Goal: Download file/media

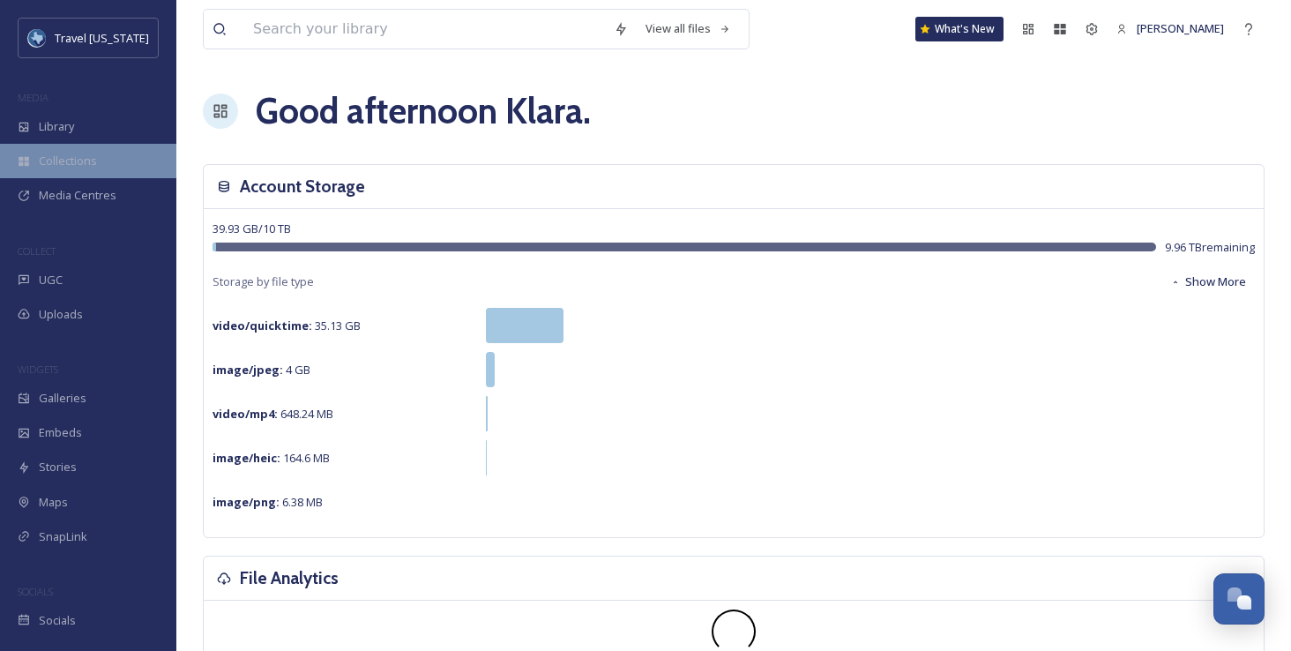
click at [89, 149] on div "Collections" at bounding box center [88, 161] width 176 height 34
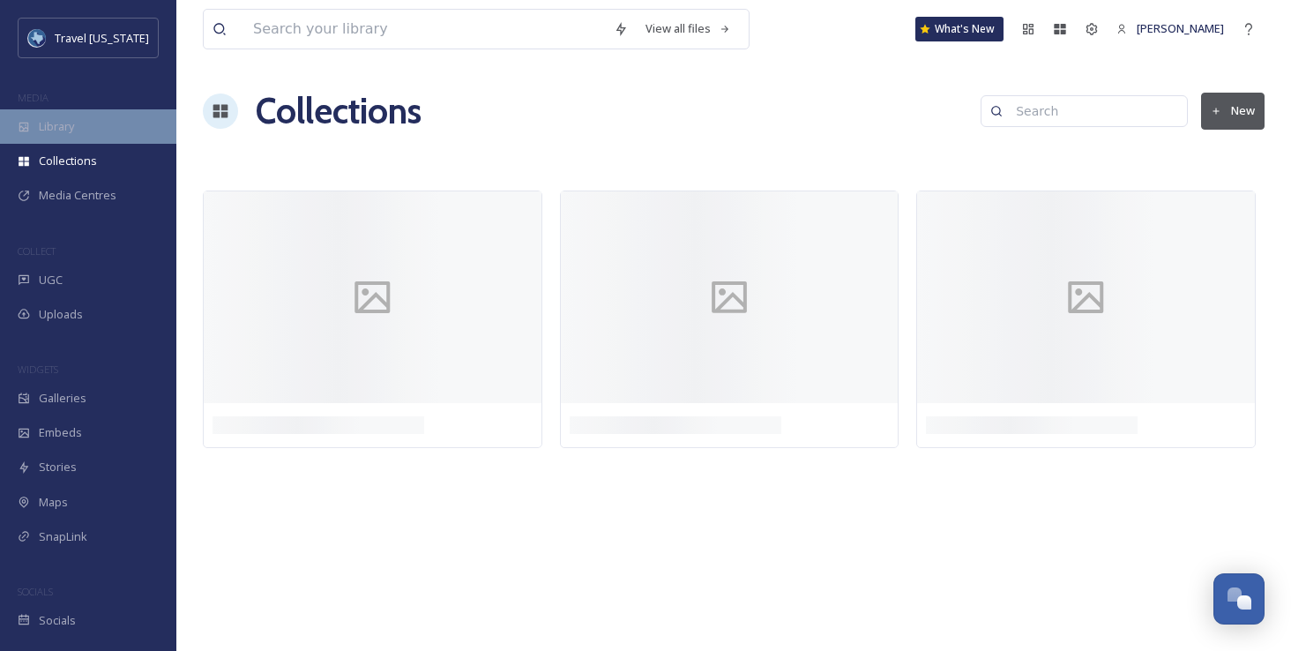
click at [81, 124] on div "Library" at bounding box center [88, 126] width 176 height 34
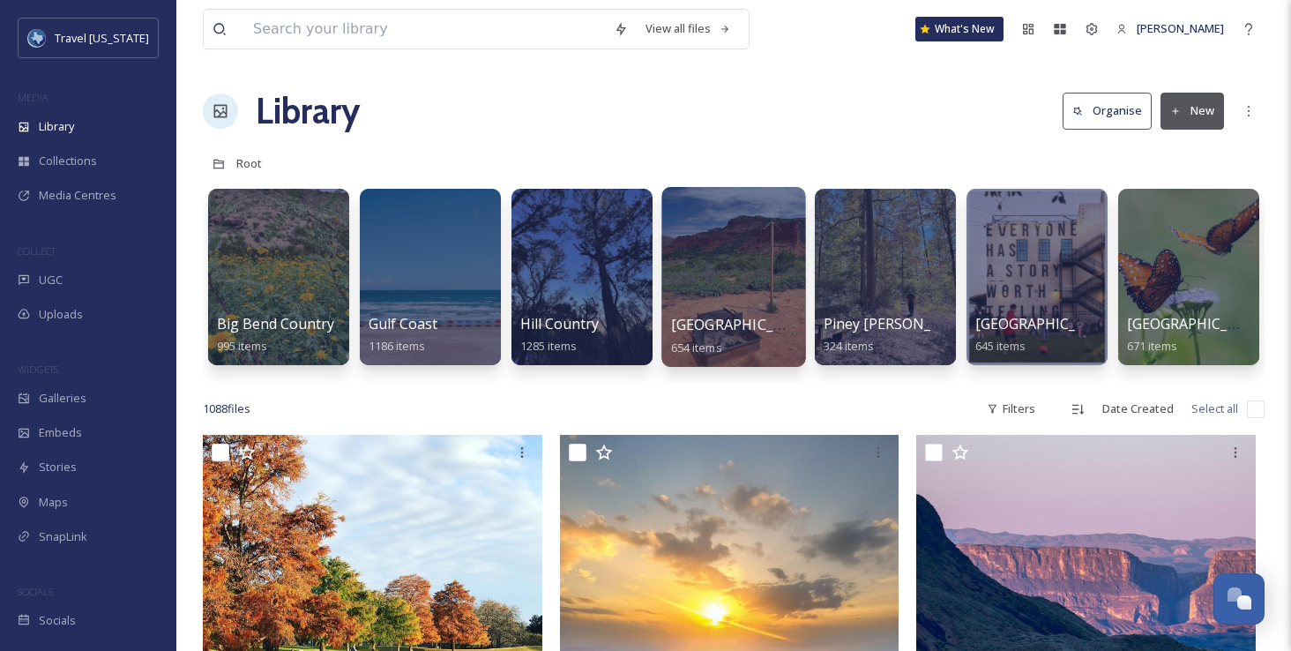
click at [766, 280] on div at bounding box center [733, 277] width 144 height 180
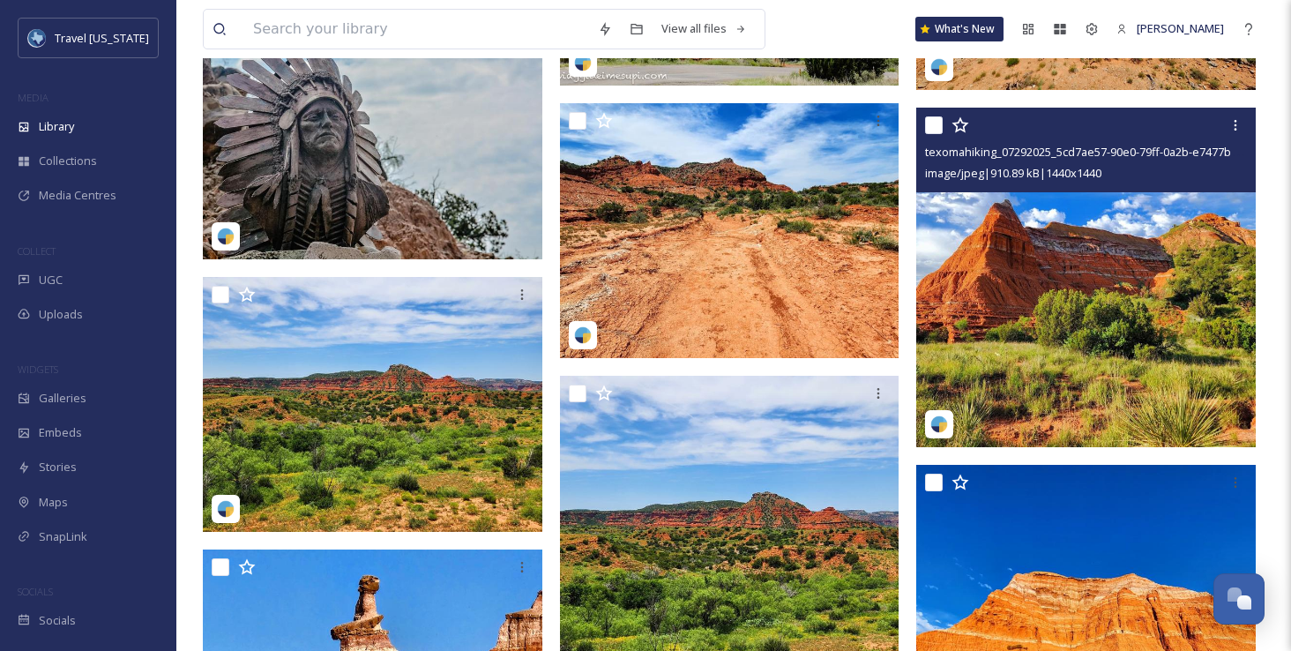
scroll to position [3371, 0]
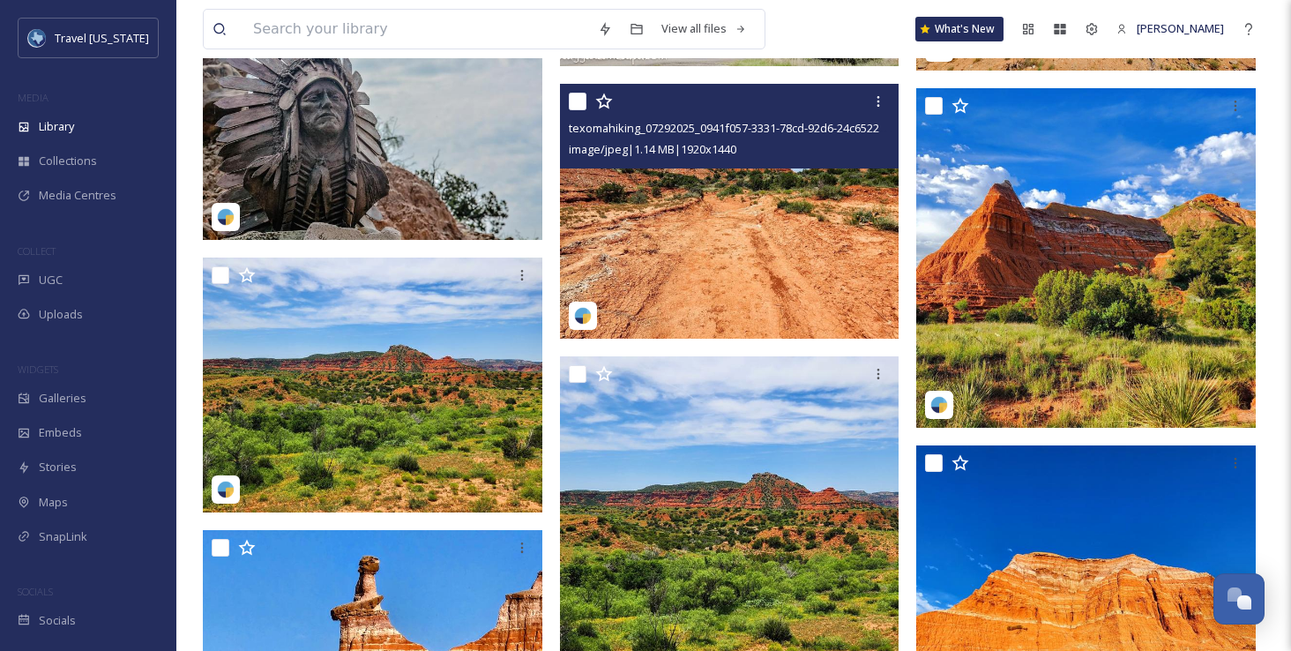
click at [762, 220] on img at bounding box center [729, 211] width 339 height 255
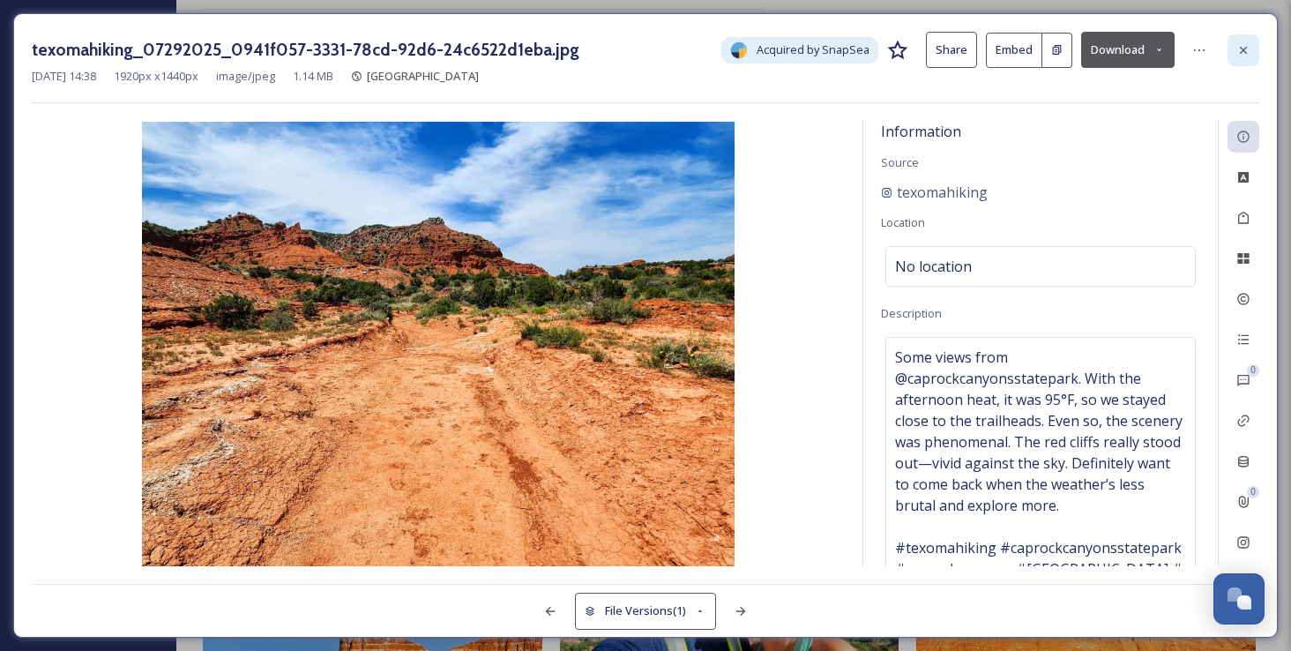
click at [1256, 48] on div at bounding box center [1243, 50] width 32 height 32
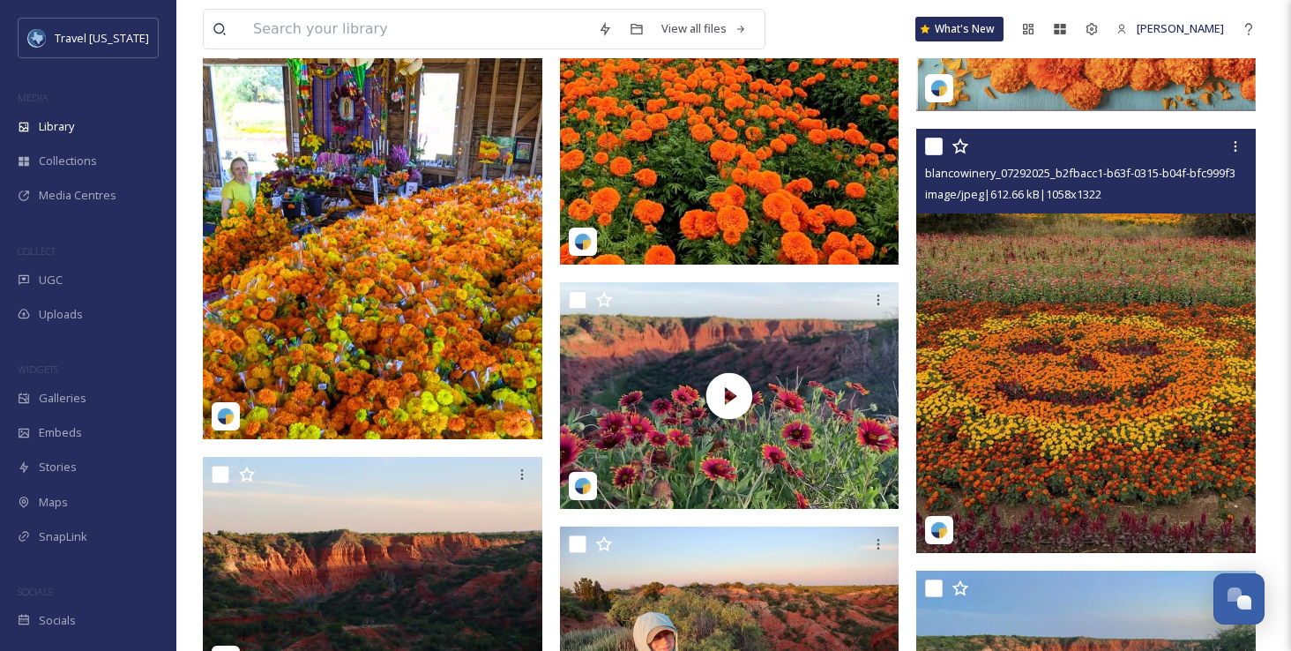
scroll to position [6677, 0]
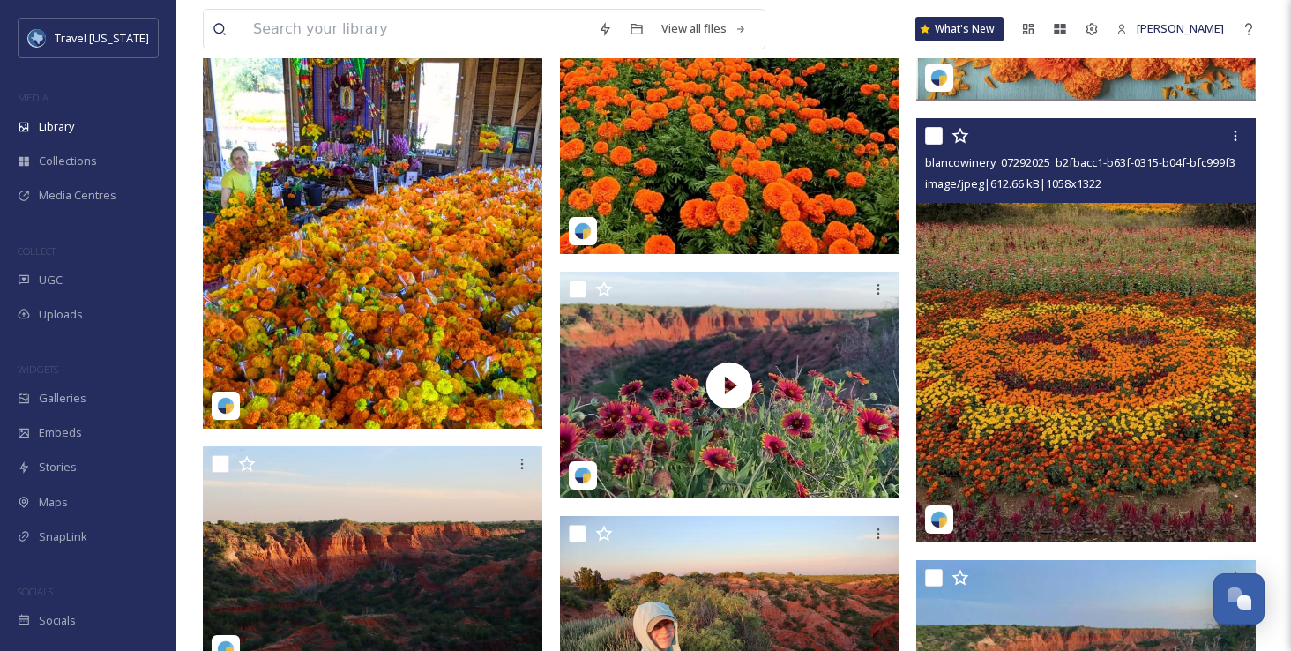
click at [1002, 286] on img at bounding box center [1085, 330] width 339 height 424
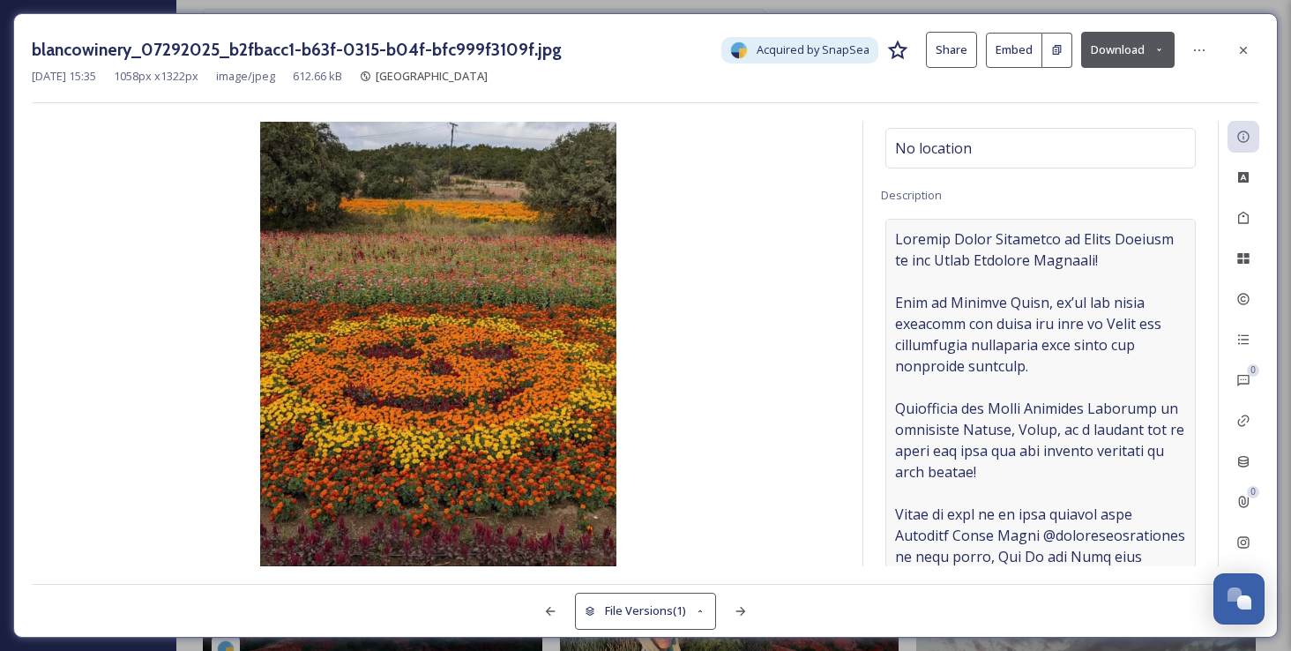
scroll to position [123, 0]
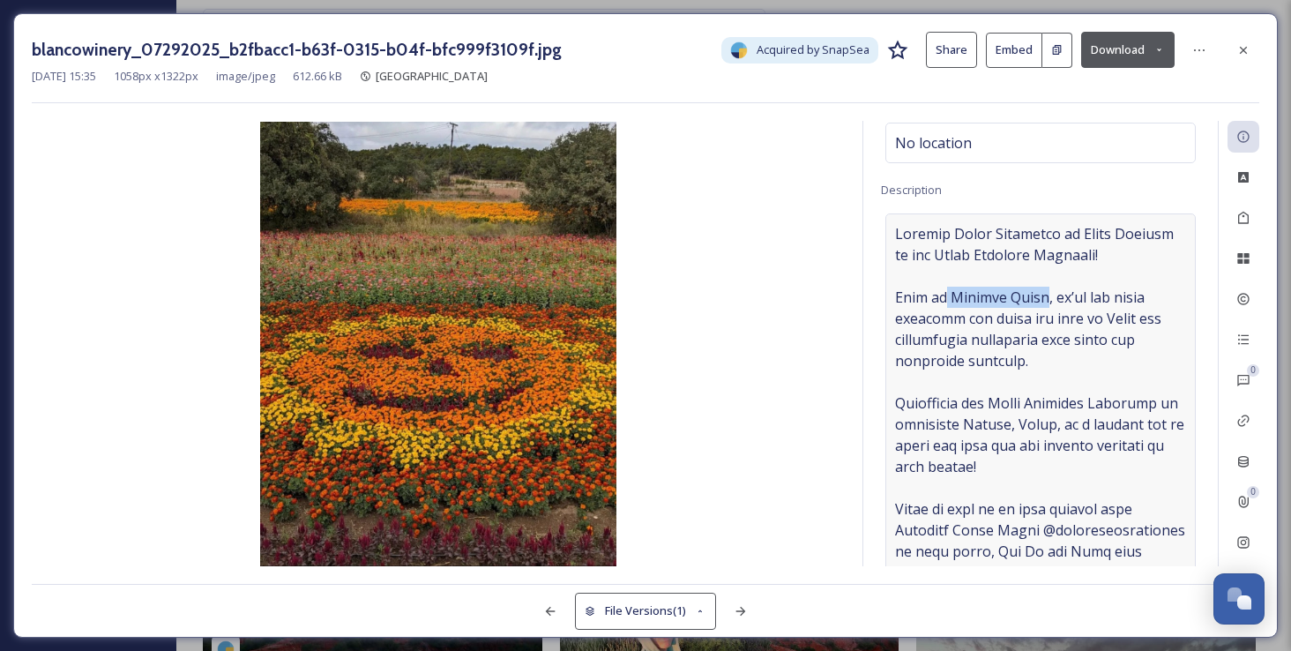
drag, startPoint x: 944, startPoint y: 293, endPoint x: 1029, endPoint y: 294, distance: 84.6
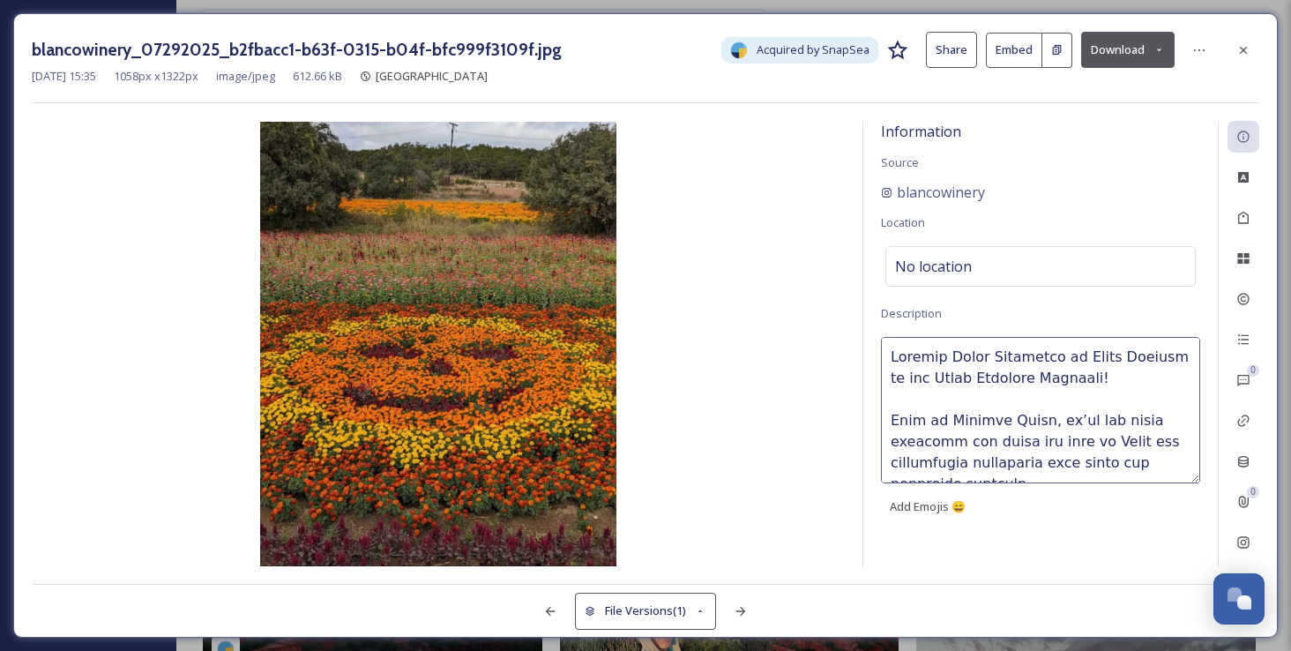
copy span "Rivière Blanc"
click at [1009, 418] on textarea at bounding box center [1040, 410] width 319 height 146
click at [1016, 418] on textarea at bounding box center [1040, 410] width 319 height 146
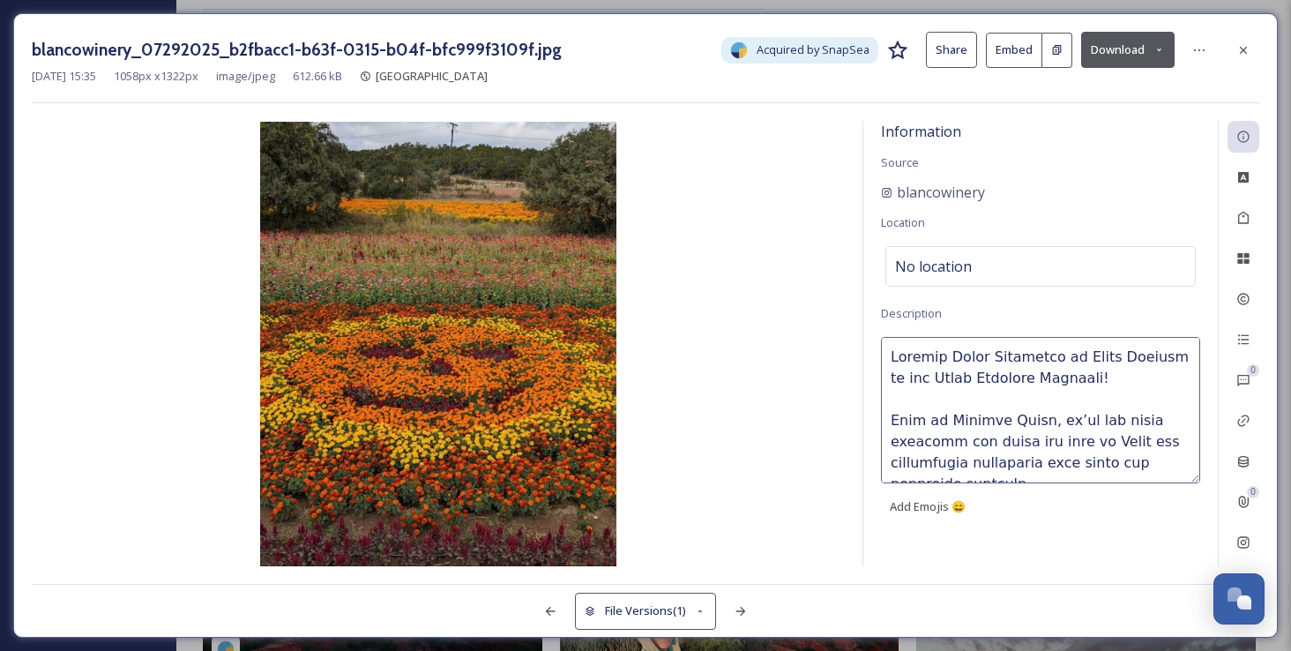
drag, startPoint x: 1022, startPoint y: 416, endPoint x: 941, endPoint y: 415, distance: 80.2
click at [941, 415] on textarea at bounding box center [1040, 410] width 319 height 146
click at [963, 377] on textarea at bounding box center [1040, 410] width 319 height 146
drag, startPoint x: 914, startPoint y: 379, endPoint x: 1064, endPoint y: 379, distance: 149.9
click at [1064, 379] on textarea at bounding box center [1040, 410] width 319 height 146
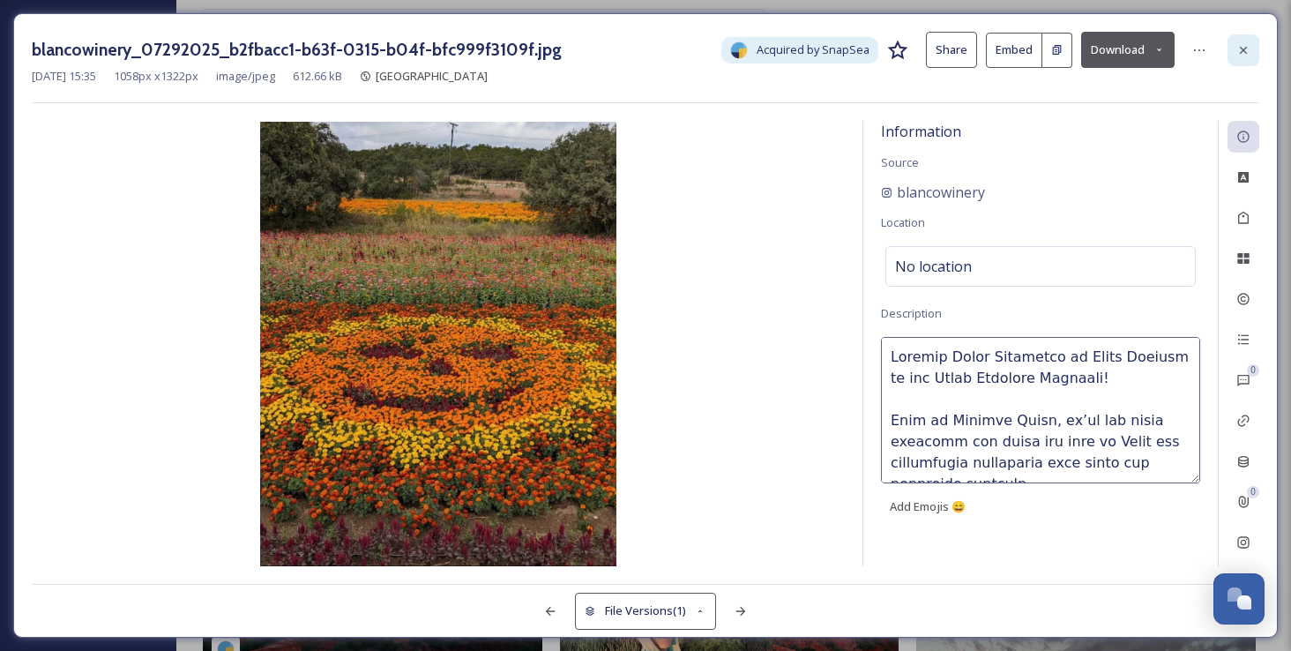
click at [1234, 48] on div at bounding box center [1243, 50] width 32 height 32
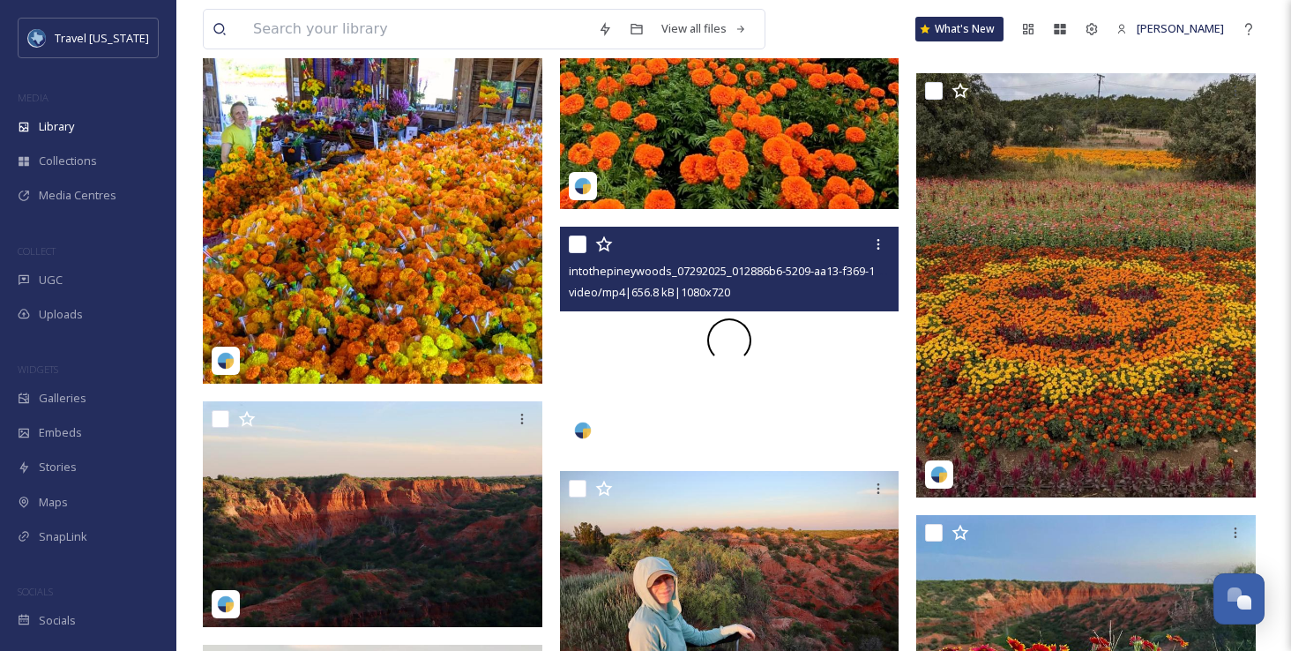
scroll to position [6901, 0]
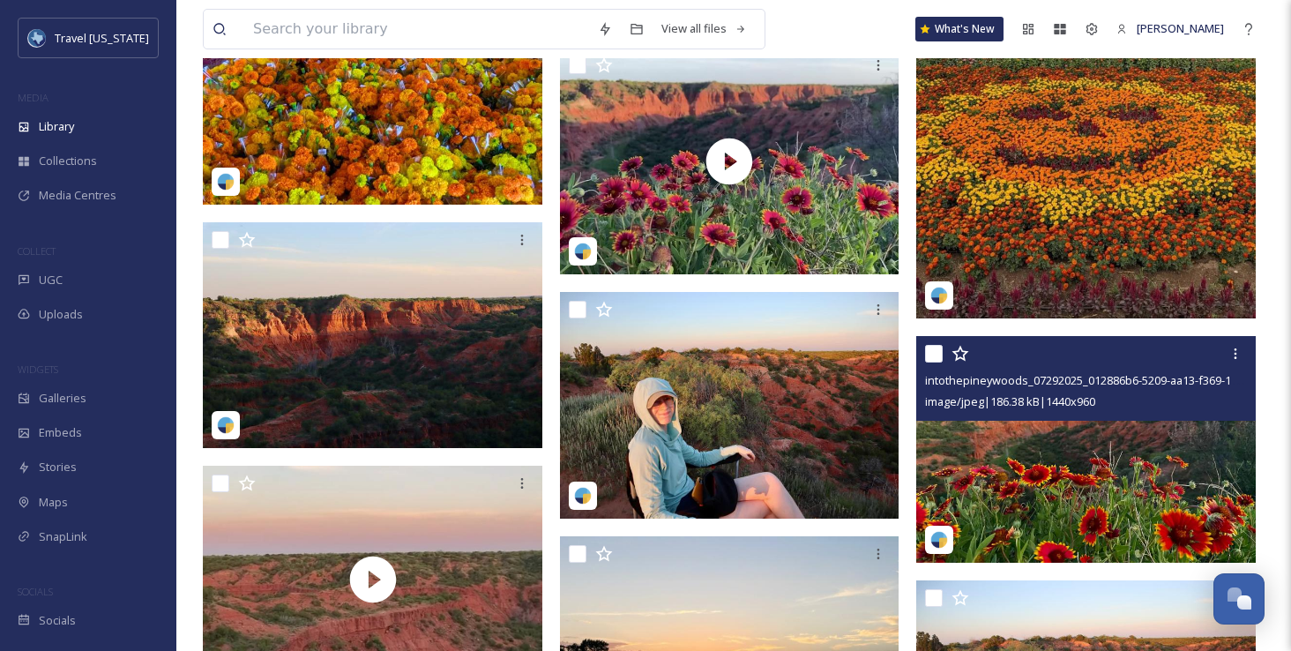
click at [1060, 421] on img at bounding box center [1085, 449] width 339 height 227
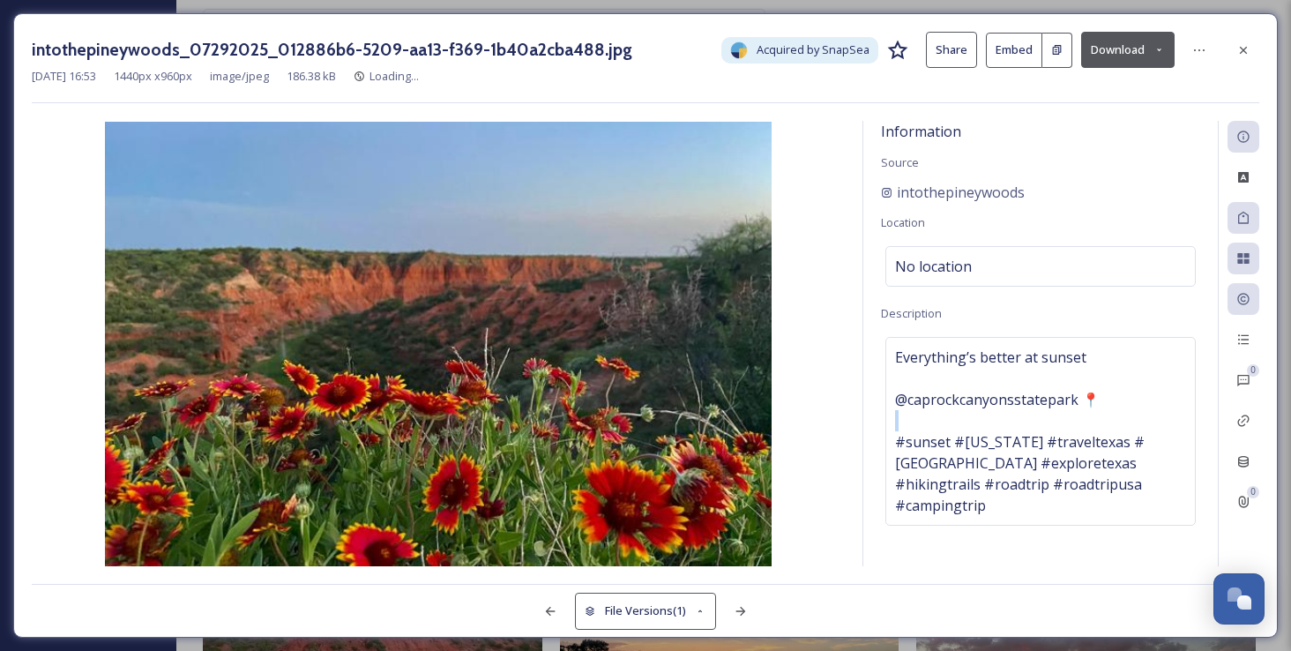
click at [1060, 421] on span "Everything’s better at sunset @caprockcanyonsstatepark 📍 #sunset #texas #travel…" at bounding box center [1040, 430] width 291 height 169
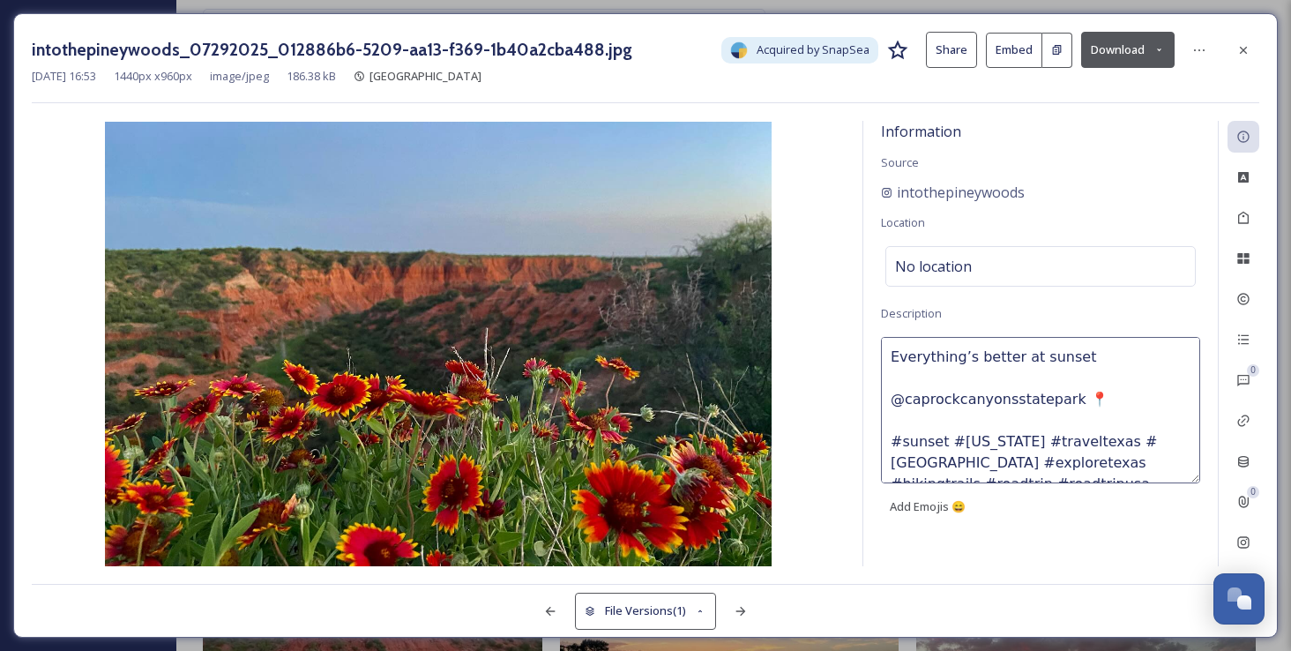
click at [1246, 46] on icon at bounding box center [1243, 50] width 14 height 14
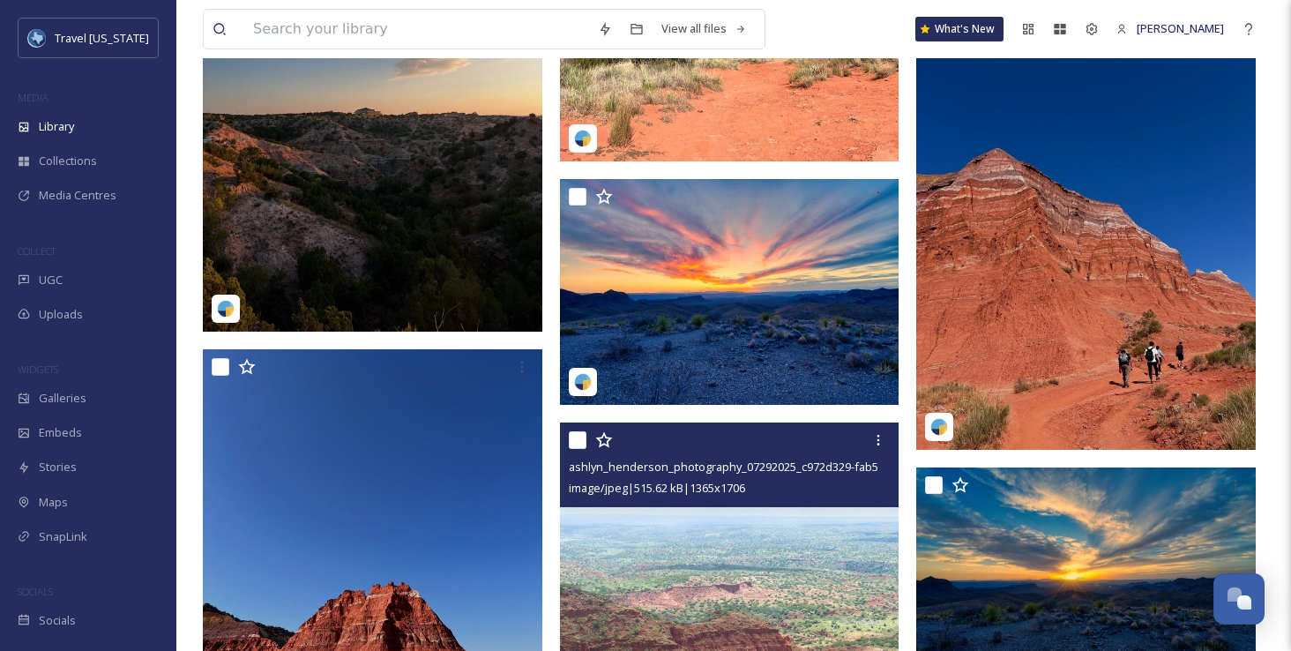
scroll to position [10093, 0]
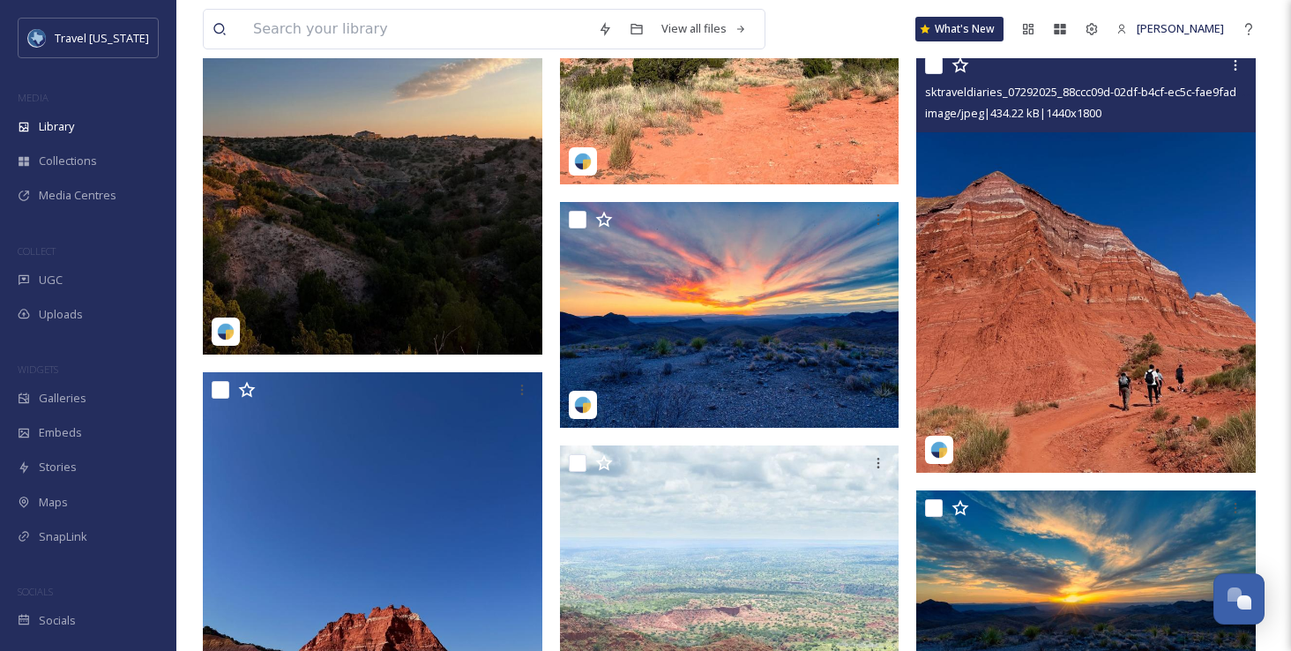
click at [1085, 234] on img at bounding box center [1085, 260] width 339 height 424
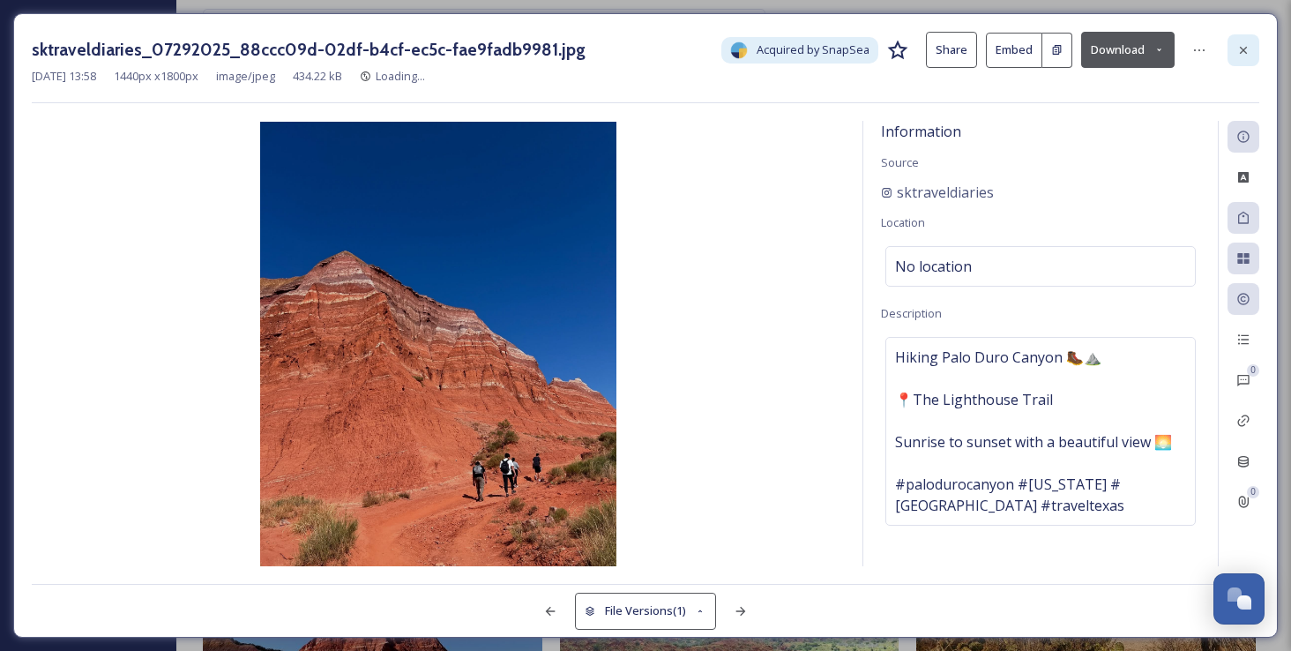
click at [1236, 56] on icon at bounding box center [1243, 50] width 14 height 14
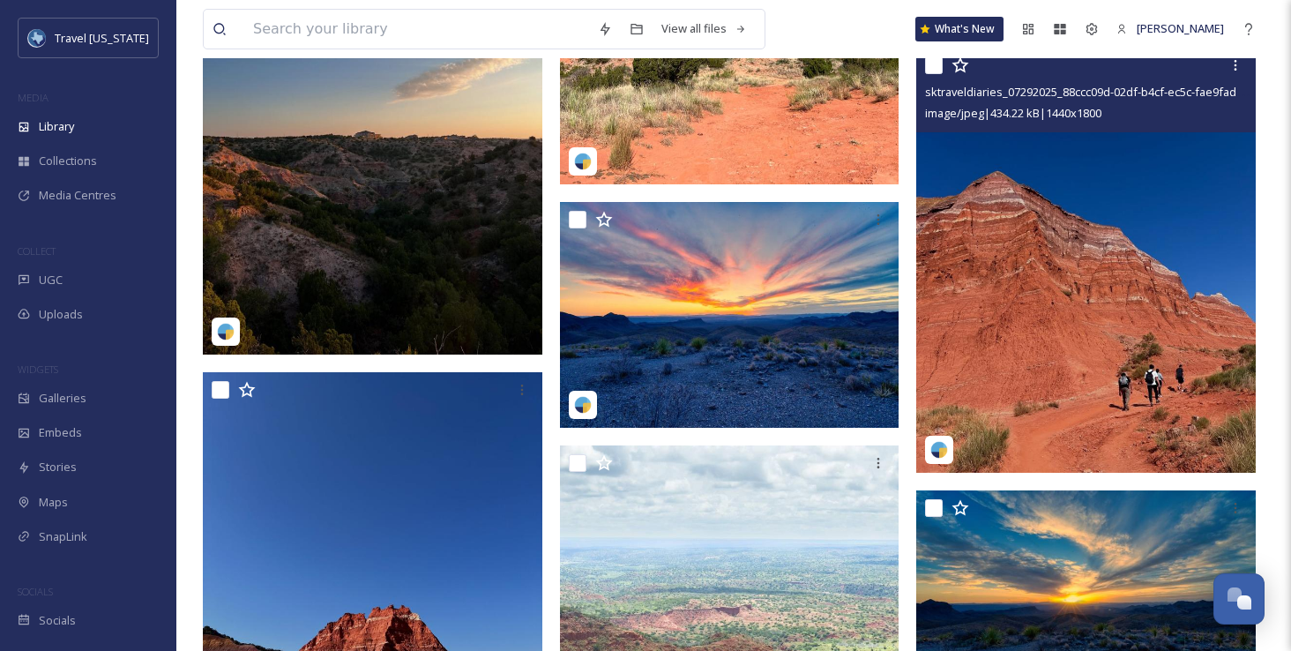
click at [1163, 292] on img at bounding box center [1085, 260] width 339 height 424
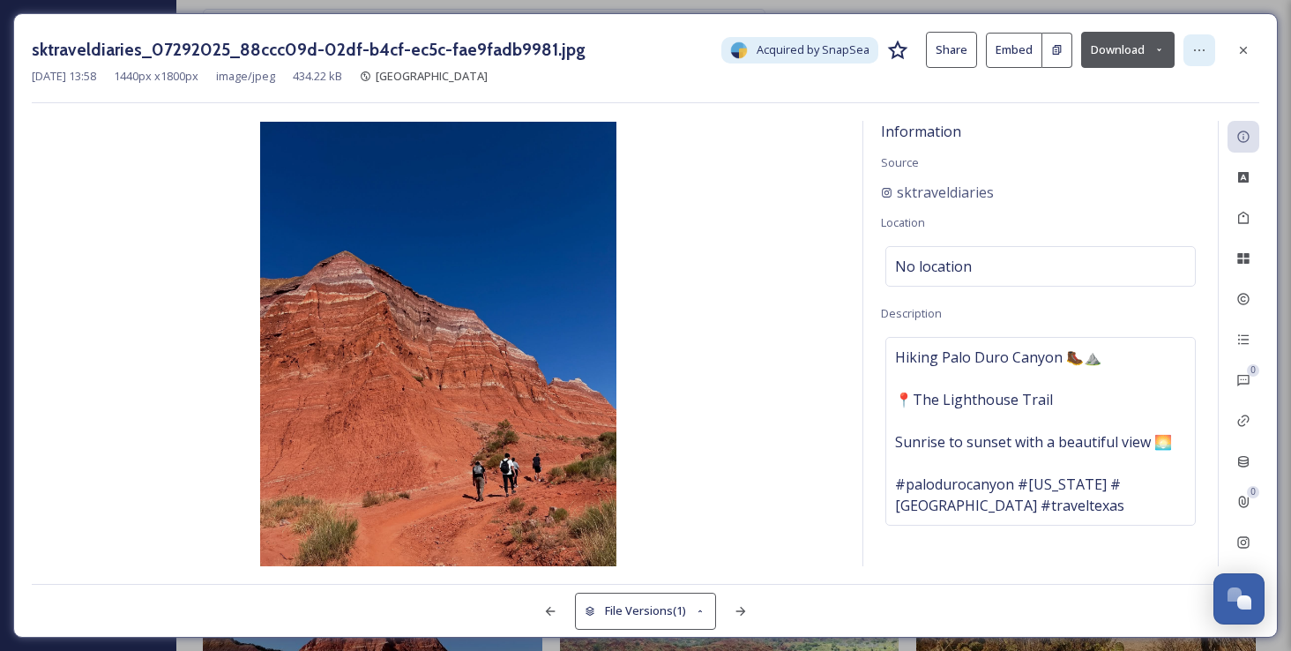
click at [1193, 52] on icon at bounding box center [1199, 50] width 14 height 14
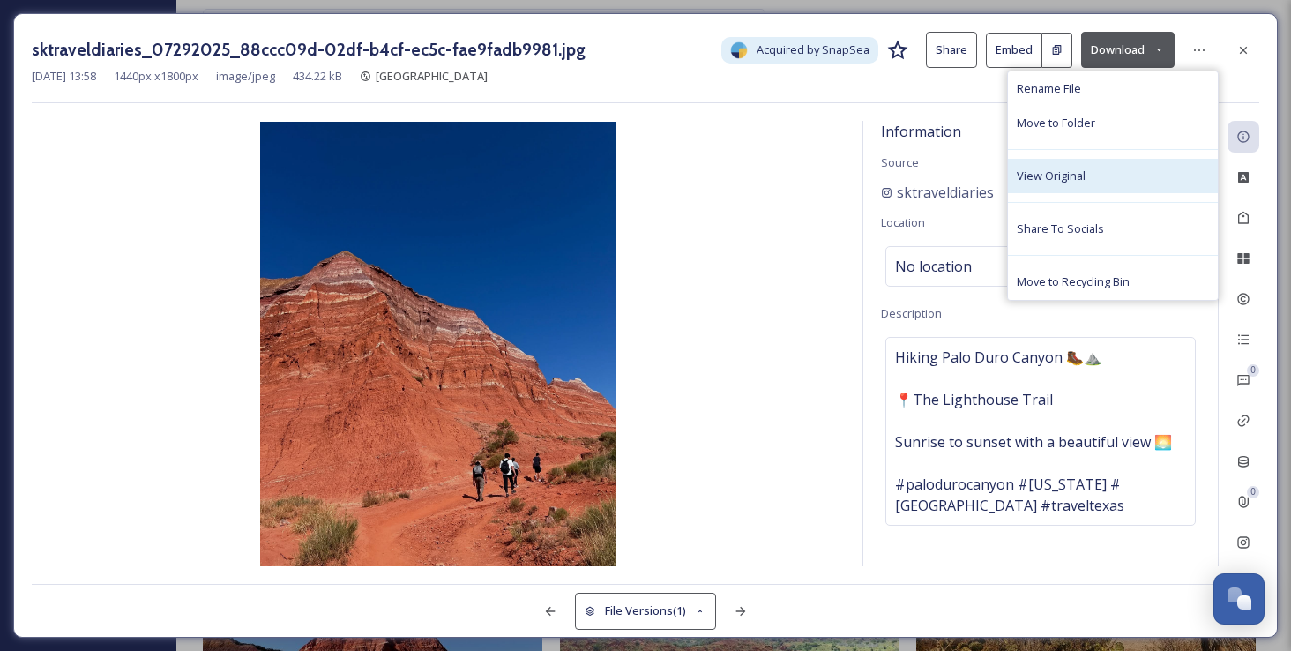
click at [1044, 169] on span "View Original" at bounding box center [1050, 175] width 69 height 17
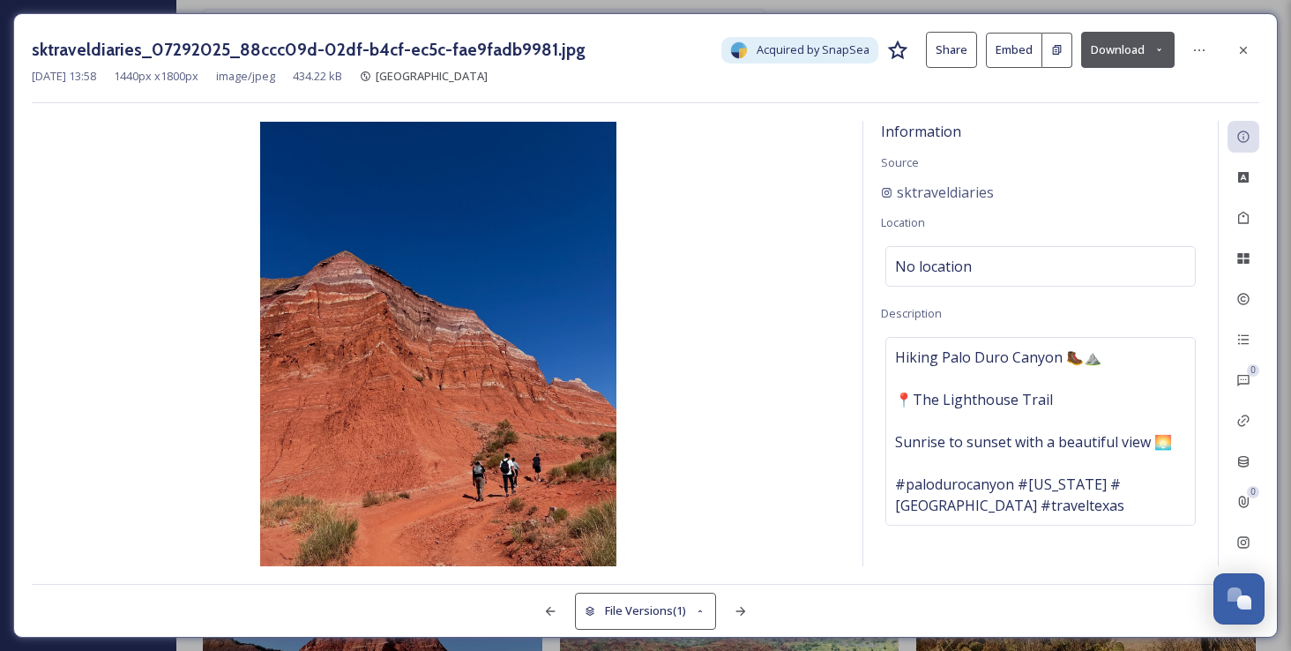
click at [1125, 50] on button "Download" at bounding box center [1127, 50] width 93 height 36
click at [1064, 89] on span "Download Original (1440 x 1800)" at bounding box center [1081, 90] width 167 height 17
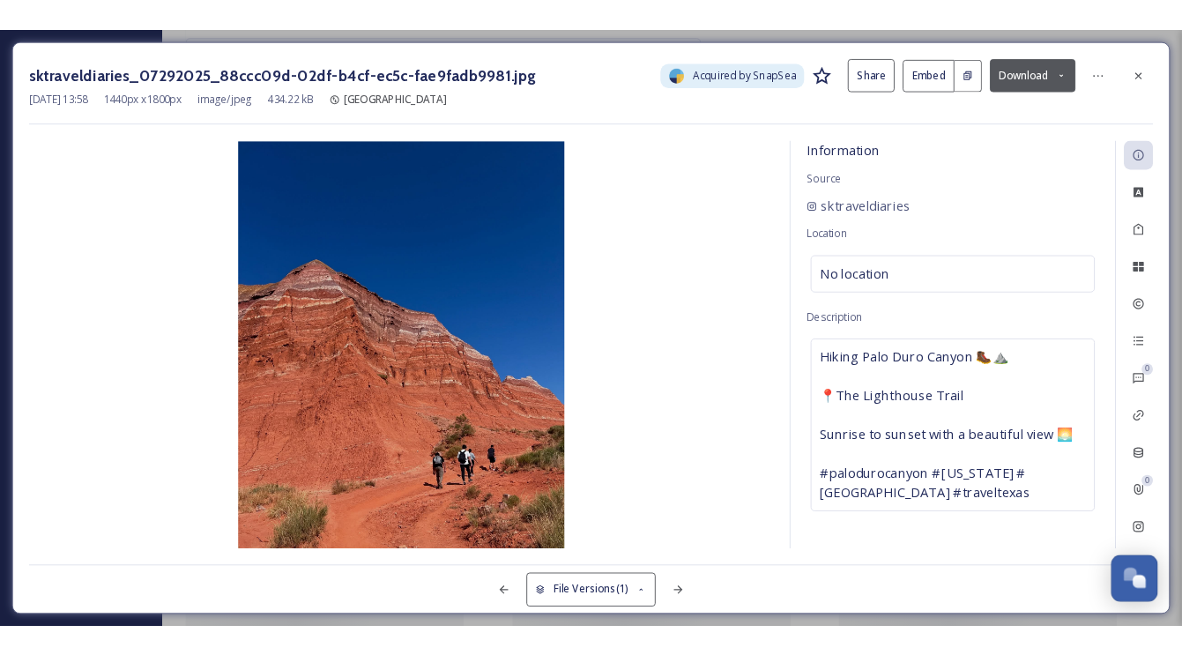
scroll to position [9109, 0]
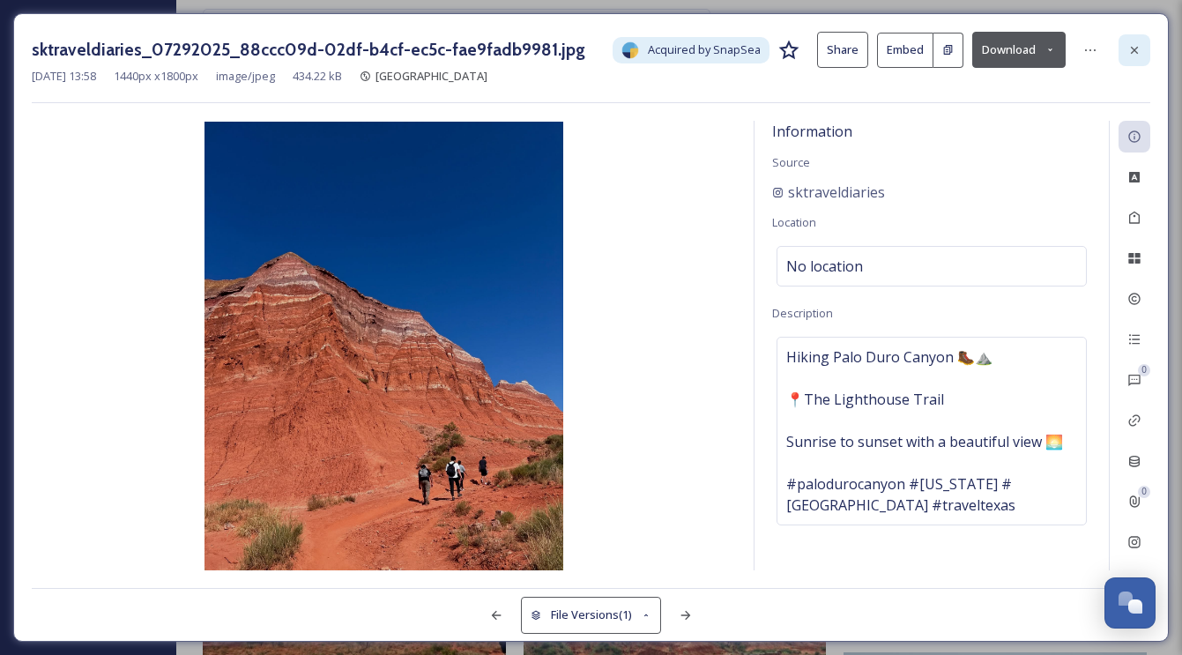
click at [1139, 43] on icon at bounding box center [1134, 50] width 14 height 14
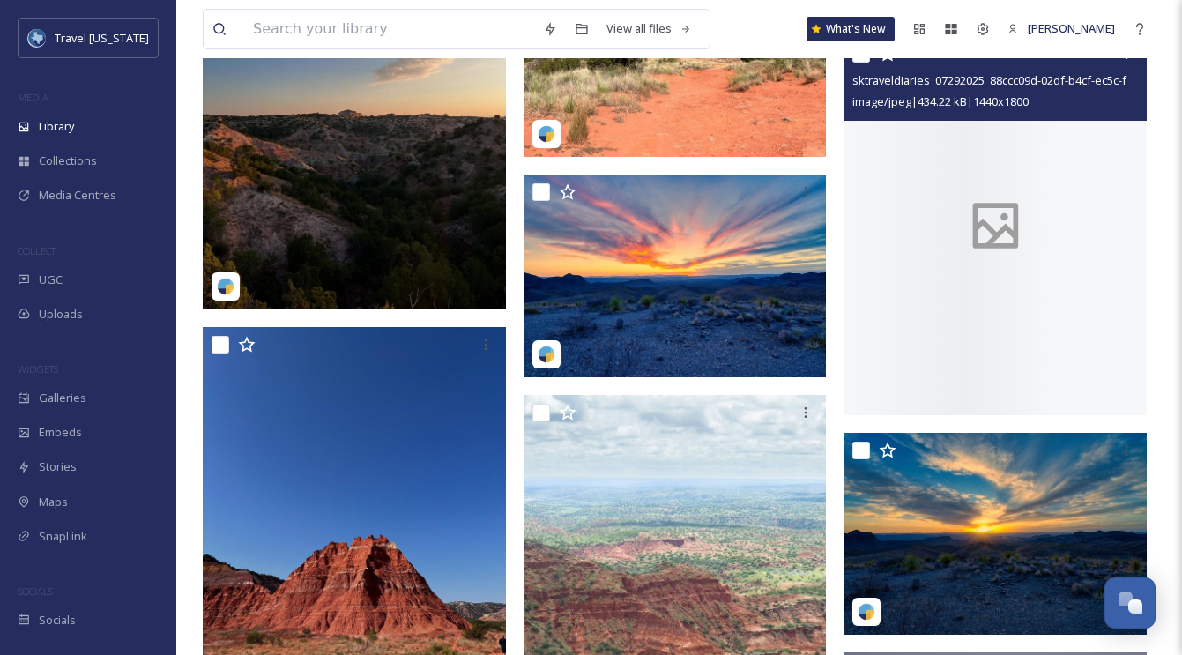
click at [1135, 48] on div "View all files What's New Klara Hinson" at bounding box center [679, 29] width 953 height 58
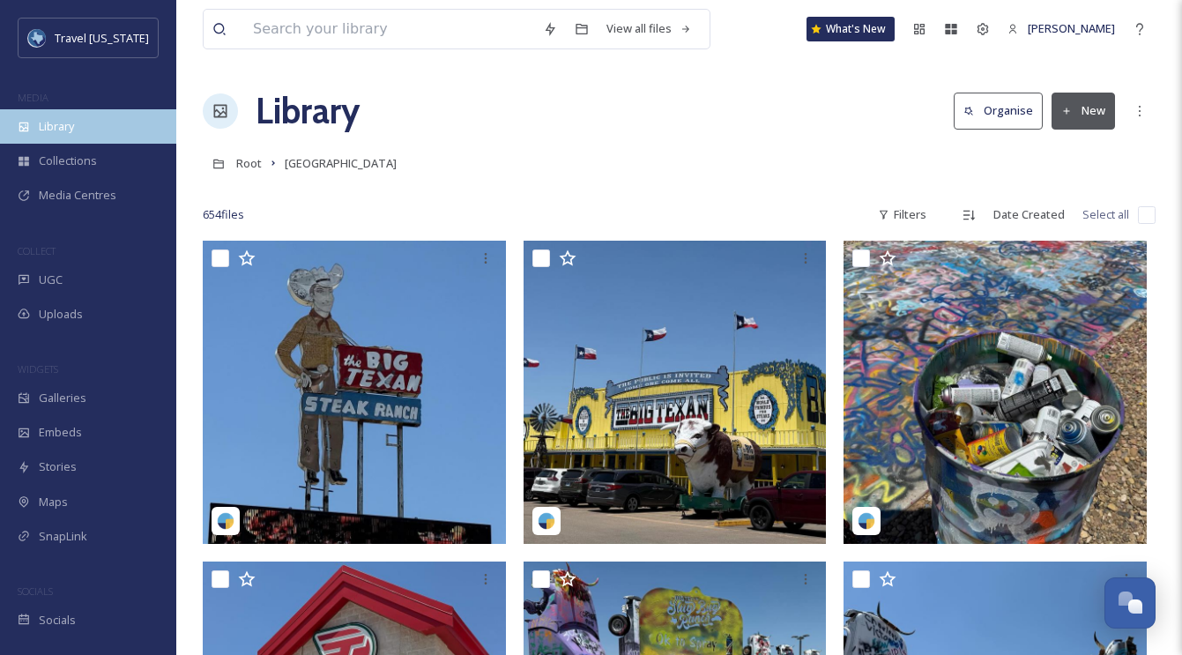
click at [66, 116] on div "Library" at bounding box center [88, 126] width 176 height 34
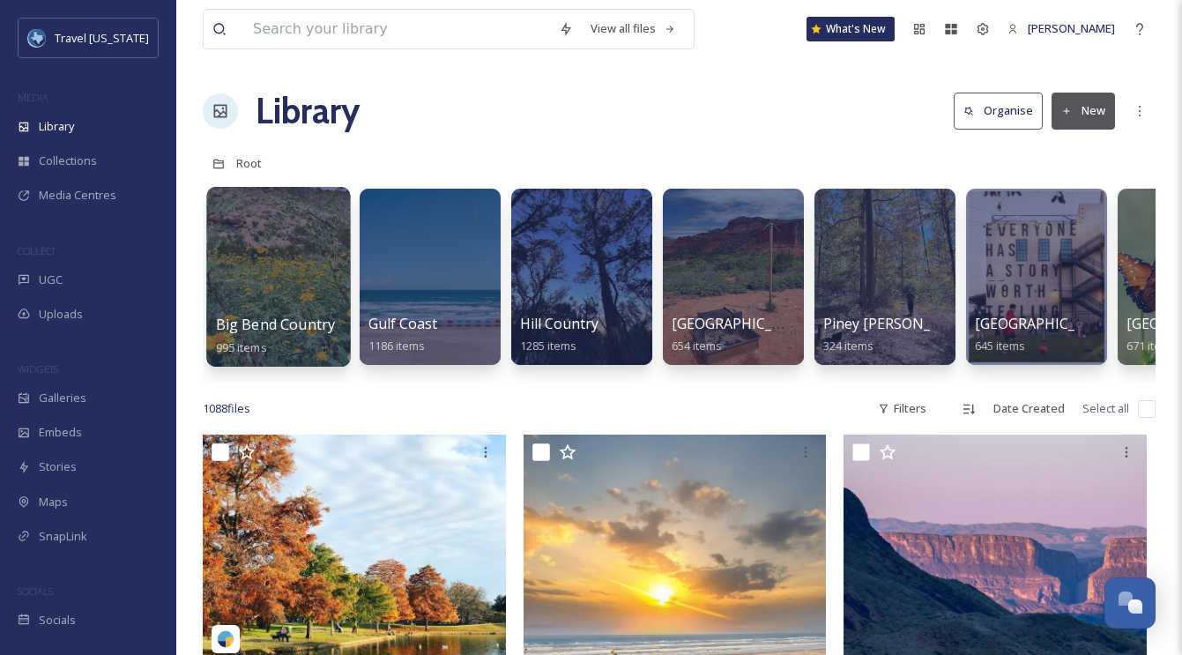
click at [294, 270] on div at bounding box center [278, 277] width 144 height 180
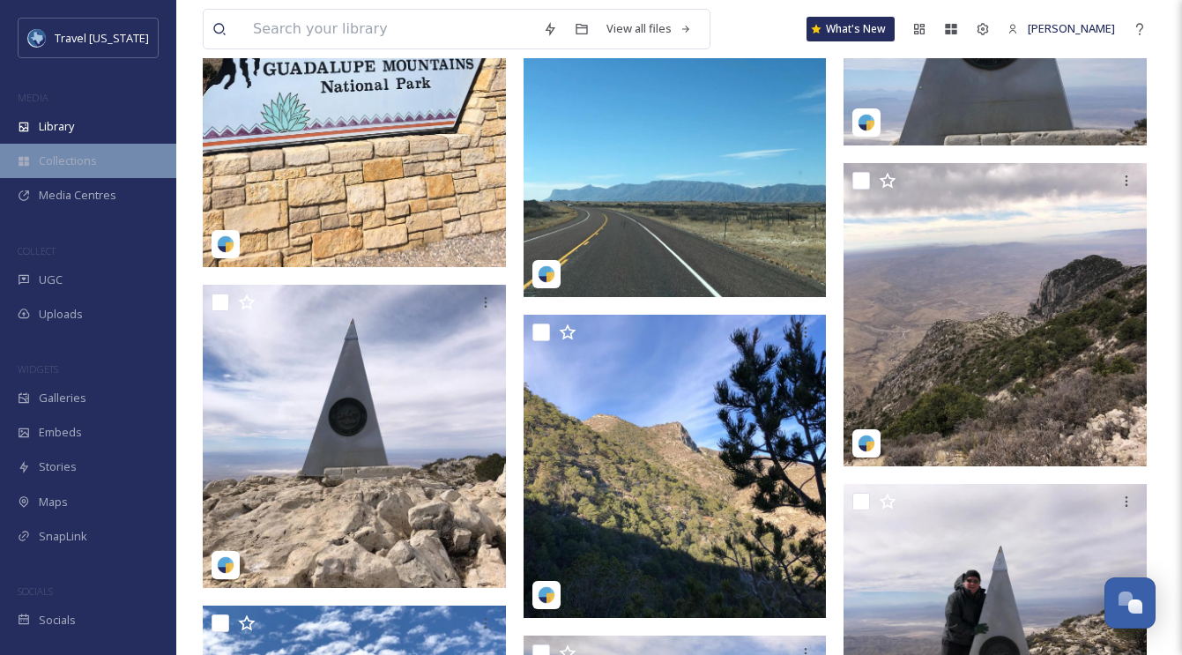
scroll to position [1, 0]
click at [71, 146] on div "Collections" at bounding box center [88, 160] width 176 height 34
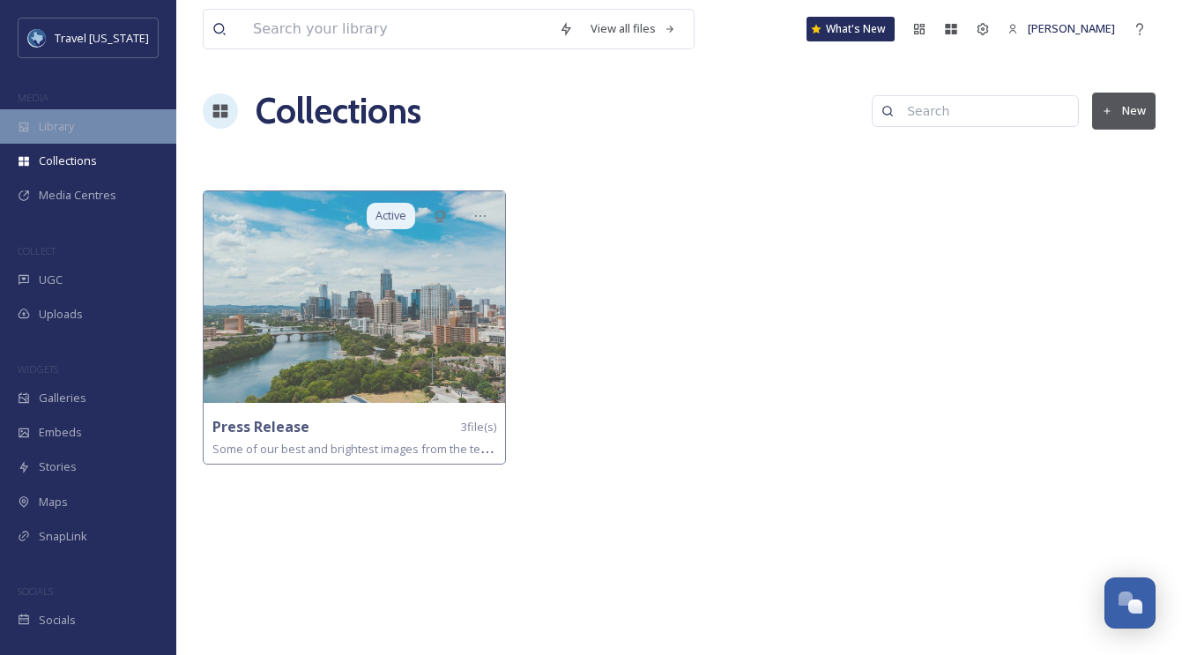
click at [56, 123] on span "Library" at bounding box center [56, 126] width 35 height 17
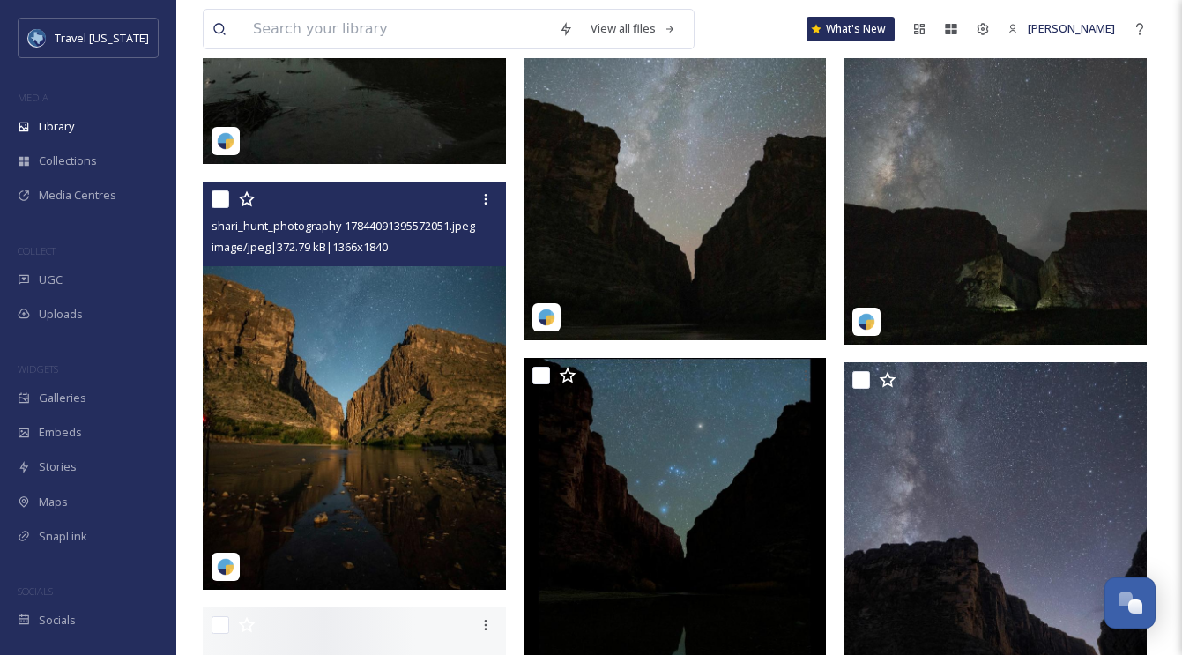
scroll to position [956, 0]
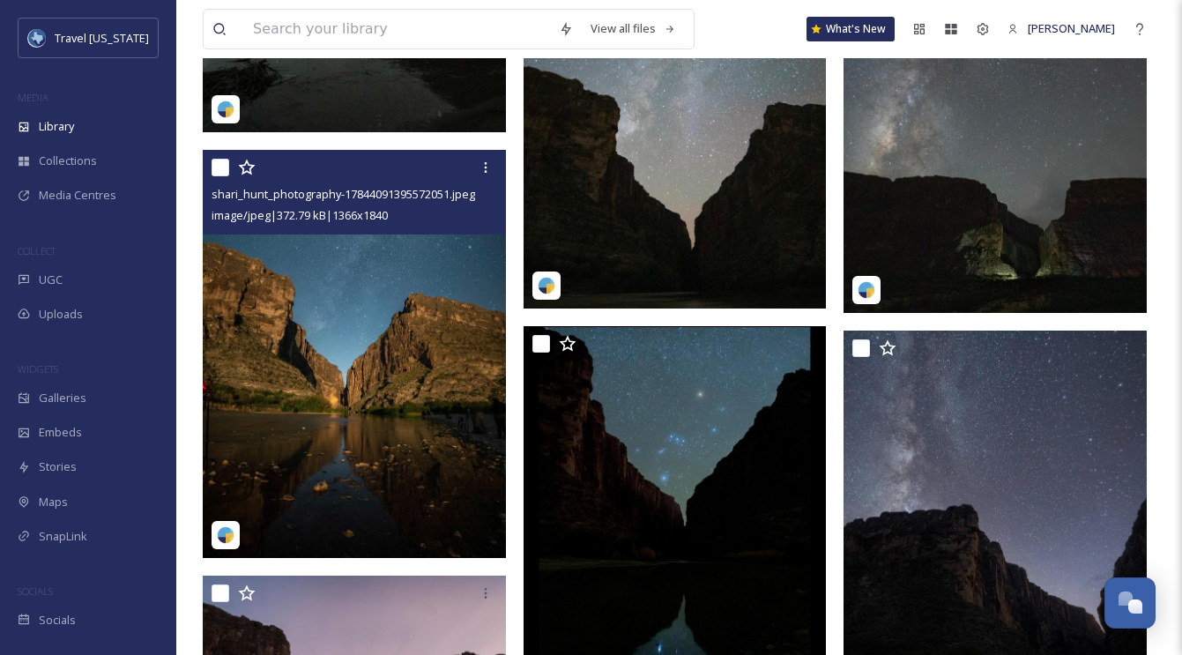
click at [384, 319] on img at bounding box center [354, 353] width 303 height 409
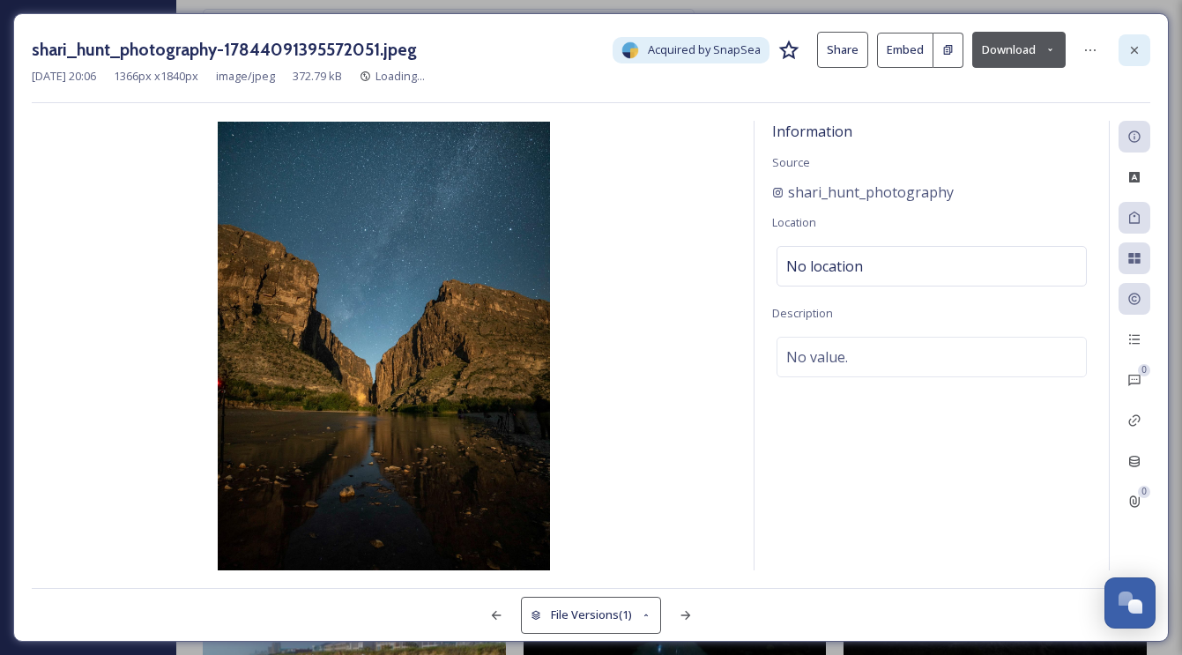
click at [1129, 49] on icon at bounding box center [1134, 50] width 14 height 14
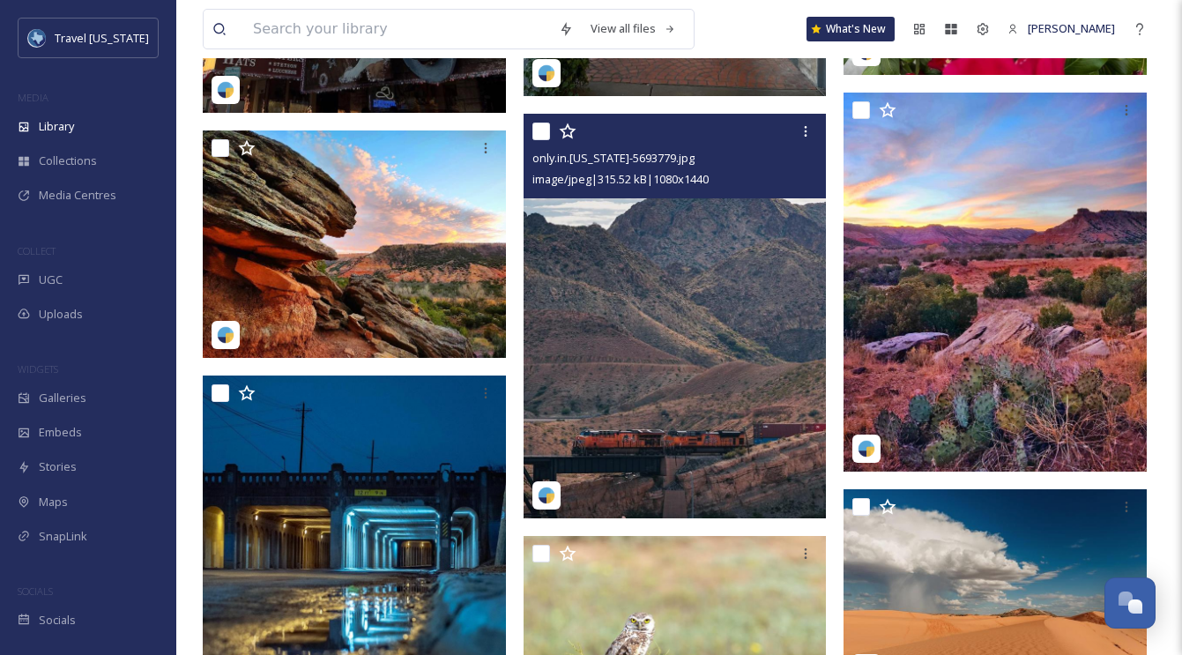
scroll to position [4039, 0]
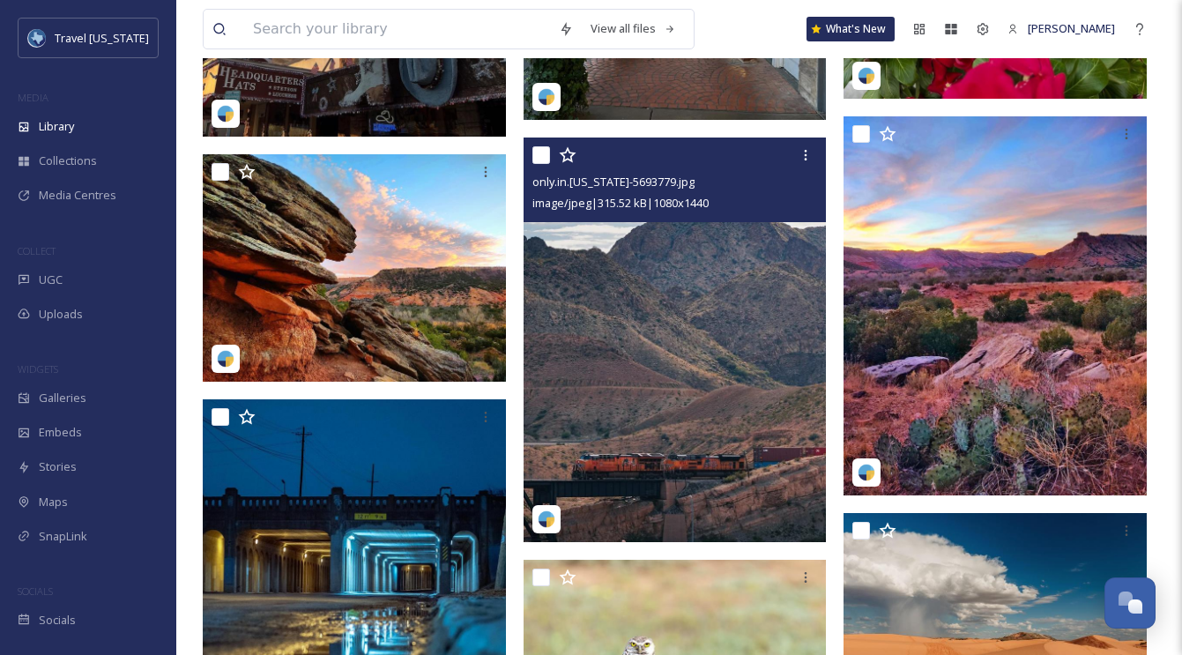
click at [671, 331] on img at bounding box center [675, 340] width 303 height 405
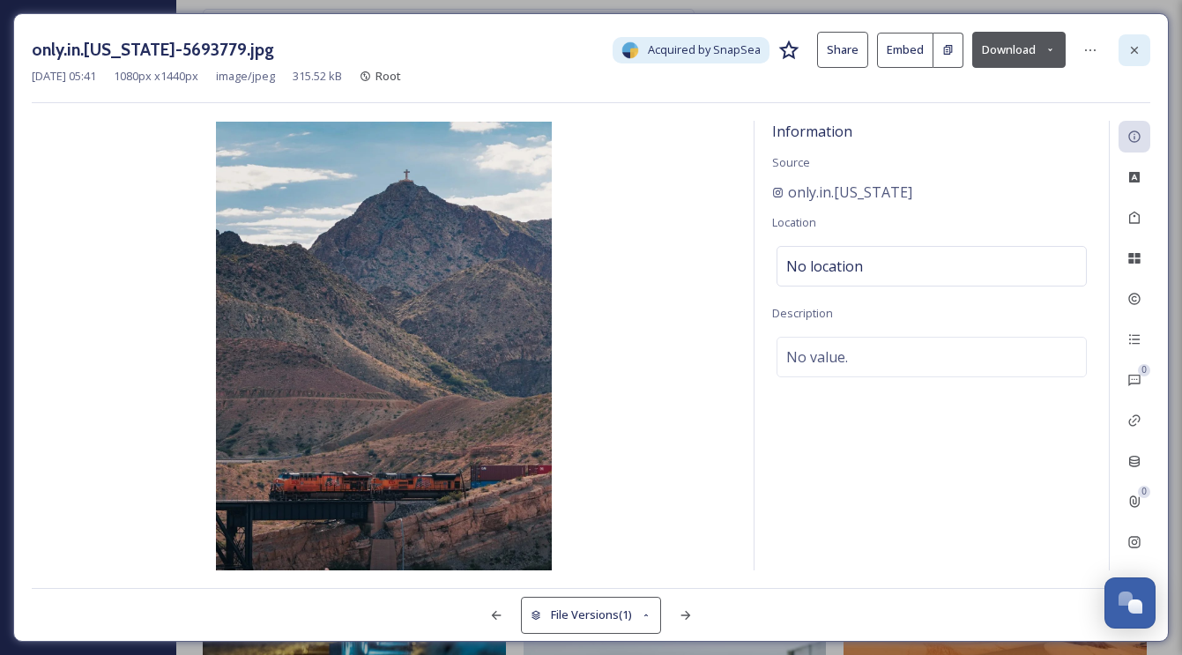
click at [1141, 46] on icon at bounding box center [1134, 50] width 14 height 14
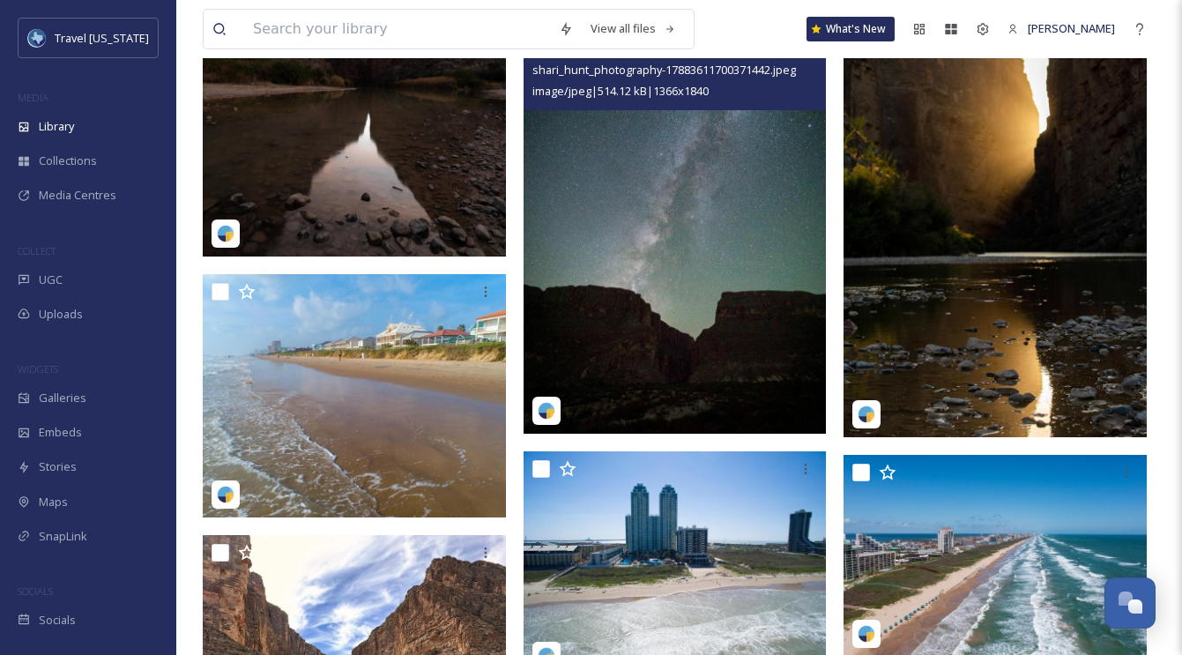
scroll to position [1675, 0]
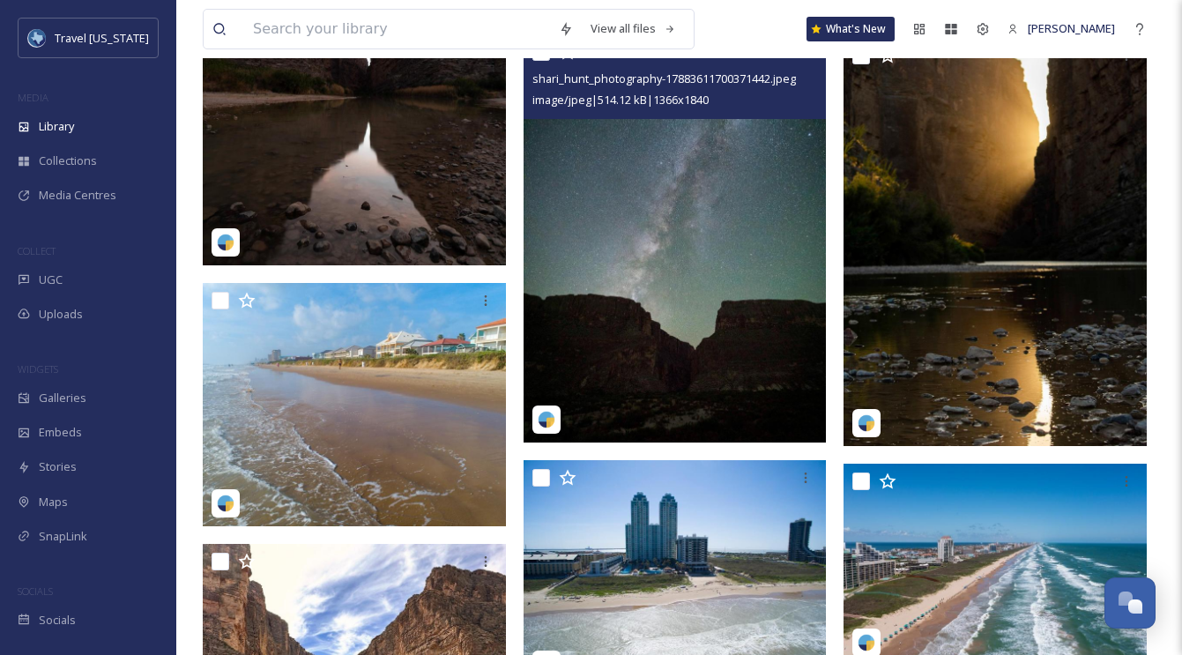
click at [699, 303] on img at bounding box center [675, 237] width 303 height 409
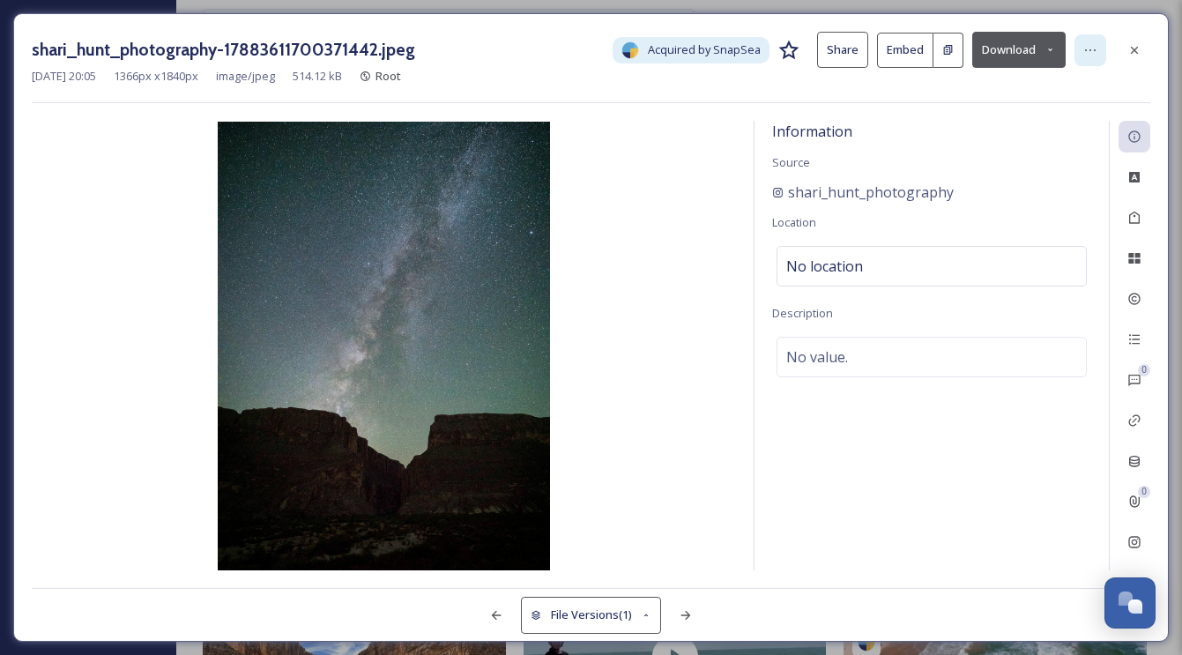
click at [1092, 50] on icon at bounding box center [1090, 50] width 14 height 14
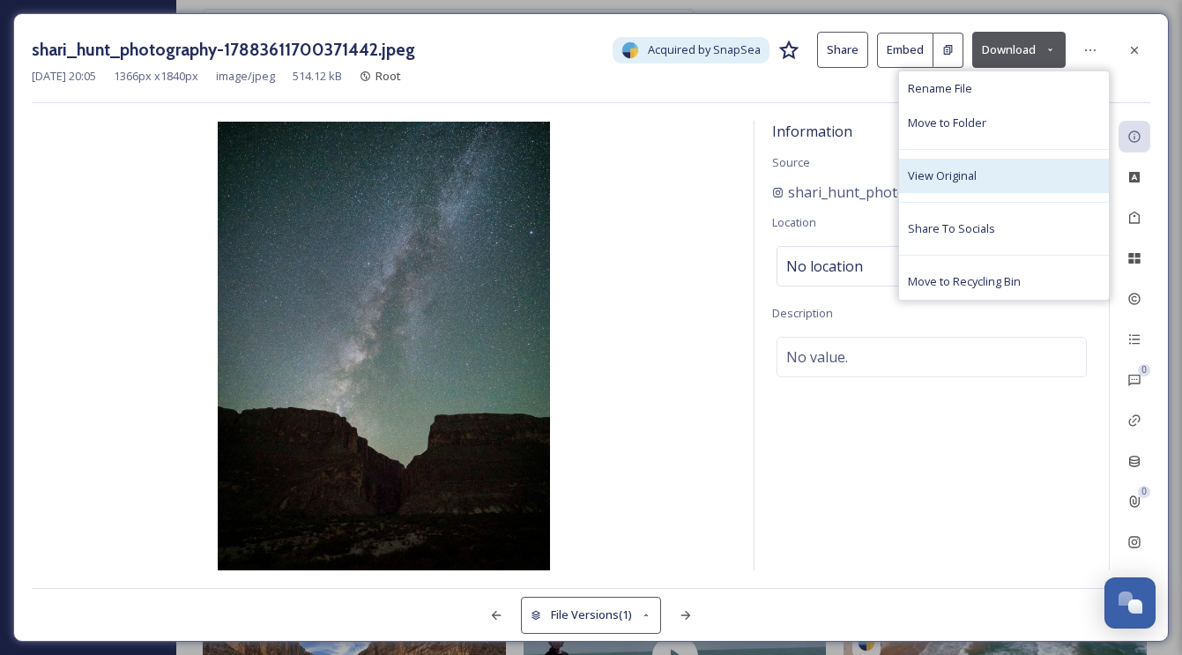
click at [977, 170] on div "View Original" at bounding box center [1004, 176] width 210 height 34
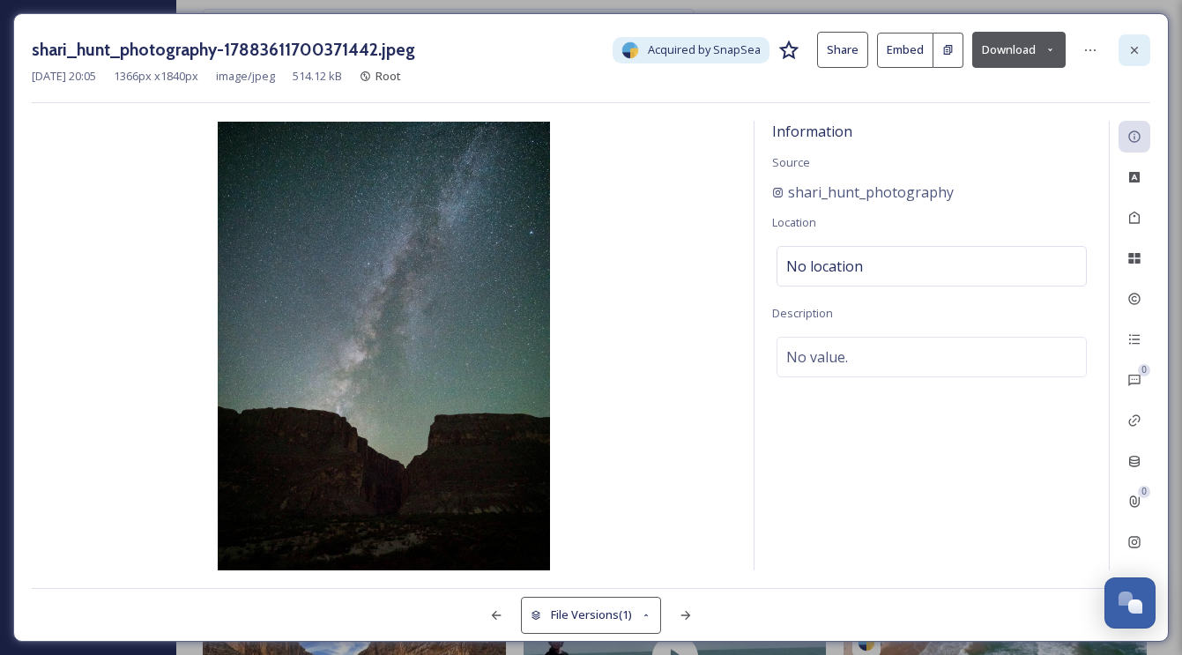
click at [1139, 41] on div at bounding box center [1135, 50] width 32 height 32
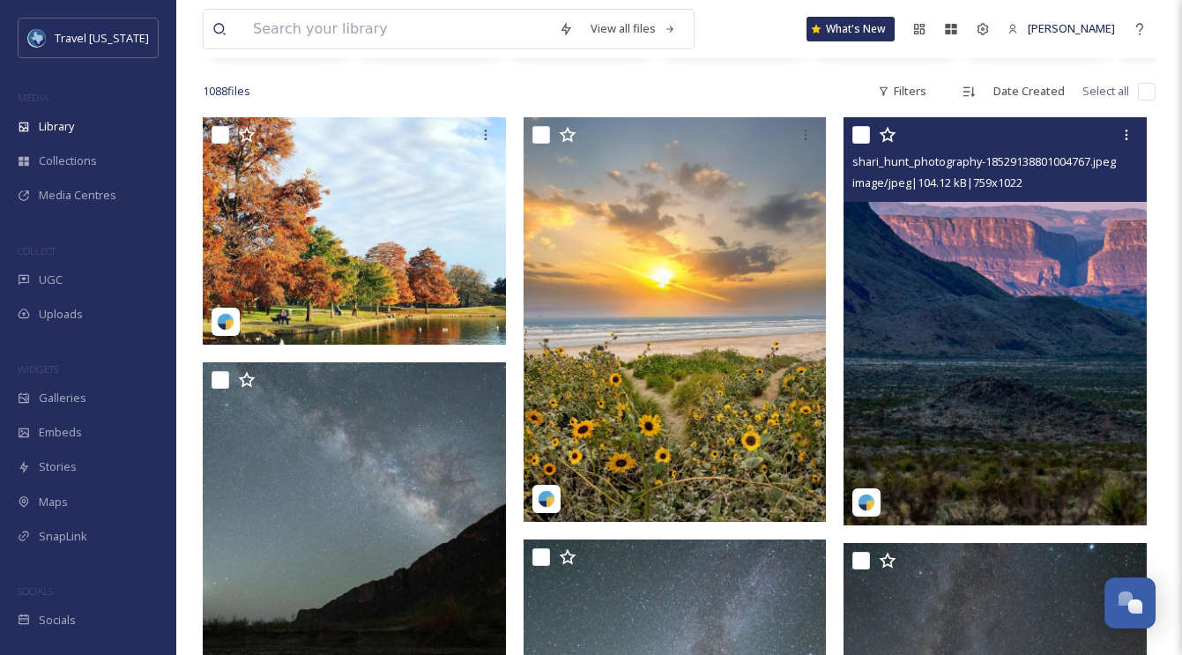
scroll to position [314, 0]
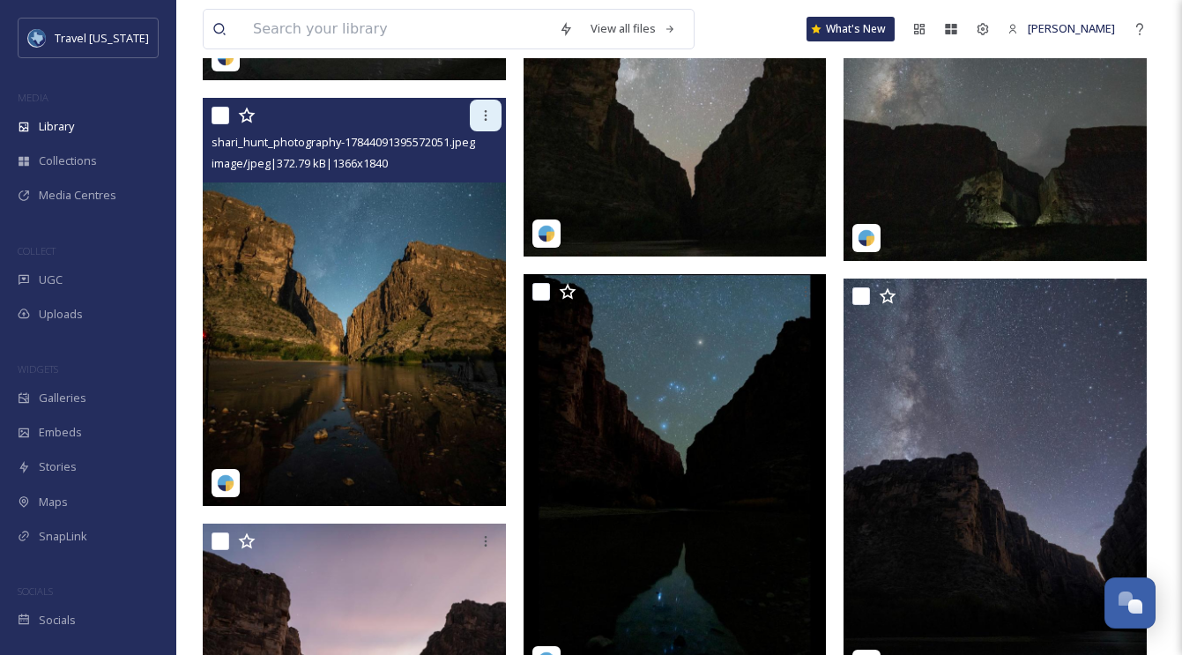
click at [479, 111] on div at bounding box center [486, 116] width 32 height 32
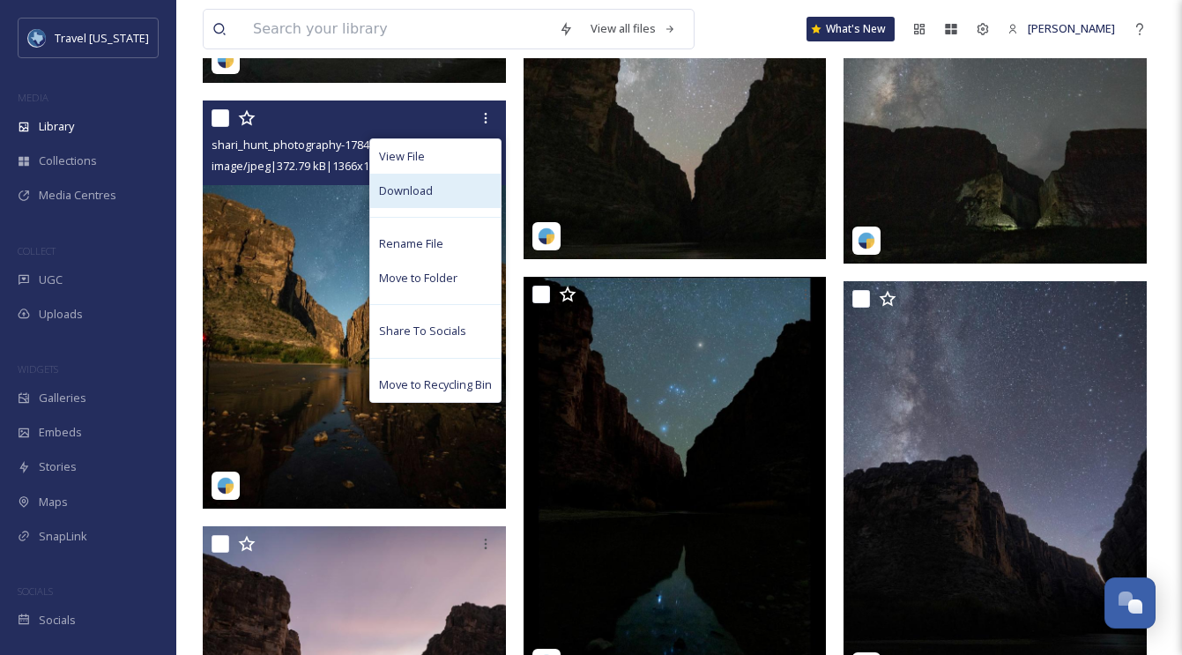
click at [420, 186] on span "Download" at bounding box center [406, 190] width 54 height 17
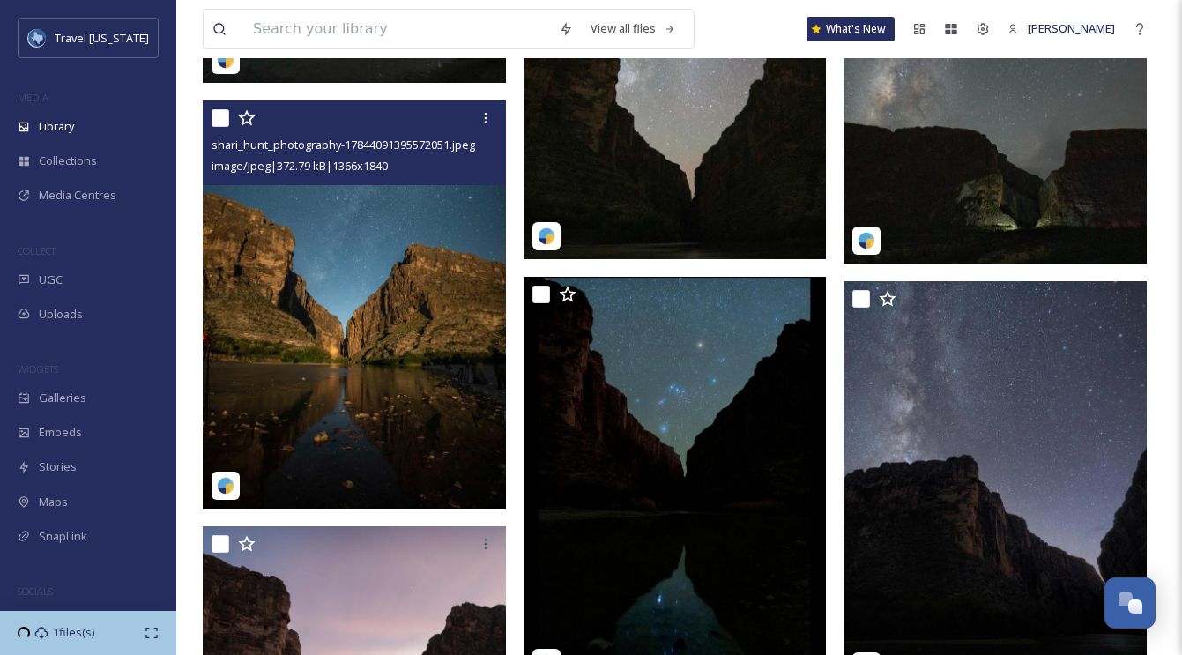
scroll to position [1013, 0]
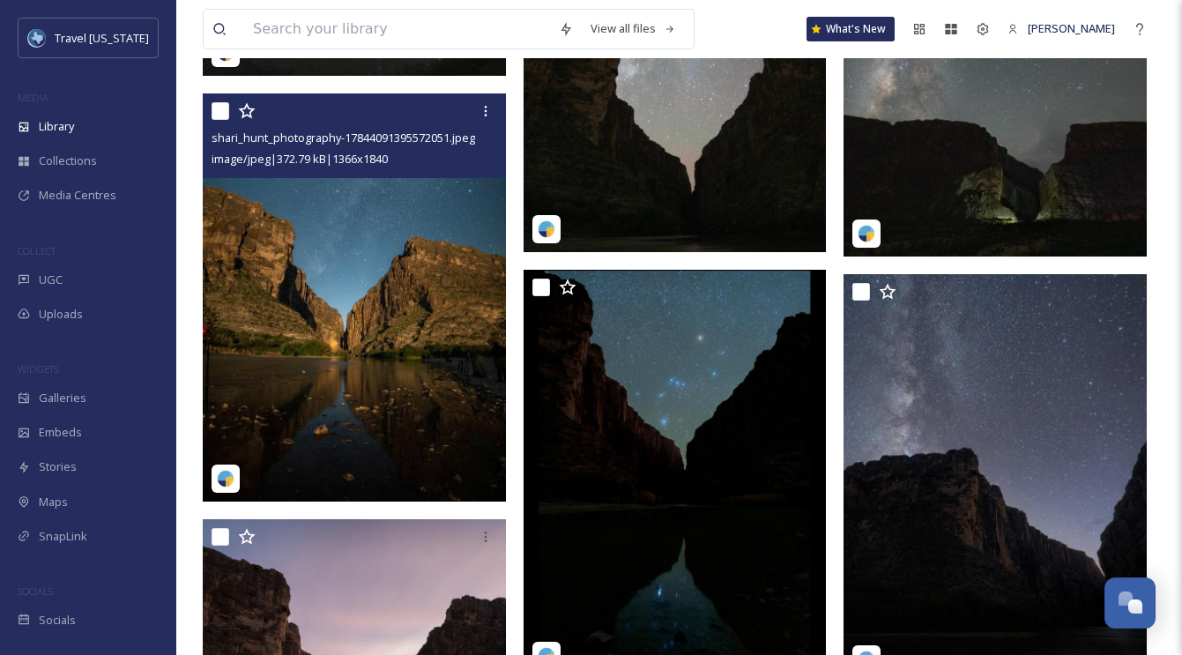
click at [393, 226] on img at bounding box center [354, 297] width 303 height 409
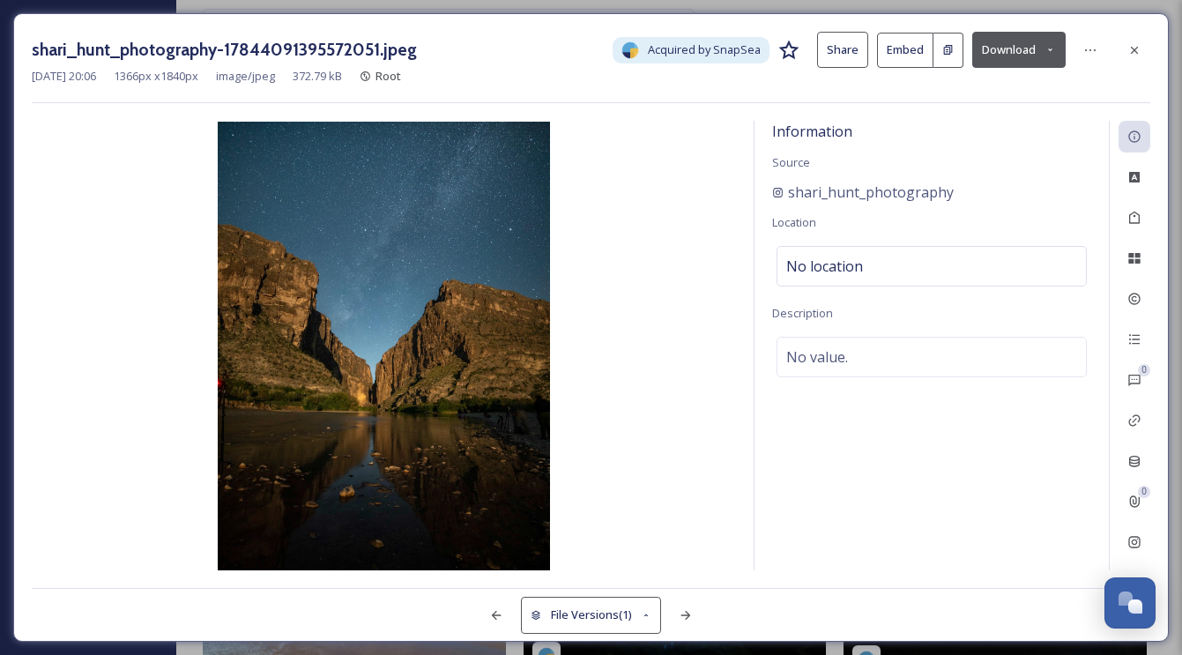
click at [998, 41] on button "Download" at bounding box center [1018, 50] width 93 height 36
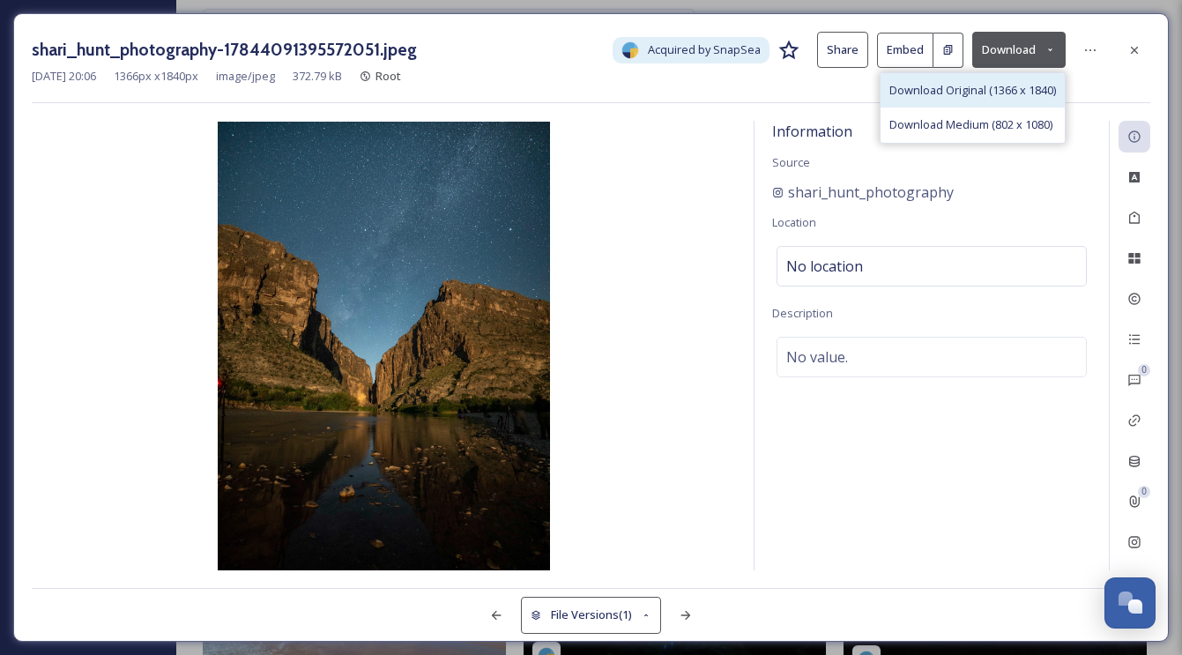
click at [985, 89] on span "Download Original (1366 x 1840)" at bounding box center [972, 90] width 167 height 17
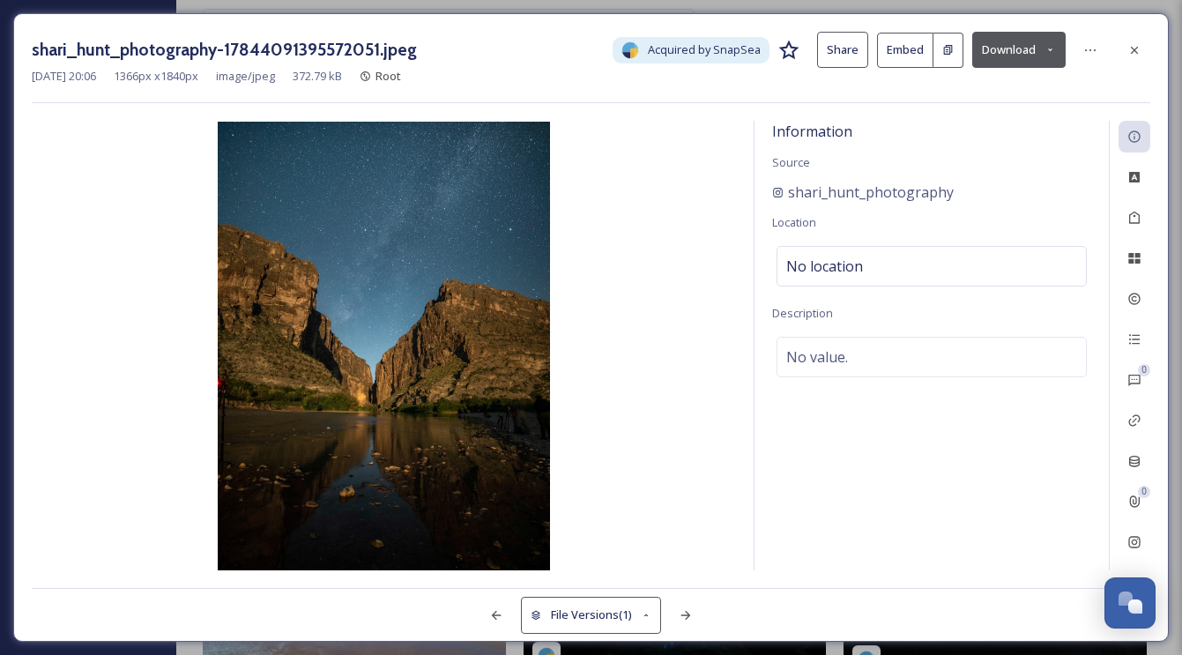
click at [953, 145] on div "Information Source shari_hunt_photography Location No location Description No v…" at bounding box center [932, 346] width 354 height 450
click at [1130, 47] on icon at bounding box center [1134, 50] width 14 height 14
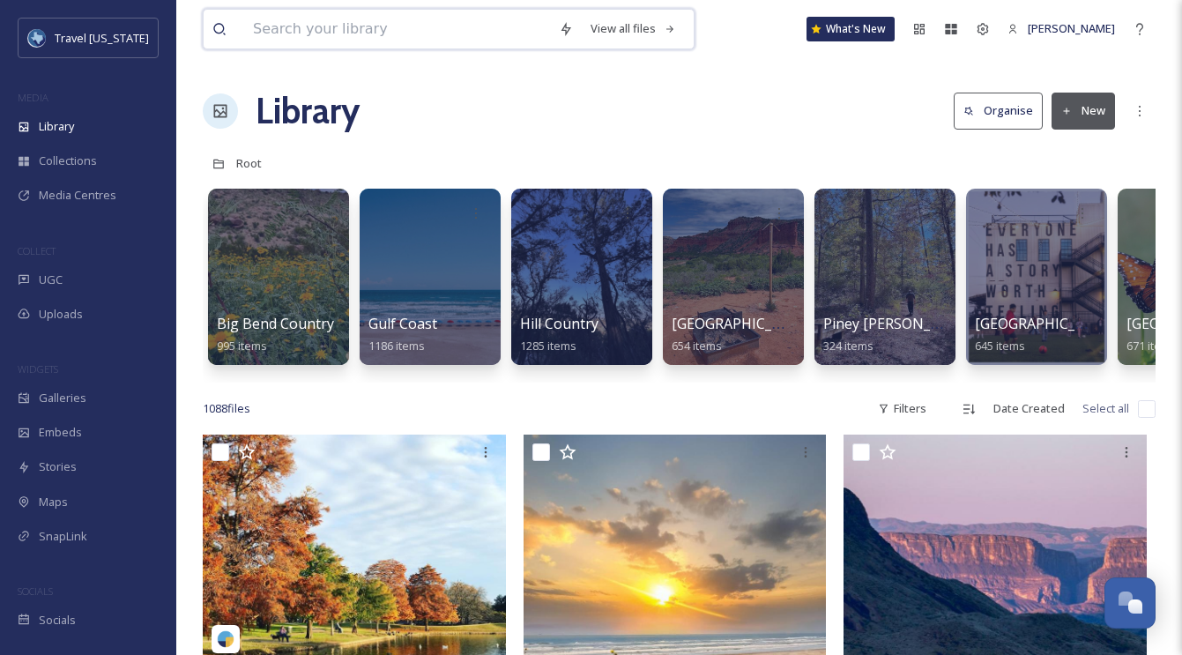
click at [327, 38] on input at bounding box center [397, 29] width 306 height 39
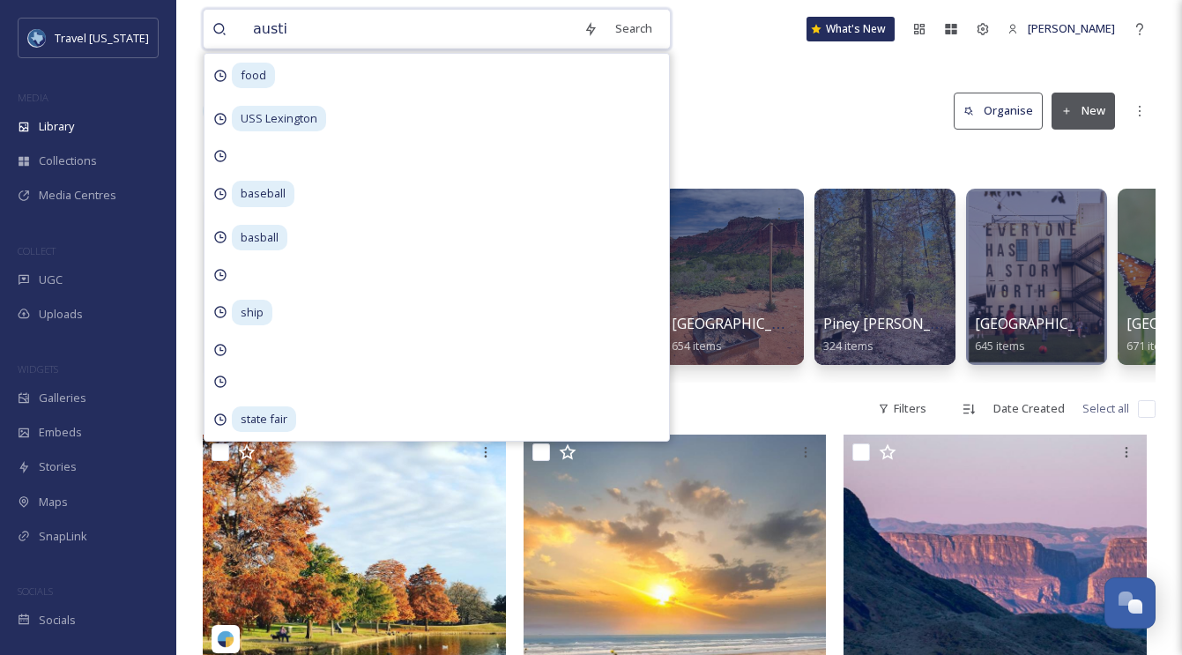
type input "austin"
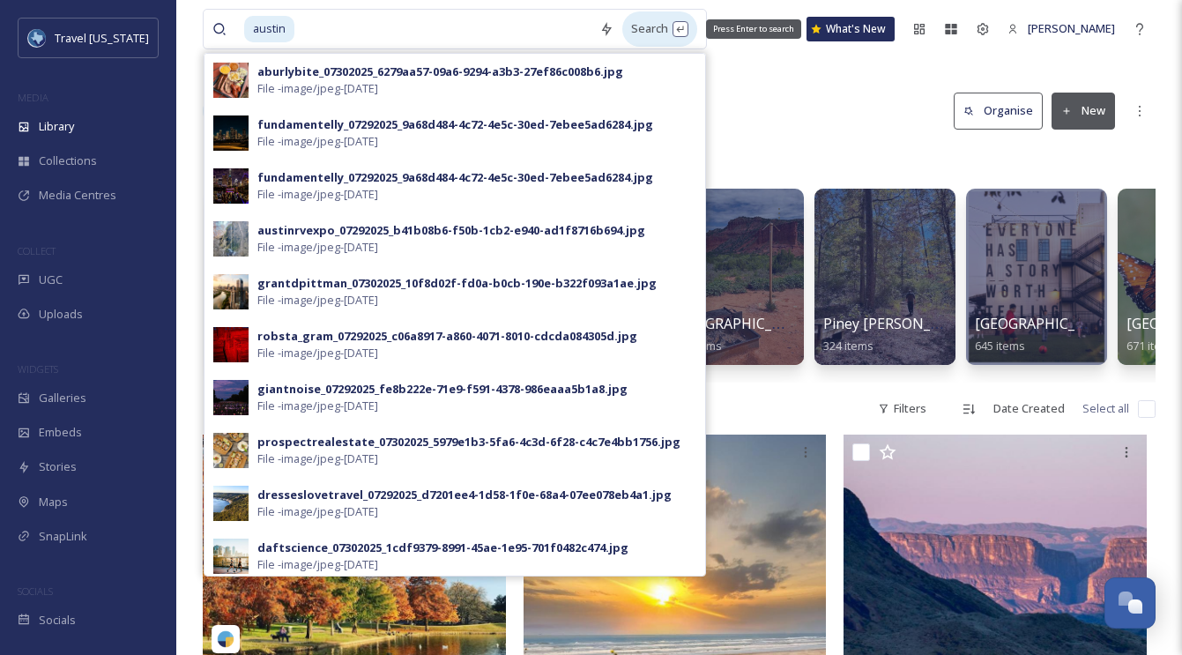
click at [635, 33] on div "Search Press Enter to search" at bounding box center [659, 28] width 75 height 34
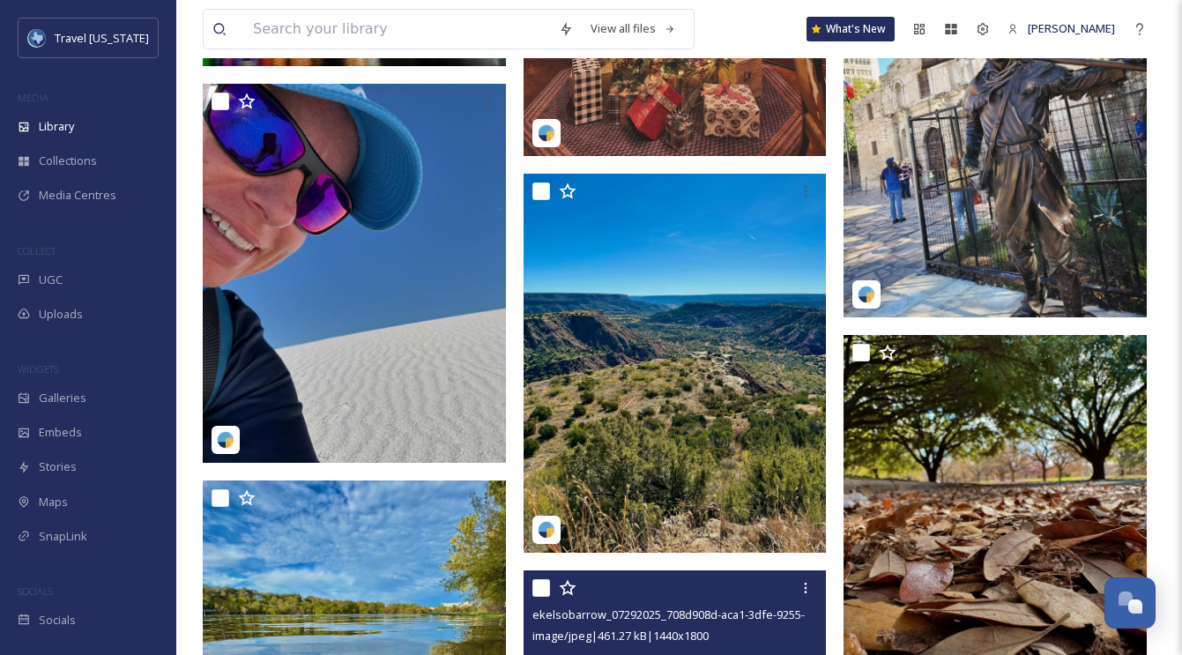
scroll to position [22276, 0]
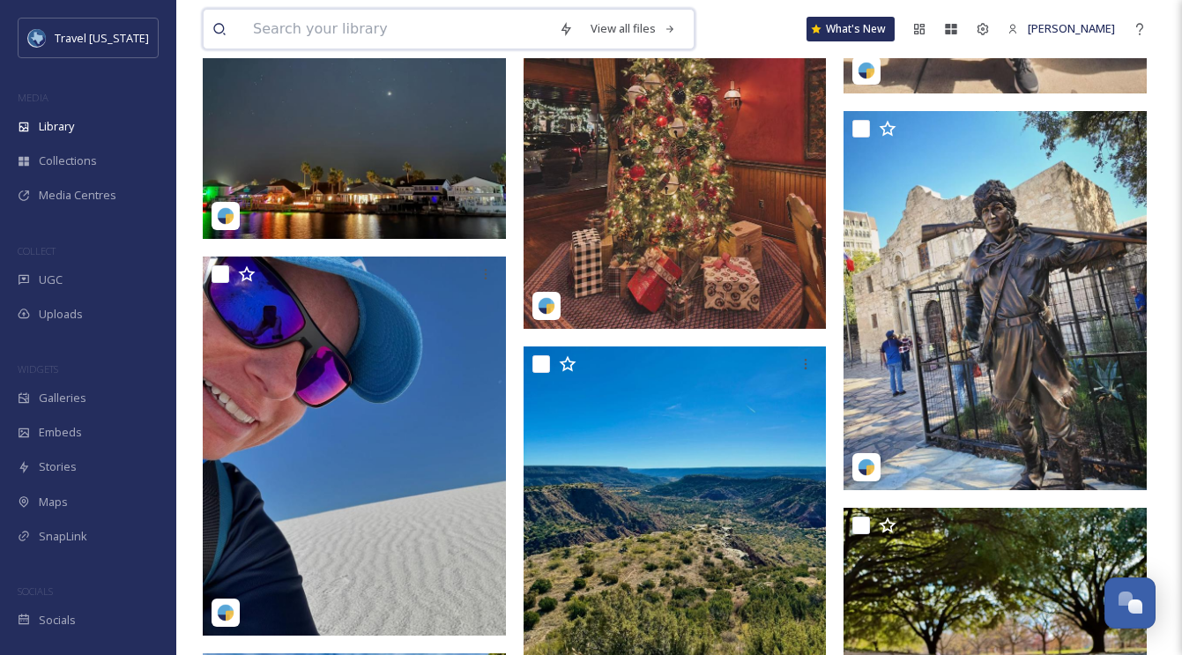
click at [393, 11] on input at bounding box center [397, 29] width 306 height 39
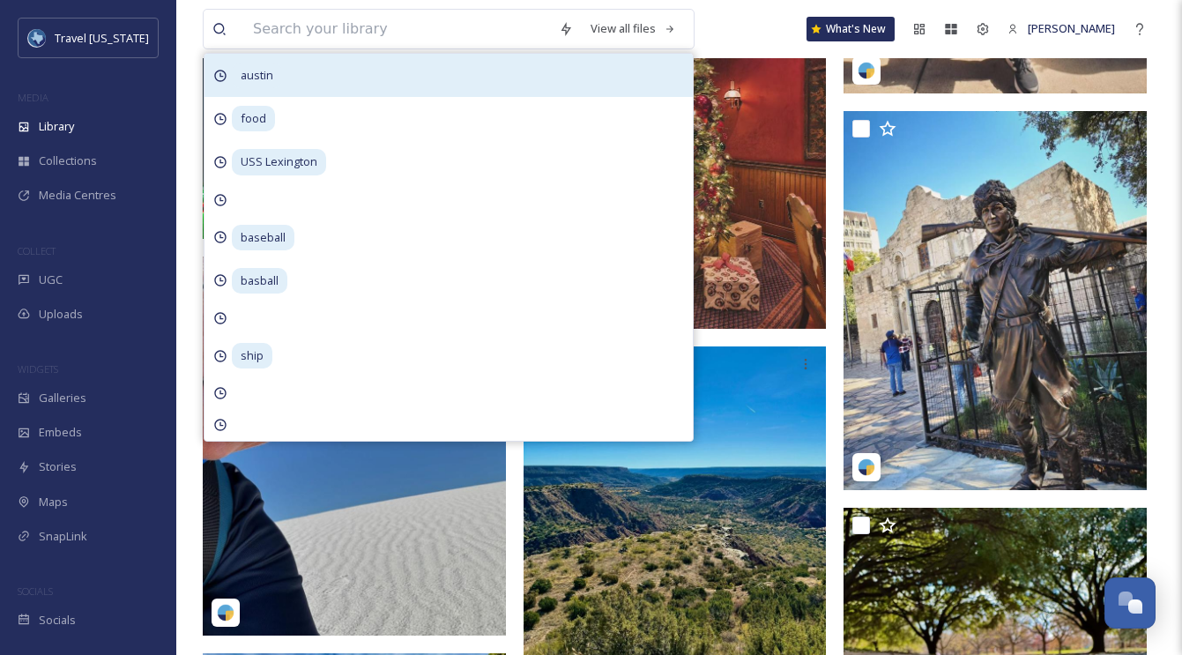
click at [255, 72] on span "austin" at bounding box center [257, 76] width 50 height 26
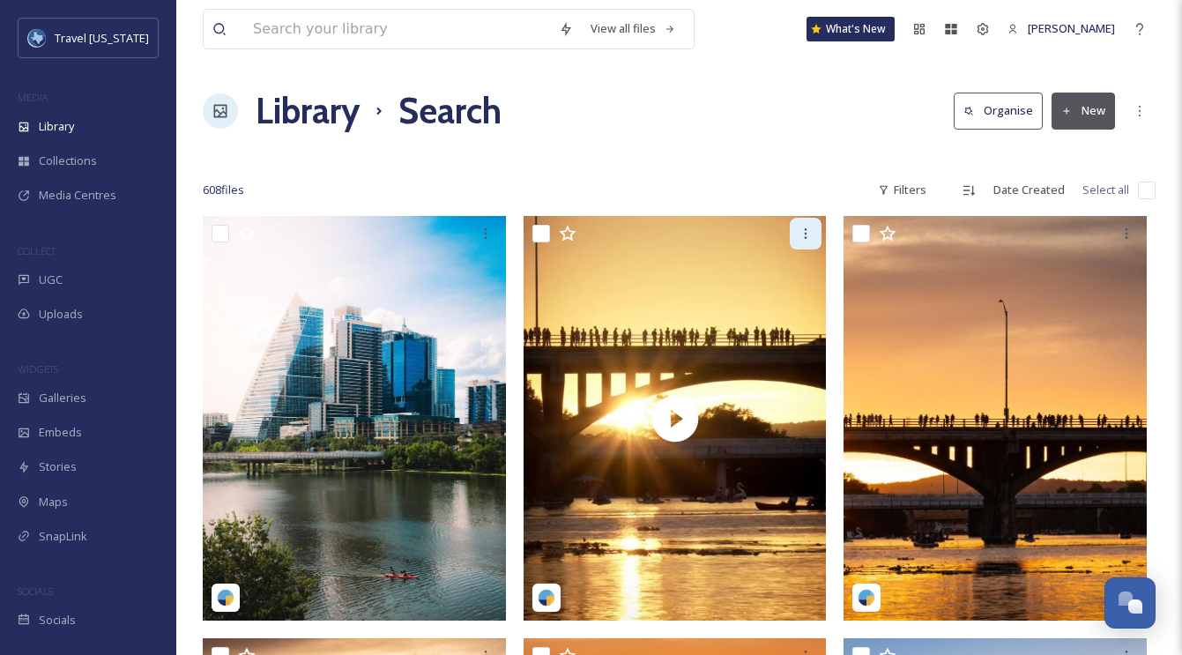
drag, startPoint x: 821, startPoint y: 148, endPoint x: 821, endPoint y: 239, distance: 90.8
click at [820, 148] on div at bounding box center [679, 155] width 953 height 18
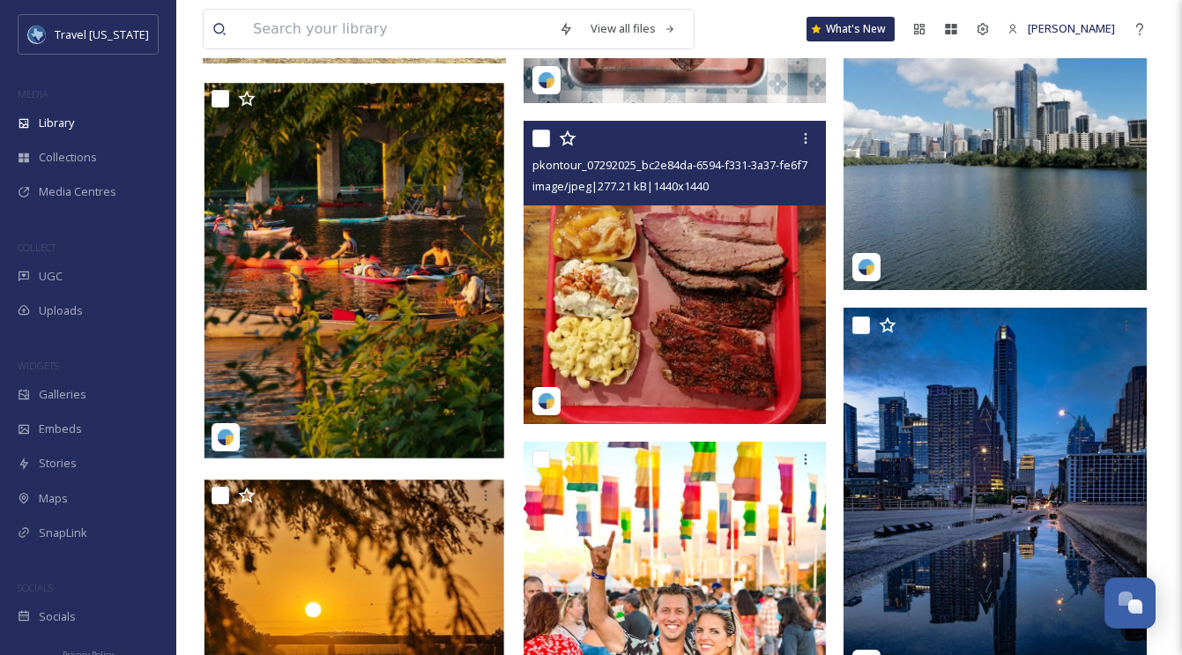
scroll to position [31494, 0]
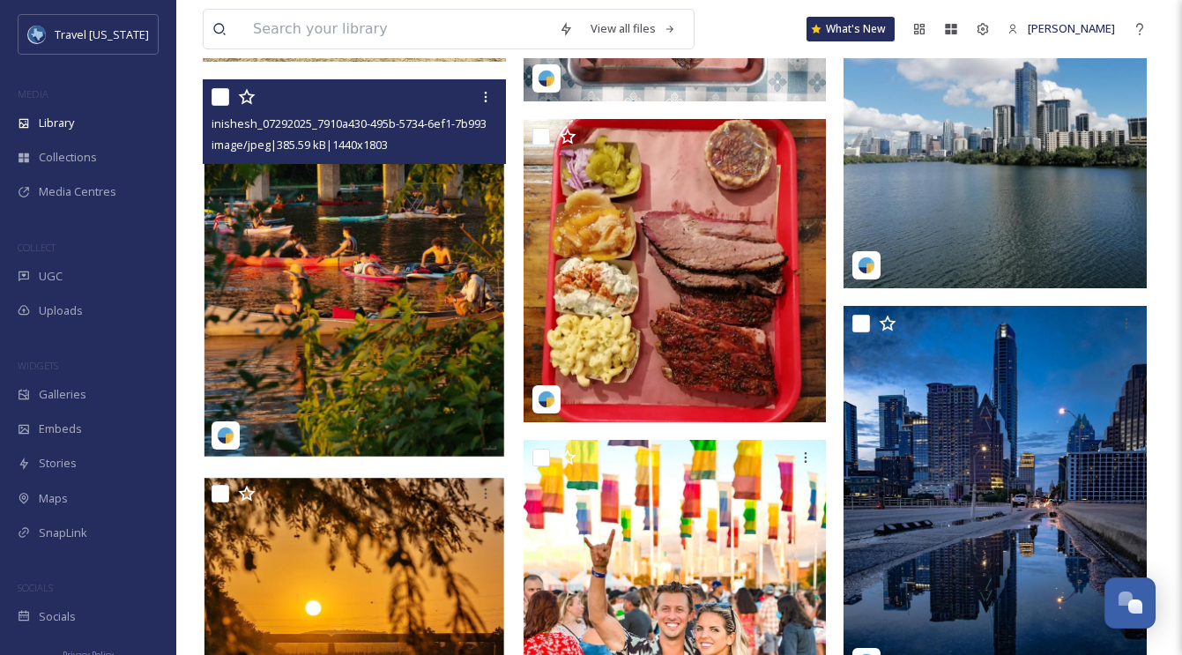
click at [446, 196] on img at bounding box center [354, 268] width 303 height 379
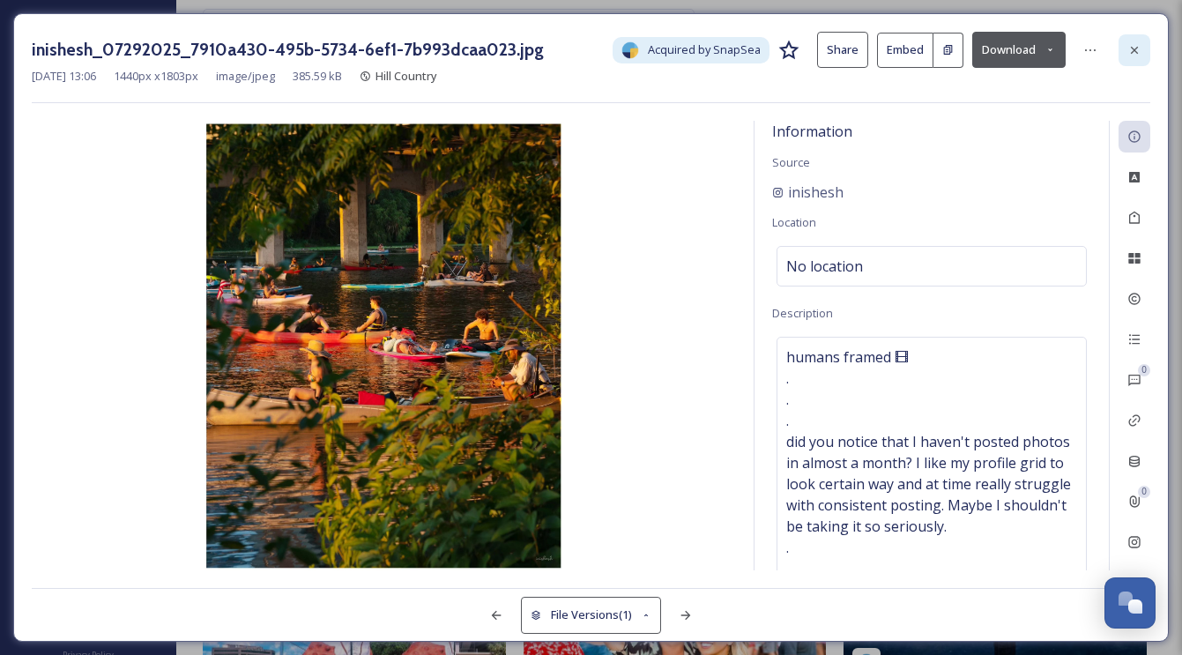
click at [1127, 49] on icon at bounding box center [1134, 50] width 14 height 14
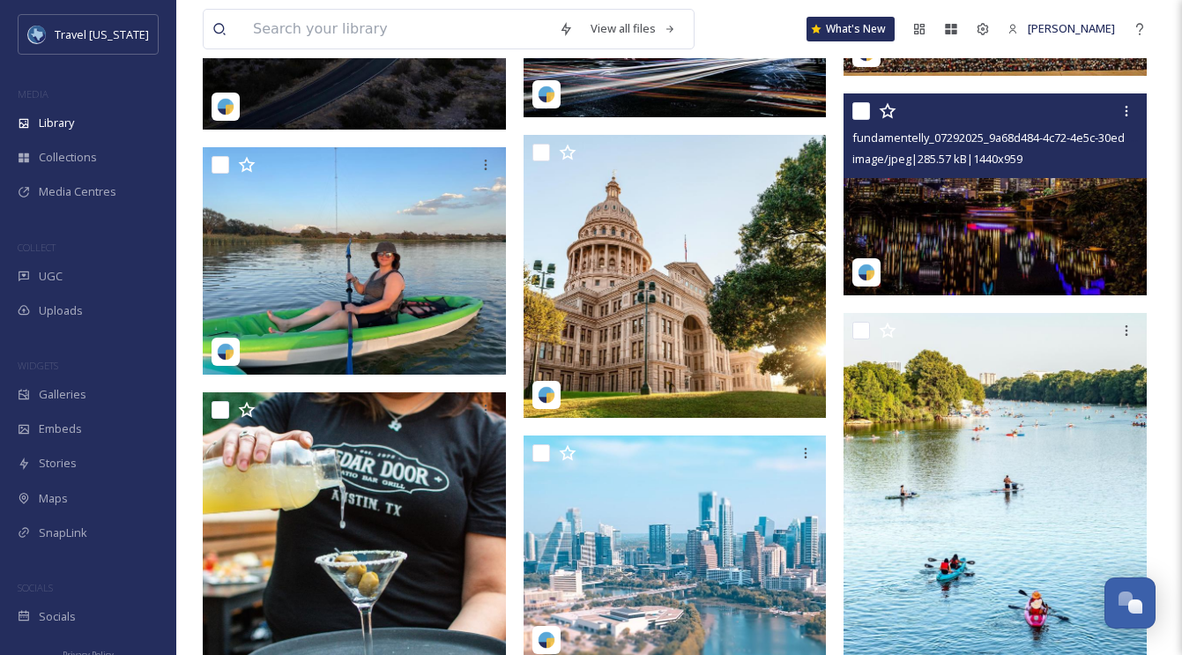
scroll to position [43731, 0]
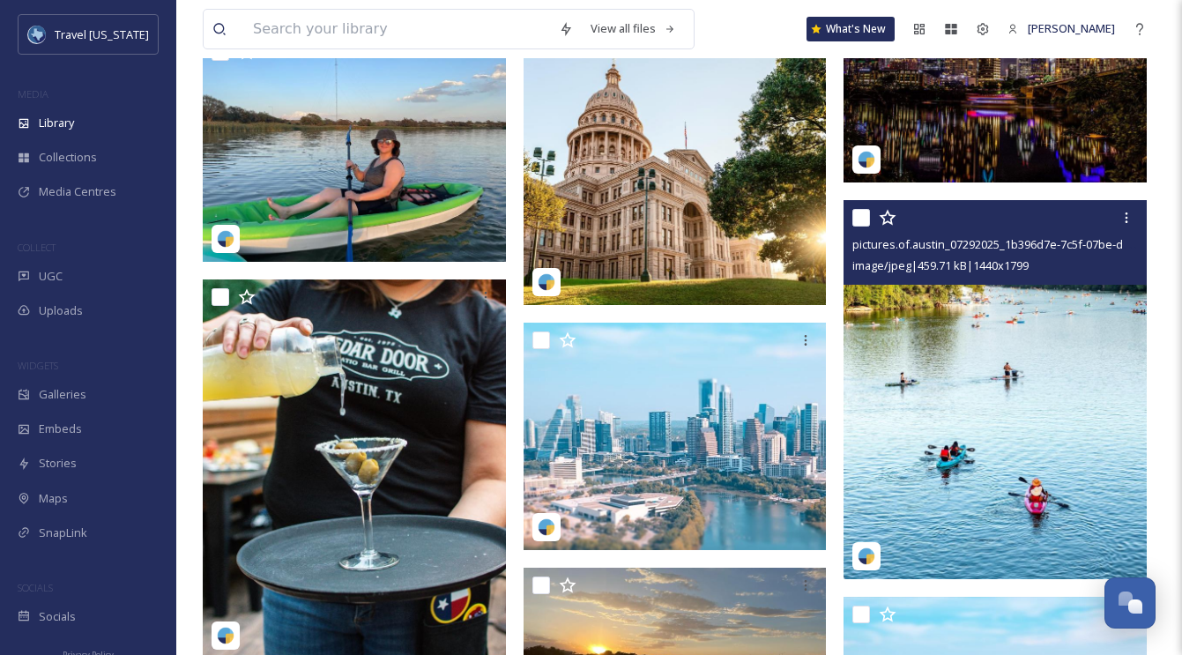
click at [966, 325] on img at bounding box center [995, 389] width 303 height 379
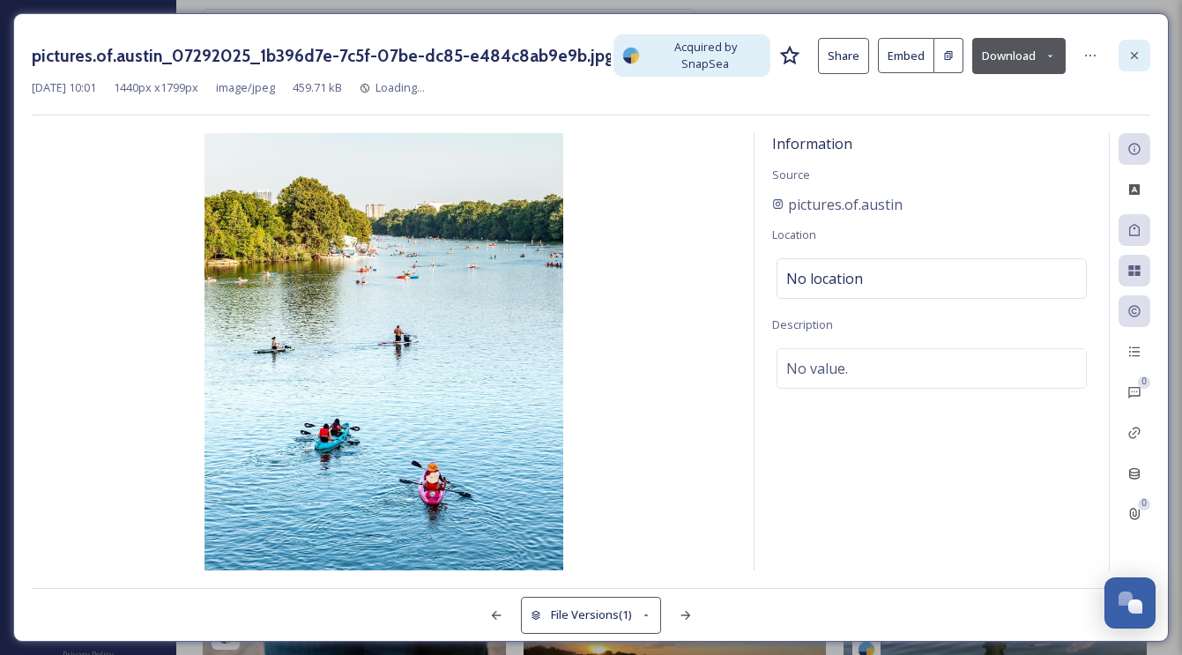
click at [1136, 52] on icon at bounding box center [1134, 55] width 7 height 7
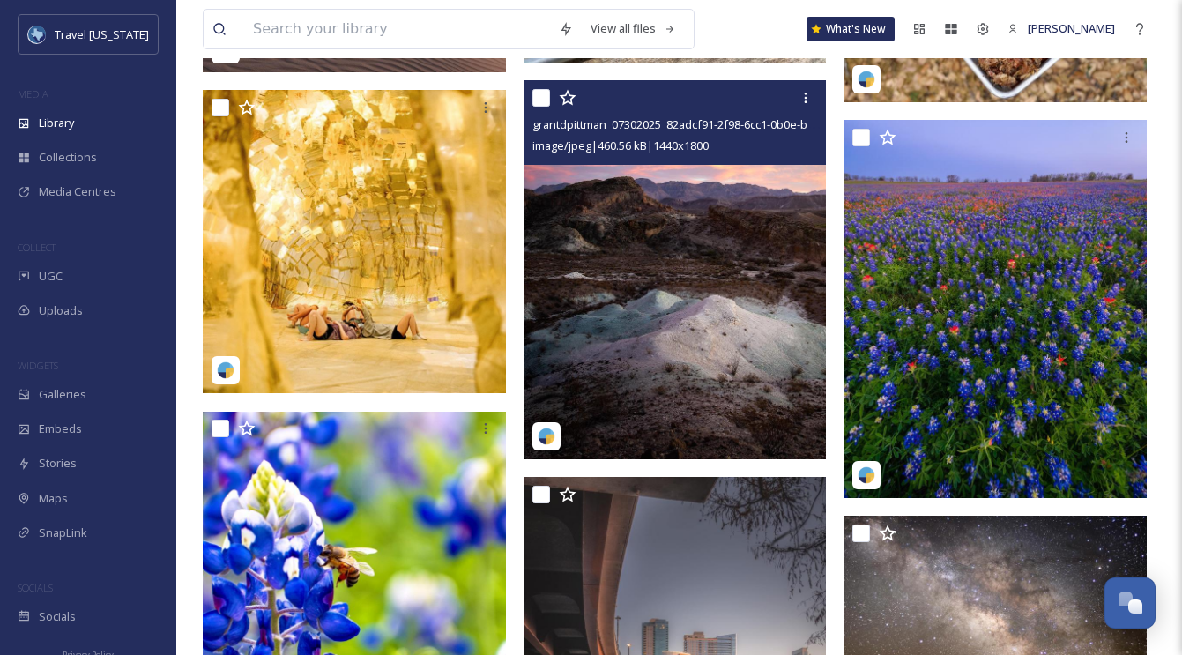
scroll to position [56375, 0]
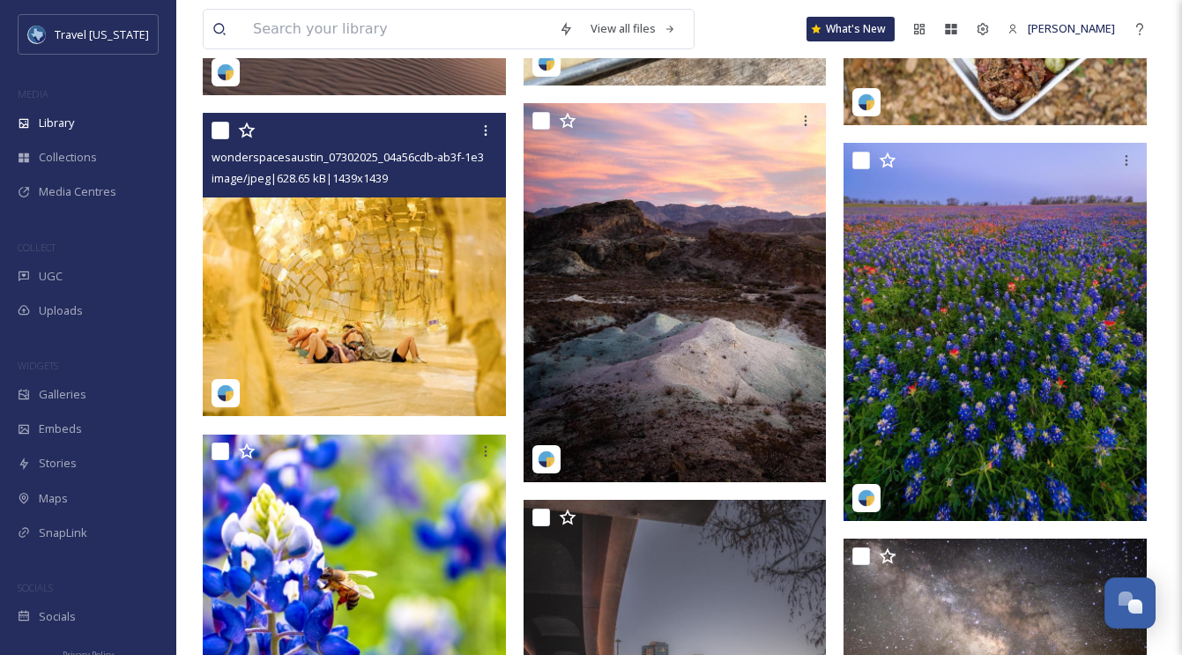
click at [381, 220] on img at bounding box center [354, 264] width 303 height 303
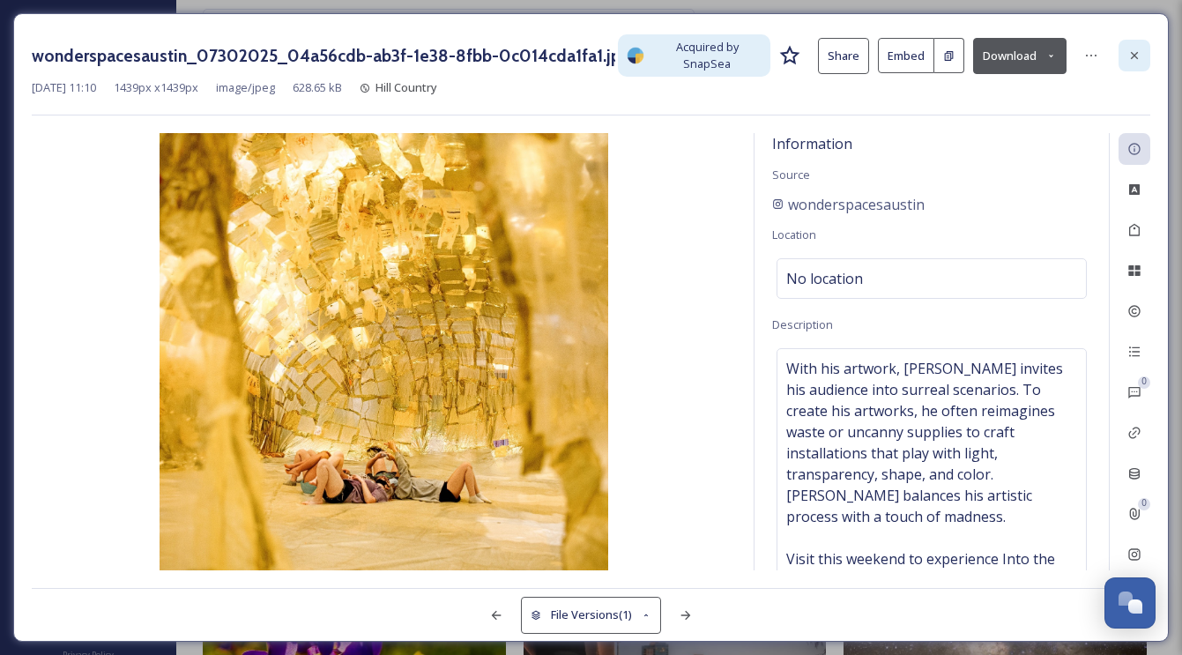
click at [1128, 48] on icon at bounding box center [1134, 55] width 14 height 14
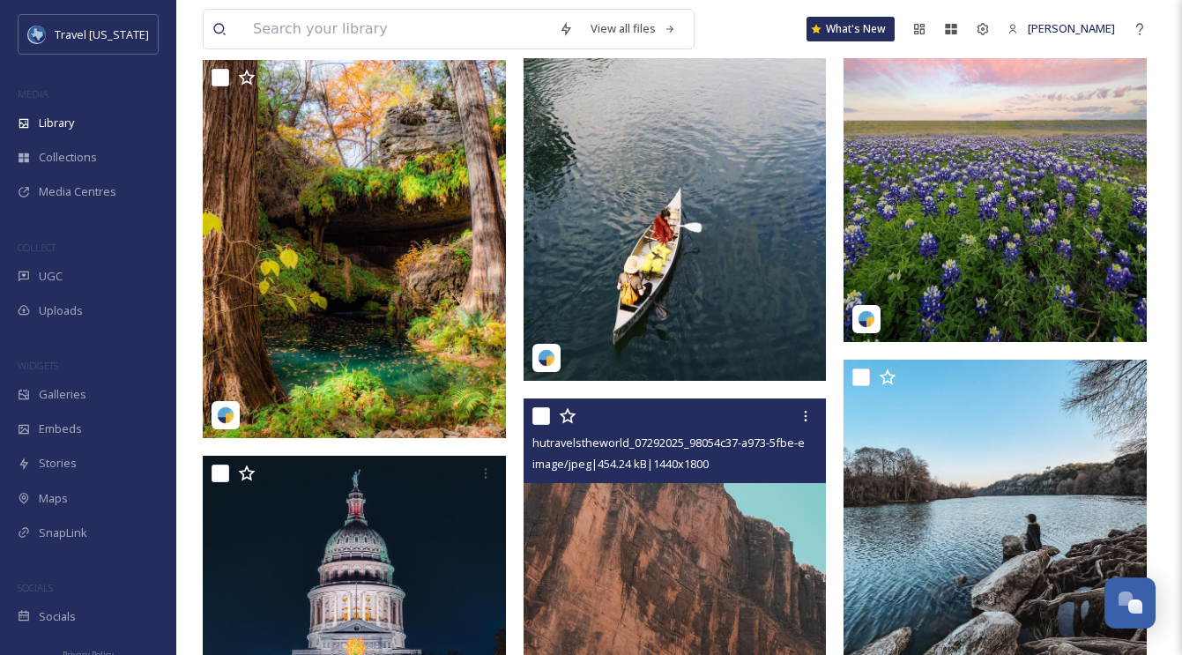
scroll to position [61645, 0]
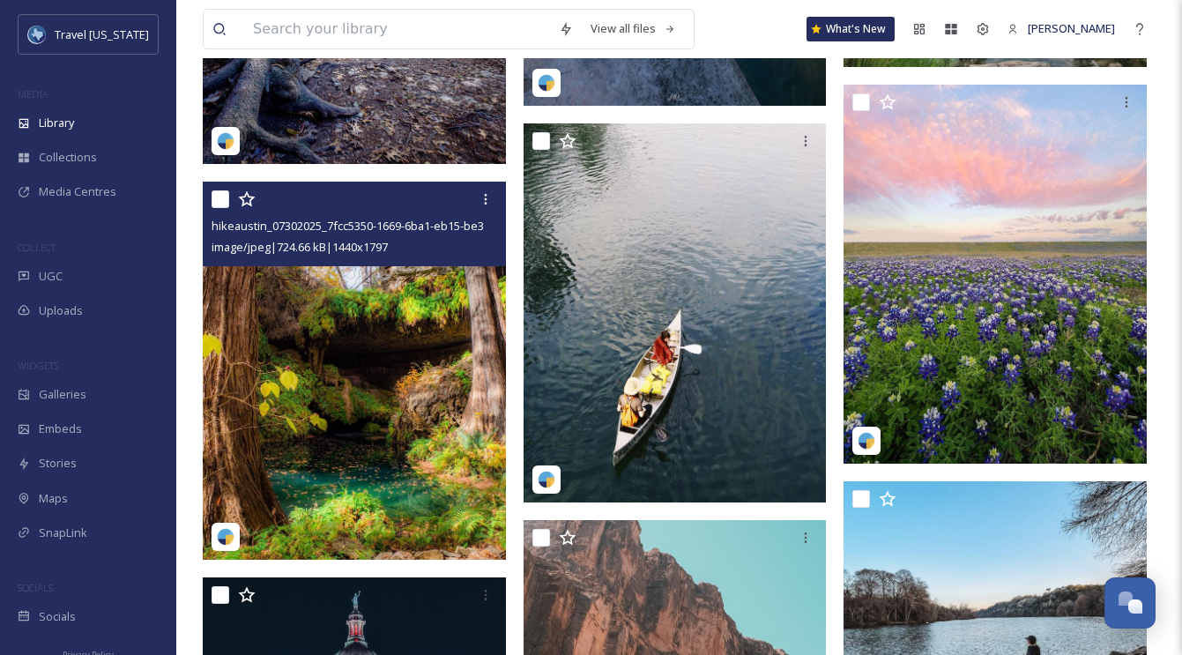
click at [382, 293] on img at bounding box center [354, 371] width 303 height 378
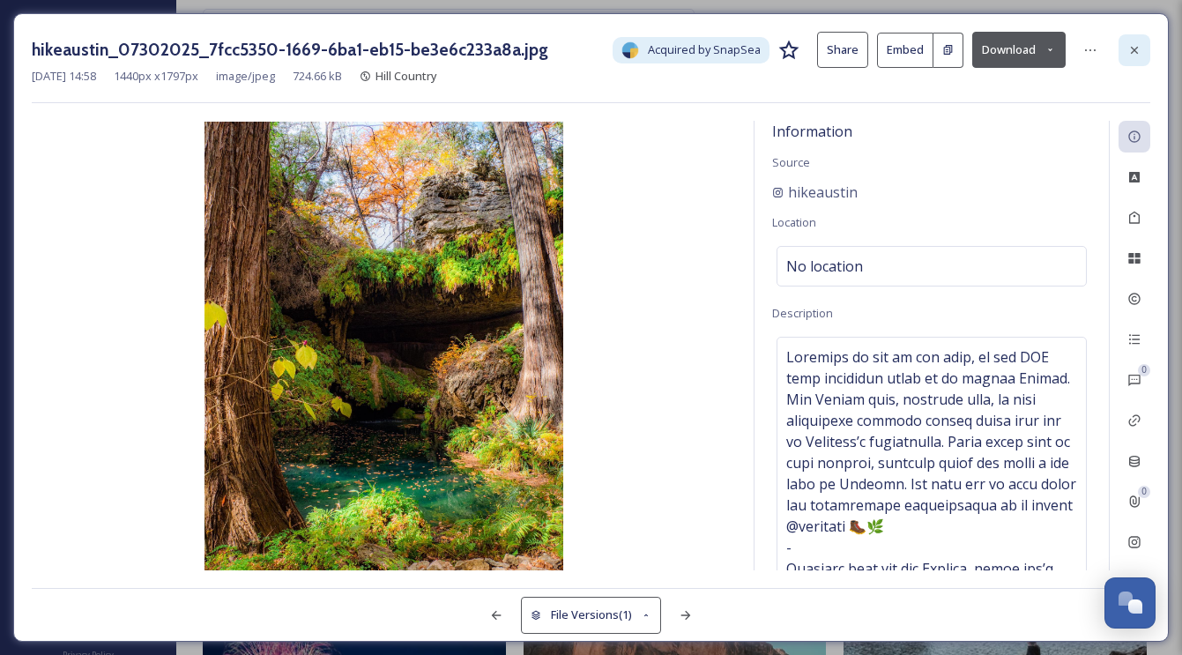
click at [1123, 54] on div at bounding box center [1135, 50] width 32 height 32
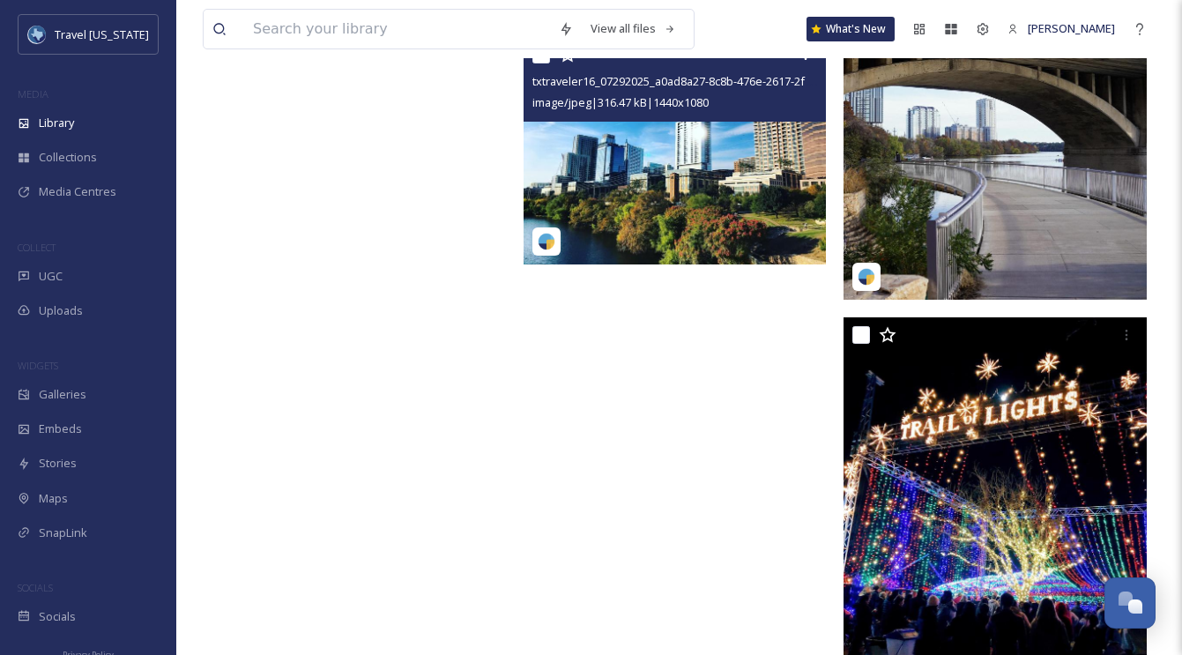
scroll to position [70580, 0]
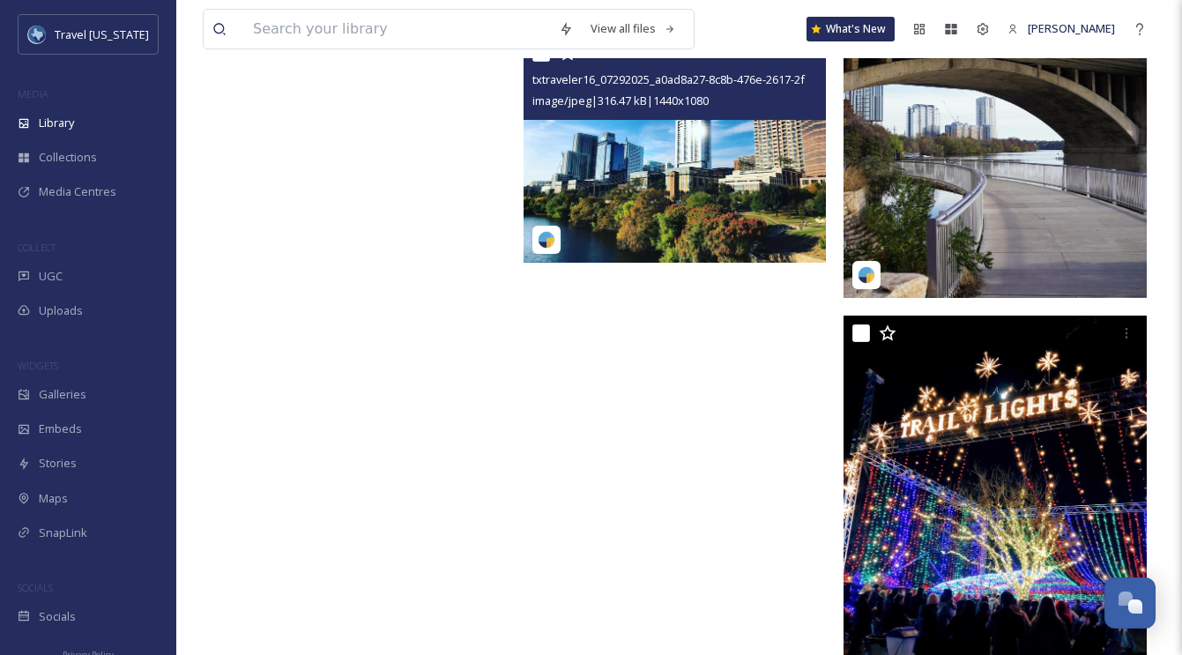
click at [701, 171] on img at bounding box center [675, 148] width 303 height 227
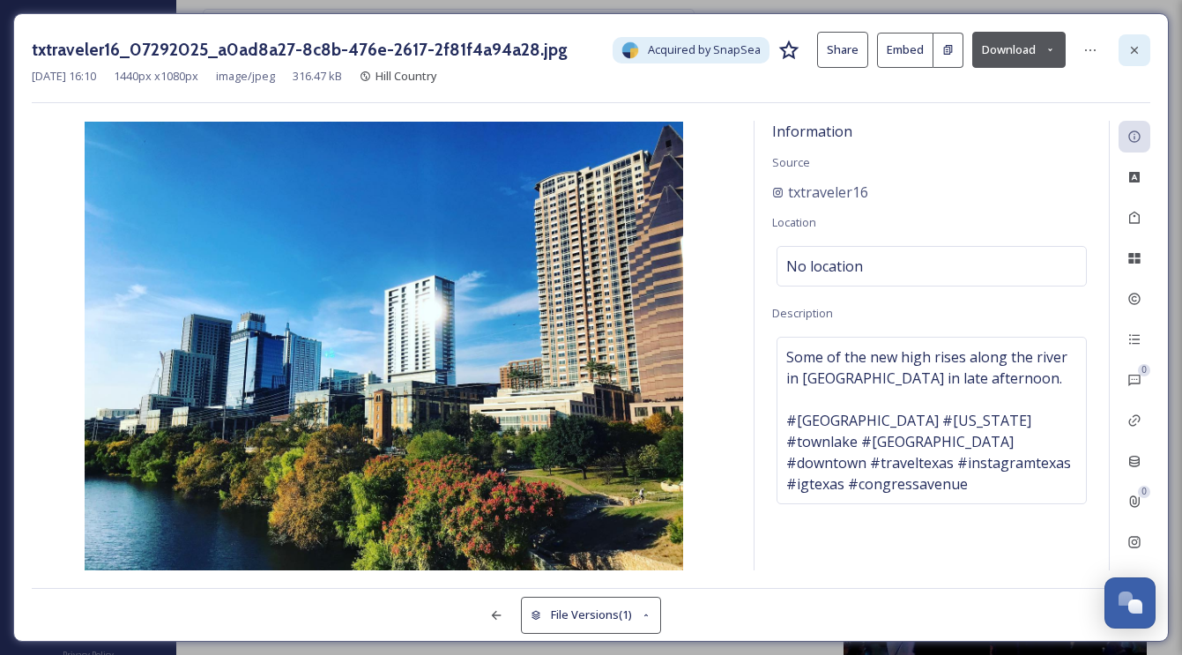
click at [1133, 51] on icon at bounding box center [1134, 49] width 7 height 7
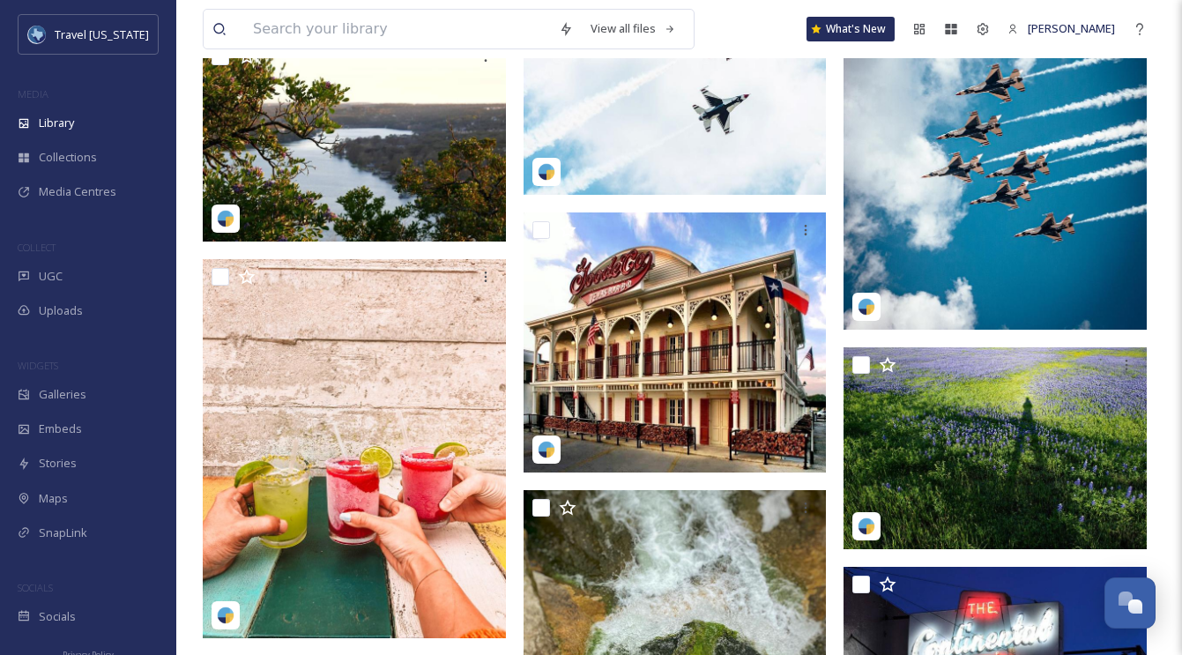
scroll to position [66980, 0]
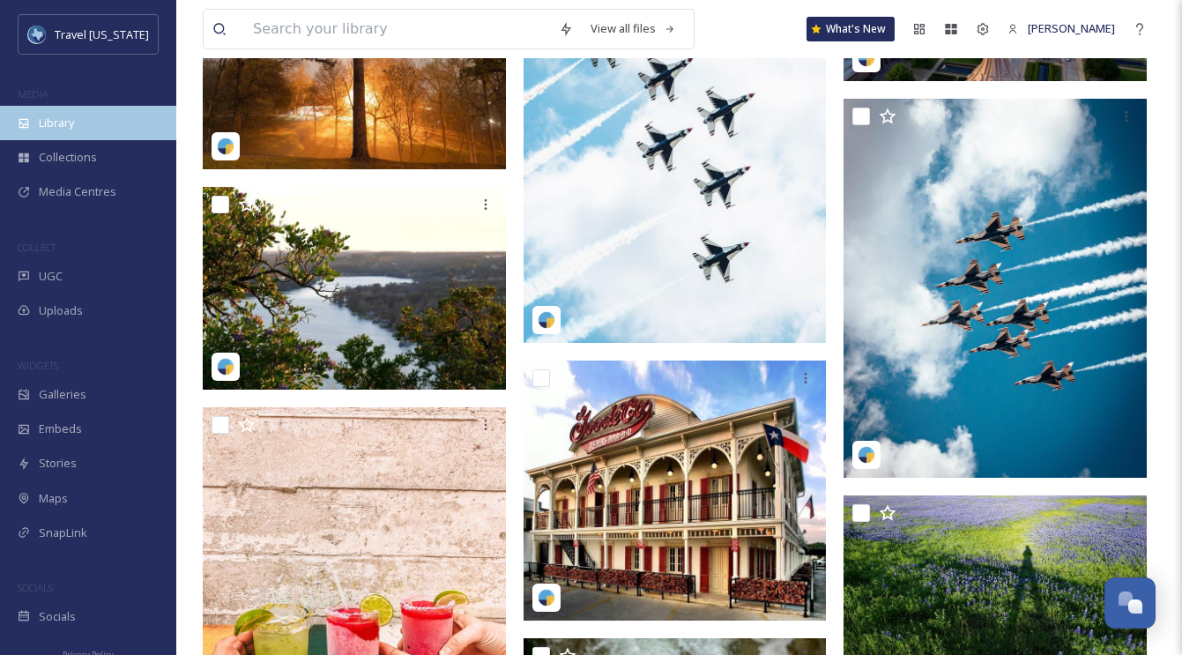
click at [109, 124] on div "Library" at bounding box center [88, 123] width 176 height 34
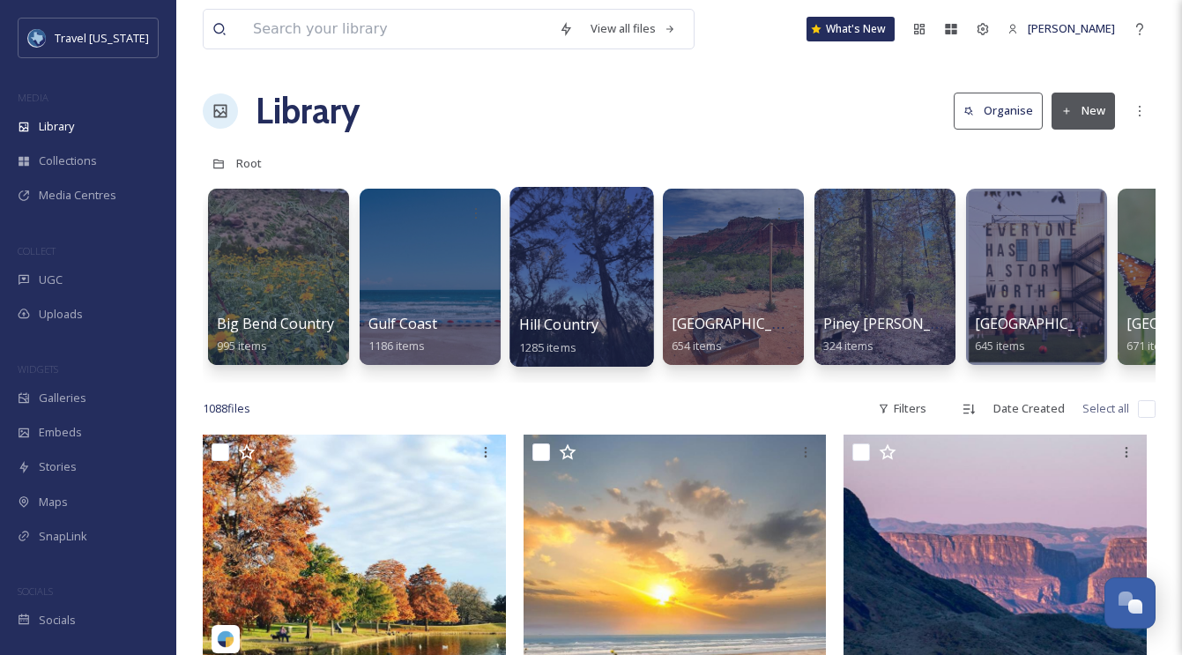
click at [562, 276] on div at bounding box center [582, 277] width 144 height 180
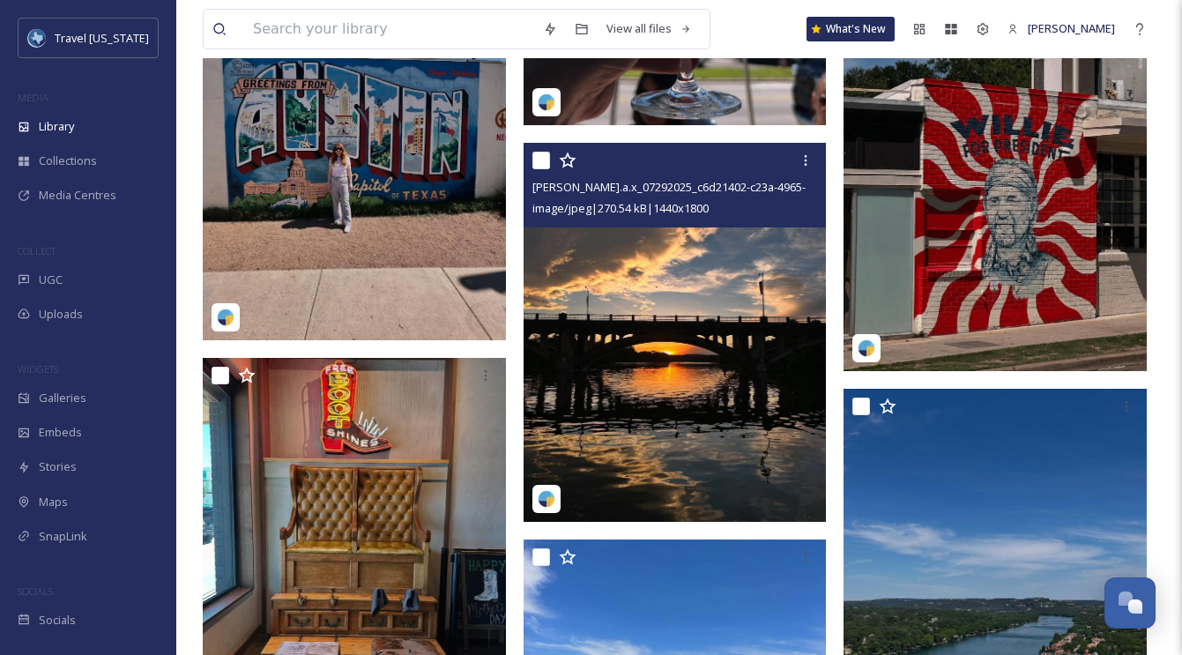
scroll to position [18434, 0]
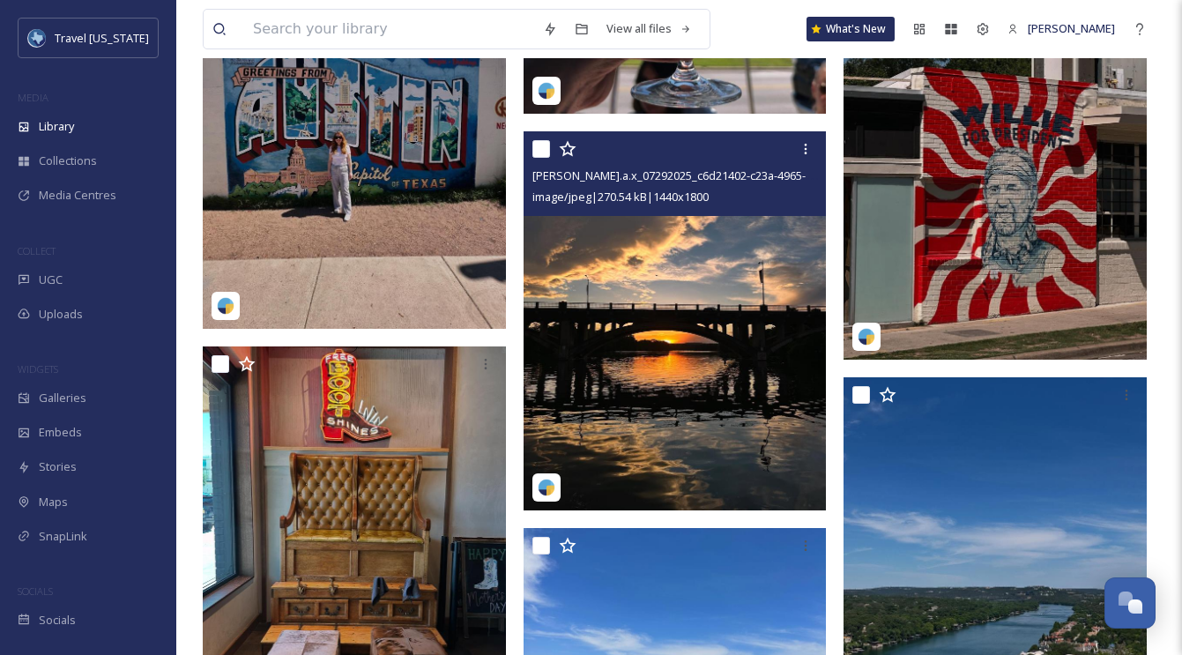
click at [599, 293] on img at bounding box center [675, 320] width 303 height 379
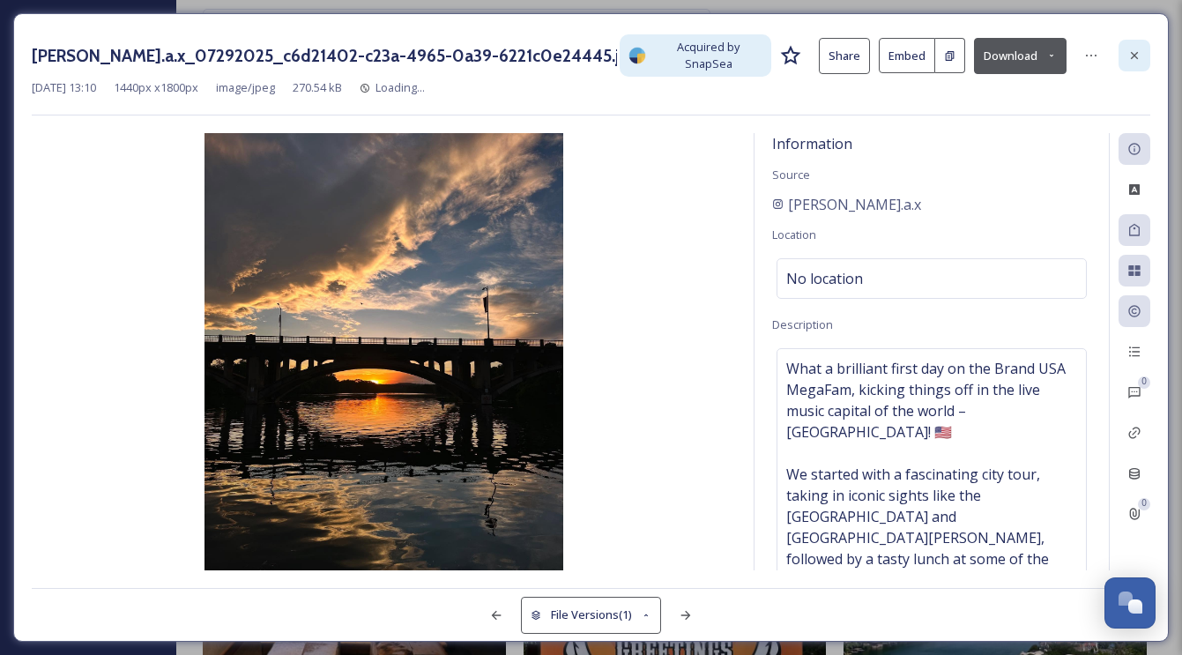
click at [1128, 60] on div at bounding box center [1135, 56] width 32 height 32
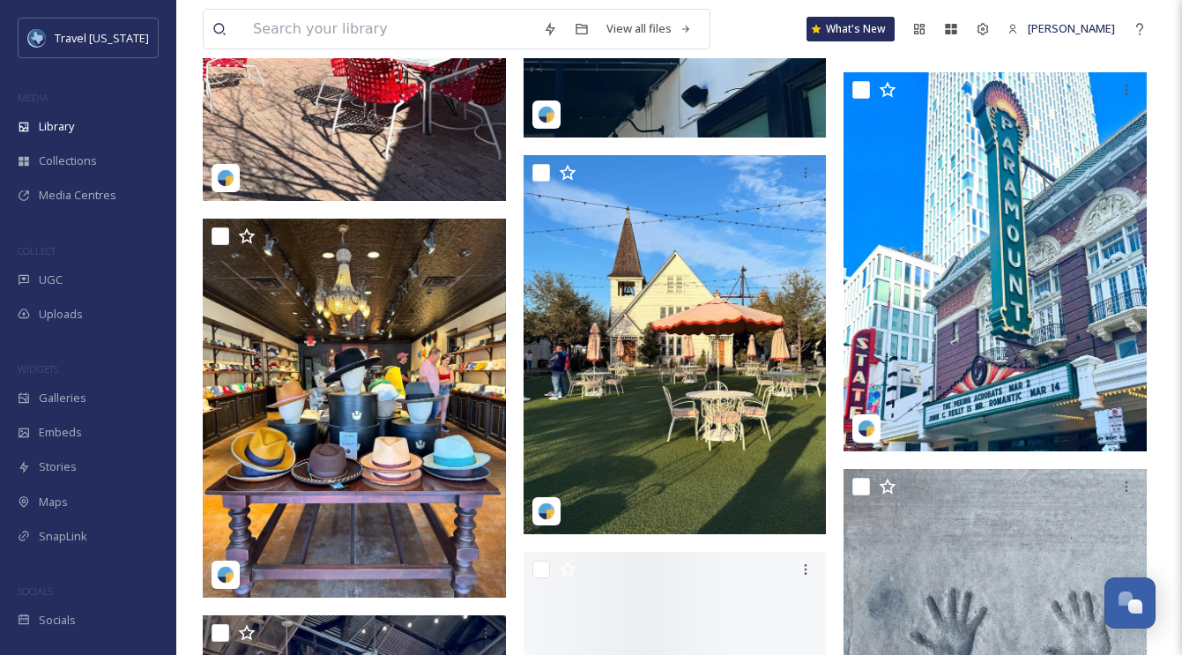
scroll to position [32208, 0]
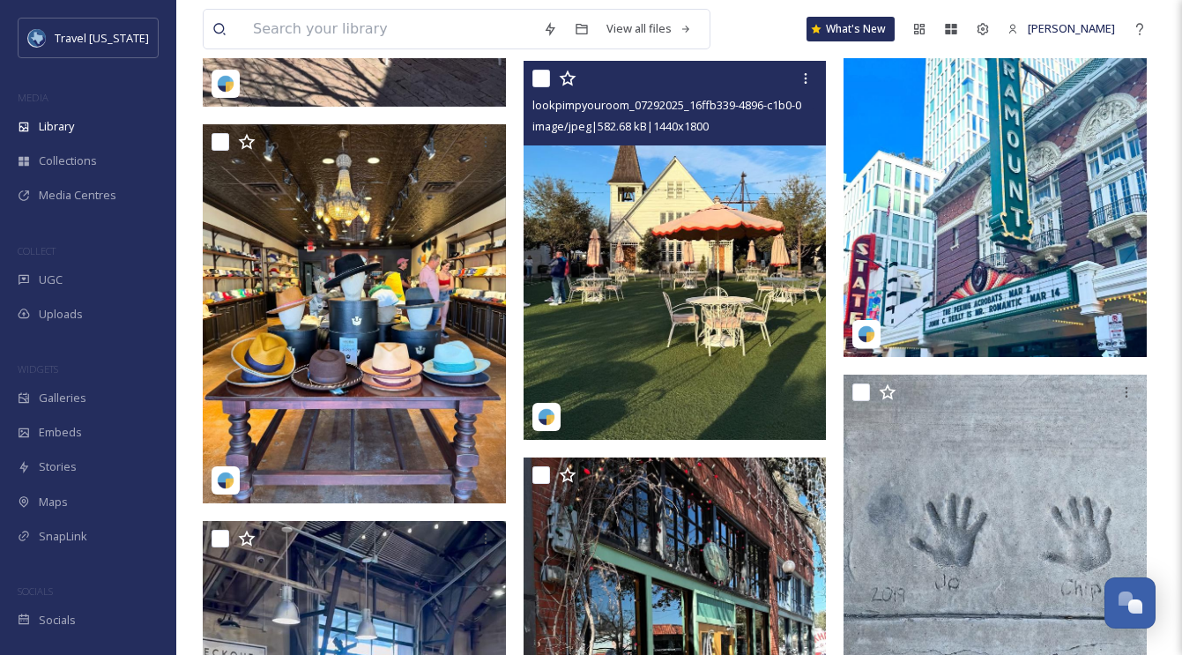
click at [614, 262] on img at bounding box center [675, 250] width 303 height 379
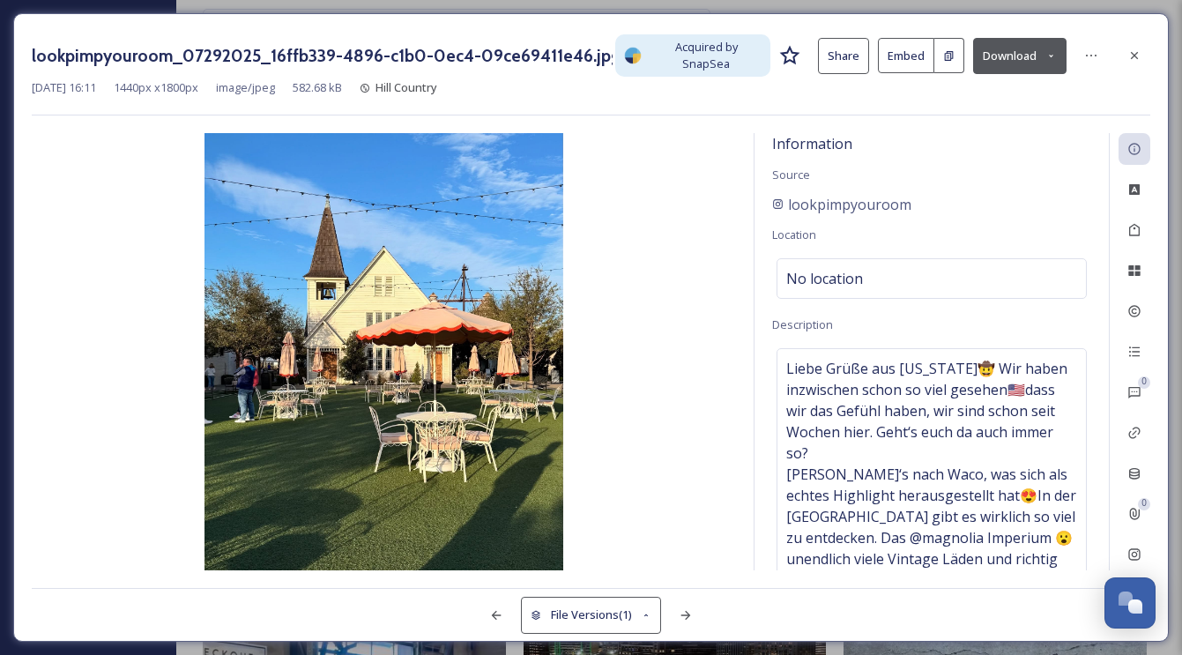
drag, startPoint x: 1166, startPoint y: 56, endPoint x: 1157, endPoint y: 55, distance: 9.0
click at [1165, 56] on div "lookpimpyouroom_07292025_16ffb339-4896-c1b0-0ec4-09ce69411e46.jpg Acquired by S…" at bounding box center [591, 327] width 1156 height 629
click at [1132, 52] on icon at bounding box center [1134, 55] width 7 height 7
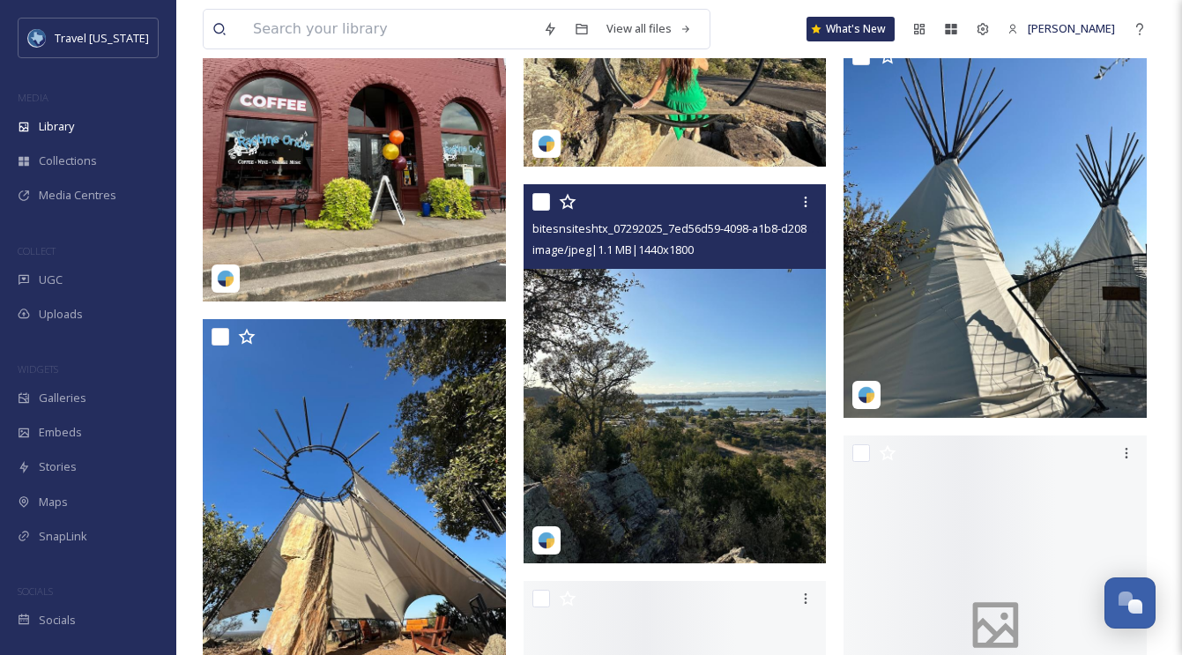
scroll to position [51716, 0]
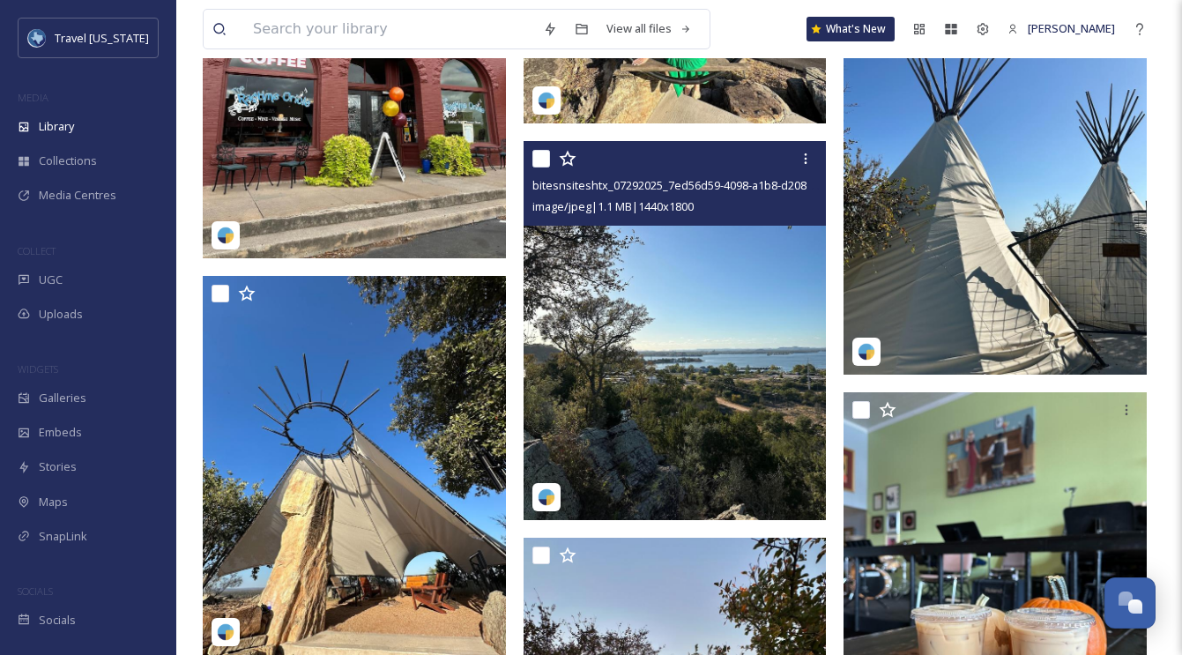
click at [714, 324] on img at bounding box center [675, 330] width 303 height 379
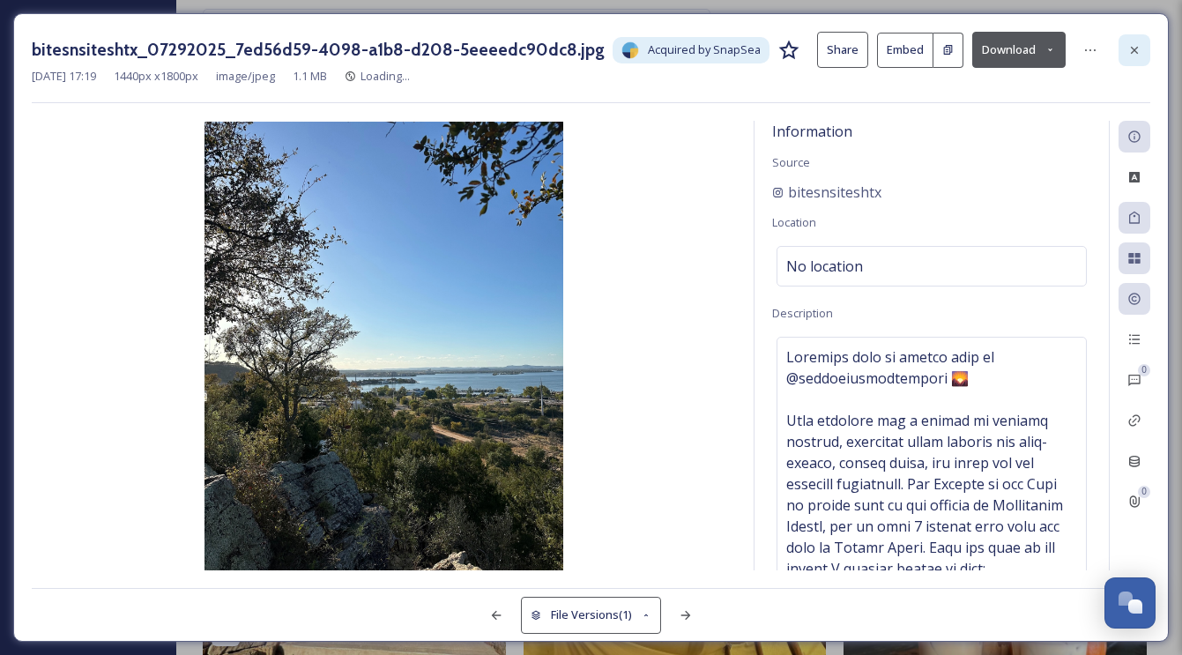
click at [1127, 46] on icon at bounding box center [1134, 50] width 14 height 14
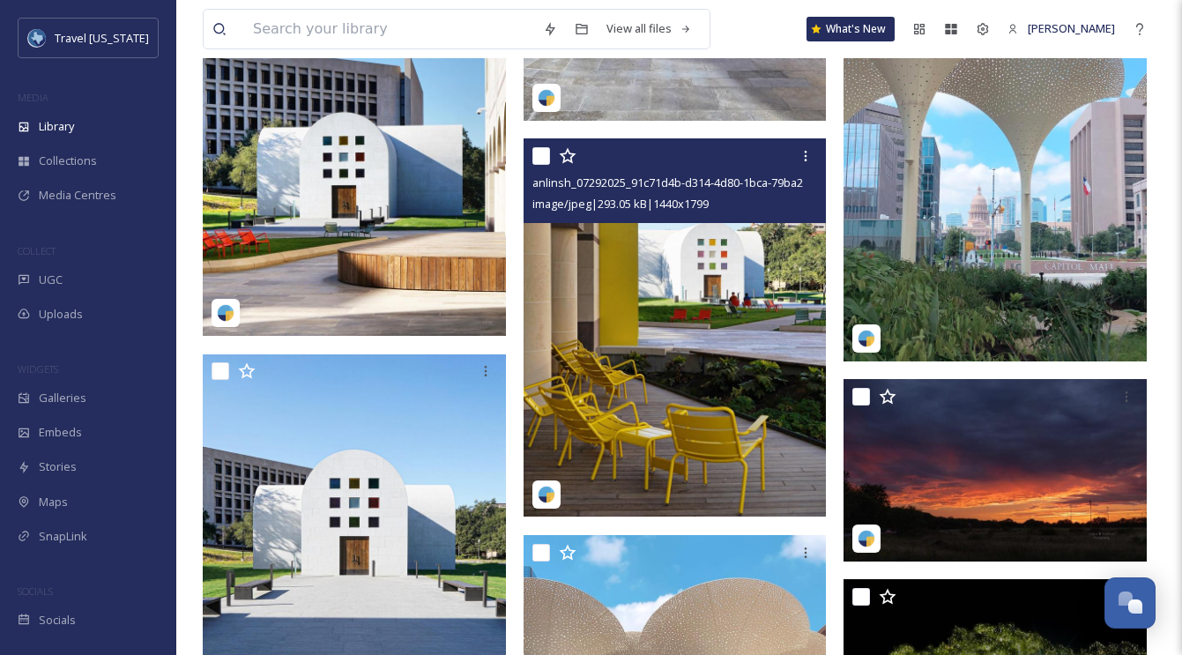
scroll to position [45278, 0]
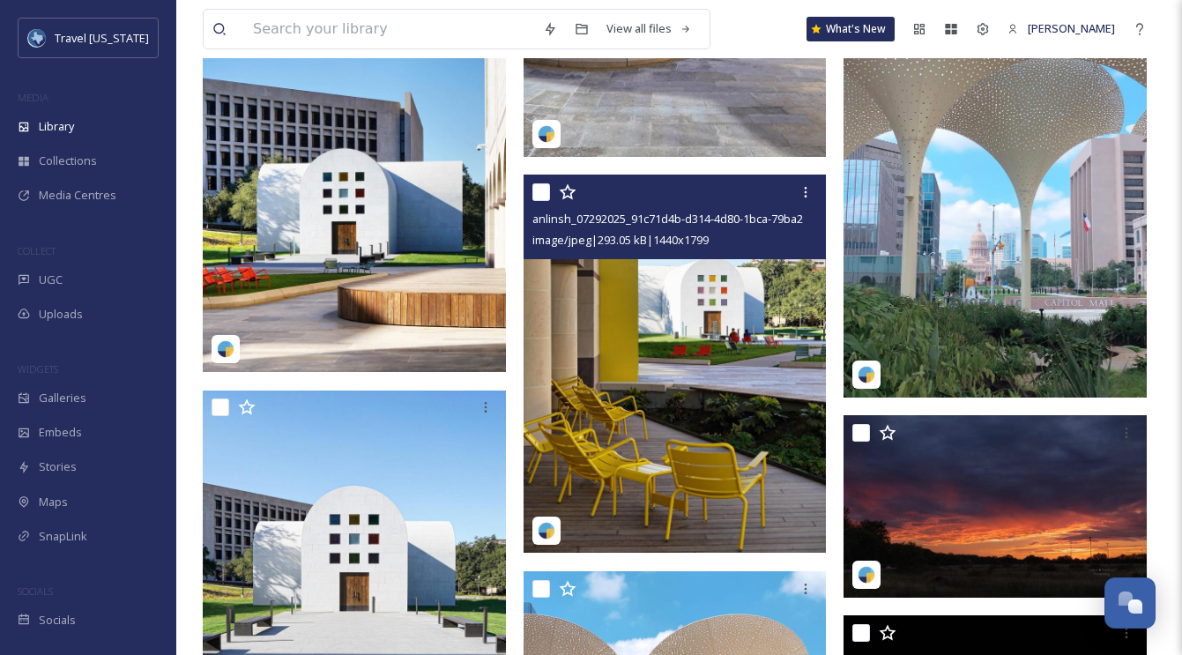
click at [620, 376] on img at bounding box center [675, 364] width 303 height 379
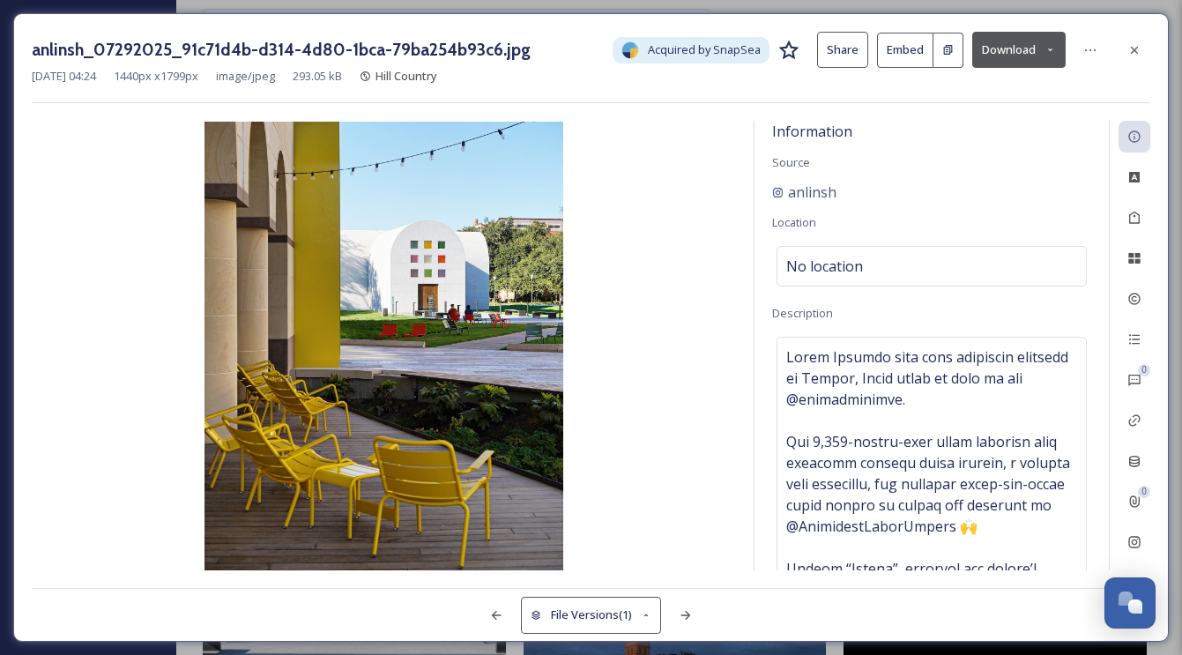
drag, startPoint x: 1124, startPoint y: 48, endPoint x: 974, endPoint y: 116, distance: 164.5
click at [1124, 48] on div at bounding box center [1135, 50] width 32 height 32
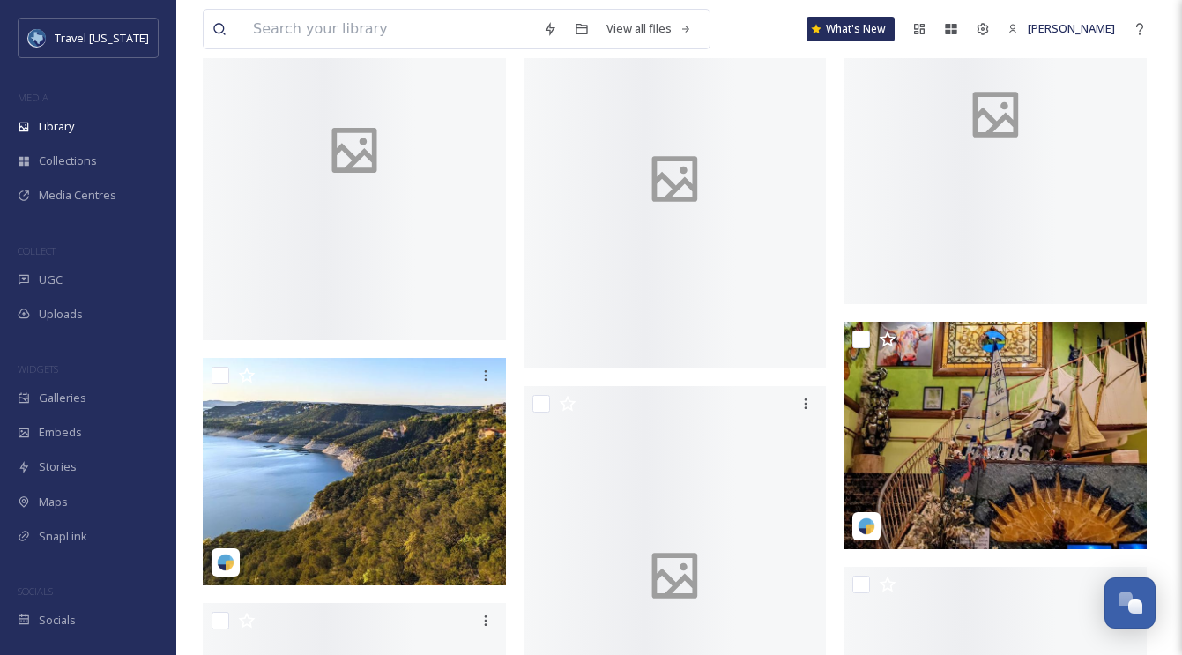
scroll to position [75475, 0]
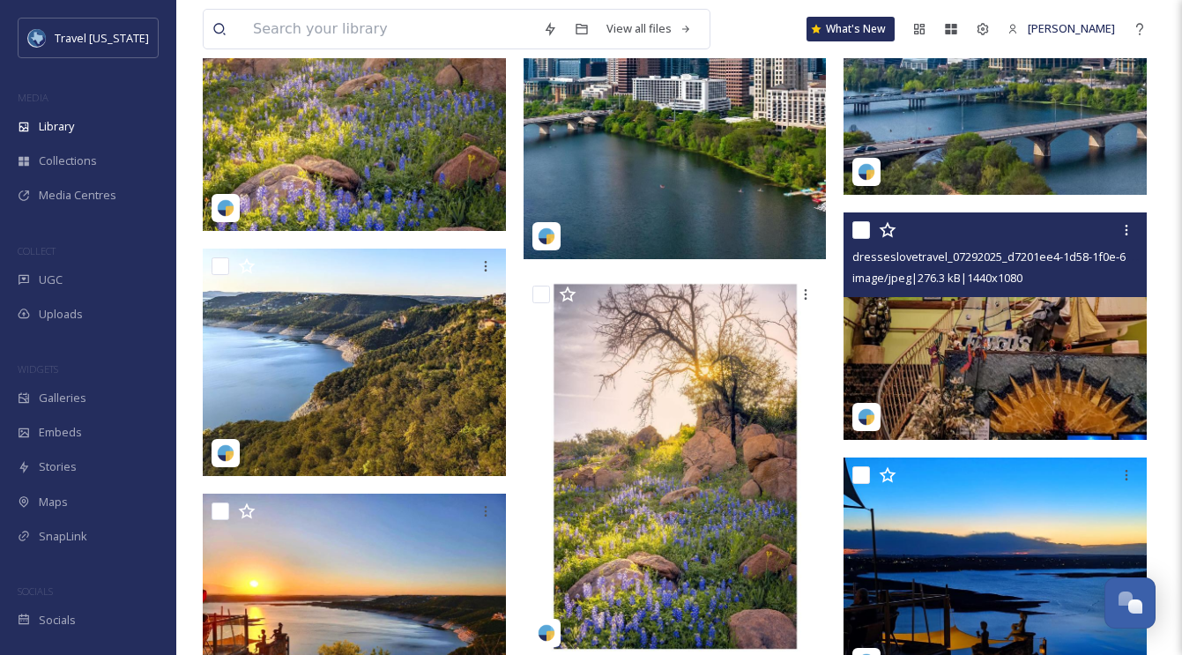
click at [938, 306] on img at bounding box center [995, 325] width 303 height 227
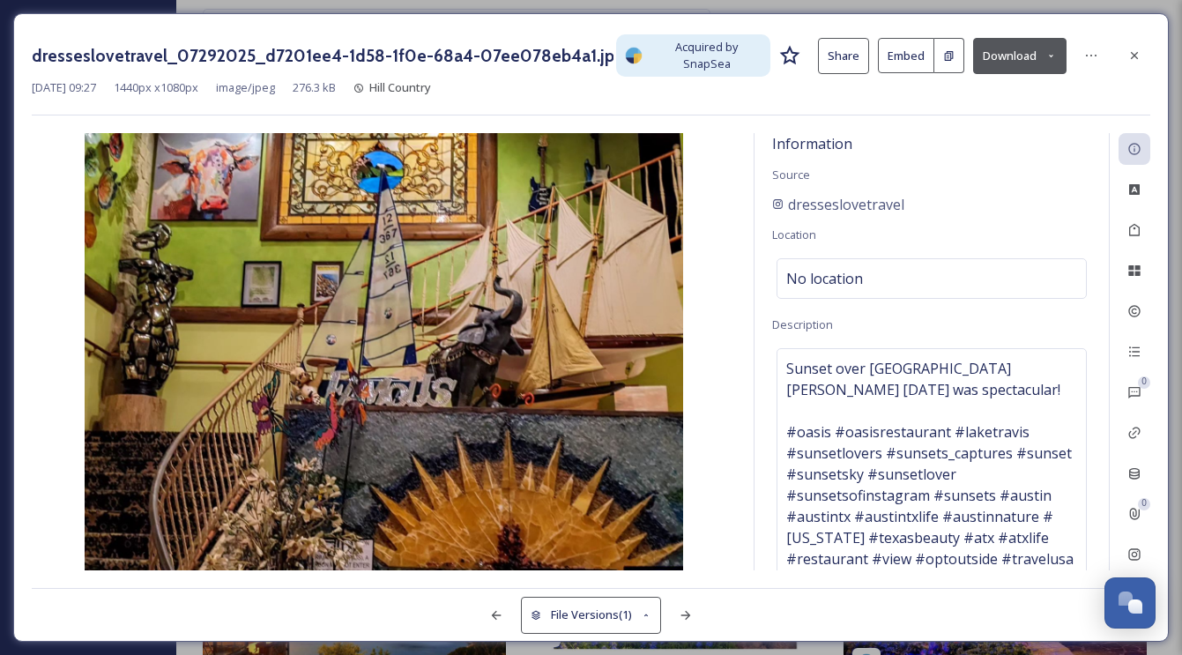
drag, startPoint x: 1128, startPoint y: 54, endPoint x: 1135, endPoint y: 107, distance: 53.3
click at [1128, 54] on icon at bounding box center [1134, 55] width 14 height 14
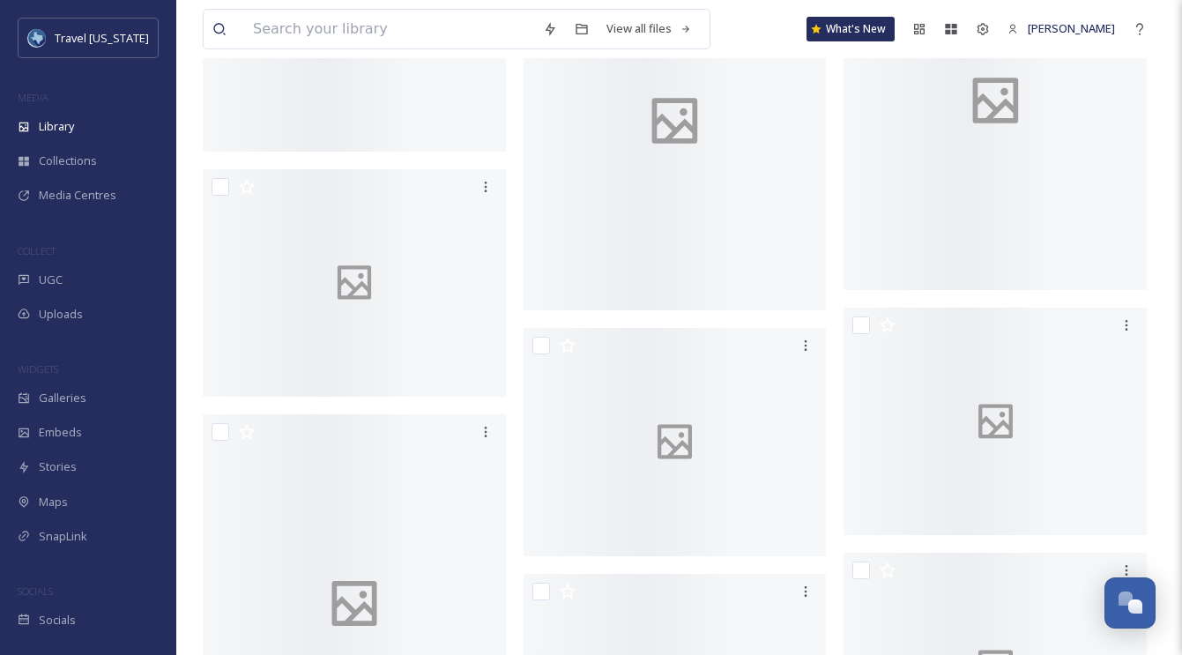
scroll to position [86109, 0]
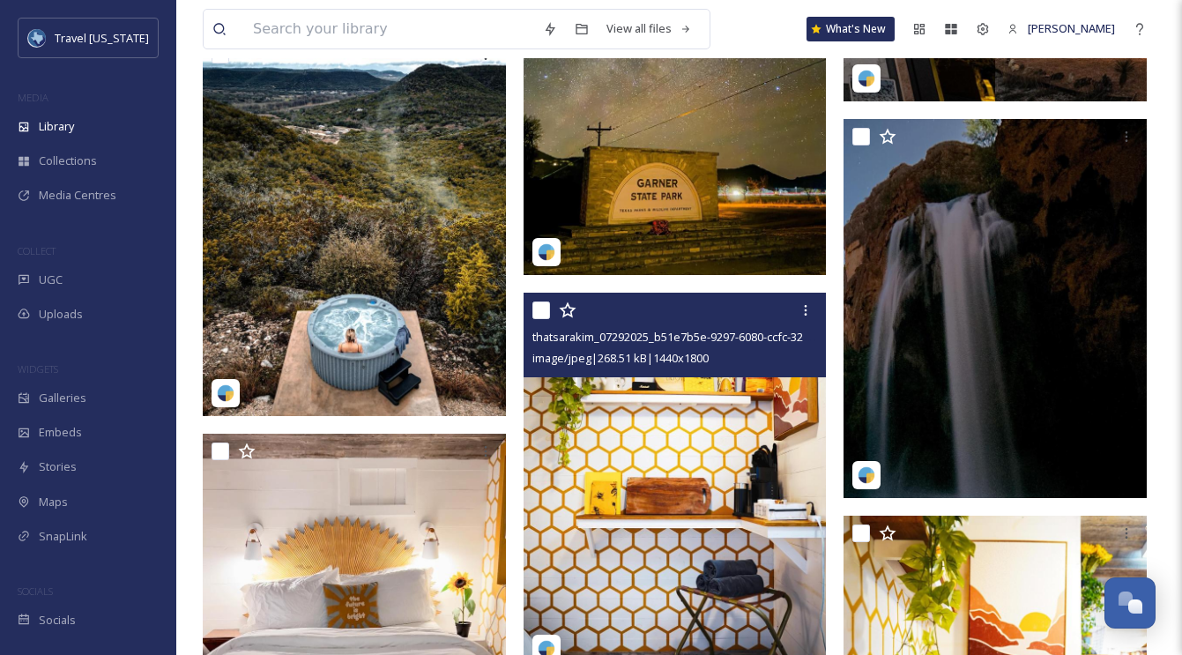
click at [667, 375] on div "thatsarakim_07292025_b51e7b5e-9297-6080-ccfc-32bb0874b379.jpg image/jpeg | 268.…" at bounding box center [675, 335] width 303 height 85
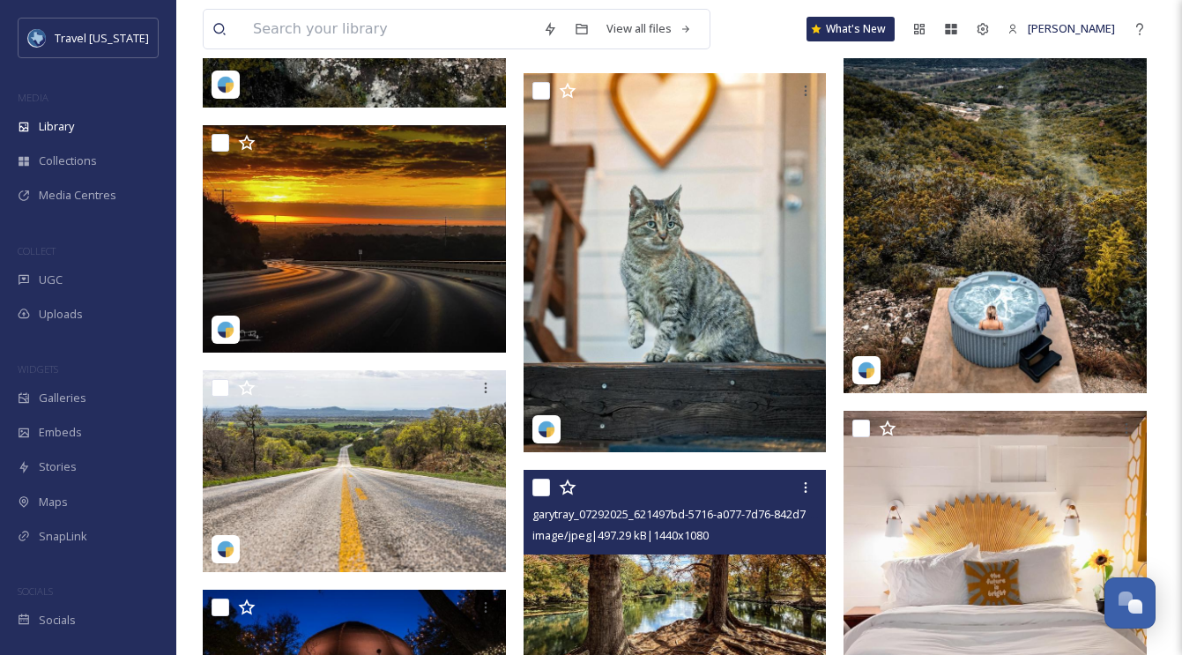
scroll to position [89095, 0]
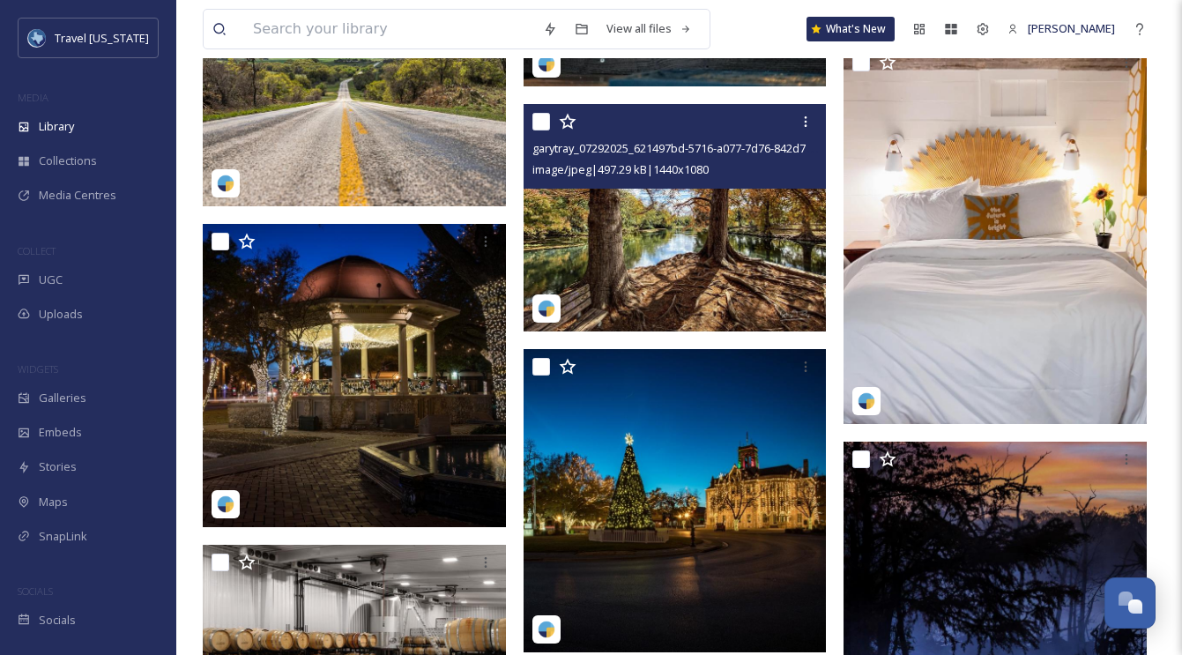
click at [679, 224] on img at bounding box center [675, 217] width 303 height 227
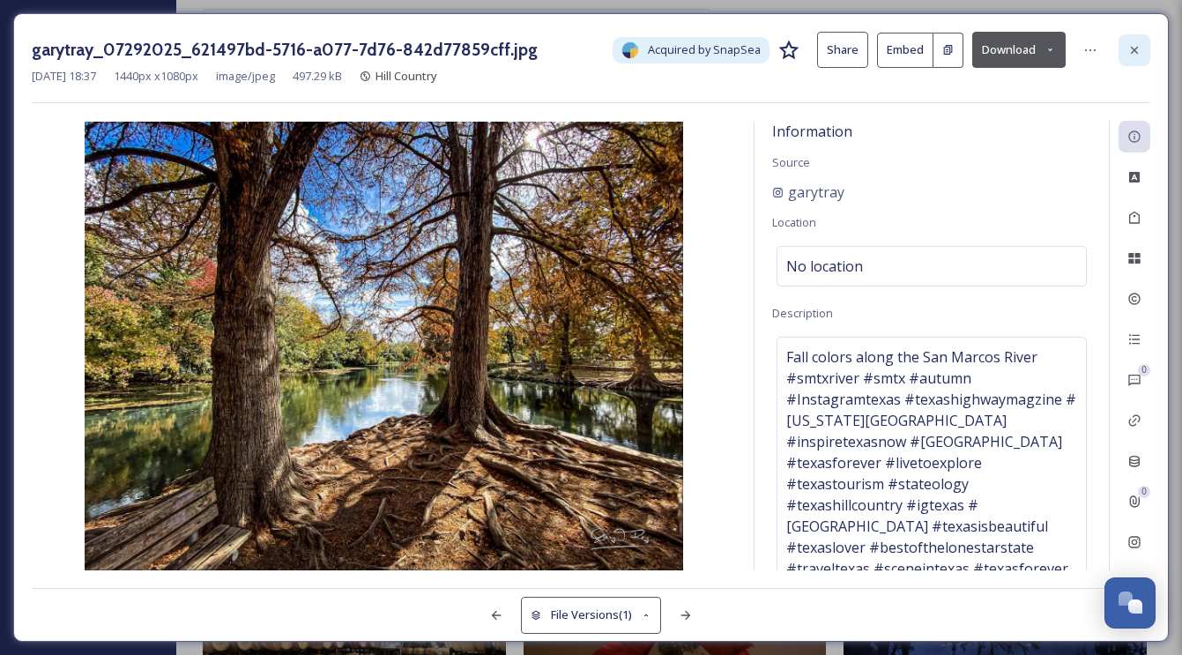
click at [1129, 49] on icon at bounding box center [1134, 50] width 14 height 14
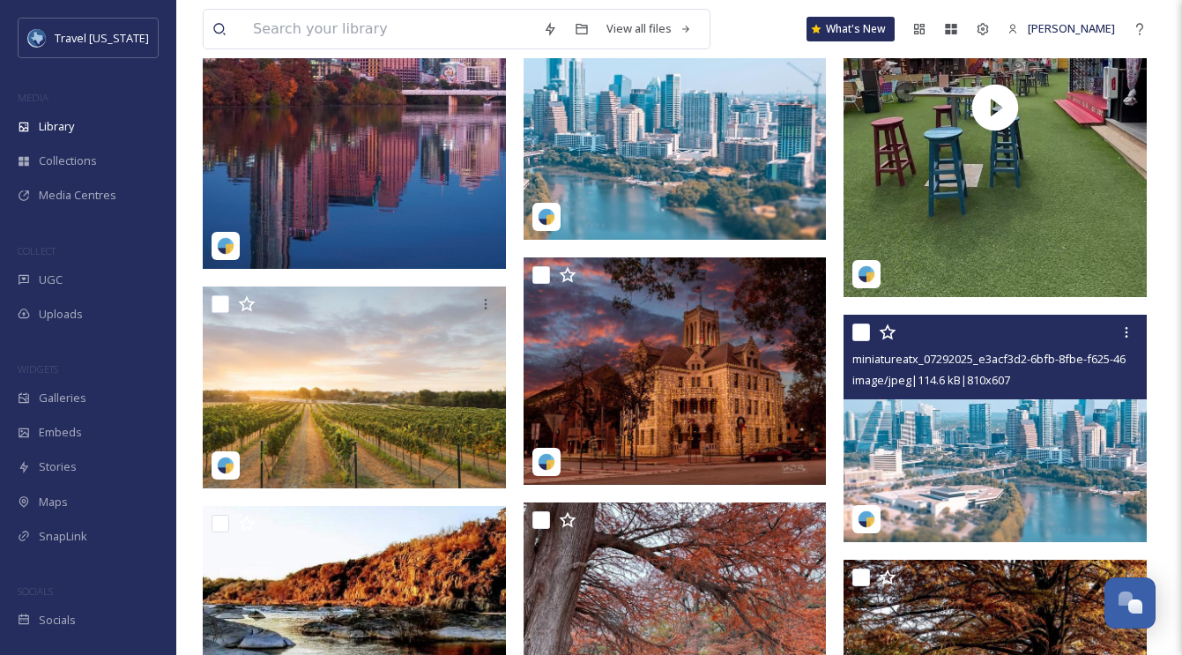
scroll to position [92219, 0]
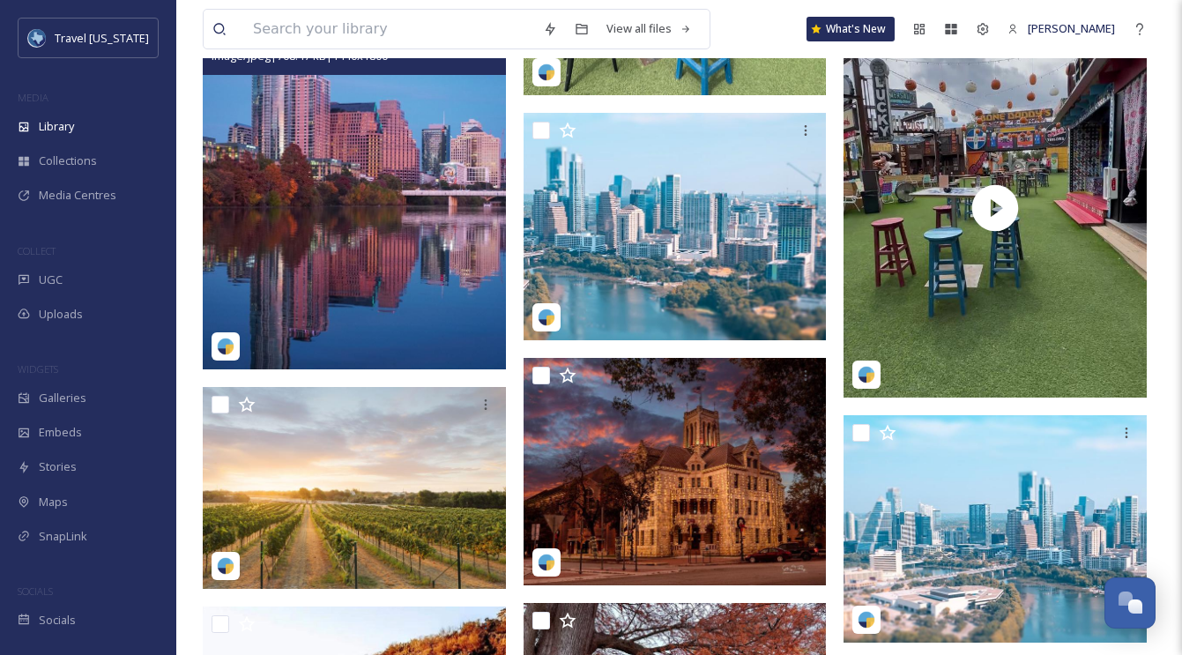
click at [395, 135] on img at bounding box center [354, 179] width 303 height 379
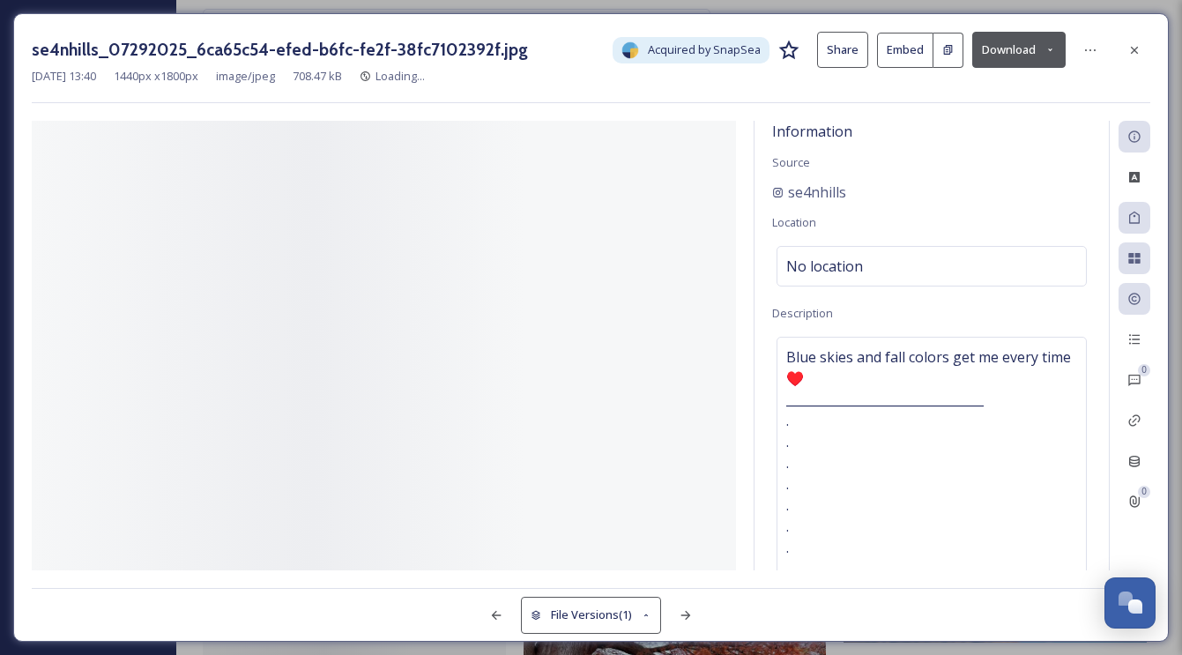
scroll to position [91822, 0]
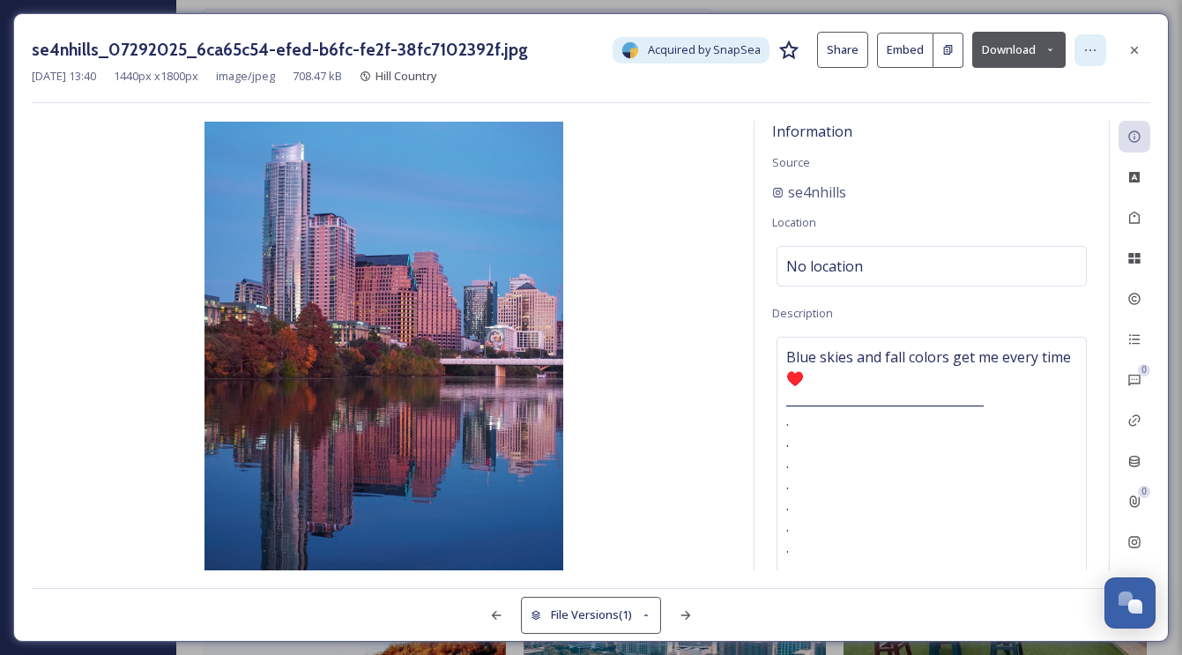
click at [1094, 49] on icon at bounding box center [1090, 50] width 11 height 2
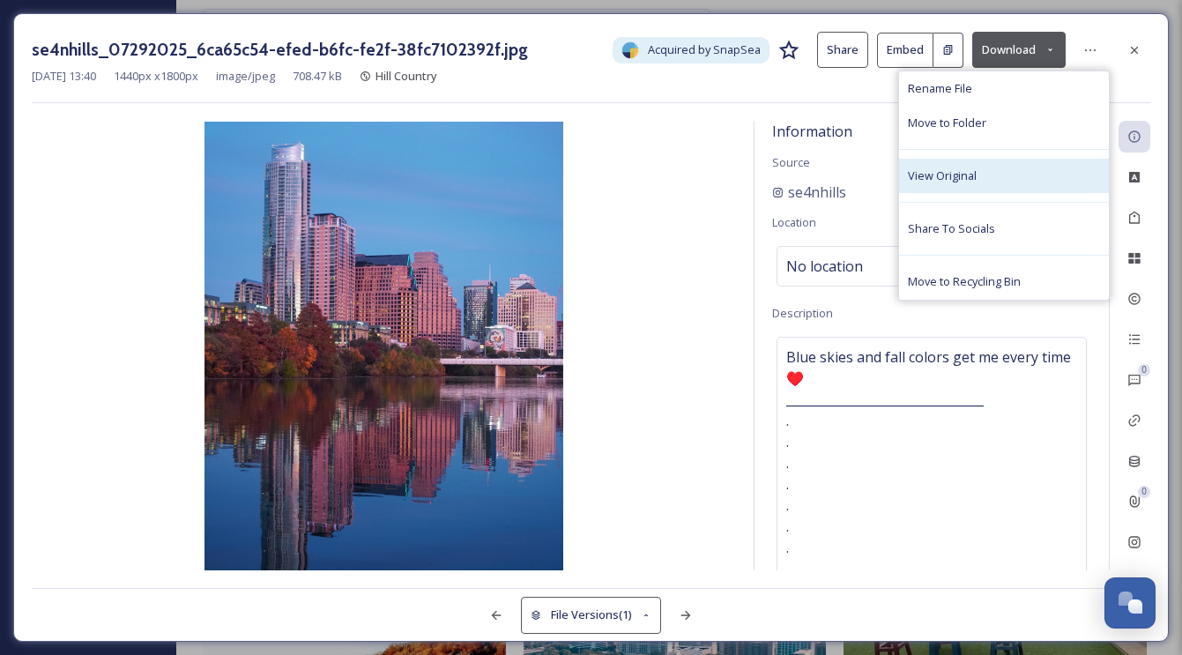
click at [975, 162] on div "View Original" at bounding box center [1004, 176] width 210 height 34
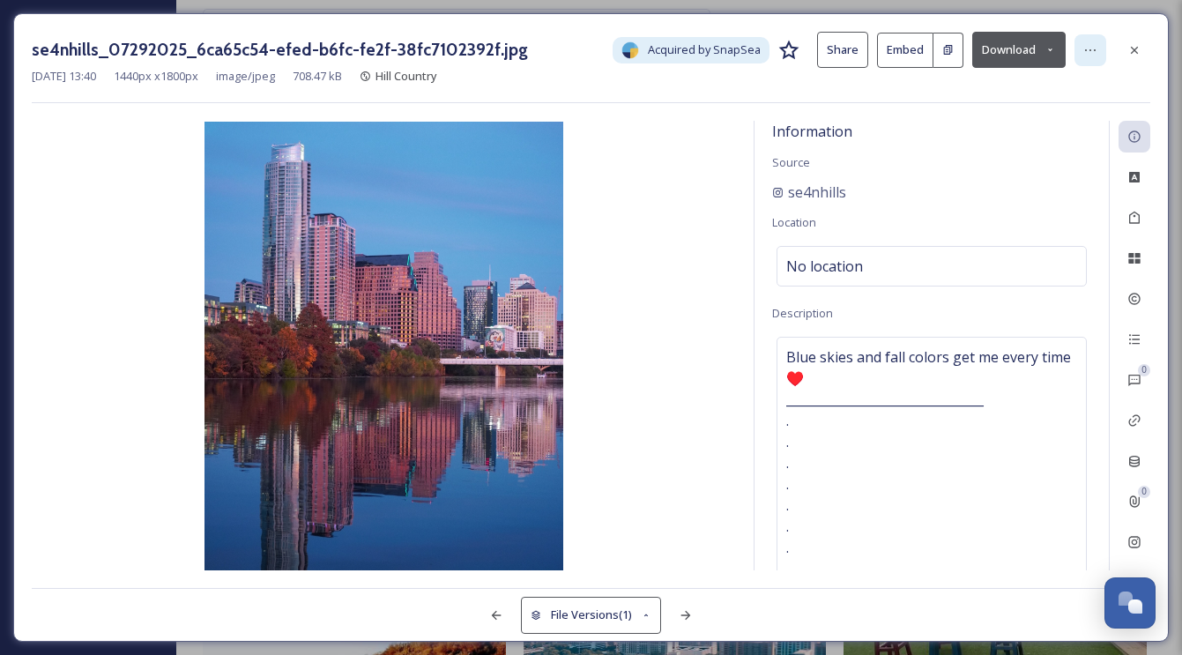
click at [1088, 52] on icon at bounding box center [1090, 50] width 14 height 14
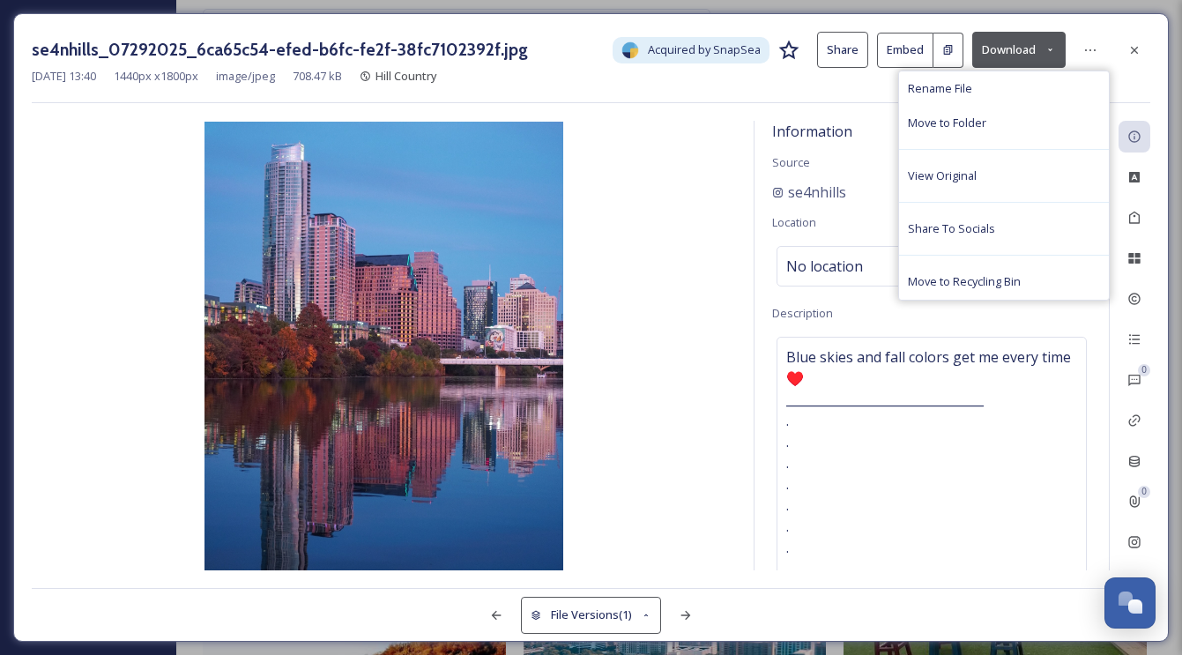
click at [1017, 41] on button "Download" at bounding box center [1018, 50] width 93 height 36
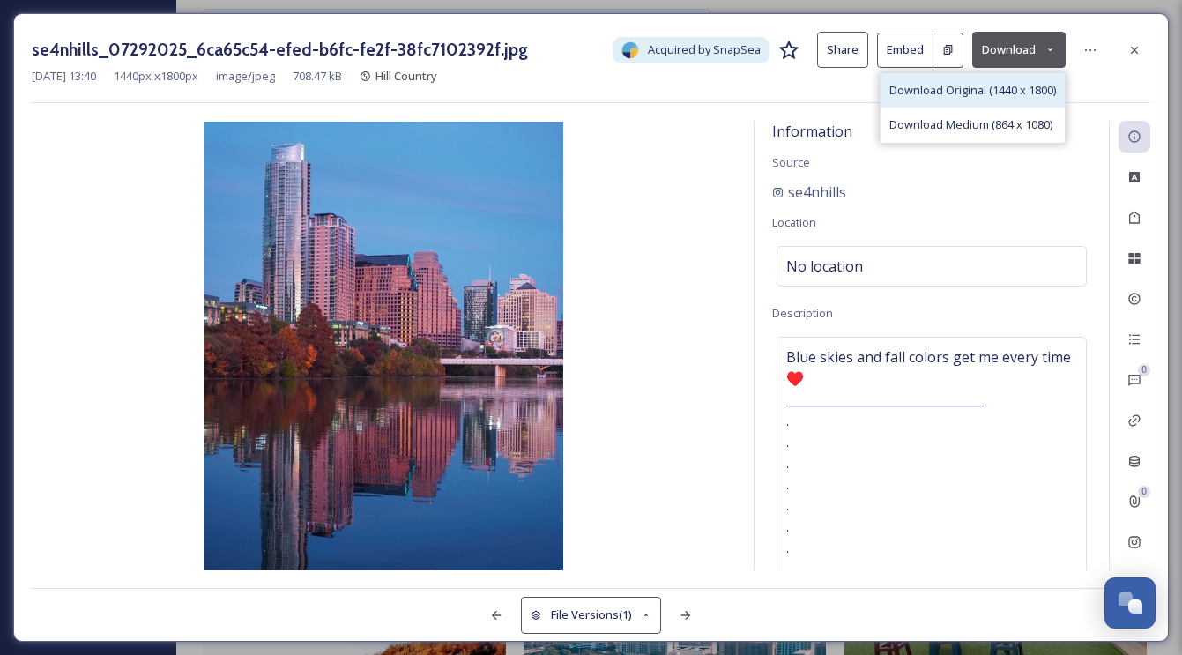
click at [965, 94] on span "Download Original (1440 x 1800)" at bounding box center [972, 90] width 167 height 17
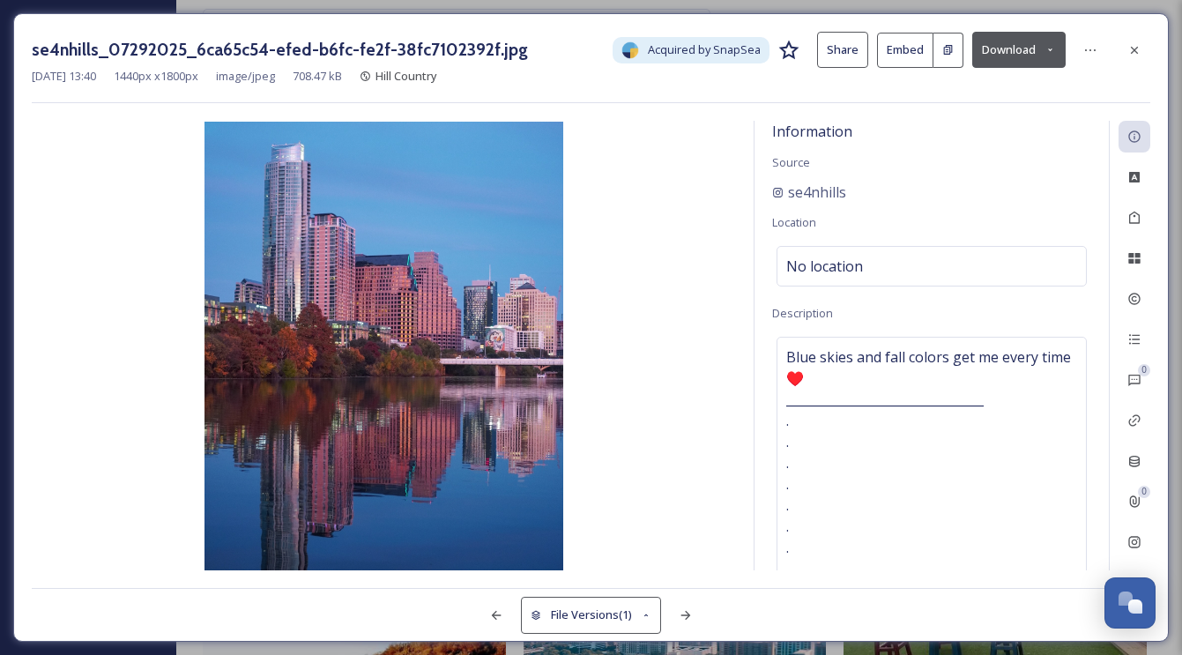
click at [130, 205] on img at bounding box center [384, 346] width 704 height 449
click at [1133, 48] on icon at bounding box center [1134, 49] width 7 height 7
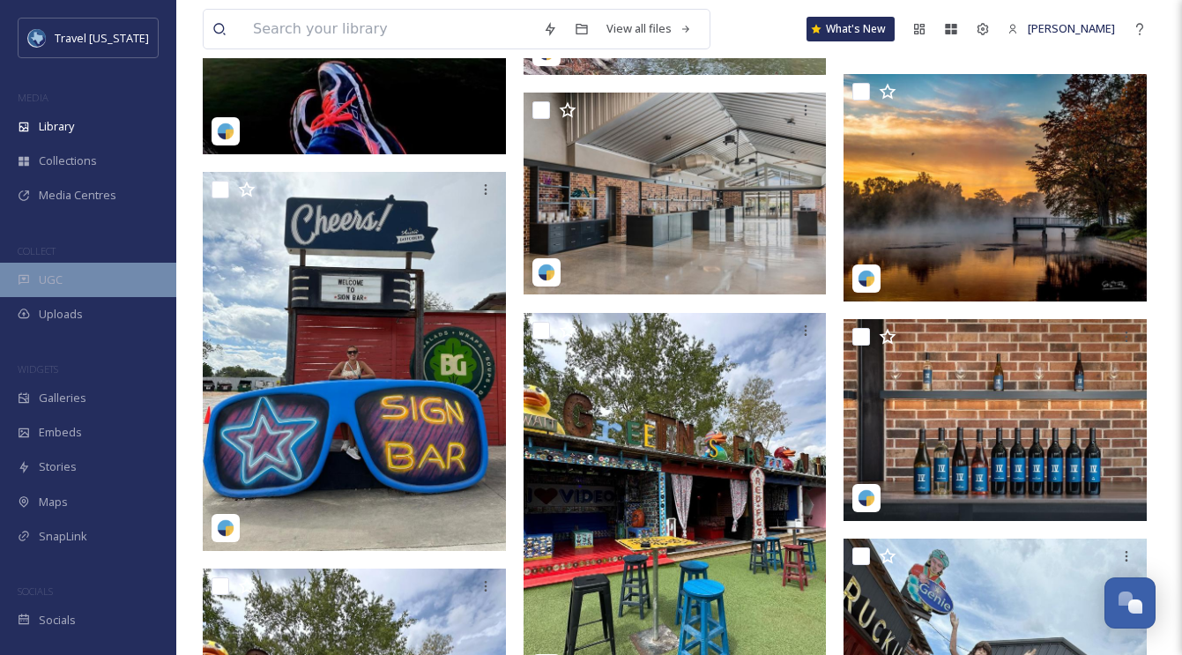
scroll to position [93047, 0]
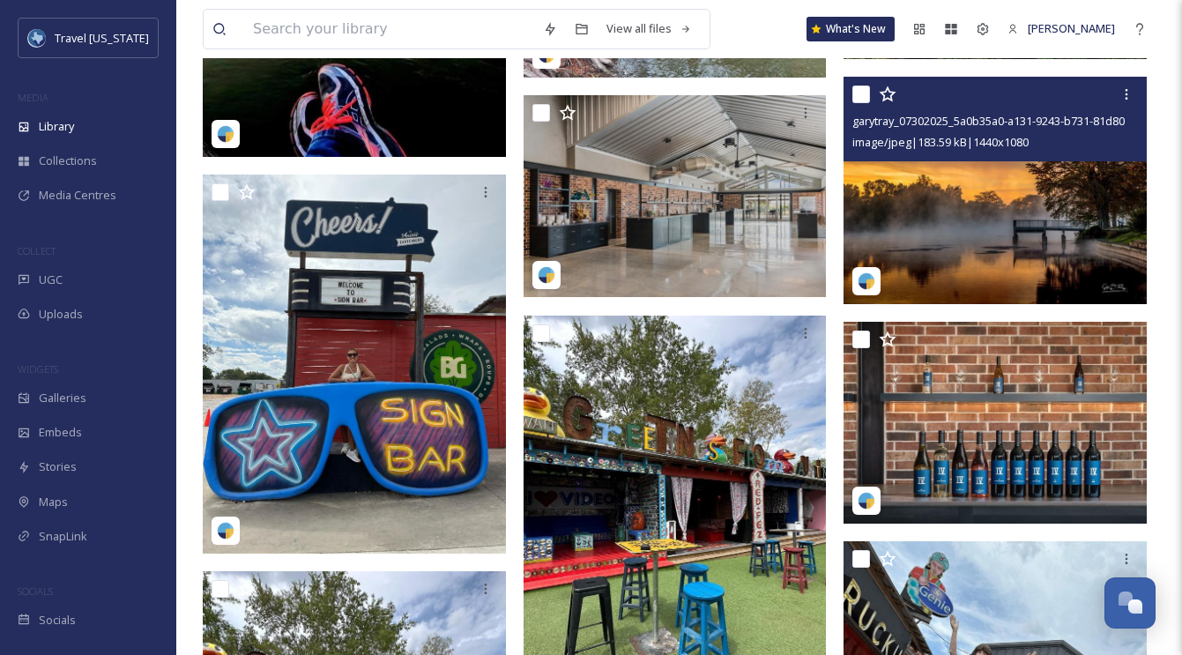
click at [934, 179] on img at bounding box center [995, 190] width 303 height 227
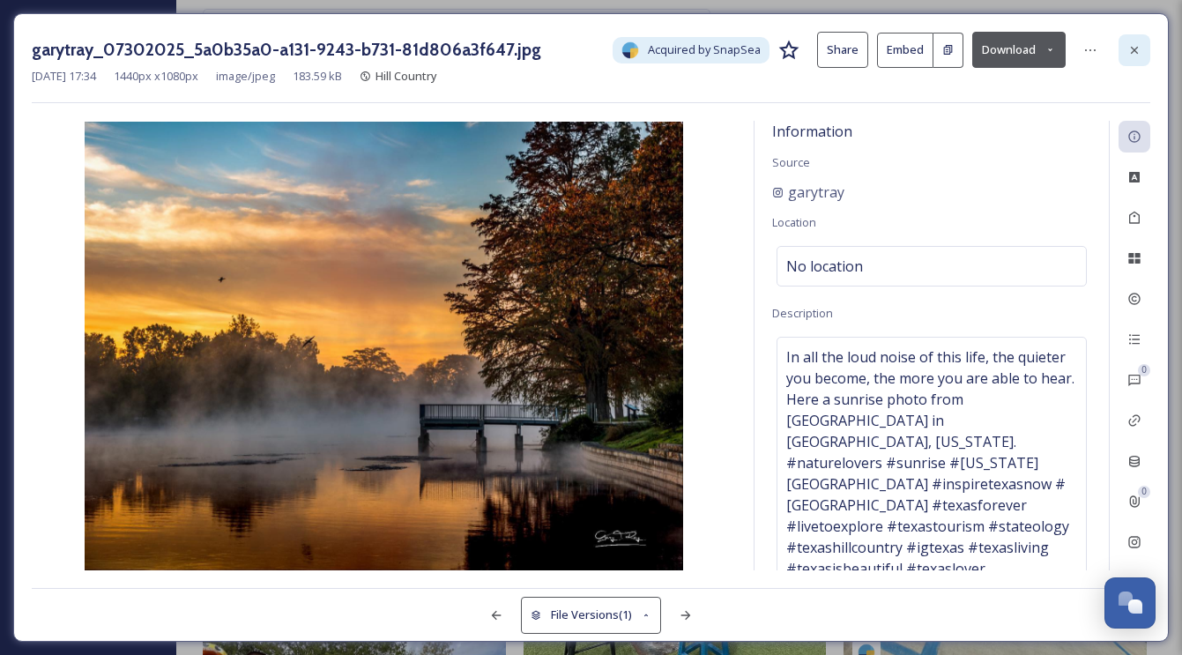
click at [1136, 50] on icon at bounding box center [1134, 50] width 14 height 14
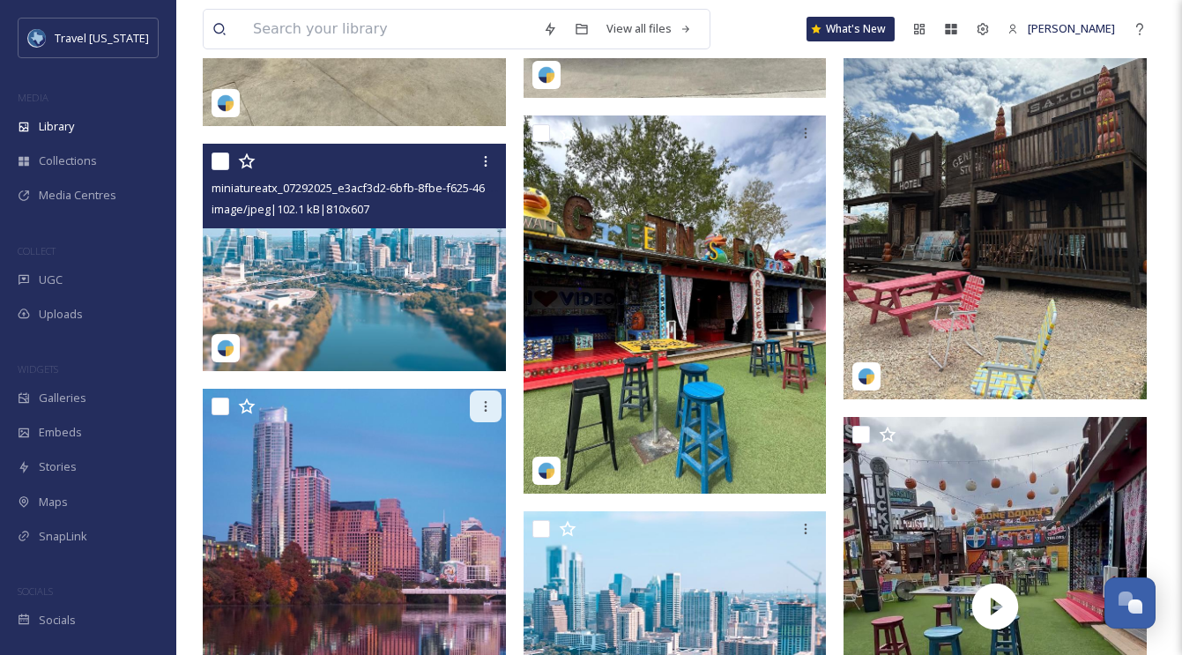
scroll to position [91895, 0]
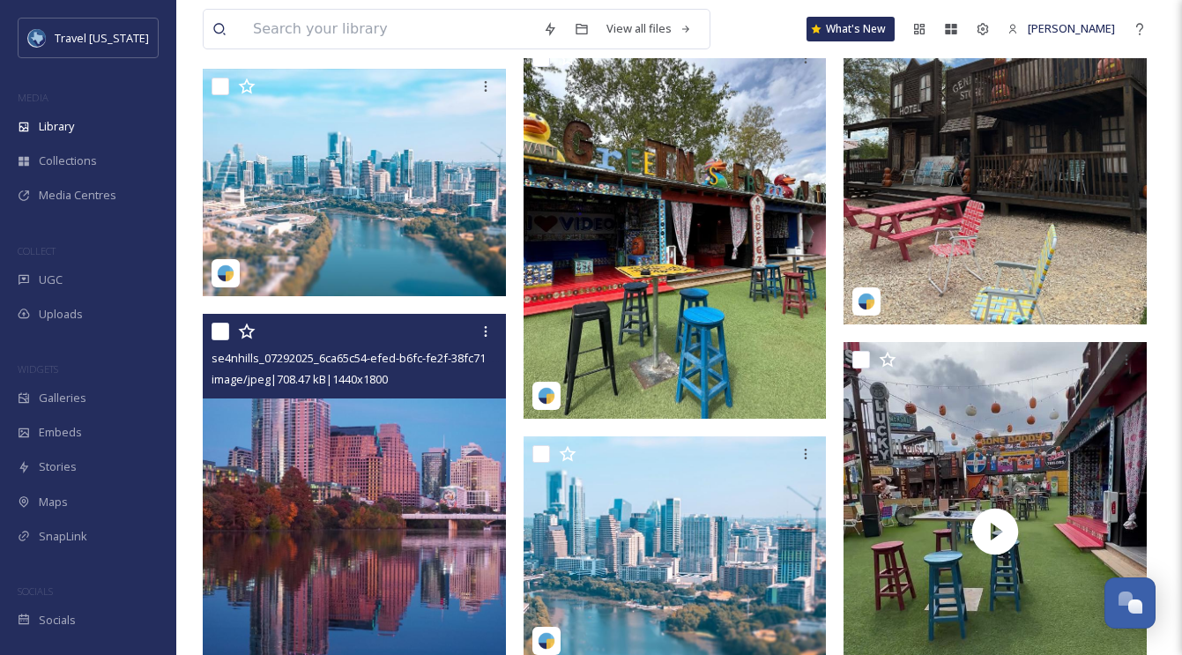
click at [366, 431] on img at bounding box center [354, 503] width 303 height 379
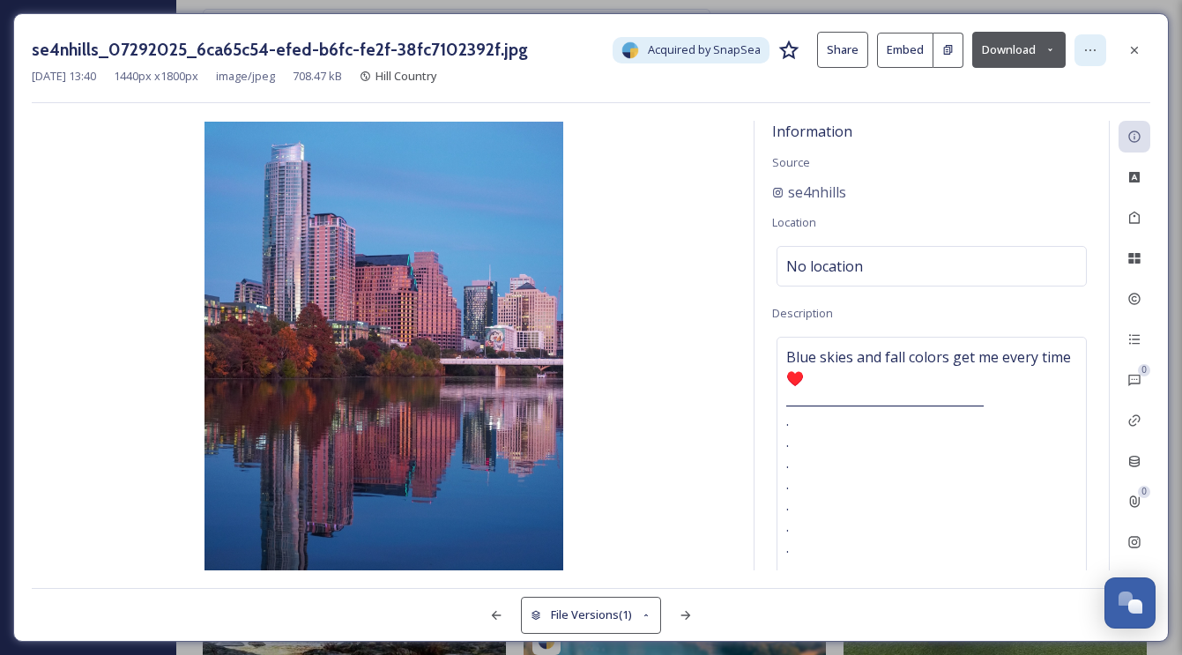
click at [1085, 54] on icon at bounding box center [1090, 50] width 14 height 14
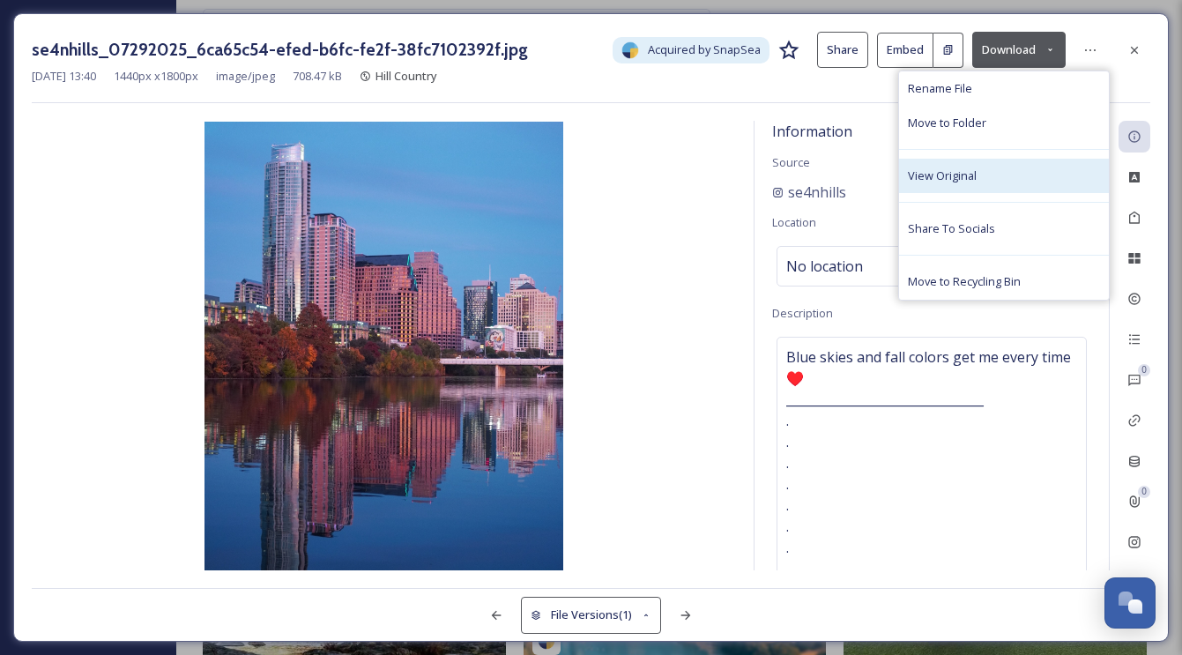
click at [975, 174] on span "View Original" at bounding box center [942, 175] width 69 height 17
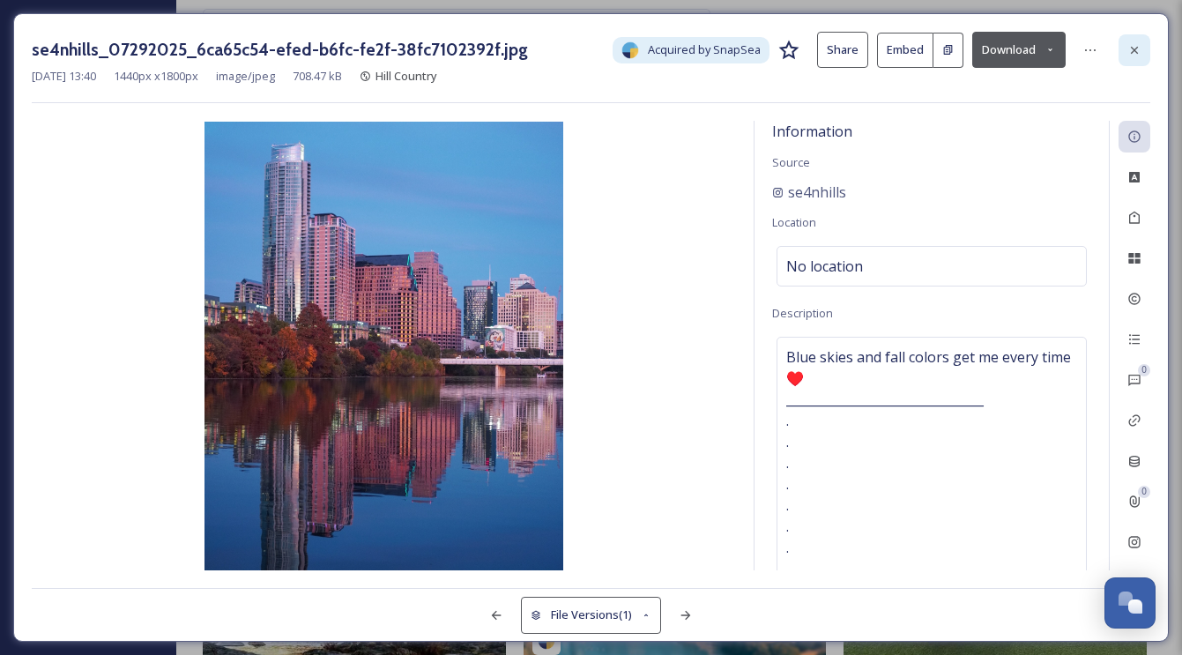
click at [1132, 45] on icon at bounding box center [1134, 50] width 14 height 14
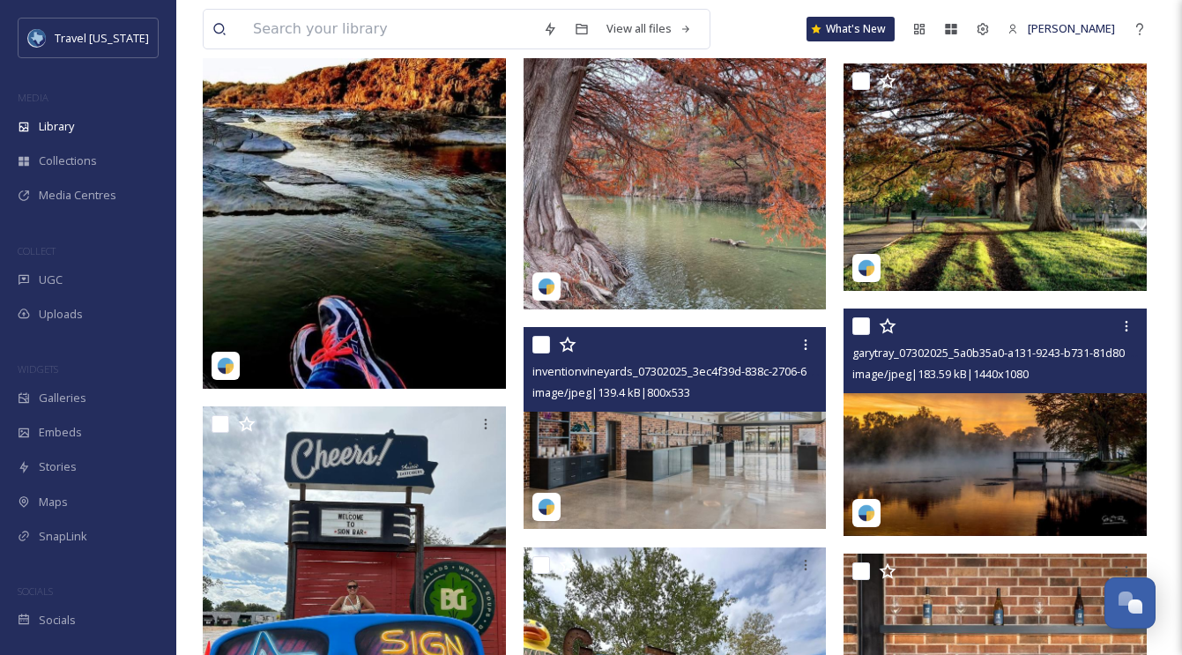
scroll to position [92800, 0]
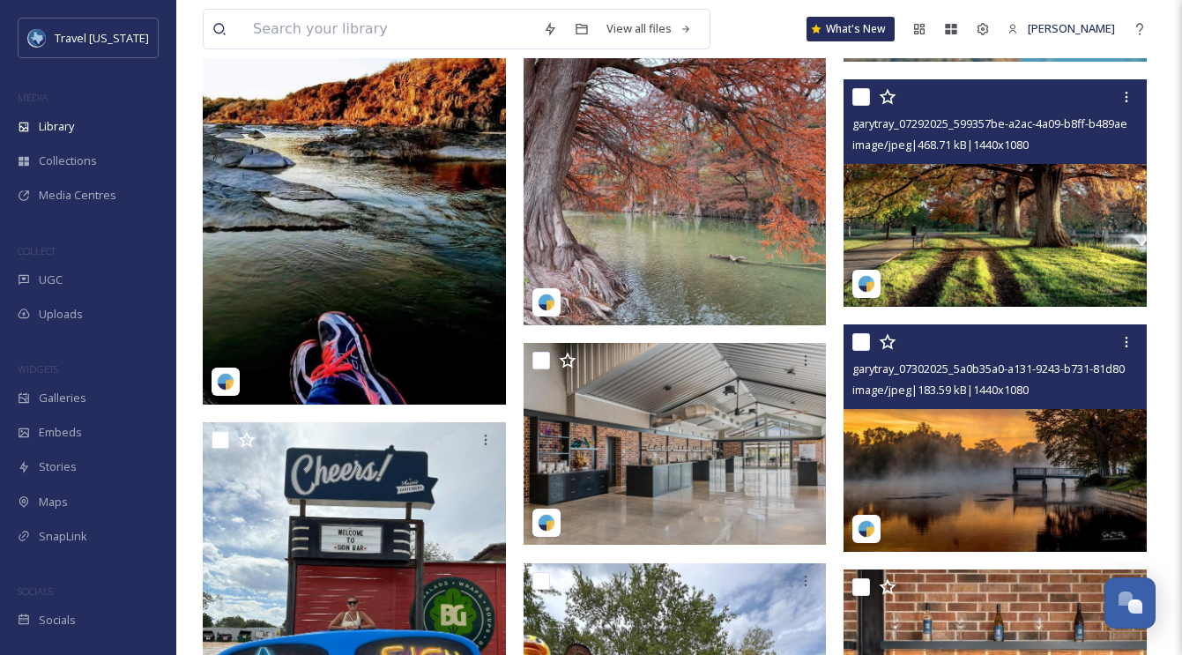
click at [938, 193] on img at bounding box center [995, 192] width 303 height 227
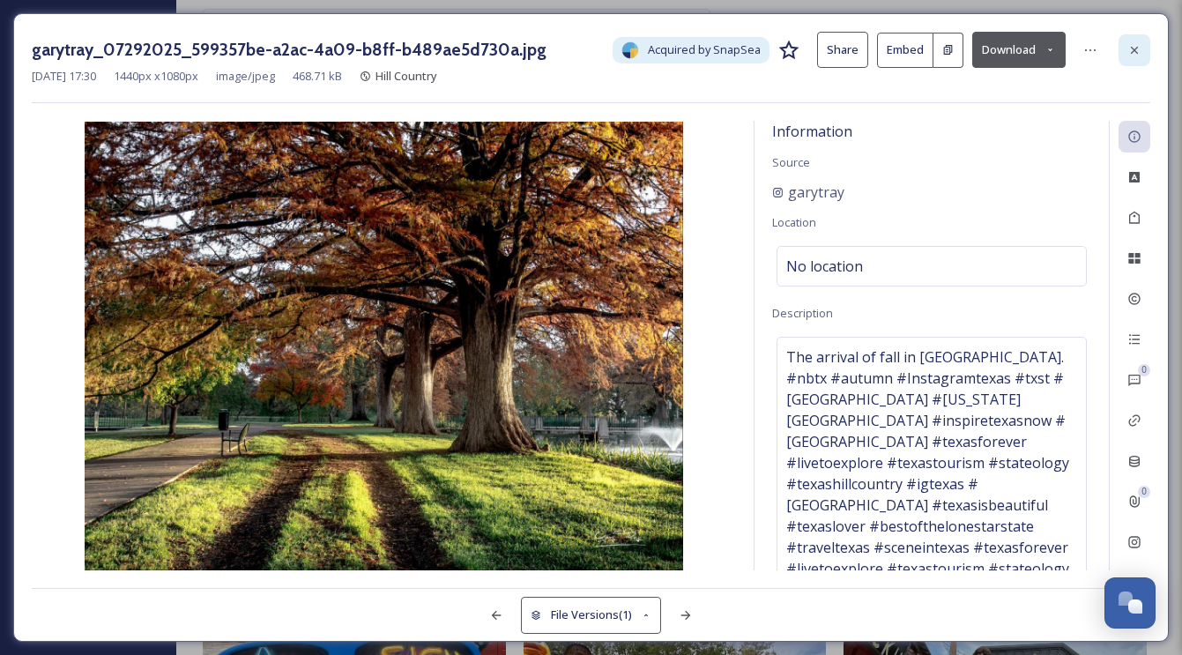
click at [1124, 52] on div at bounding box center [1135, 50] width 32 height 32
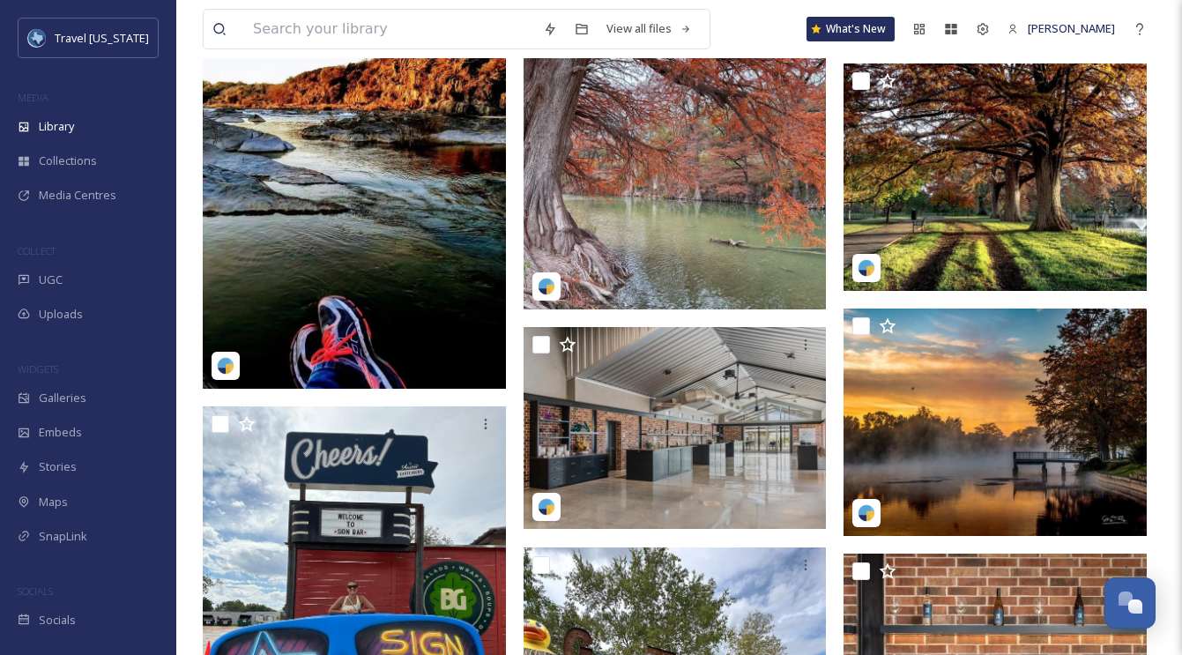
scroll to position [92764, 0]
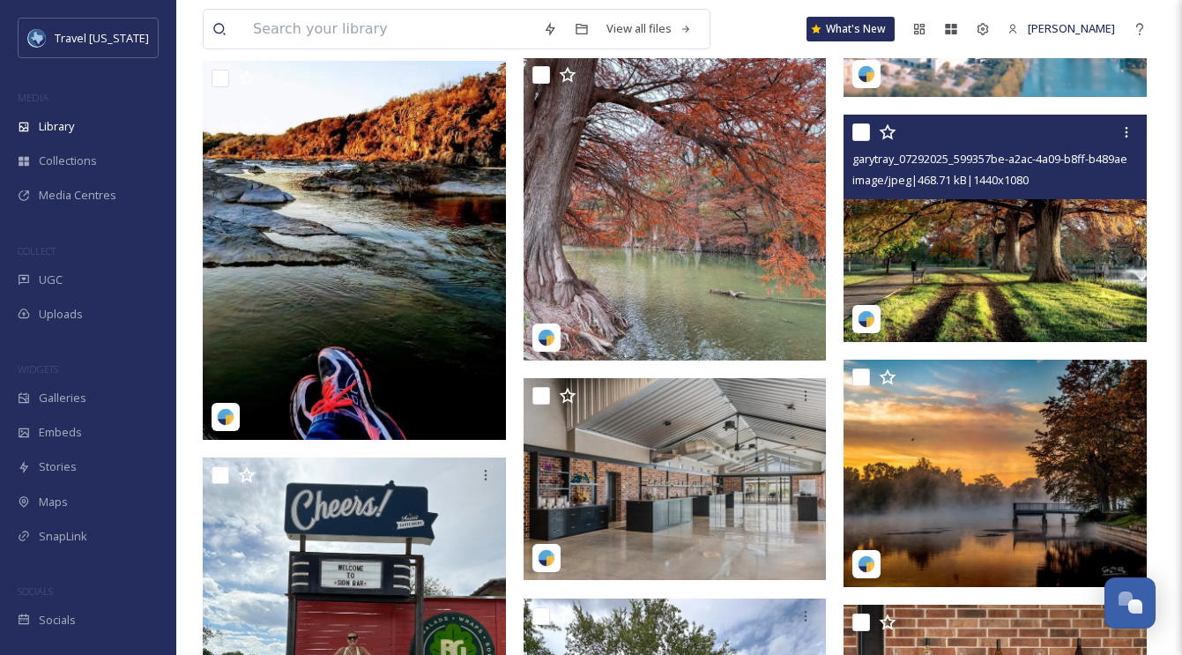
click at [969, 234] on img at bounding box center [995, 228] width 303 height 227
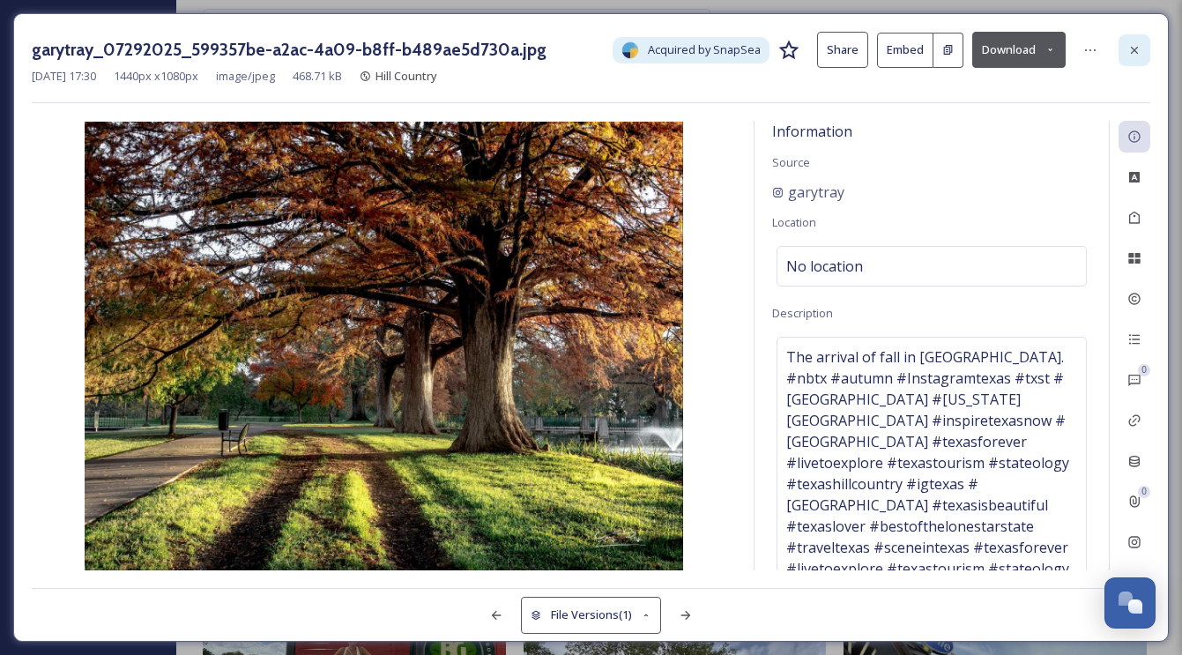
click at [1135, 58] on div at bounding box center [1135, 50] width 32 height 32
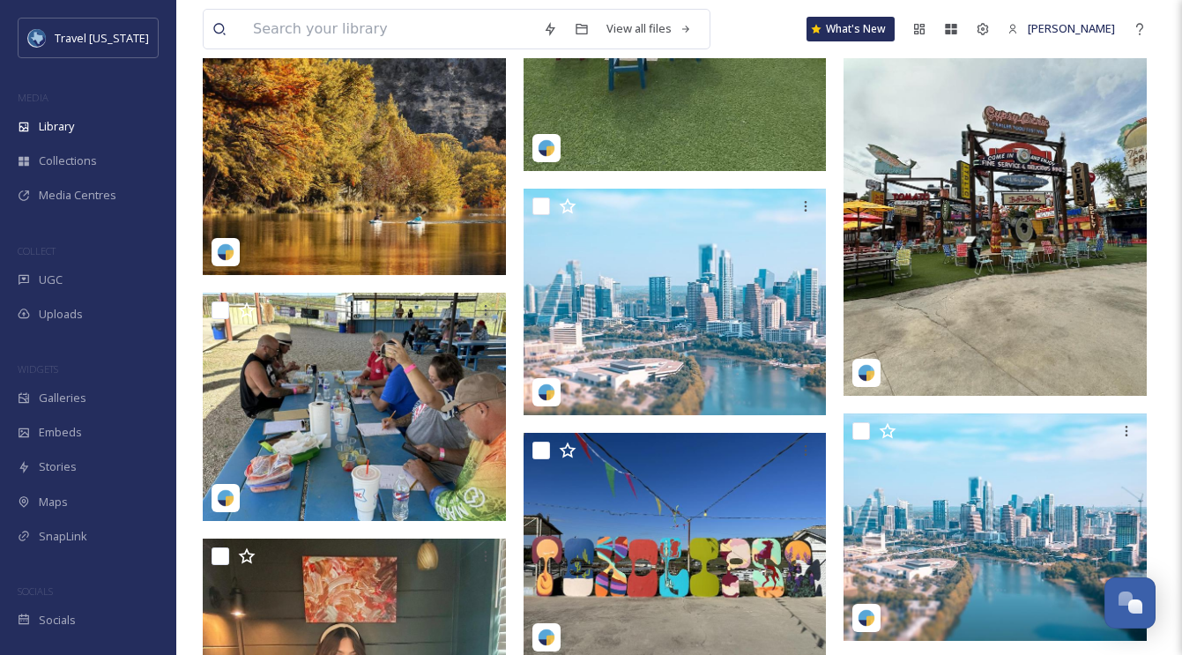
scroll to position [94310, 0]
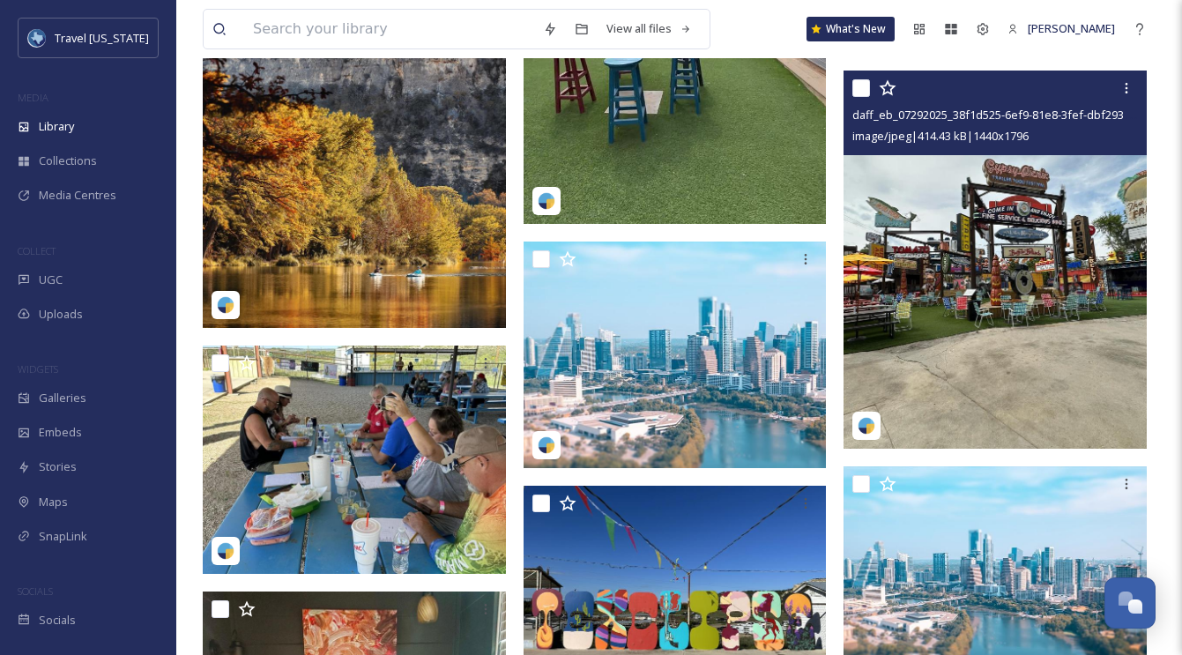
click at [961, 225] on img at bounding box center [995, 260] width 303 height 378
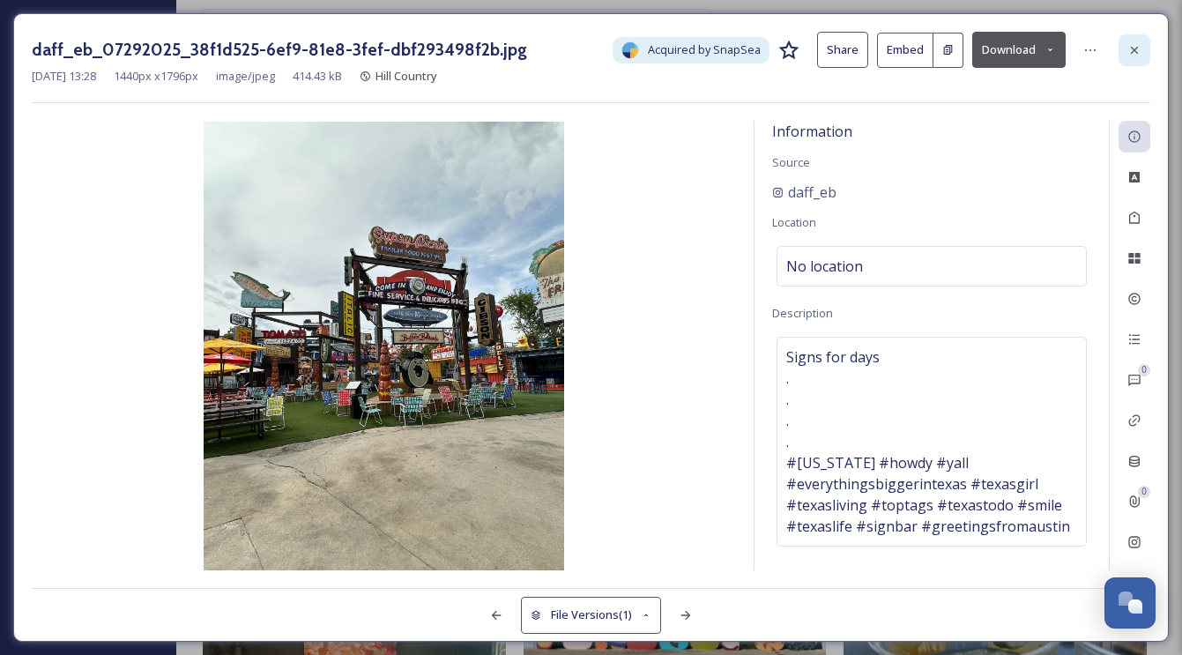
click at [1140, 62] on div at bounding box center [1135, 50] width 32 height 32
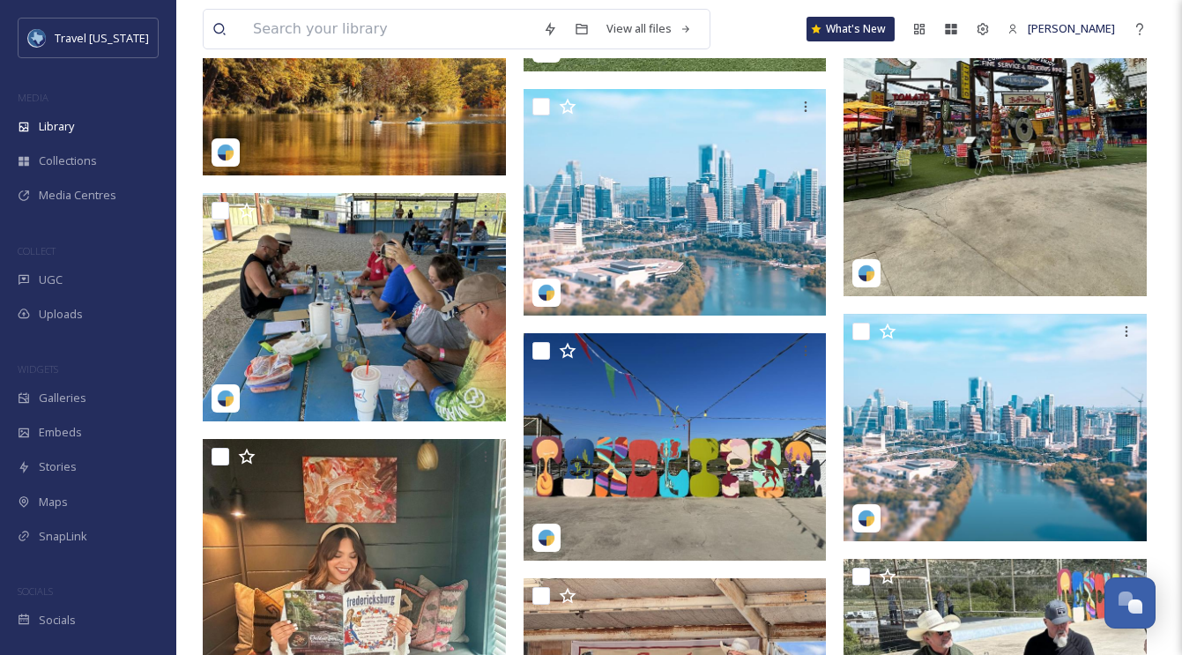
scroll to position [94493, 0]
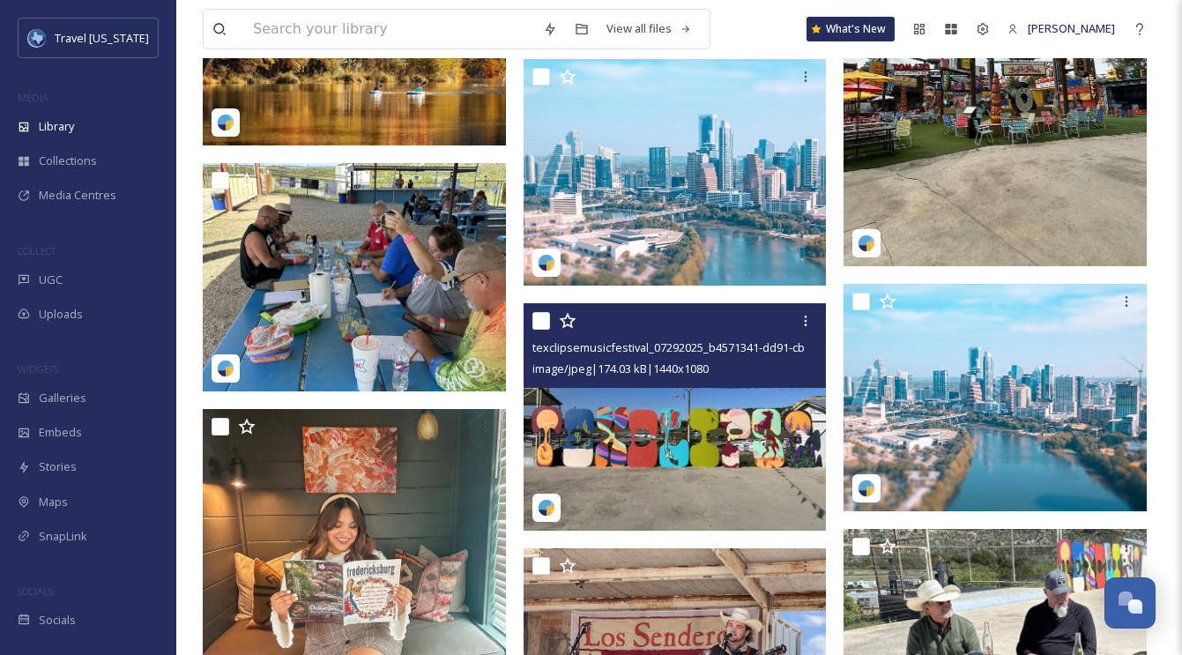
click at [731, 401] on img at bounding box center [675, 416] width 303 height 227
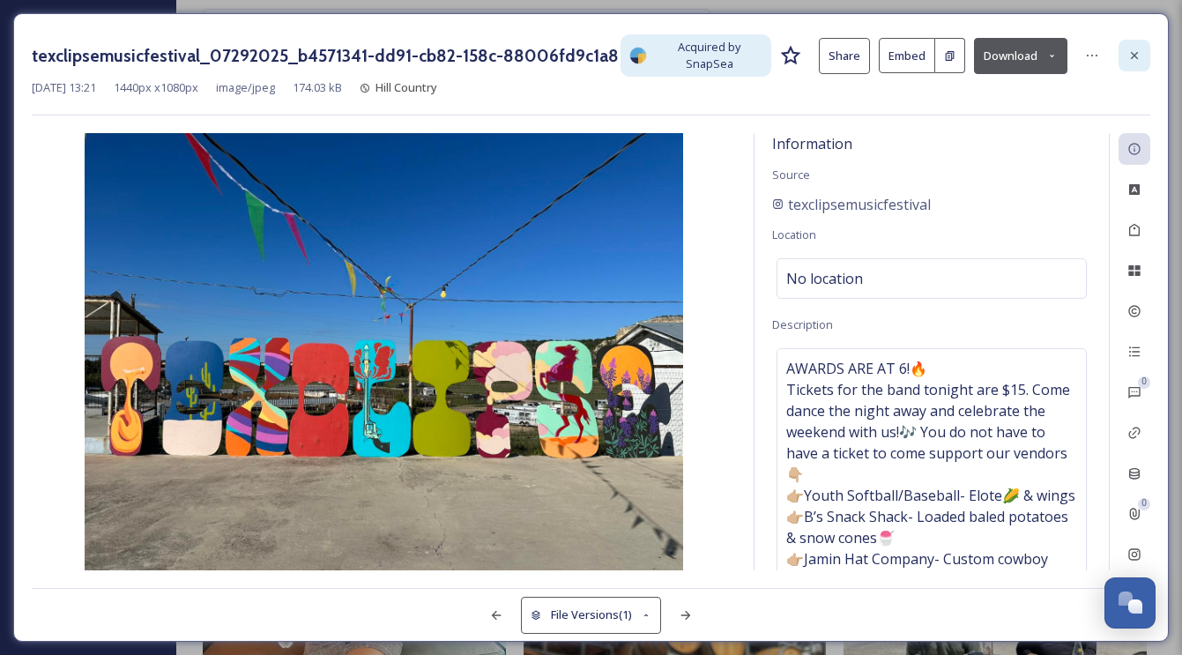
click at [1134, 50] on icon at bounding box center [1134, 55] width 14 height 14
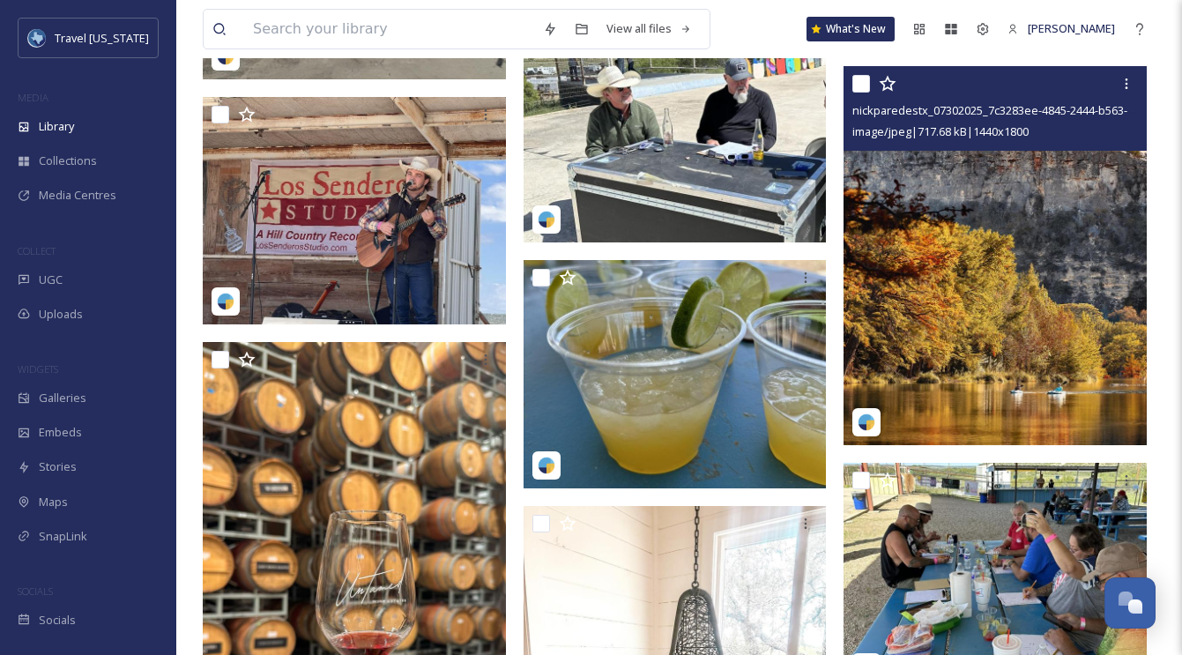
scroll to position [97036, 0]
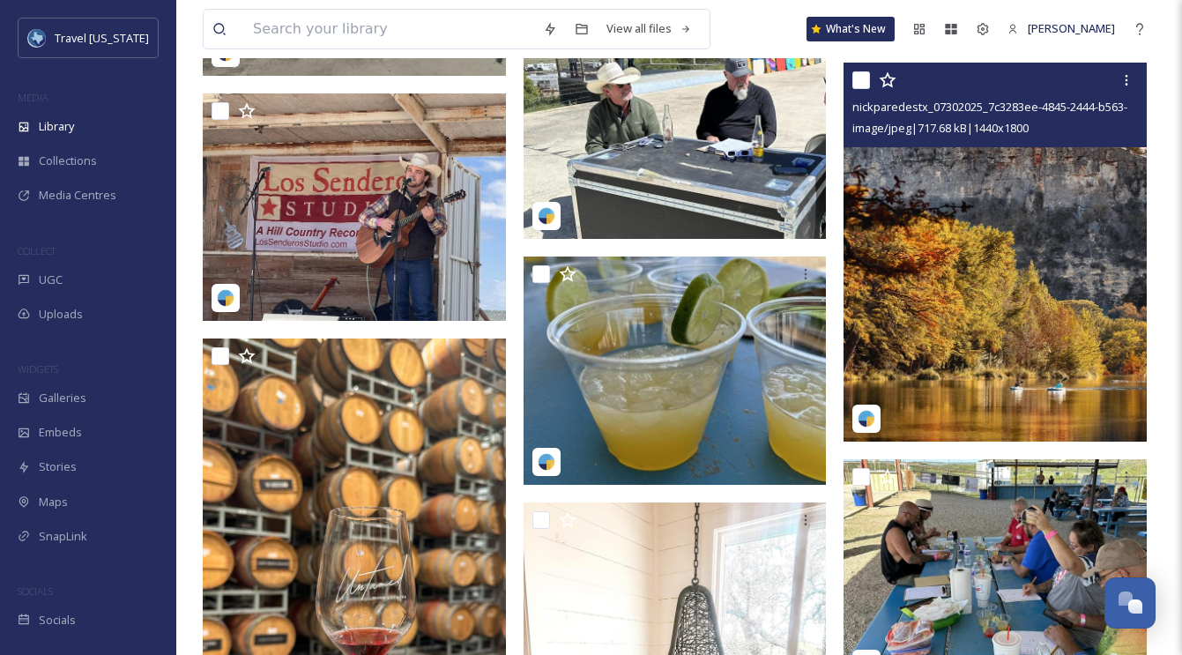
click at [965, 255] on img at bounding box center [995, 252] width 303 height 379
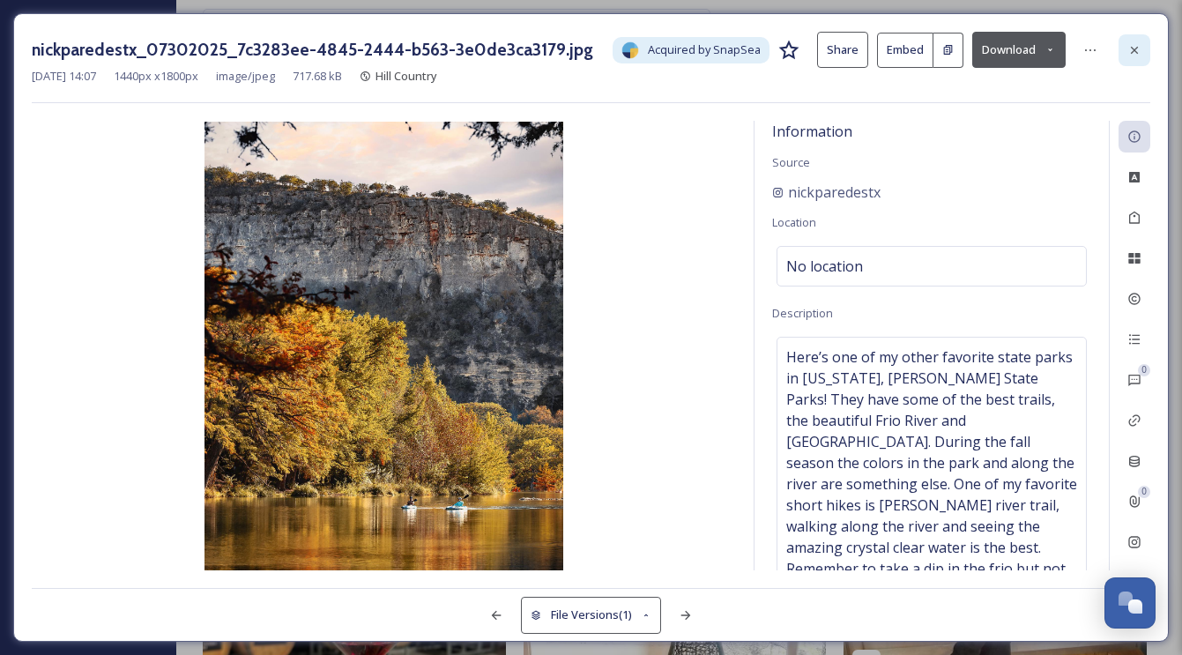
click at [1139, 45] on icon at bounding box center [1134, 50] width 14 height 14
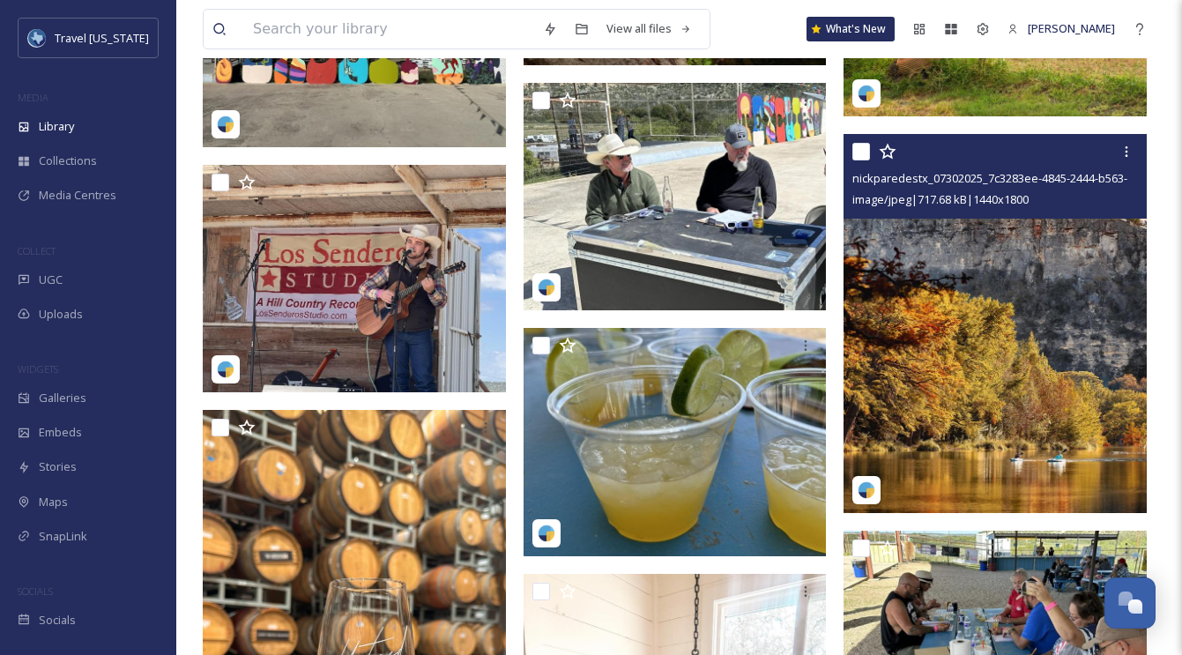
scroll to position [96950, 0]
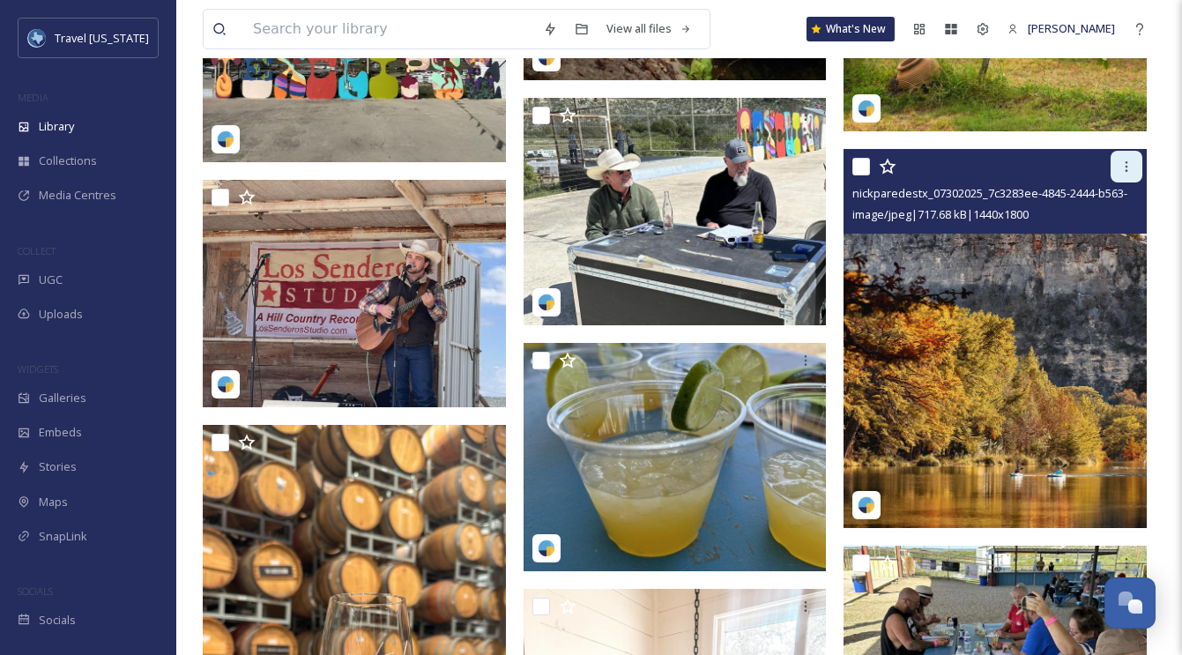
click at [1127, 166] on icon at bounding box center [1127, 166] width 3 height 11
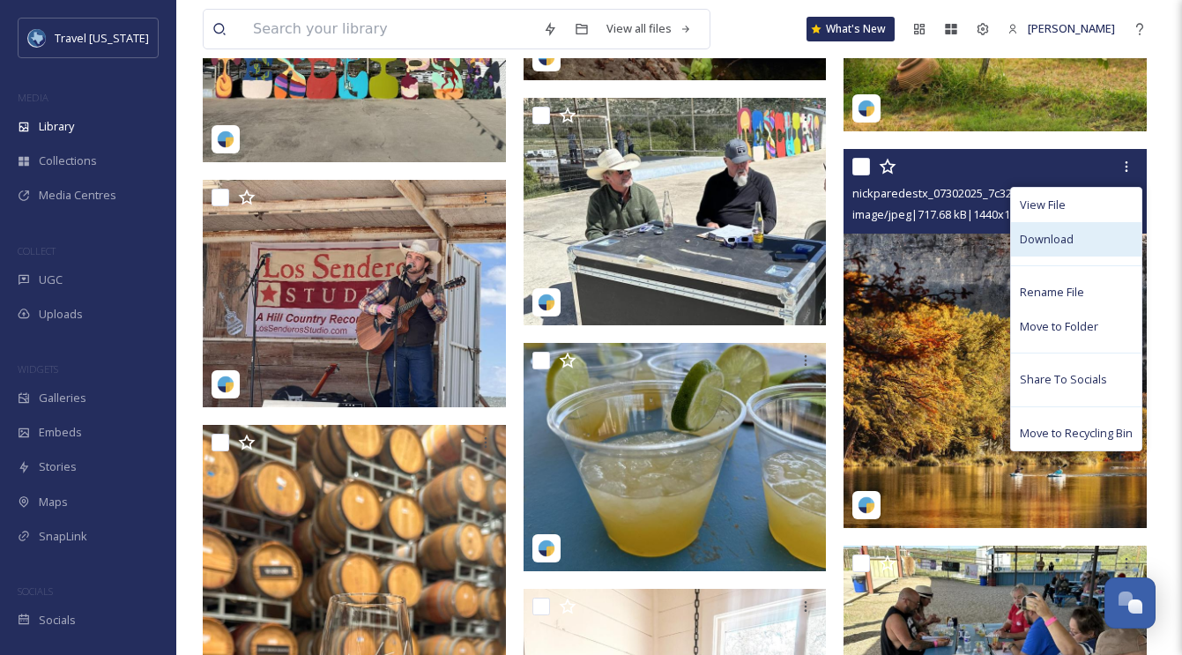
click at [1077, 234] on div "Download" at bounding box center [1076, 239] width 130 height 34
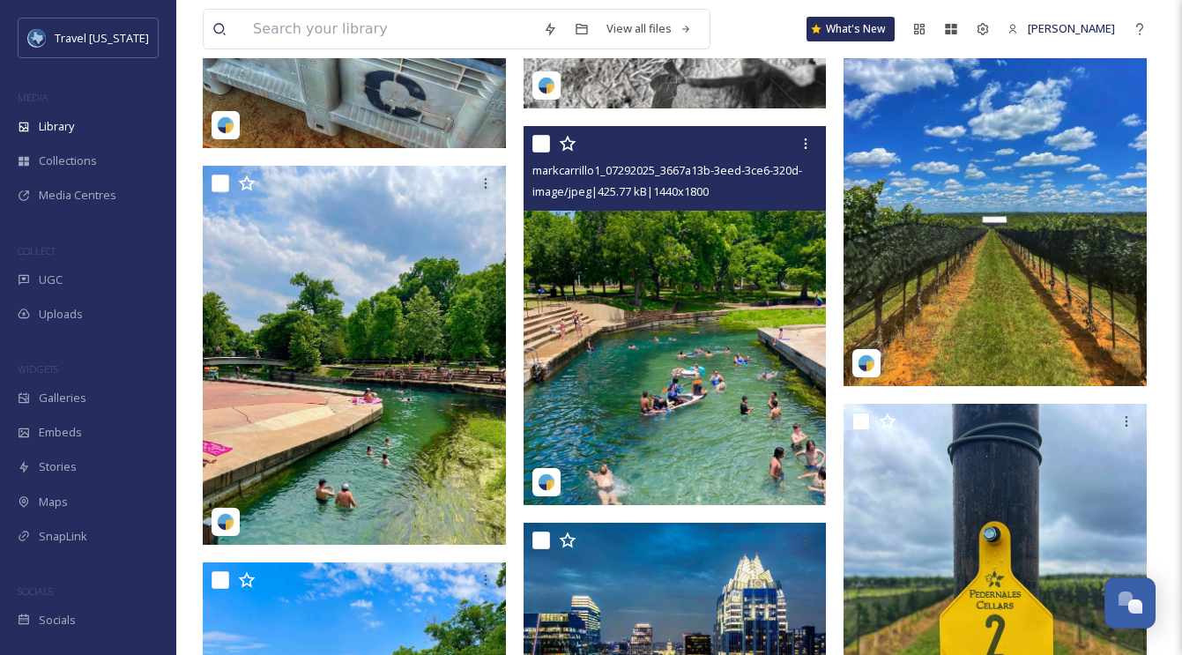
scroll to position [109575, 0]
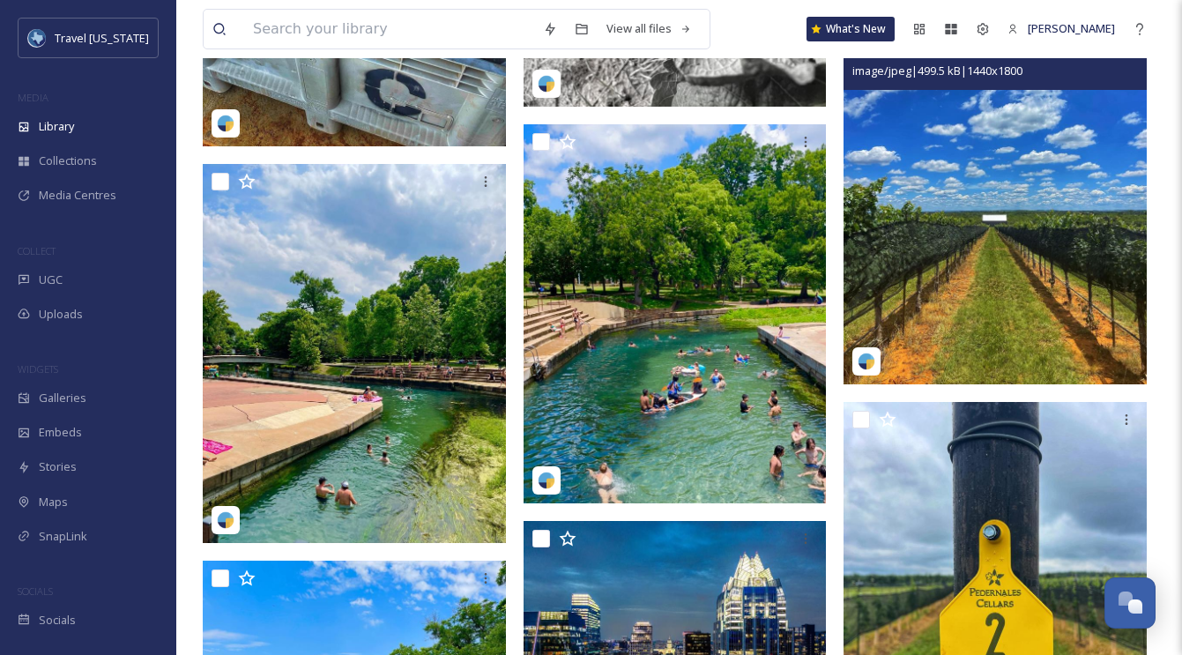
click at [969, 200] on img at bounding box center [995, 194] width 303 height 379
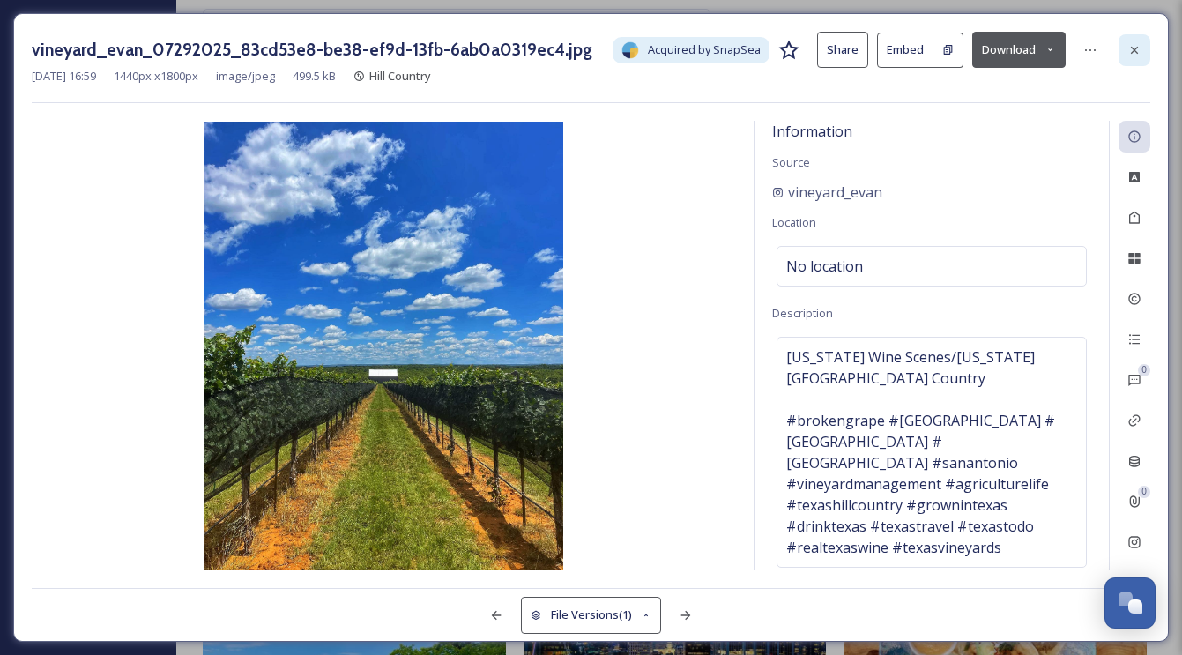
click at [1136, 49] on icon at bounding box center [1134, 50] width 14 height 14
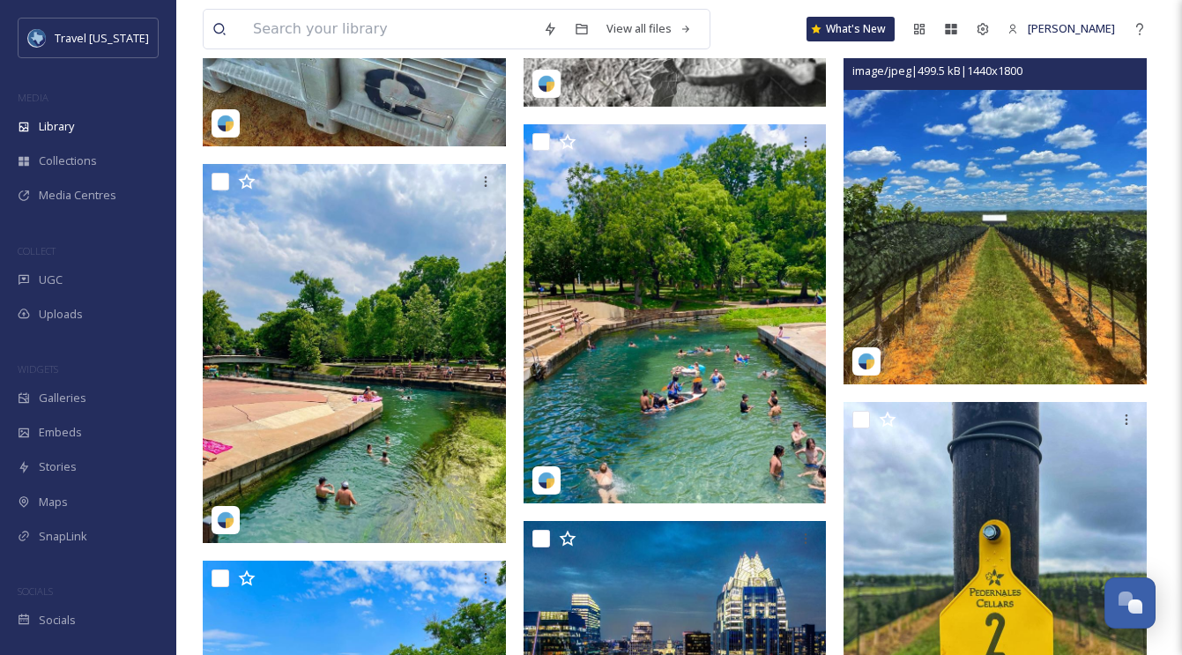
click at [944, 188] on img at bounding box center [995, 194] width 303 height 379
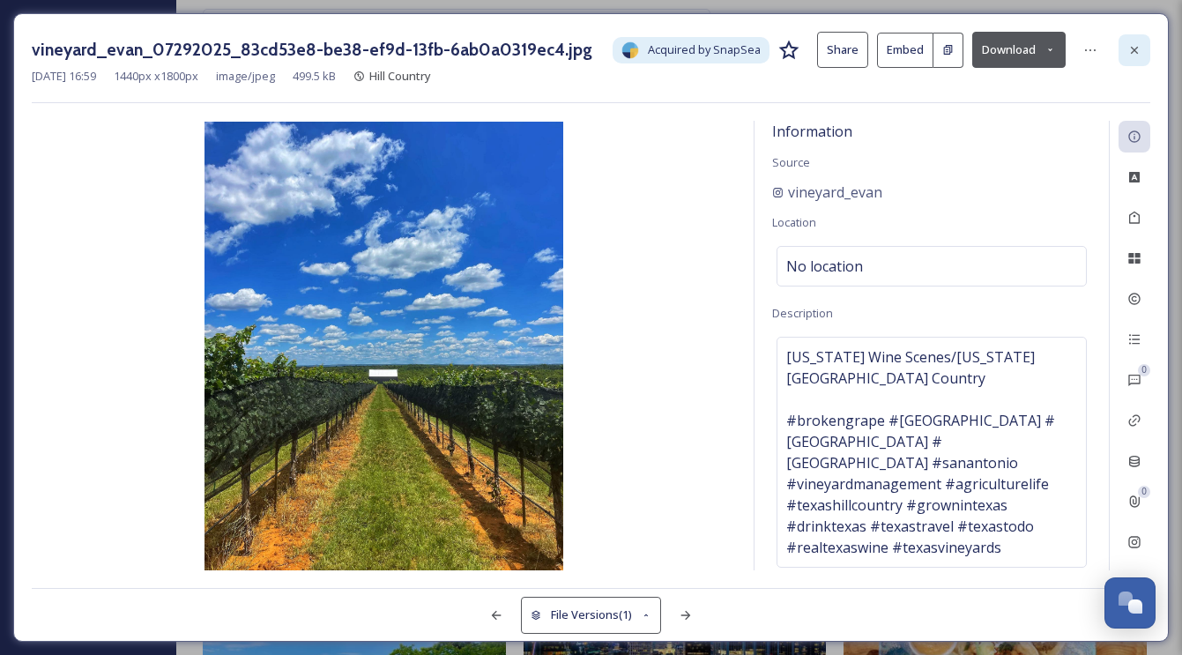
click at [1137, 43] on icon at bounding box center [1134, 50] width 14 height 14
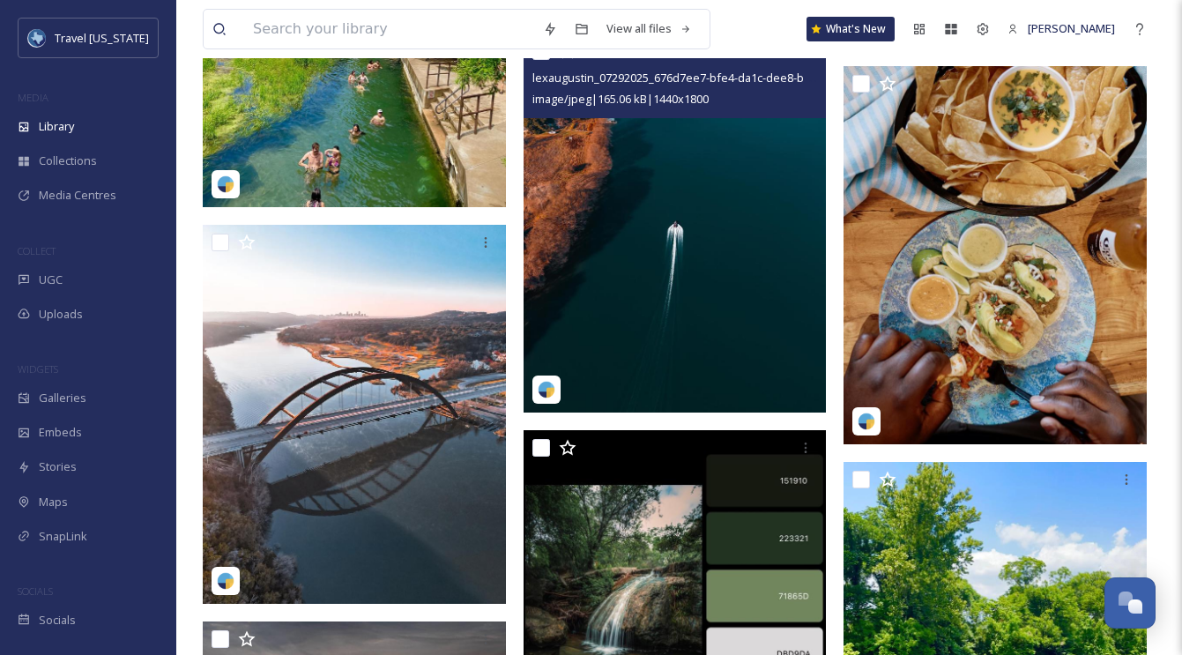
scroll to position [110251, 0]
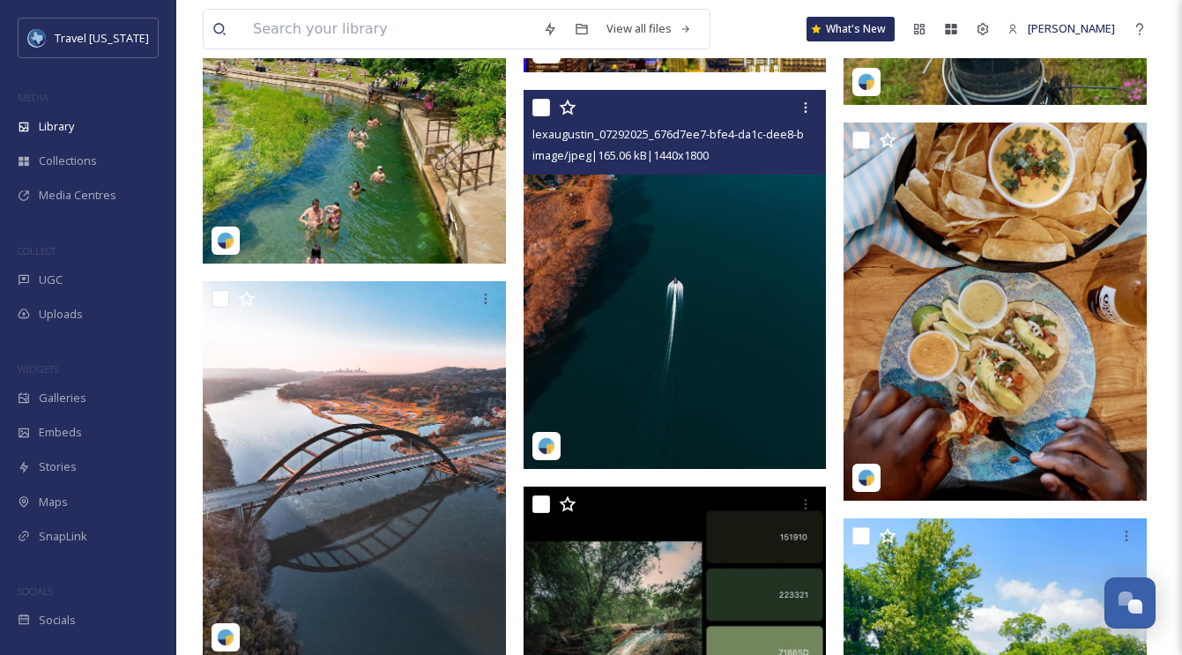
click at [660, 246] on img at bounding box center [675, 279] width 303 height 379
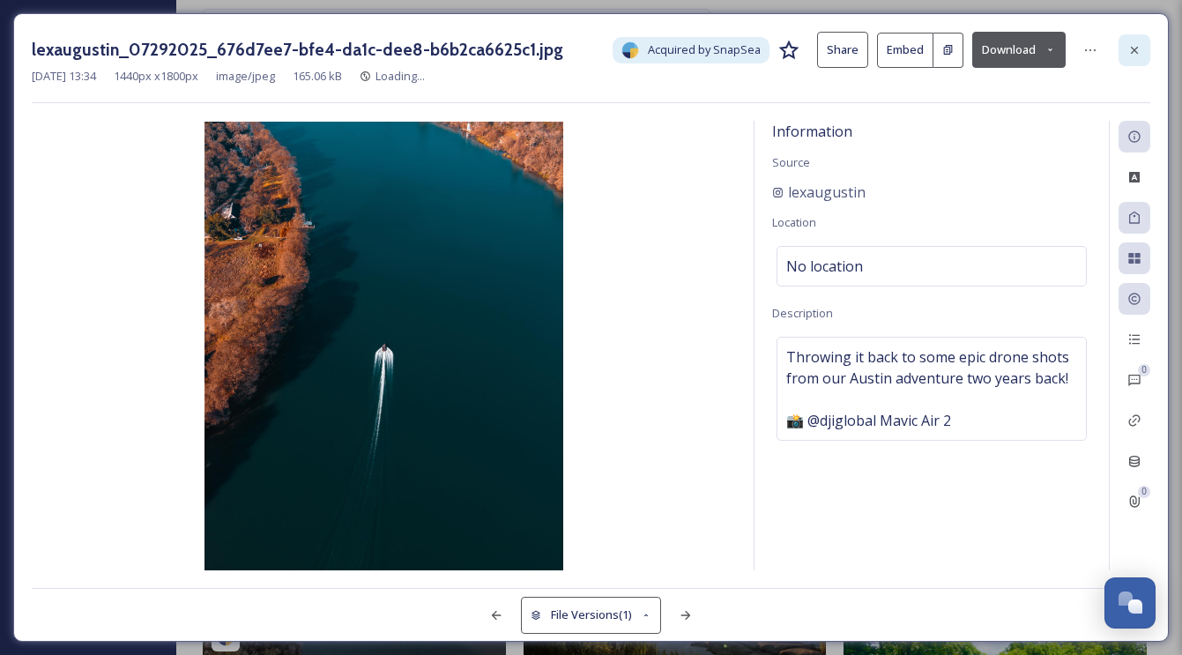
click at [1135, 54] on icon at bounding box center [1134, 50] width 14 height 14
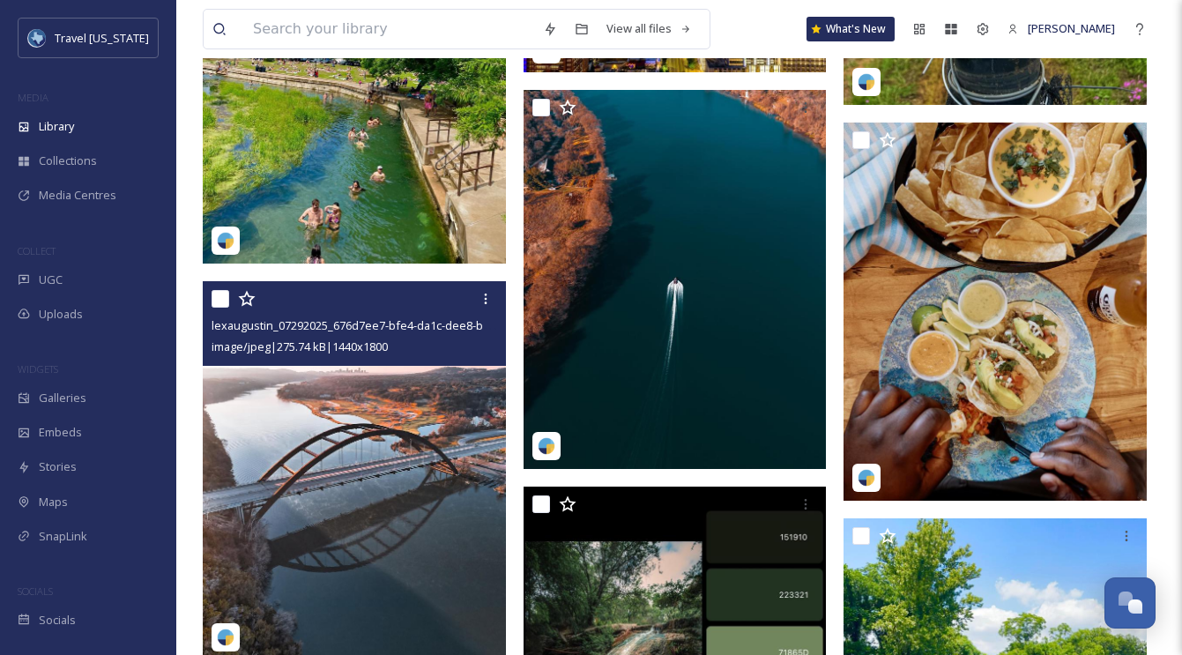
click at [402, 487] on img at bounding box center [354, 470] width 303 height 379
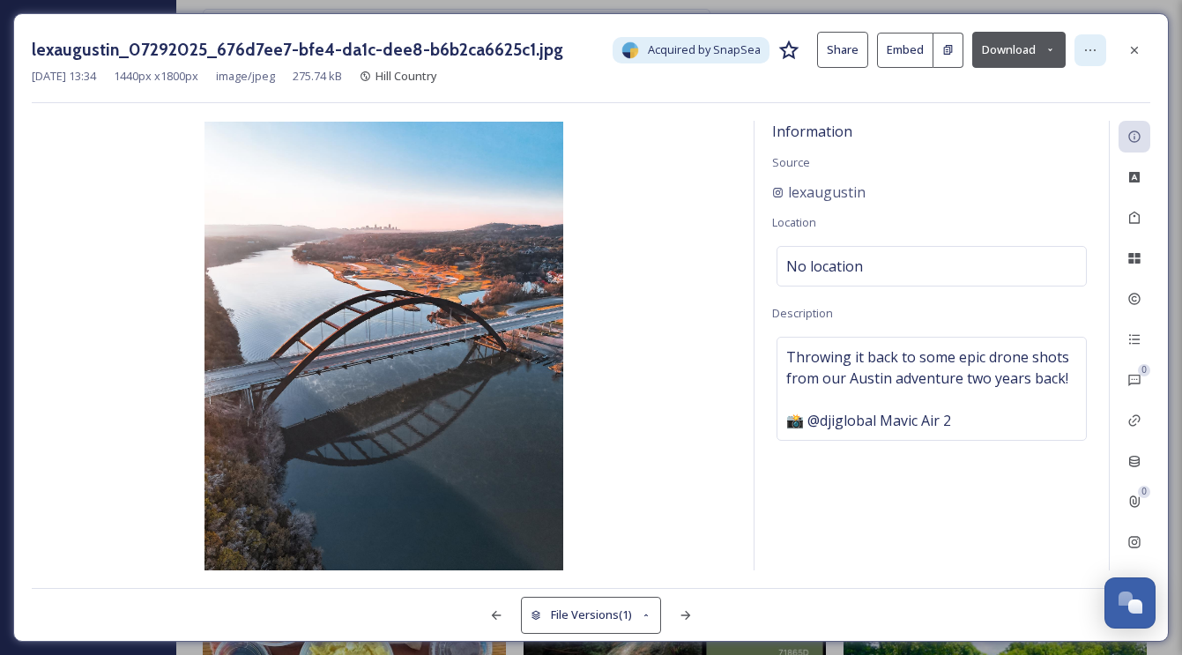
click at [1086, 45] on icon at bounding box center [1090, 50] width 14 height 14
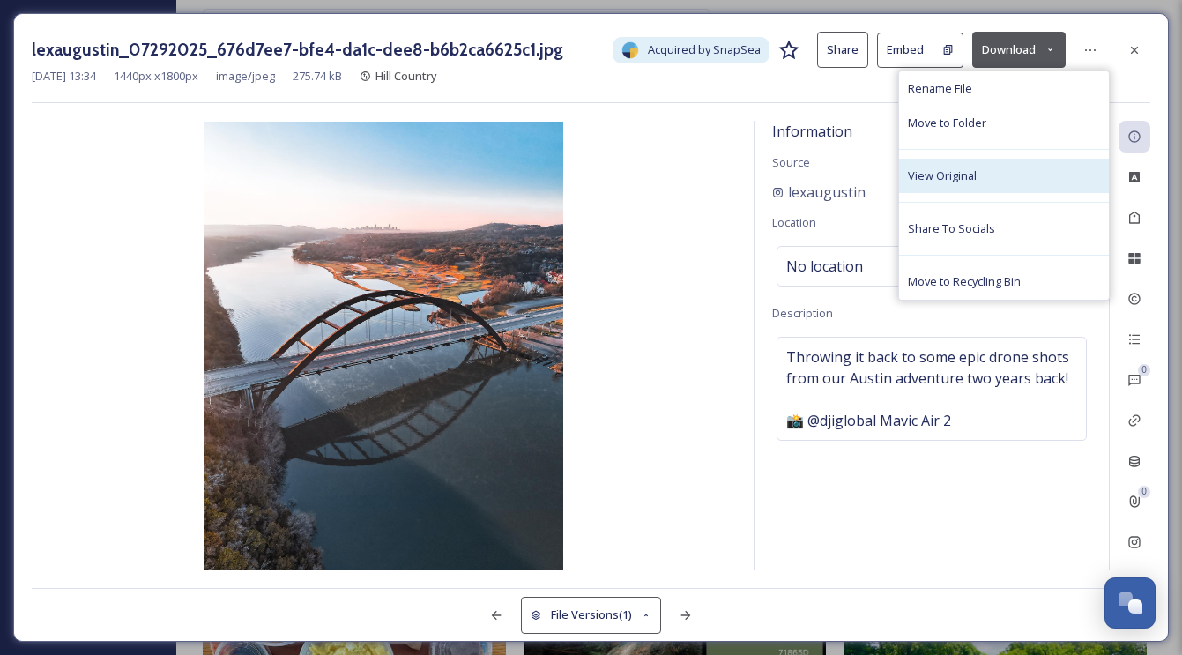
click at [942, 170] on span "View Original" at bounding box center [942, 175] width 69 height 17
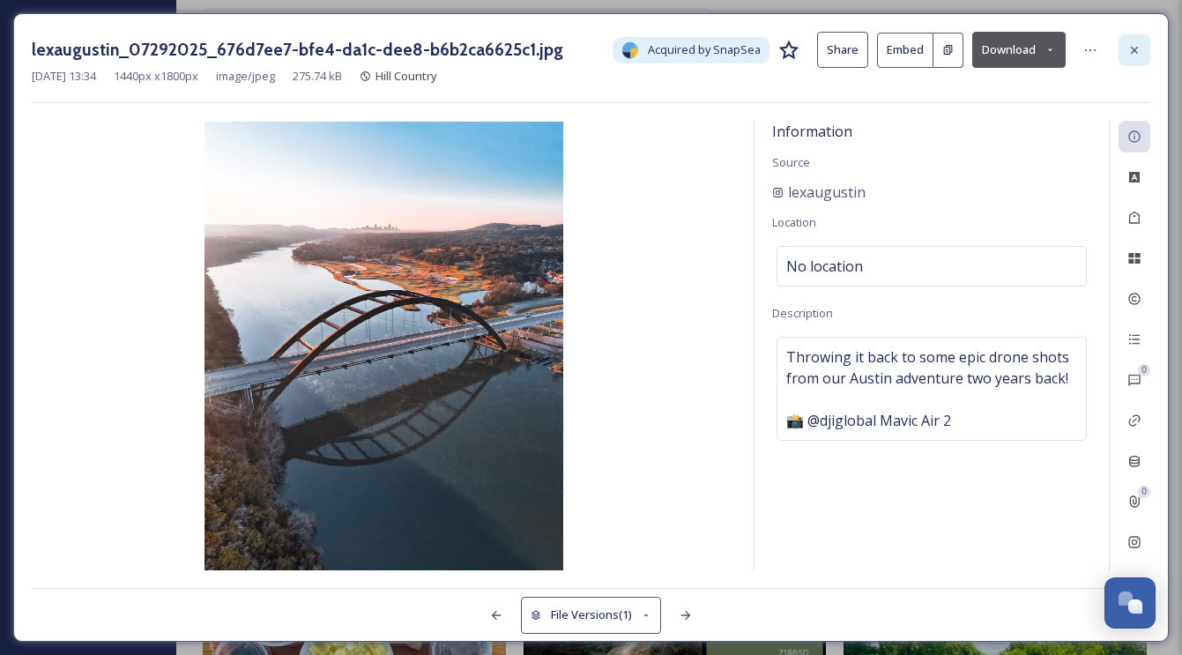
click at [1136, 47] on icon at bounding box center [1134, 49] width 7 height 7
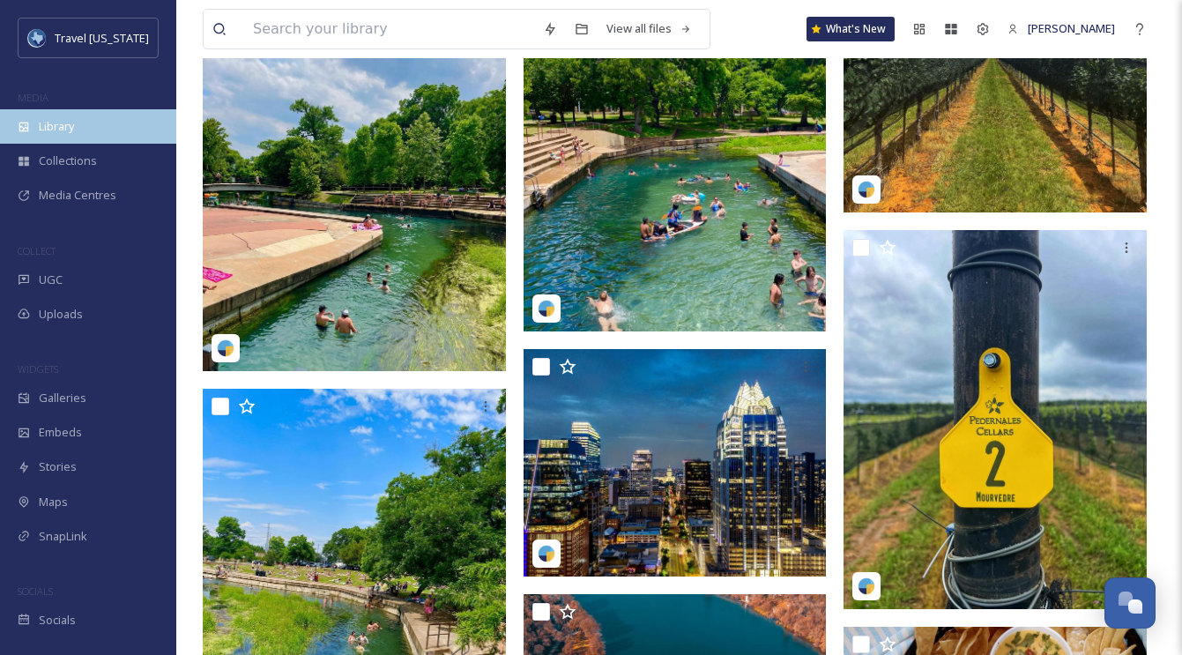
scroll to position [109095, 0]
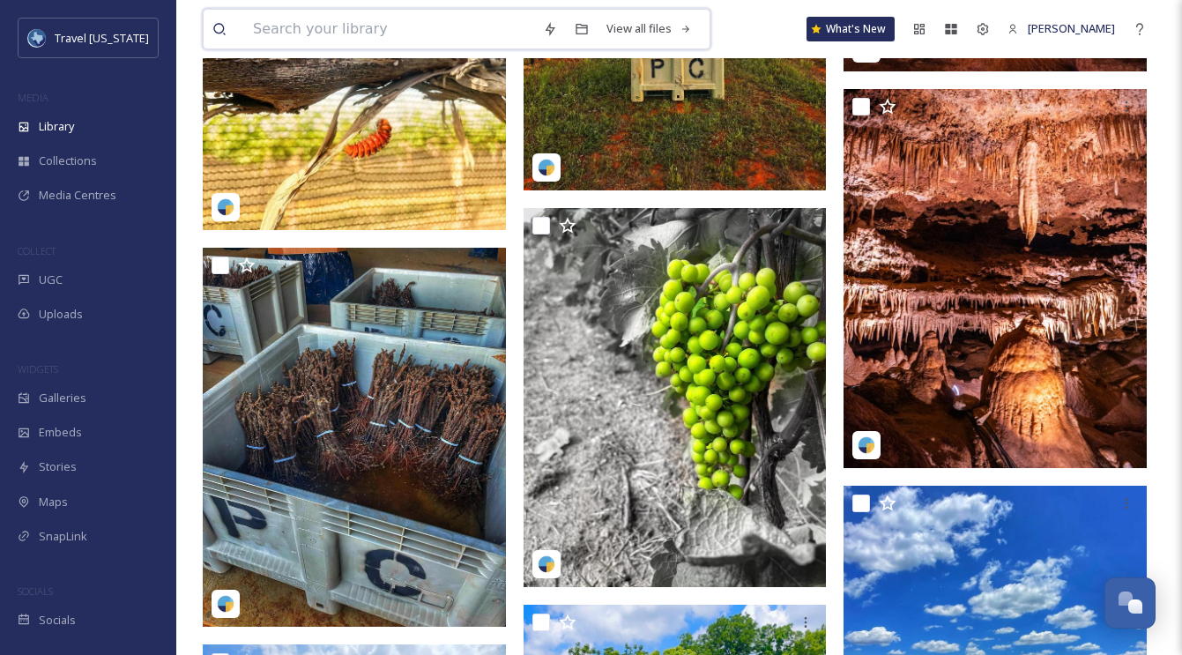
click at [430, 24] on input at bounding box center [389, 29] width 290 height 39
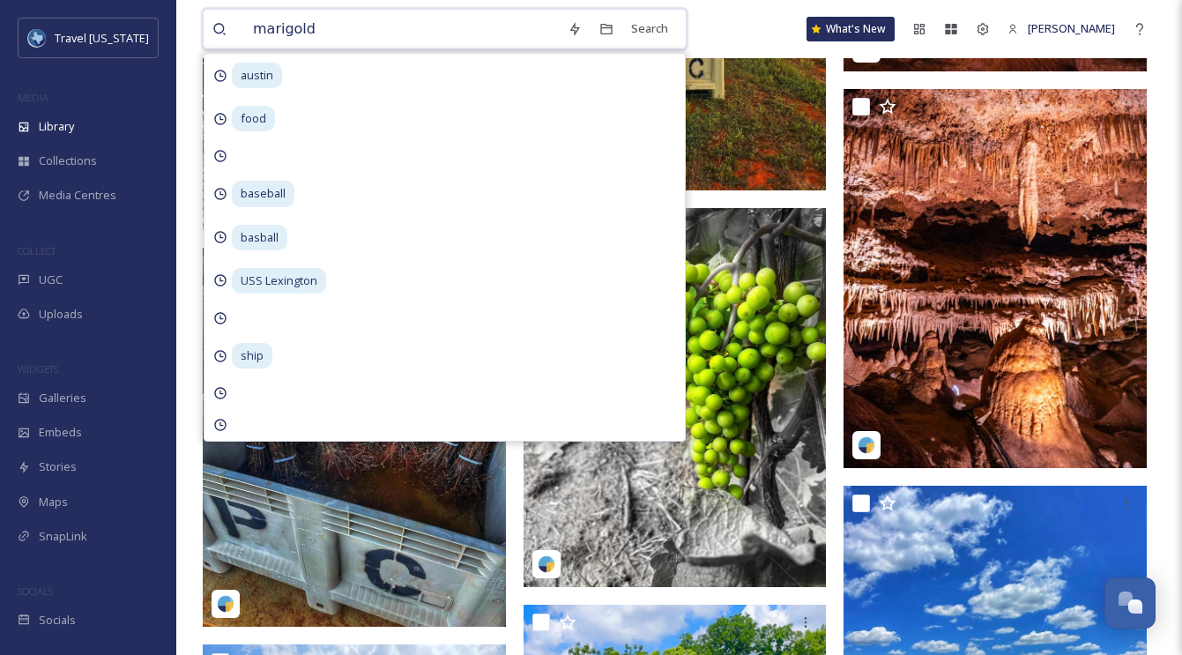
type input "marigolds"
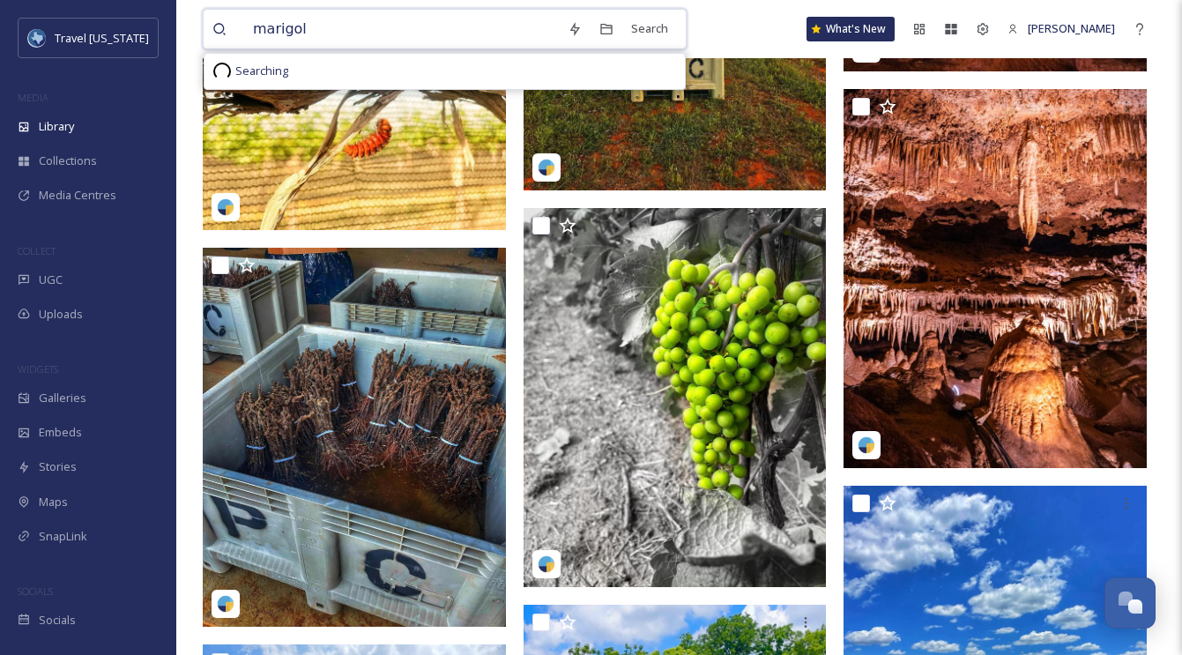
type input "marigold"
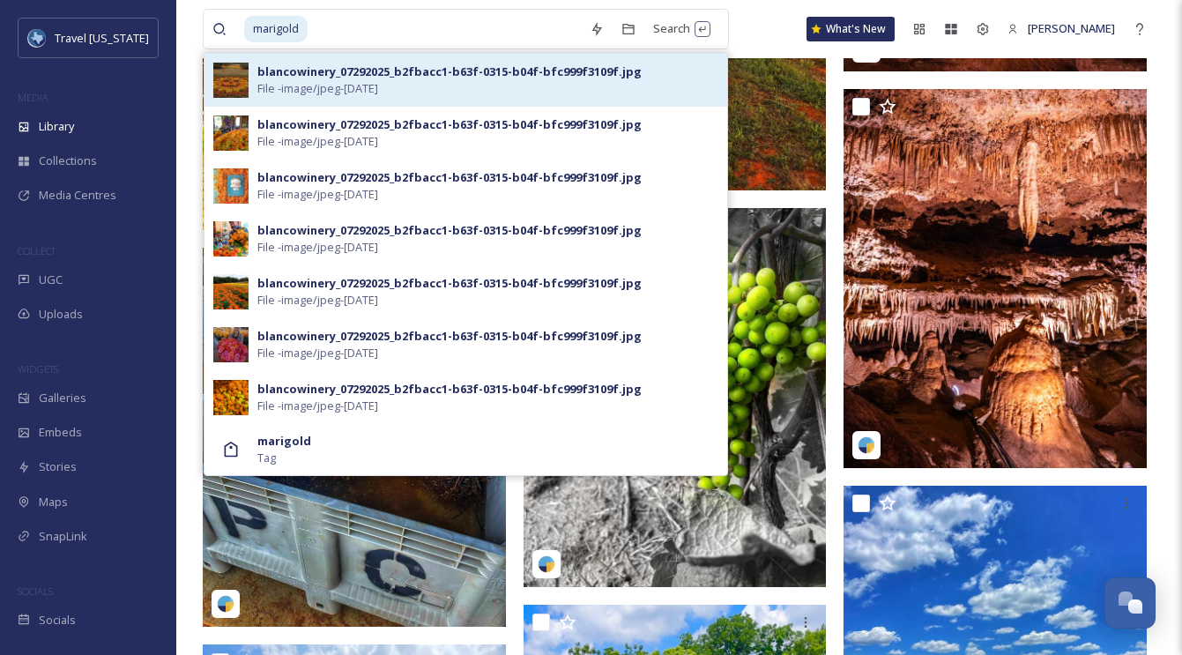
click at [470, 73] on div "blancowinery_07292025_b2fbacc1-b63f-0315-b04f-bfc999f3109f.jpg" at bounding box center [449, 71] width 384 height 17
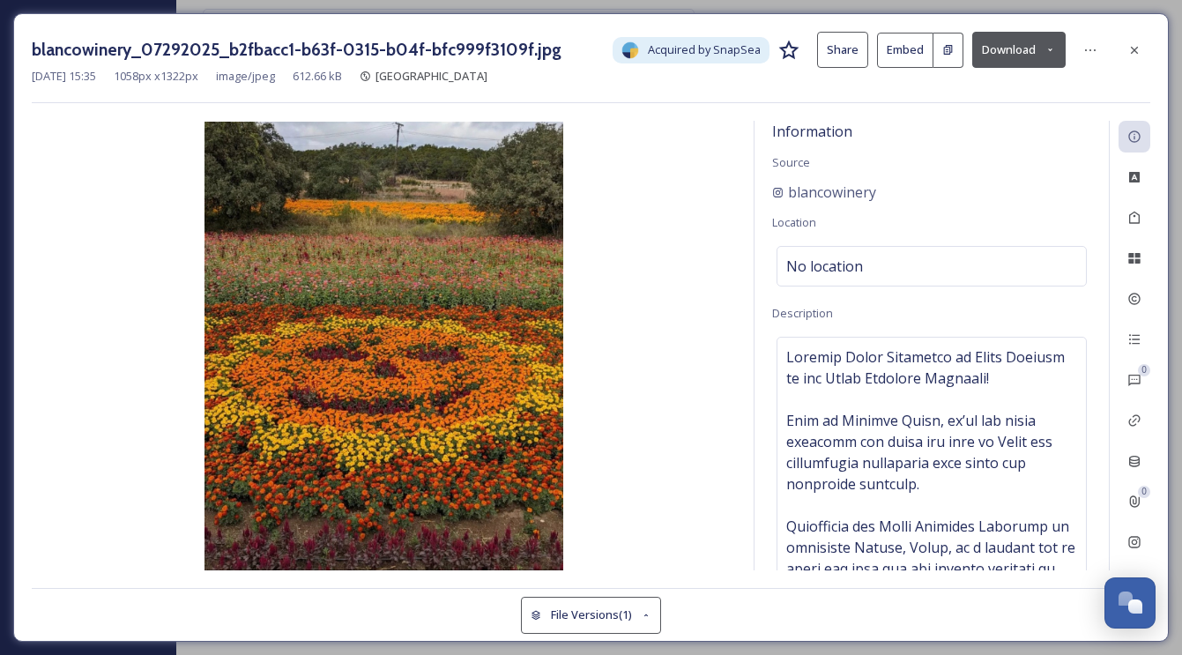
click at [1008, 50] on button "Download" at bounding box center [1018, 50] width 93 height 36
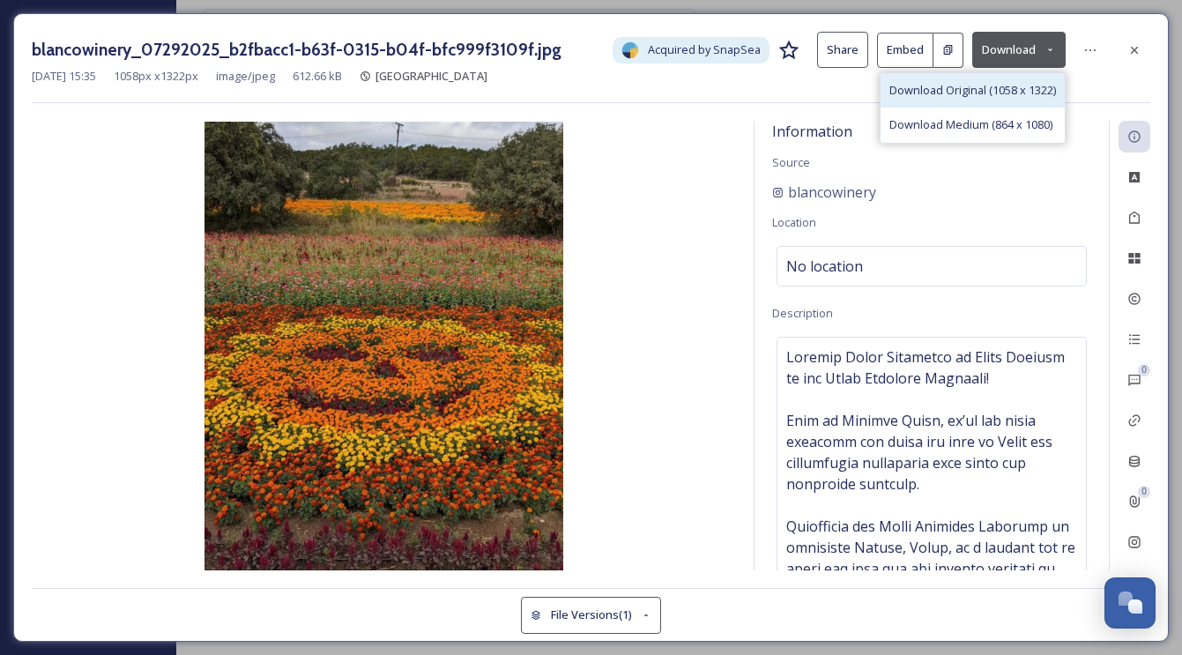
click at [988, 92] on span "Download Original (1058 x 1322)" at bounding box center [972, 90] width 167 height 17
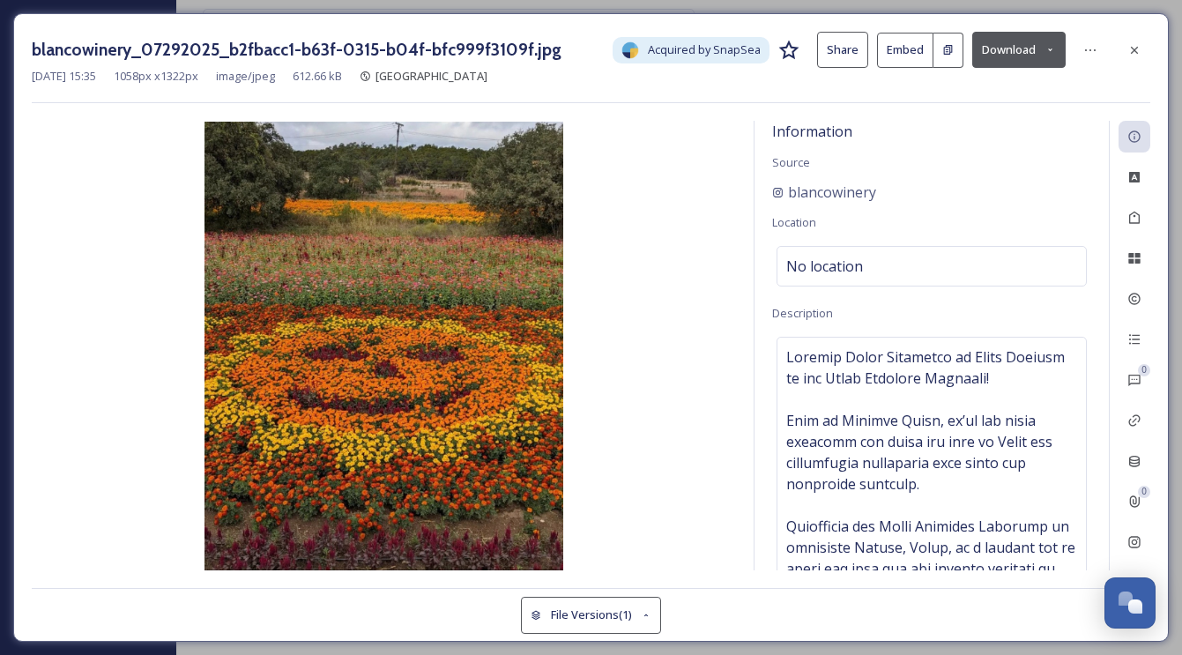
drag, startPoint x: 1092, startPoint y: 50, endPoint x: 1091, endPoint y: 67, distance: 16.8
click at [1092, 50] on icon at bounding box center [1090, 50] width 14 height 14
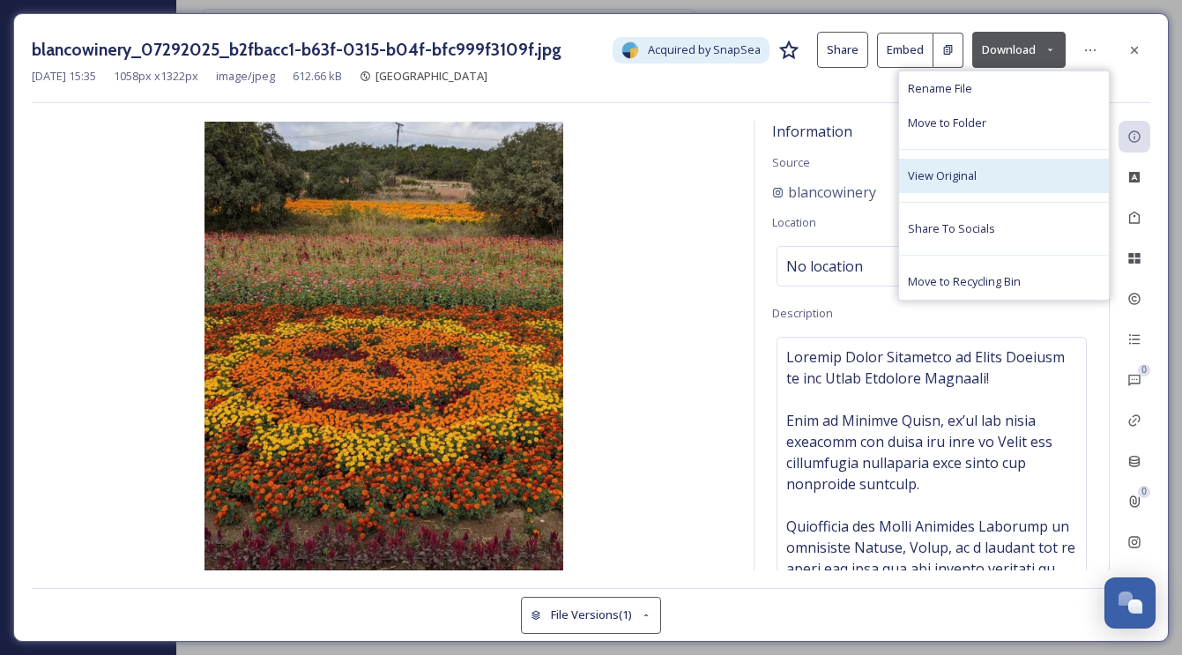
click at [1000, 166] on div "View Original" at bounding box center [1004, 176] width 210 height 34
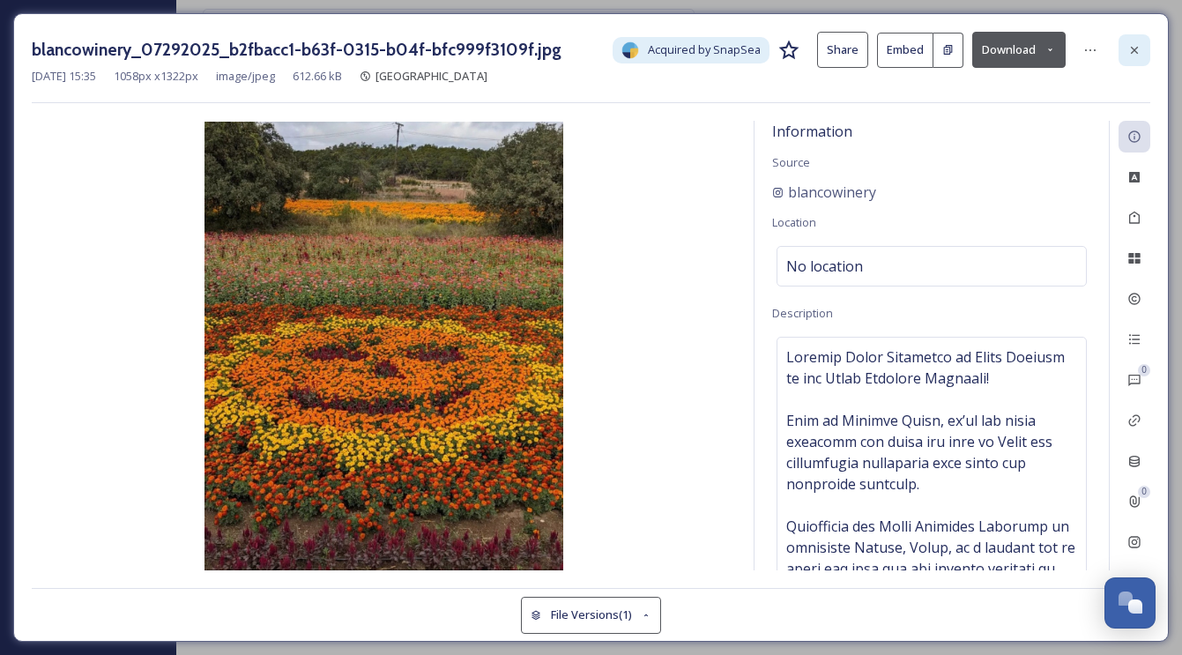
click at [1132, 36] on div at bounding box center [1135, 50] width 32 height 32
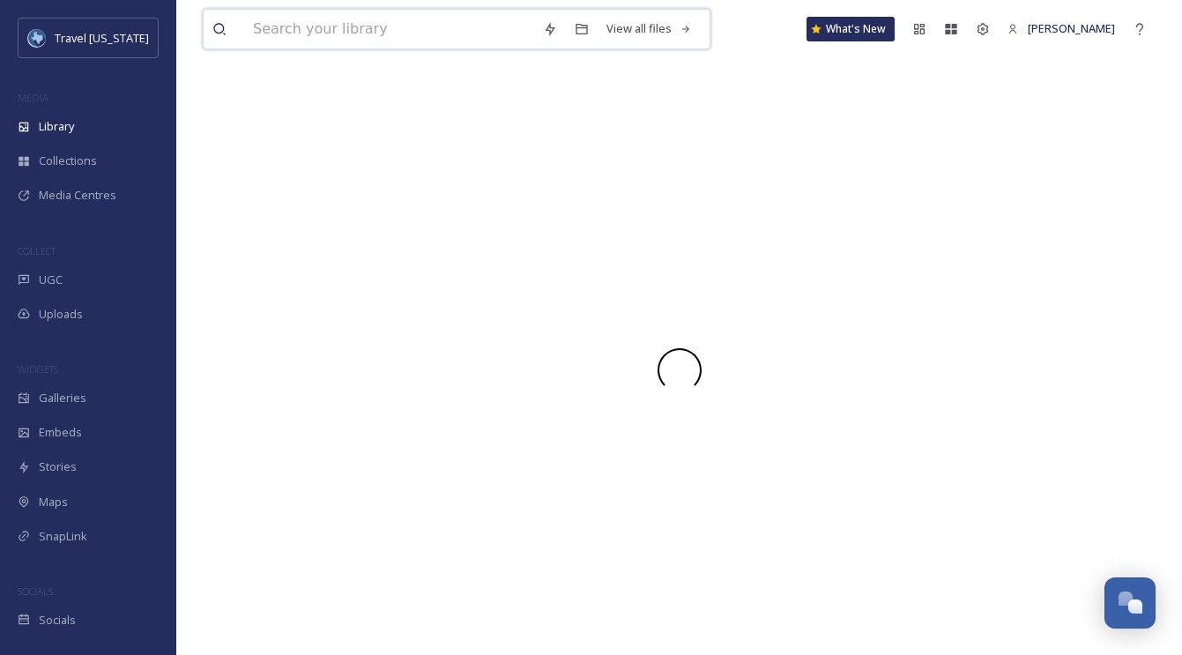
click at [450, 26] on input at bounding box center [389, 29] width 290 height 39
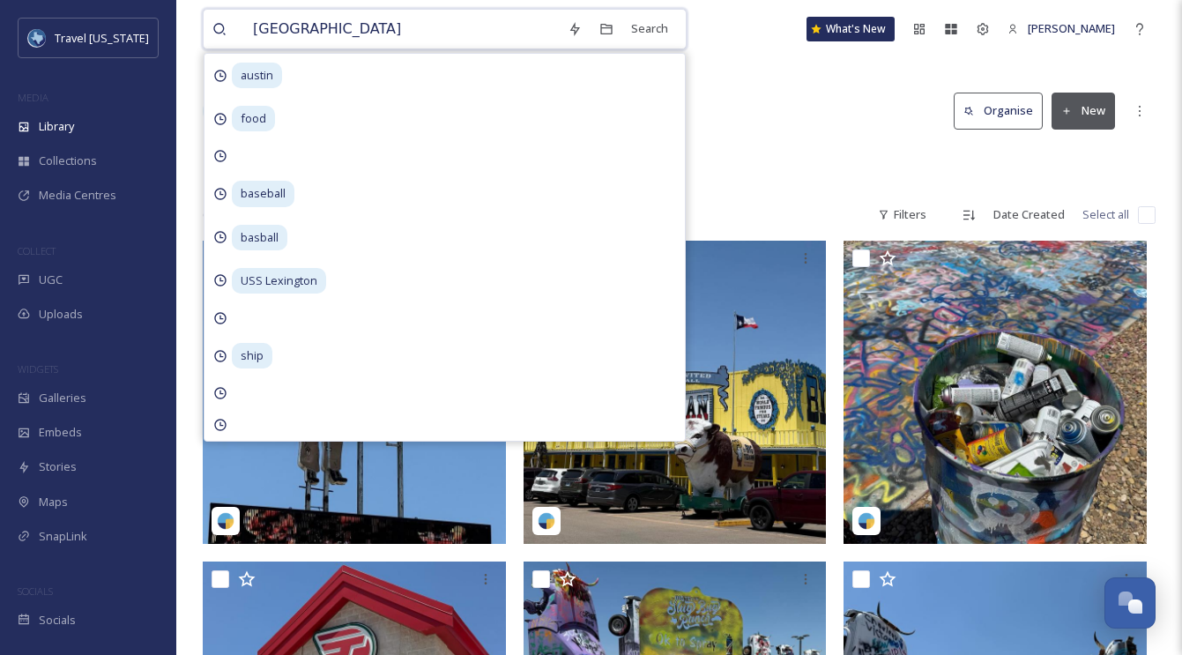
type input "Houston"
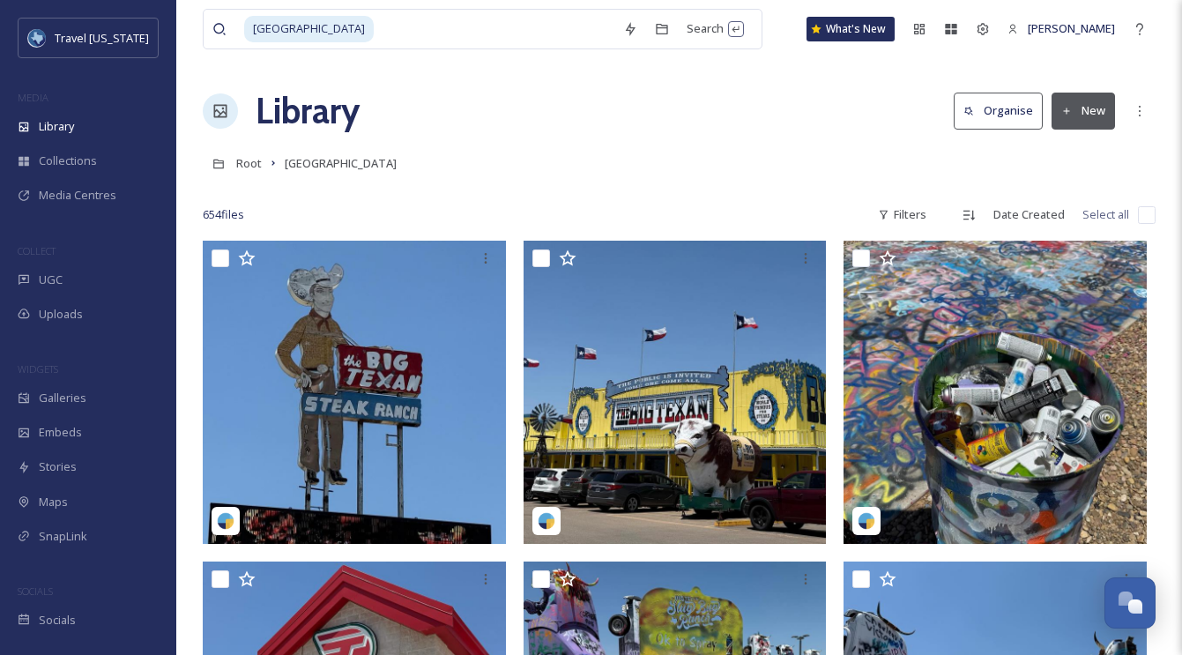
click at [490, 41] on input at bounding box center [495, 29] width 239 height 39
click at [678, 32] on div "Search Press Enter to search" at bounding box center [715, 28] width 75 height 34
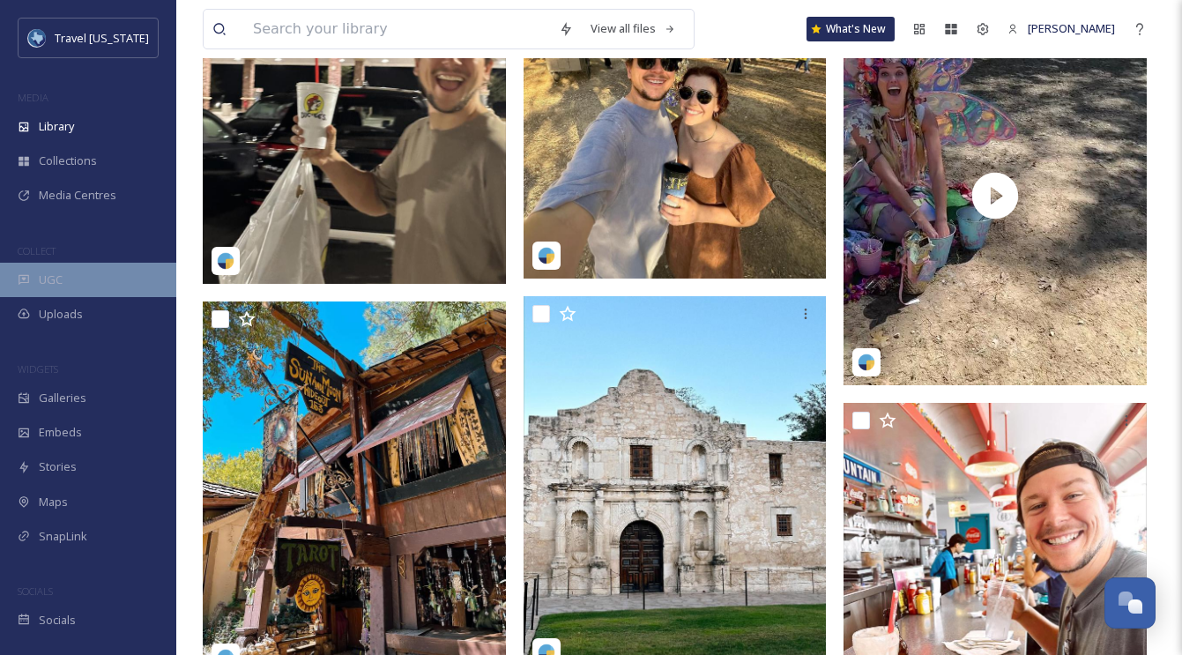
scroll to position [5880, 0]
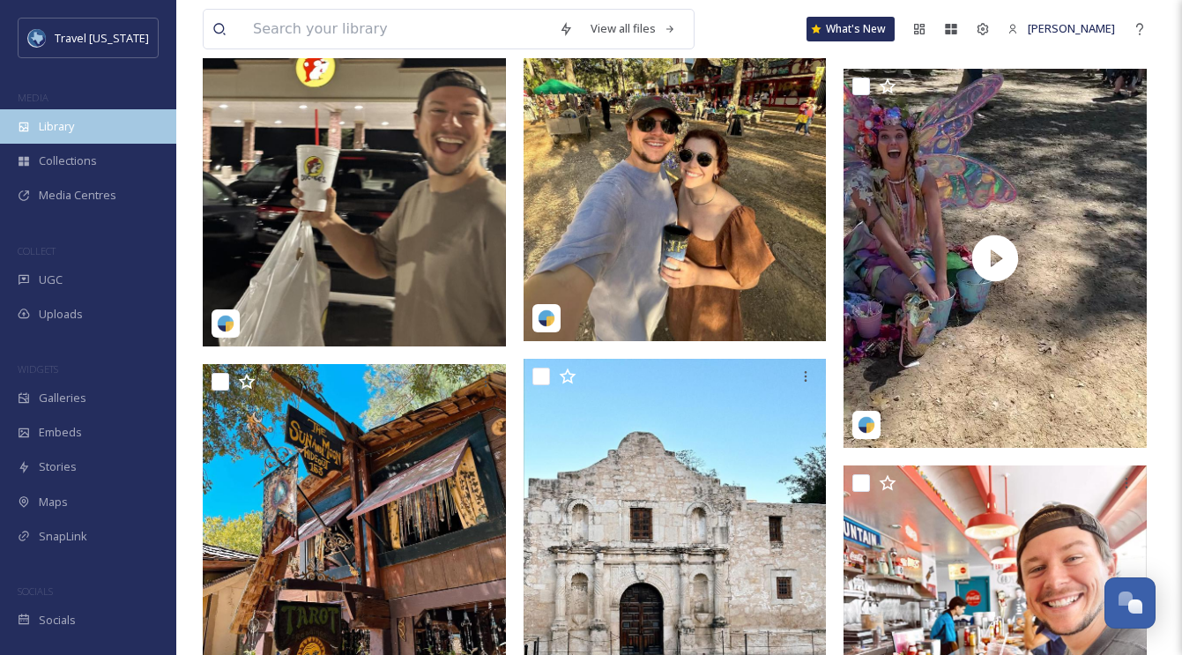
click at [81, 133] on div "Library" at bounding box center [88, 126] width 176 height 34
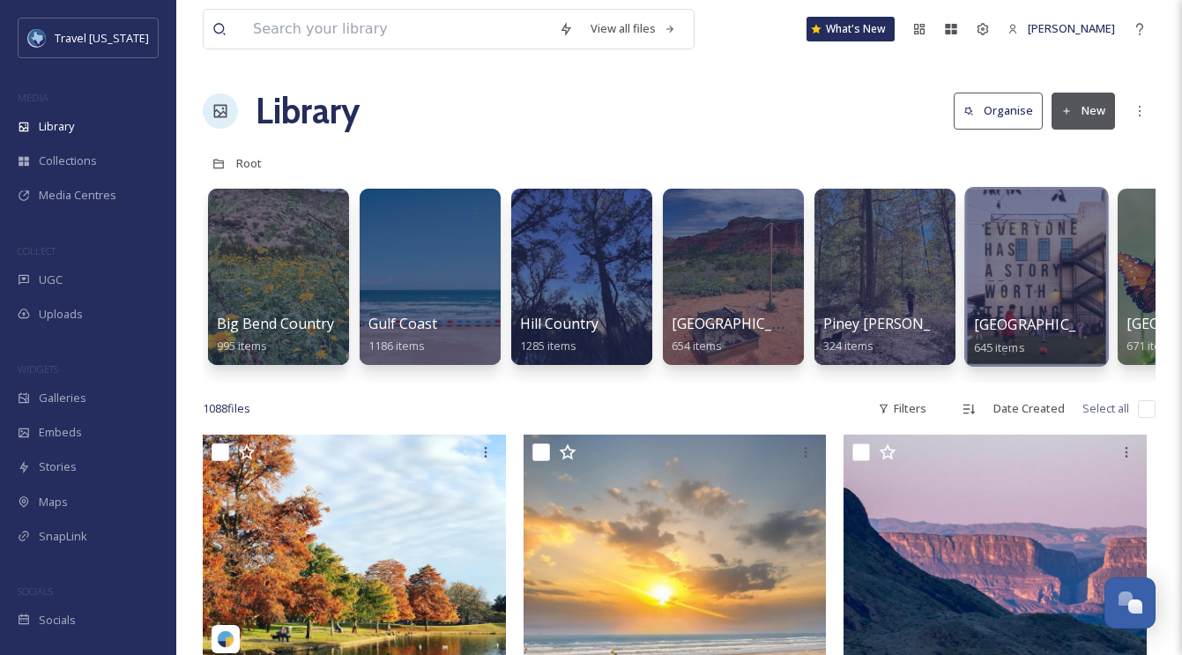
click at [1008, 268] on div at bounding box center [1036, 277] width 144 height 180
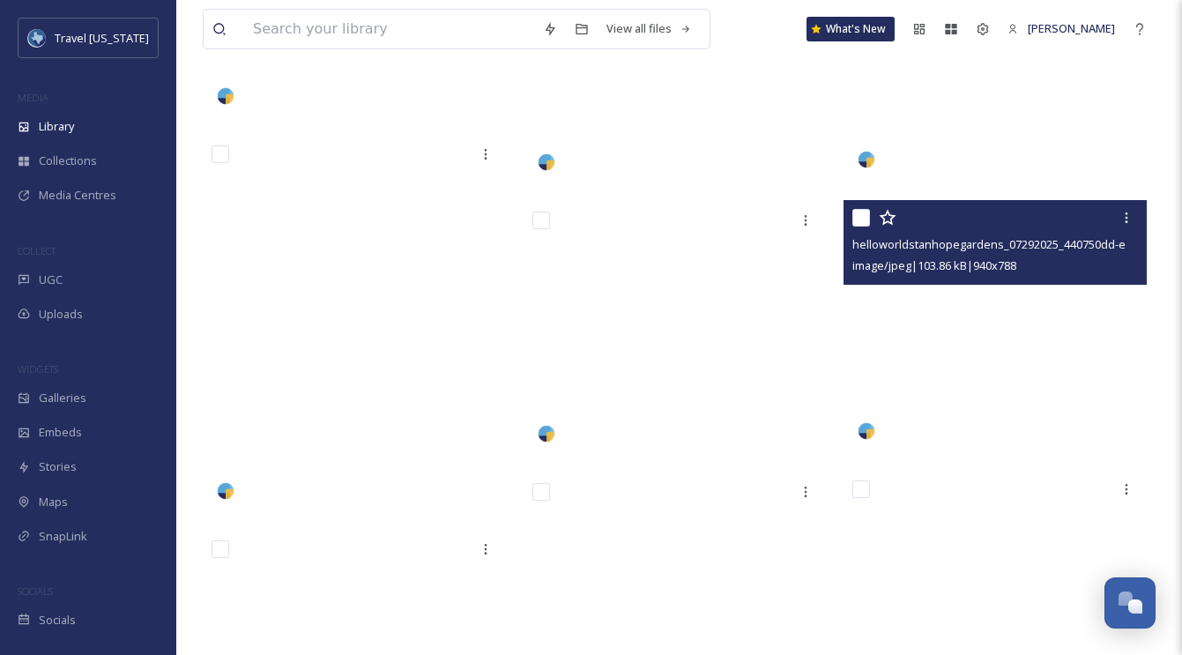
scroll to position [14772, 0]
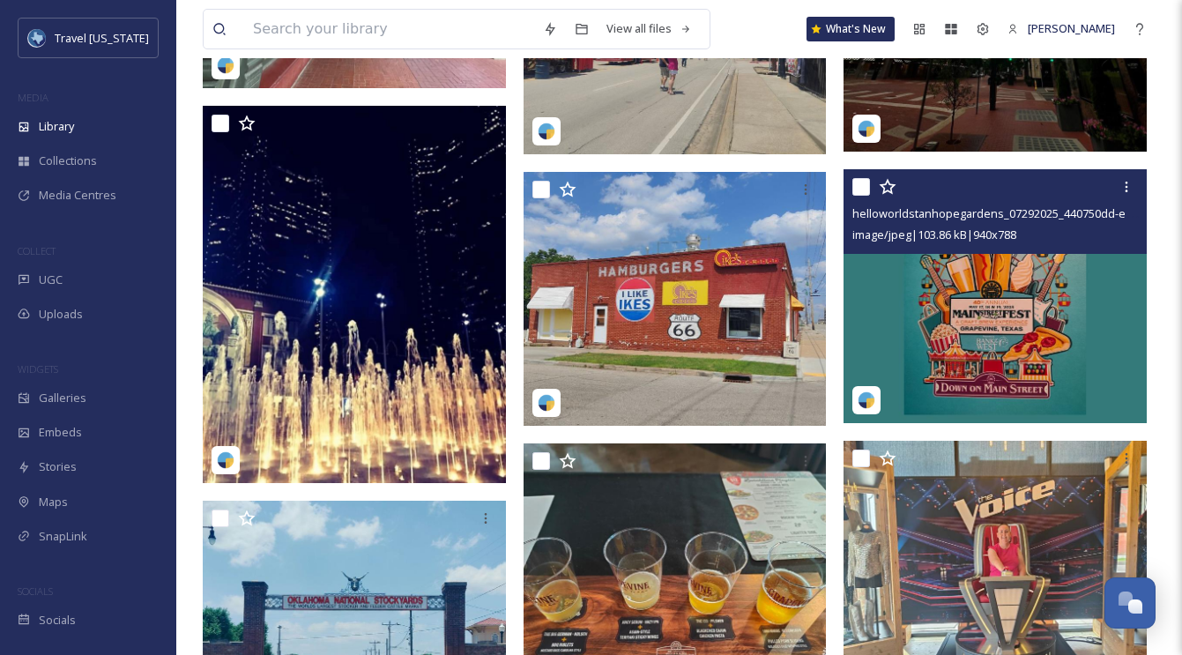
click at [902, 276] on img at bounding box center [995, 296] width 303 height 254
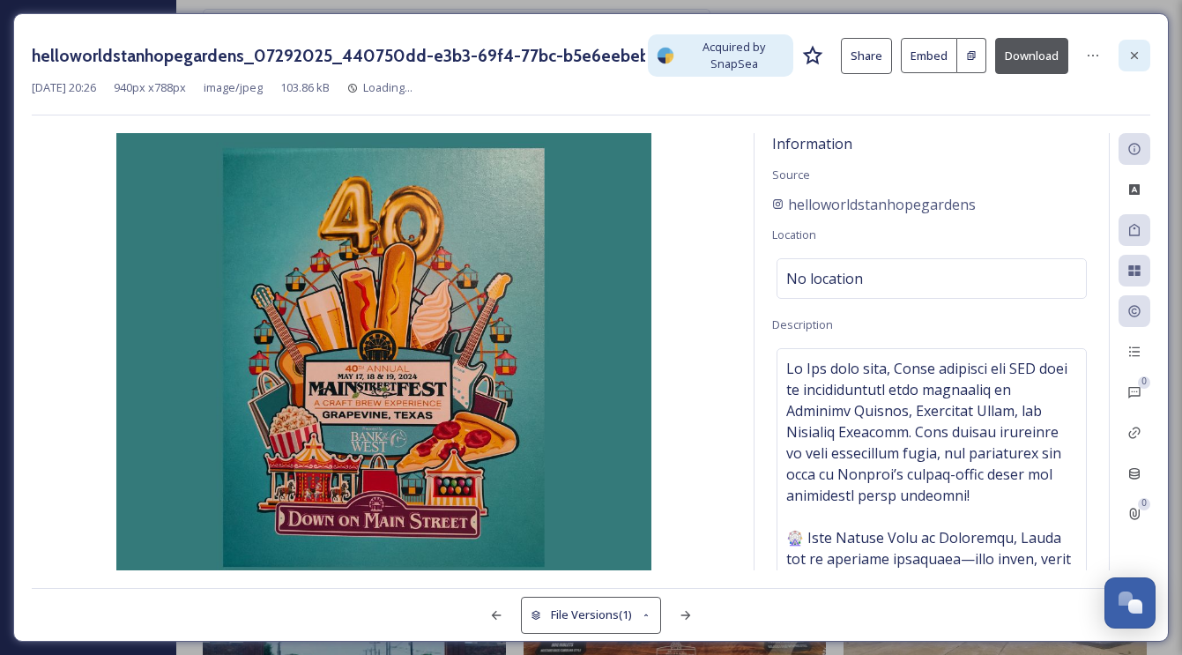
click at [1136, 57] on icon at bounding box center [1134, 55] width 7 height 7
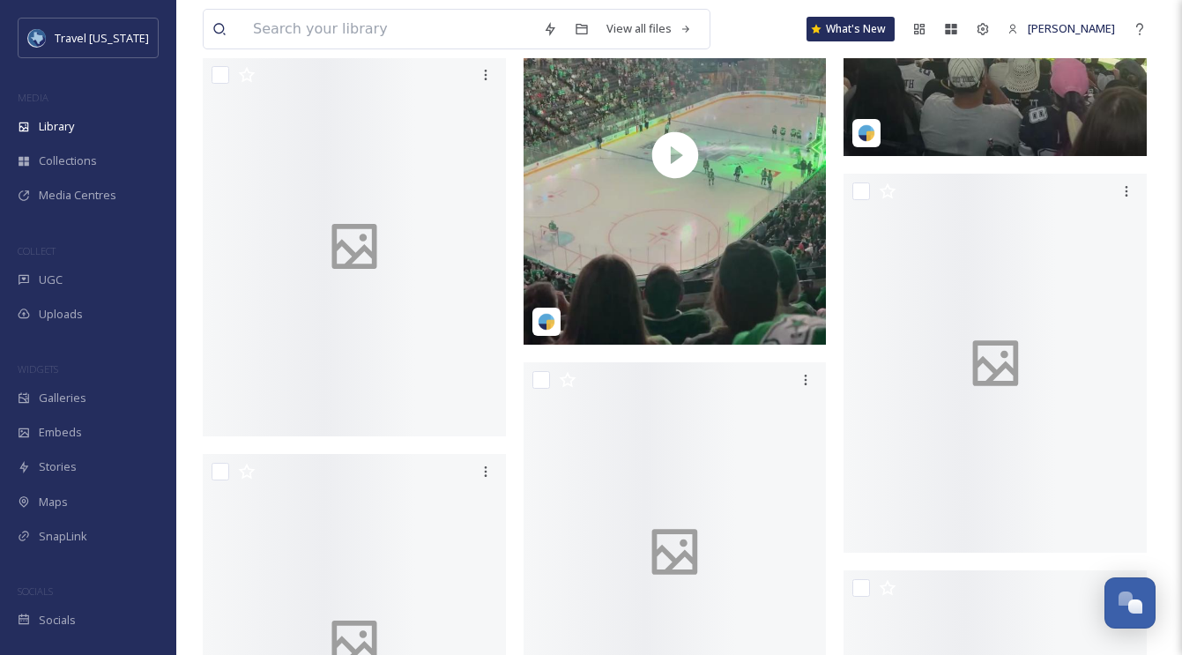
scroll to position [21983, 0]
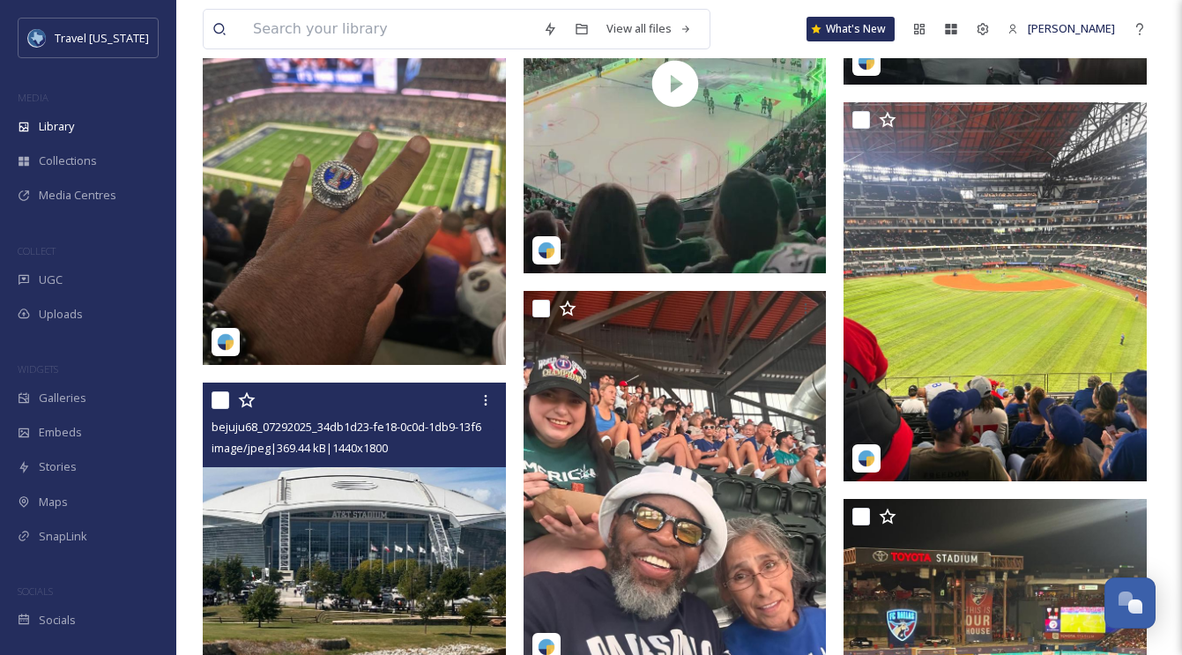
click at [425, 460] on div "bejuju68_07292025_34db1d23-fe18-0c0d-1db9-13f698dfe736.jpg image/jpeg | 369.44 …" at bounding box center [354, 425] width 303 height 85
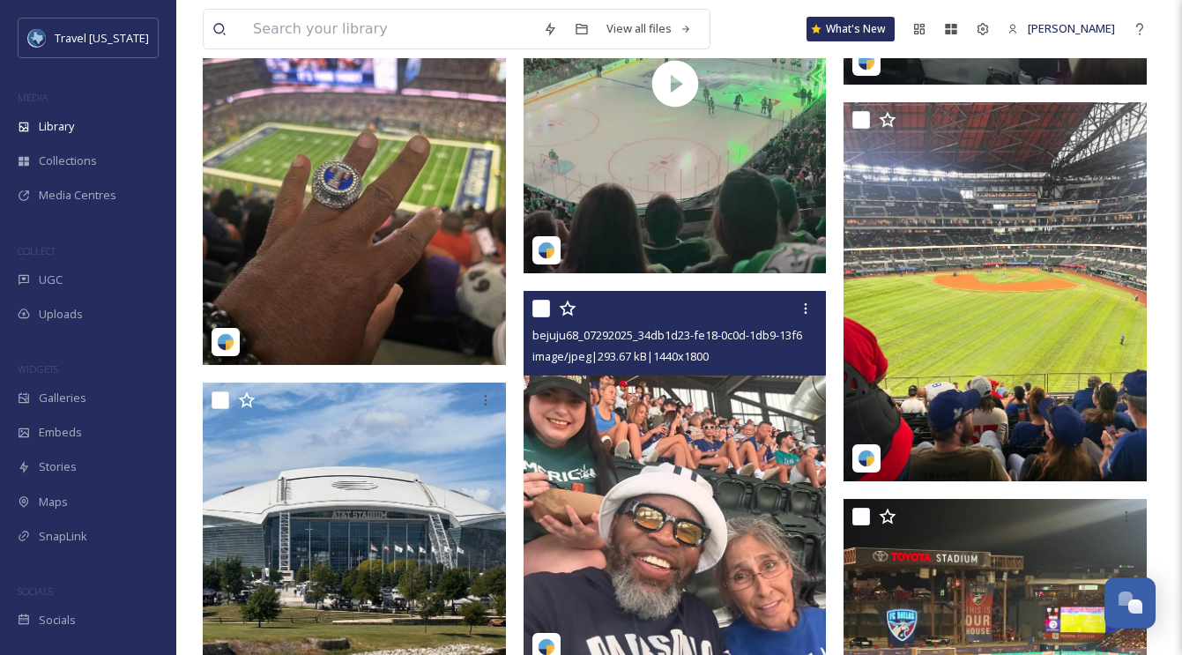
click at [644, 410] on img at bounding box center [675, 480] width 303 height 379
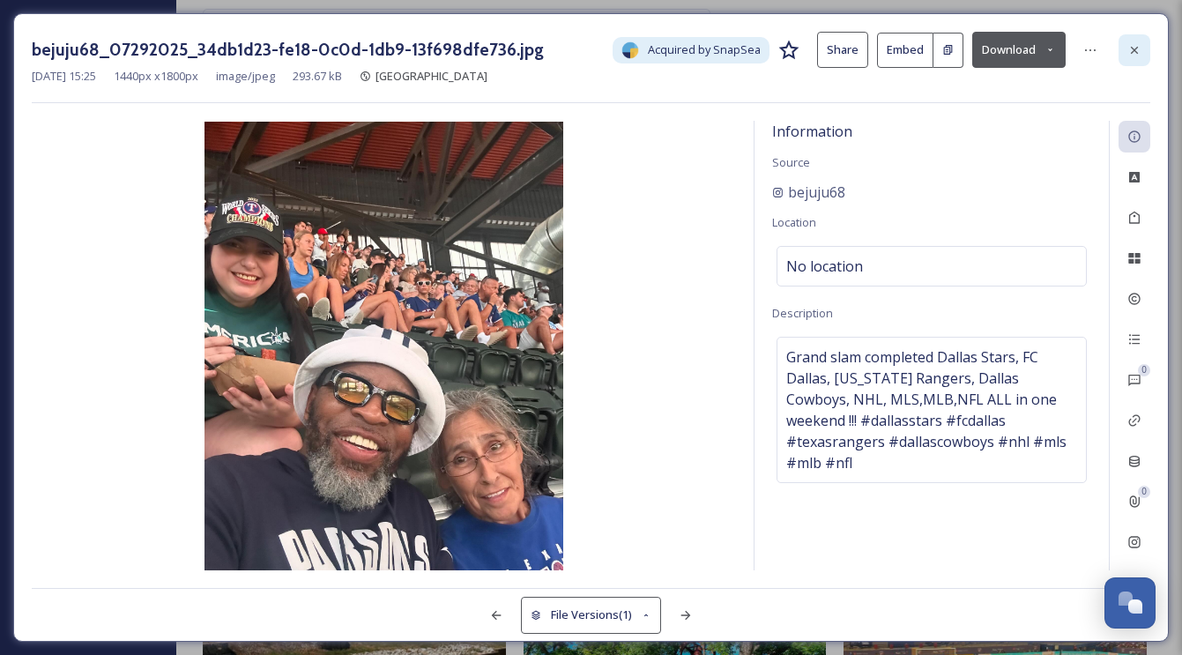
click at [1141, 48] on icon at bounding box center [1134, 50] width 14 height 14
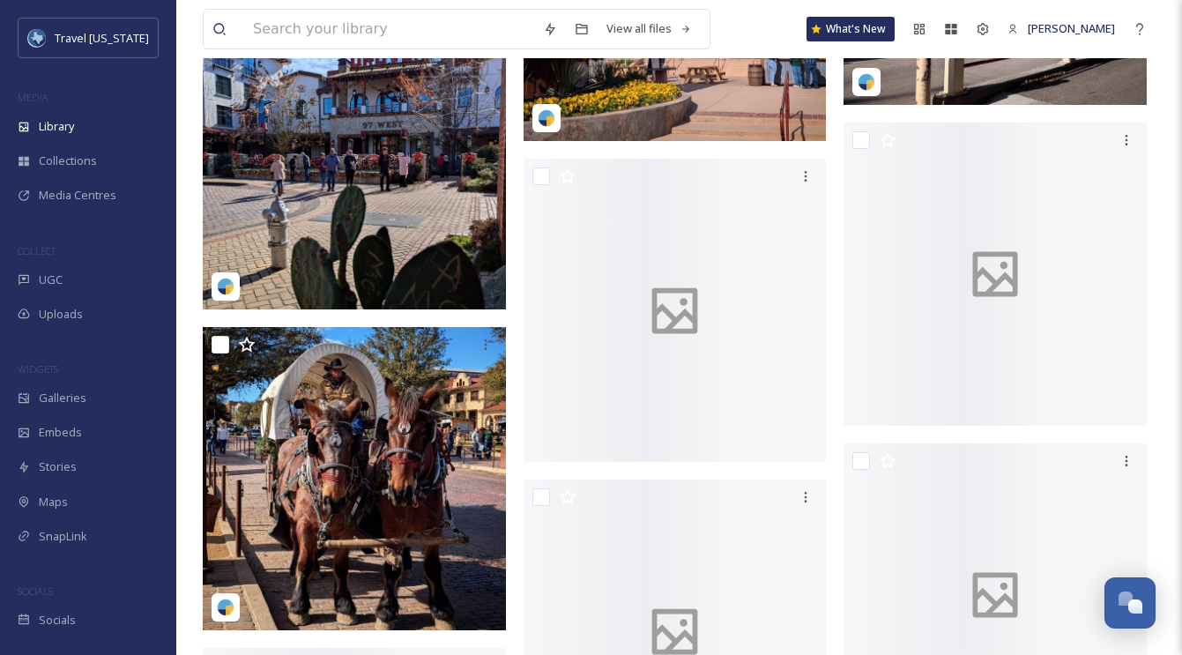
scroll to position [24963, 0]
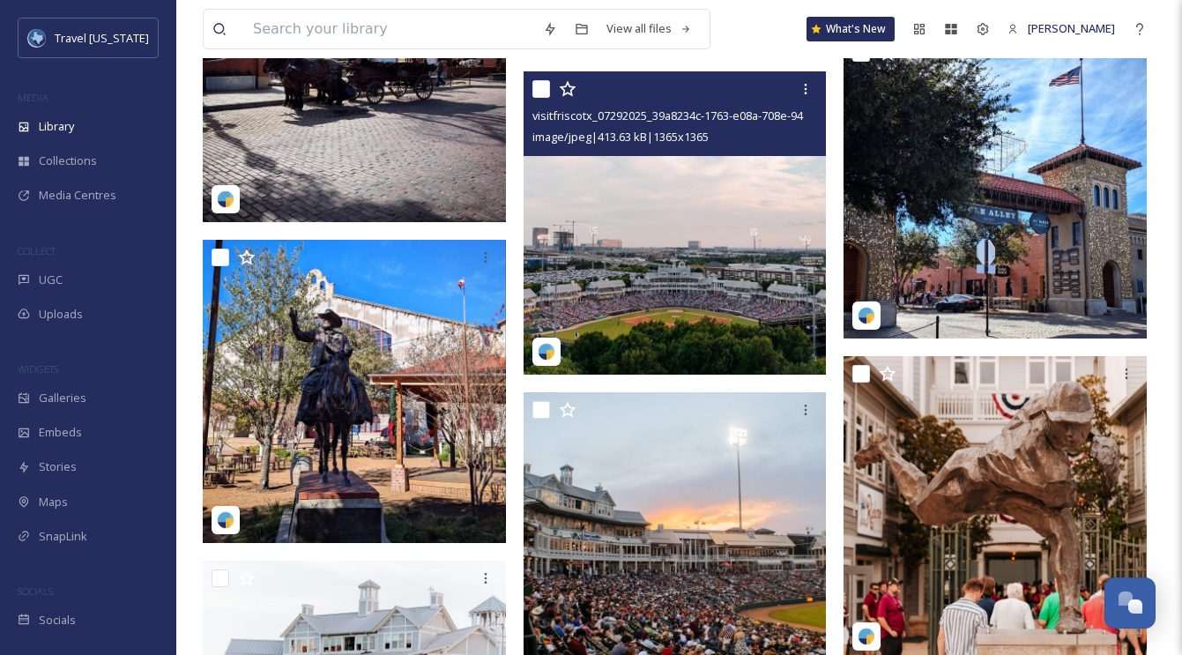
click at [725, 182] on img at bounding box center [675, 222] width 303 height 303
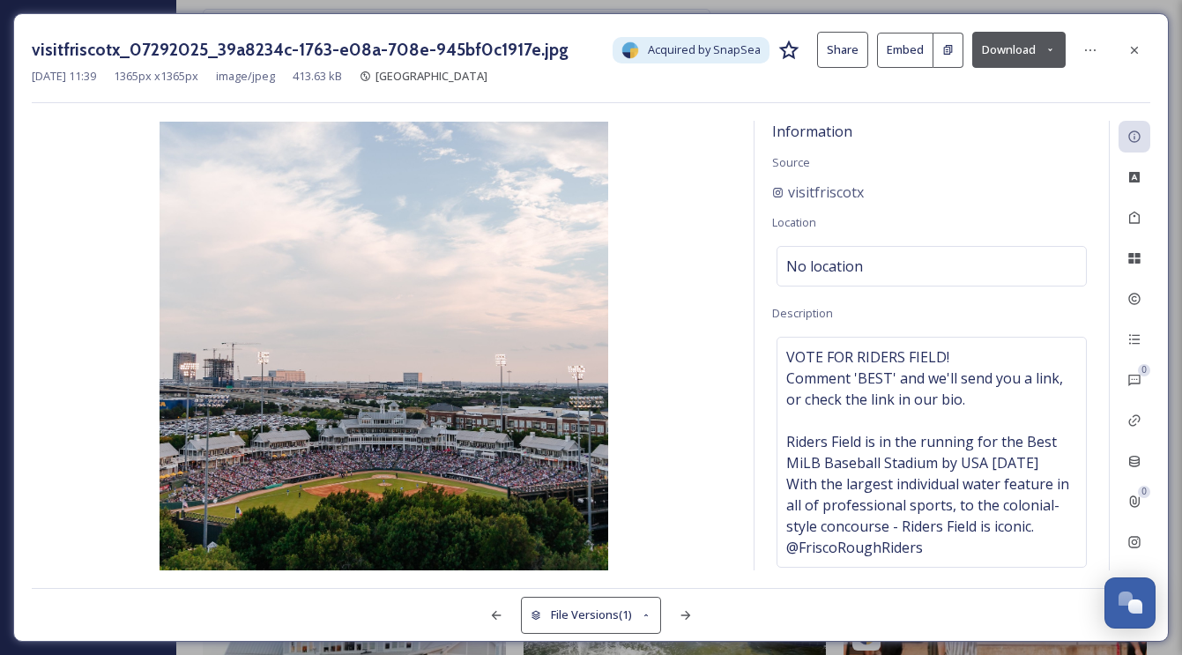
drag, startPoint x: 1131, startPoint y: 50, endPoint x: 1177, endPoint y: 165, distance: 123.4
click at [1131, 50] on icon at bounding box center [1134, 50] width 14 height 14
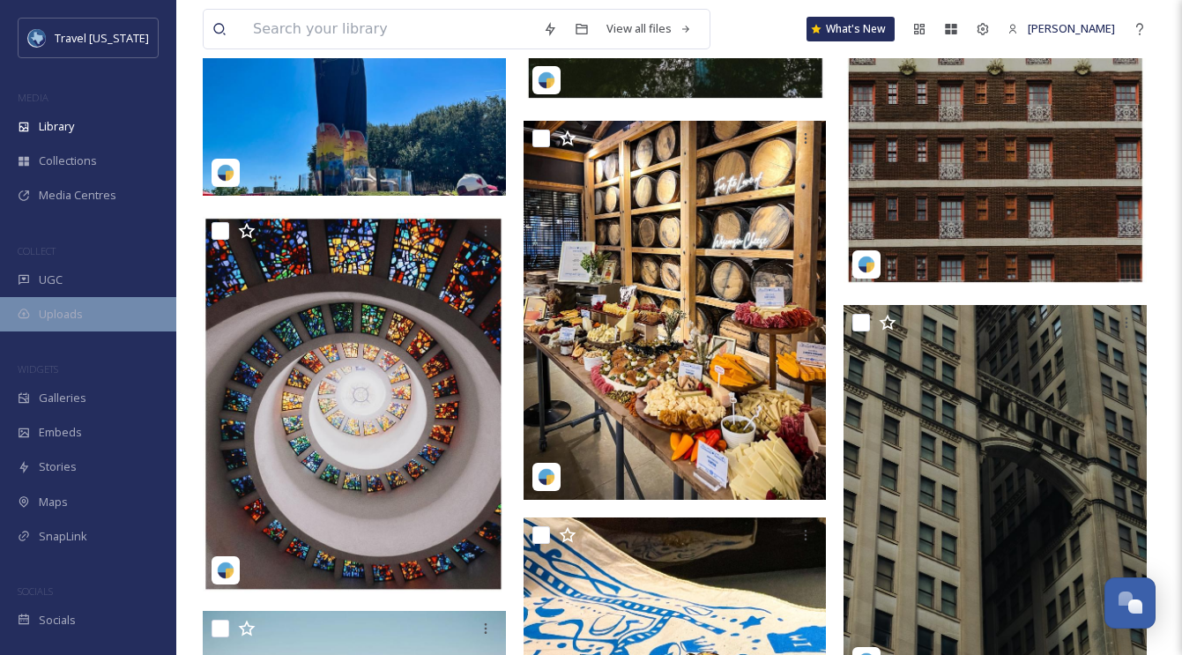
scroll to position [27909, 0]
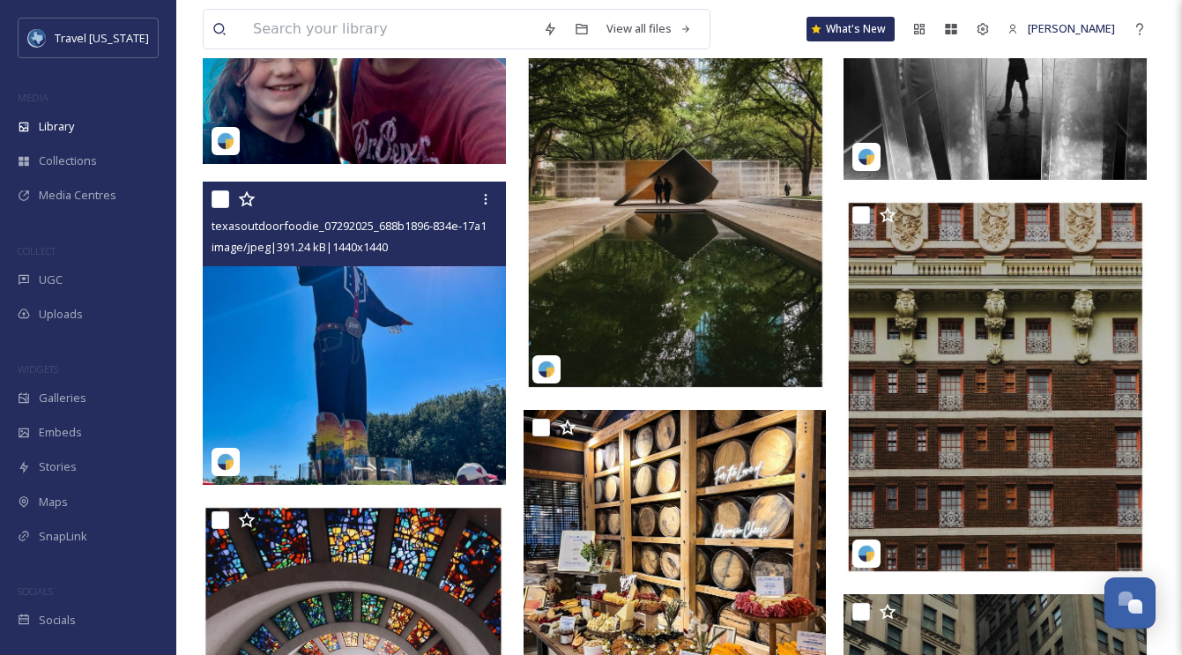
click at [343, 242] on span "image/jpeg | 391.24 kB | 1440 x 1440" at bounding box center [300, 247] width 176 height 16
click at [392, 292] on img at bounding box center [354, 333] width 303 height 303
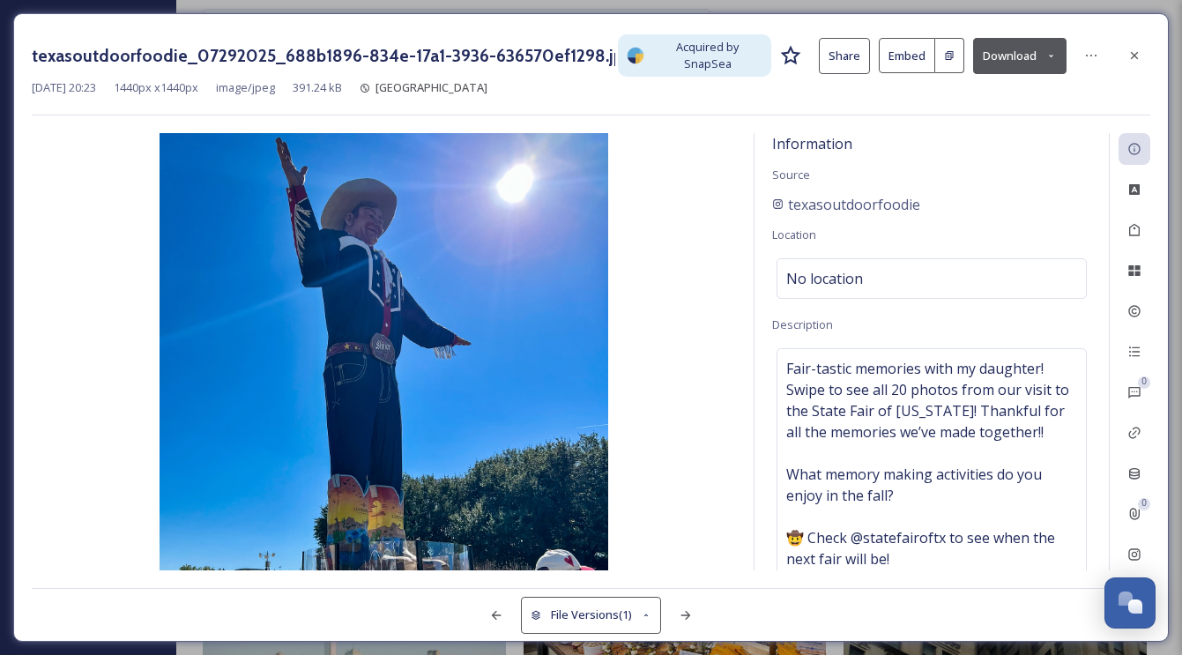
drag, startPoint x: 1126, startPoint y: 49, endPoint x: 1016, endPoint y: 205, distance: 191.0
click at [1125, 50] on div at bounding box center [1135, 56] width 32 height 32
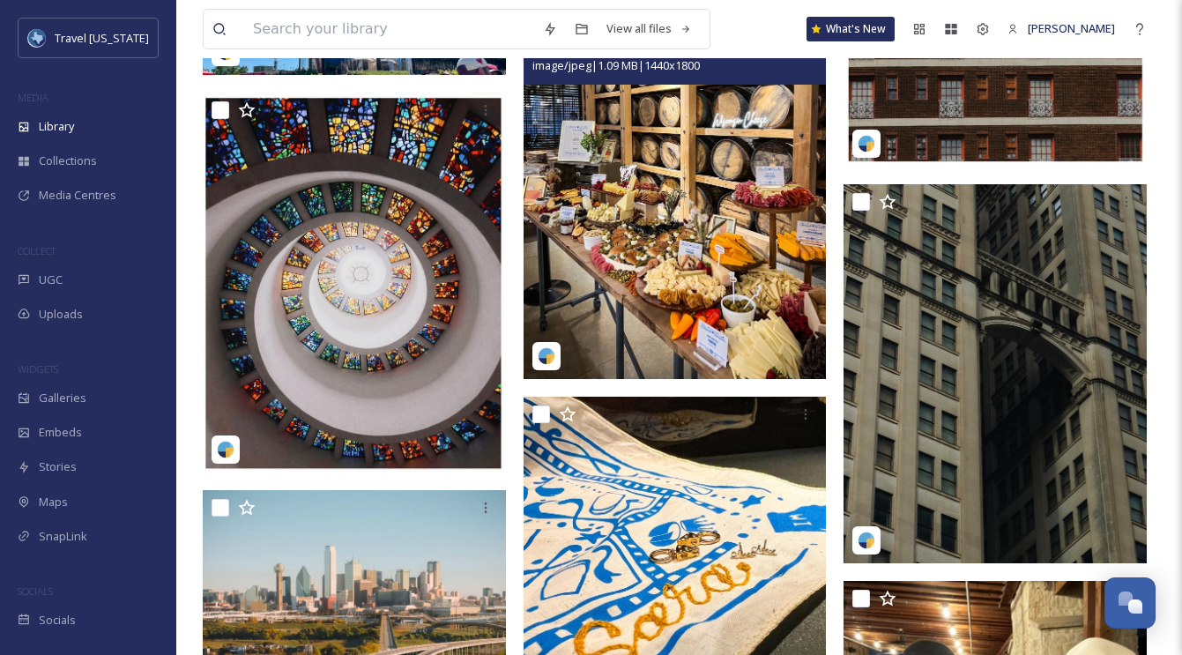
scroll to position [28174, 0]
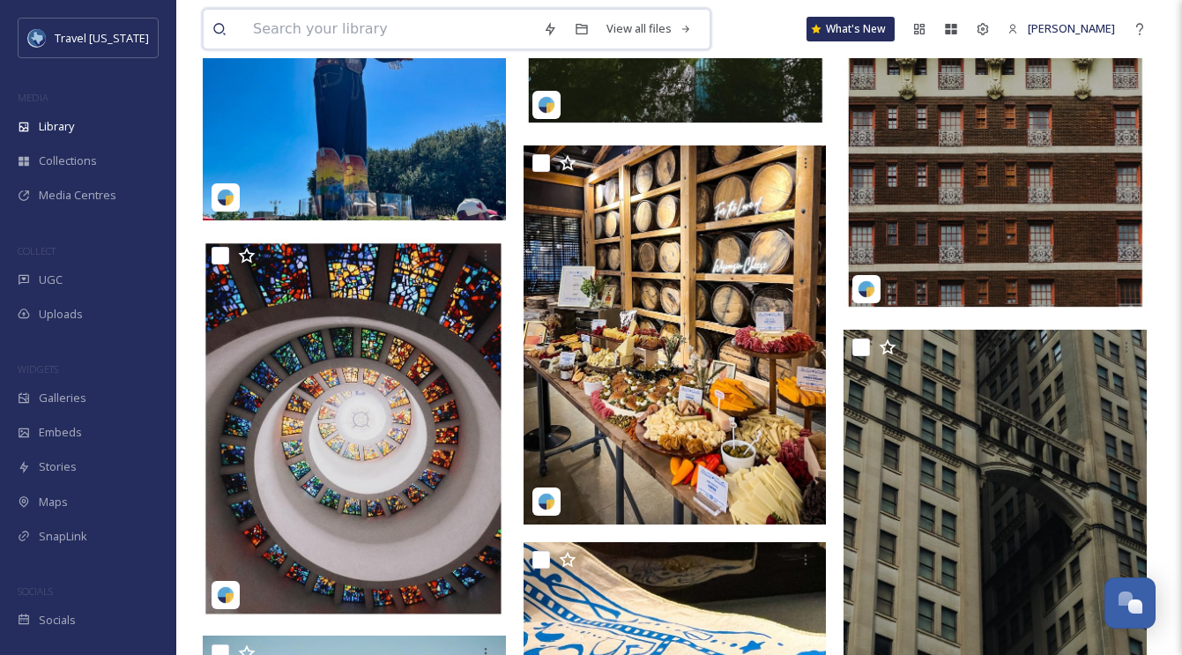
click at [346, 36] on input at bounding box center [389, 29] width 290 height 39
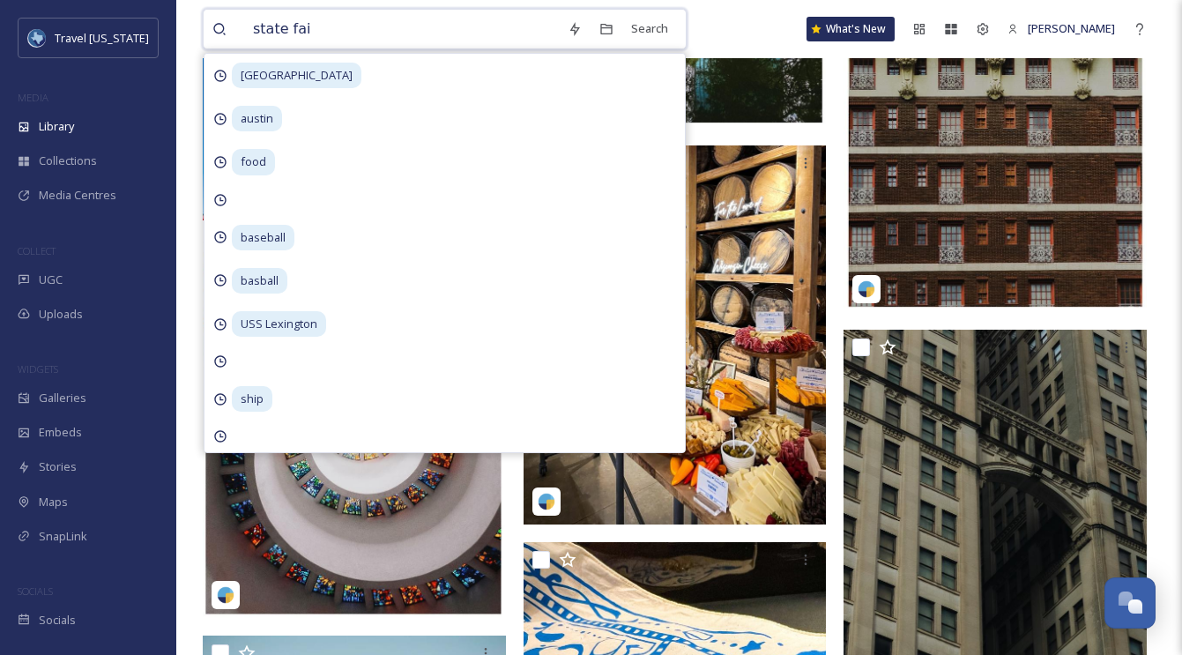
type input "state fair"
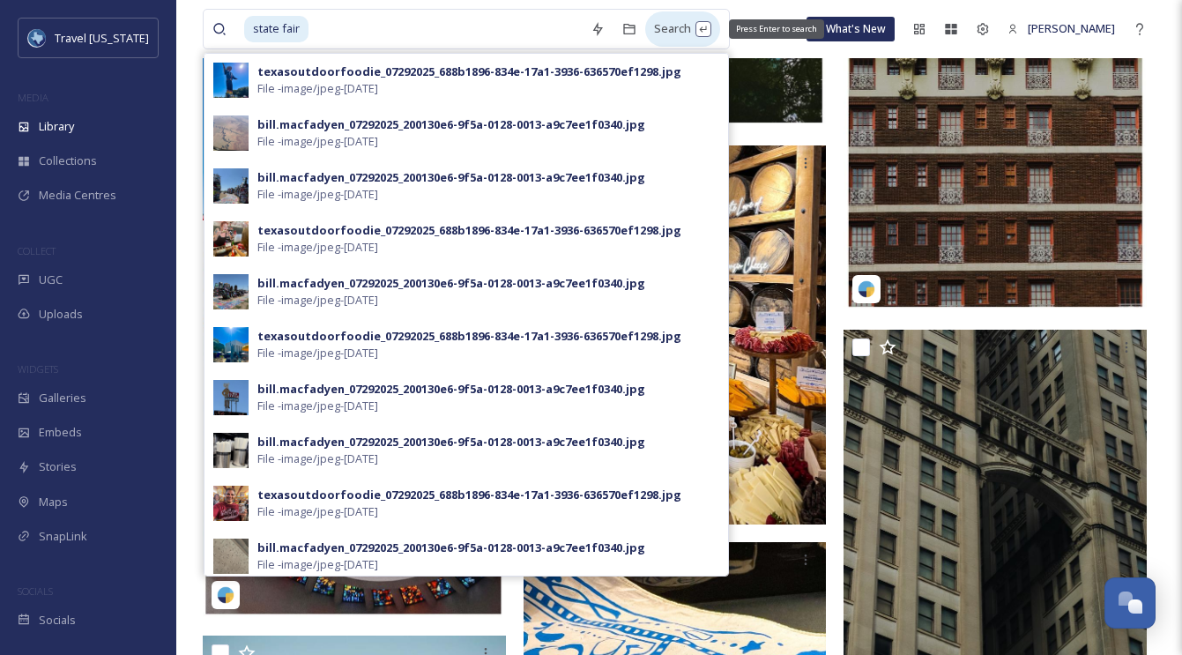
click at [685, 32] on div "Search Press Enter to search" at bounding box center [682, 28] width 75 height 34
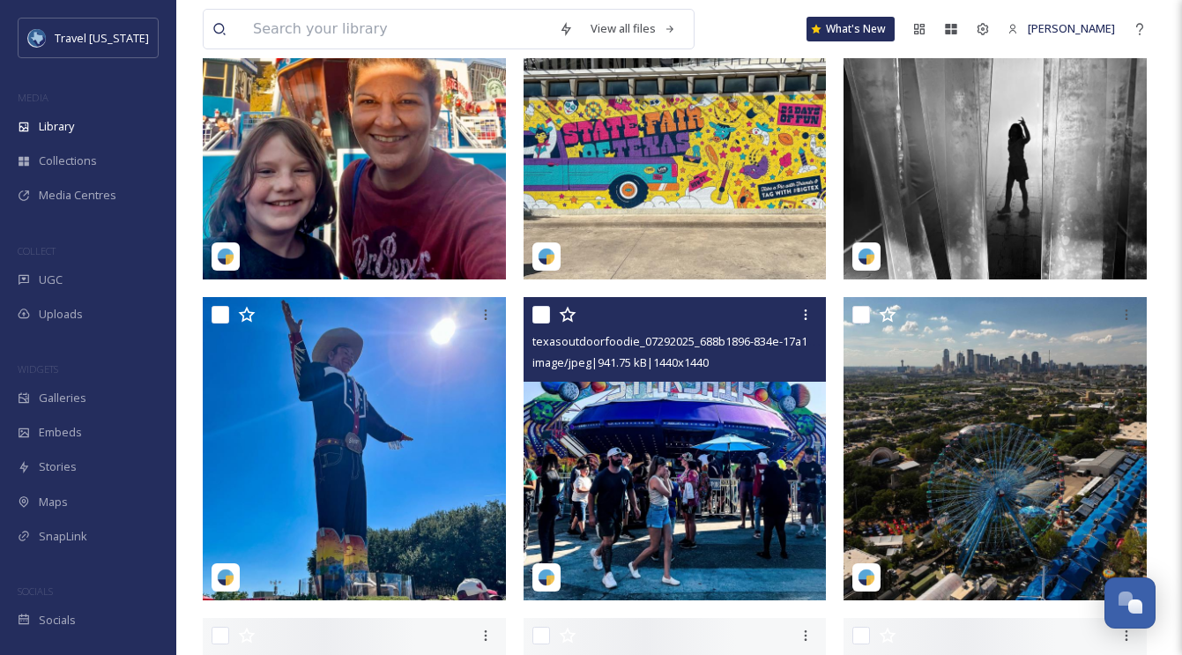
scroll to position [3837, 0]
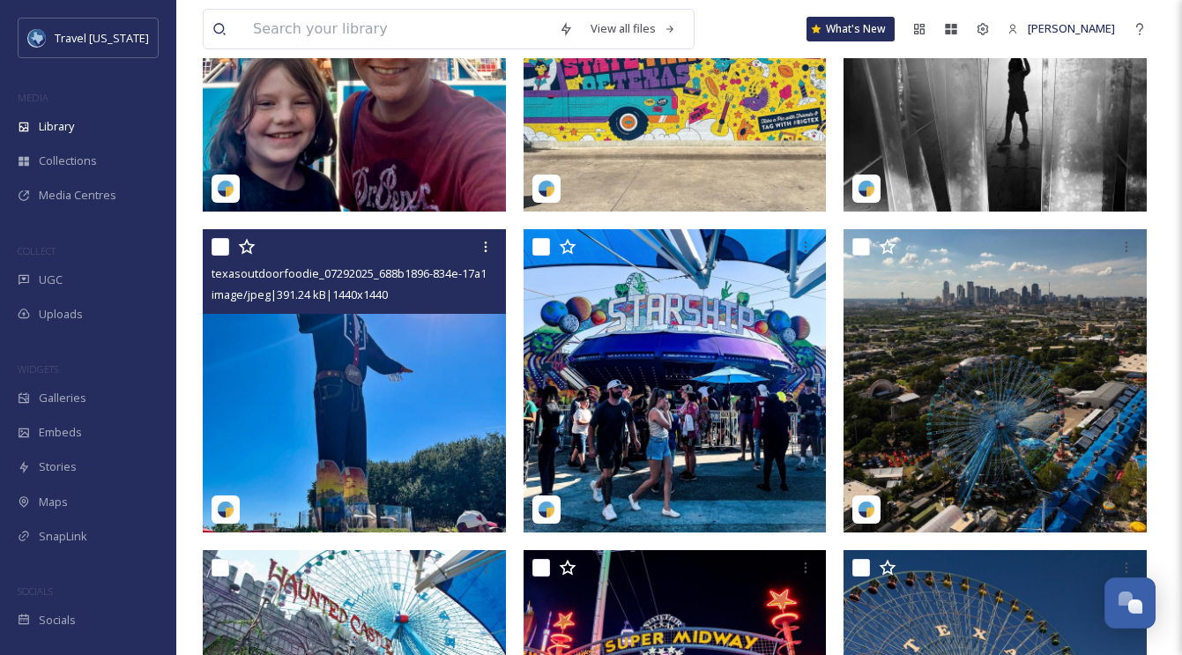
click at [381, 379] on img at bounding box center [354, 380] width 303 height 303
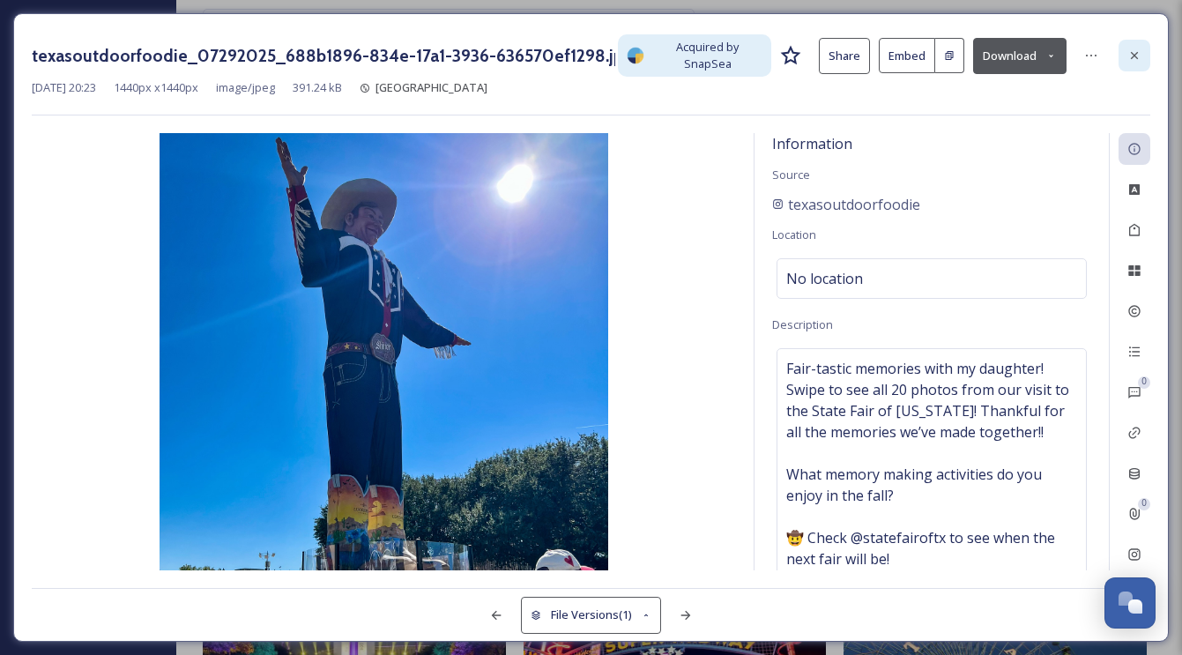
click at [1126, 43] on div at bounding box center [1135, 56] width 32 height 32
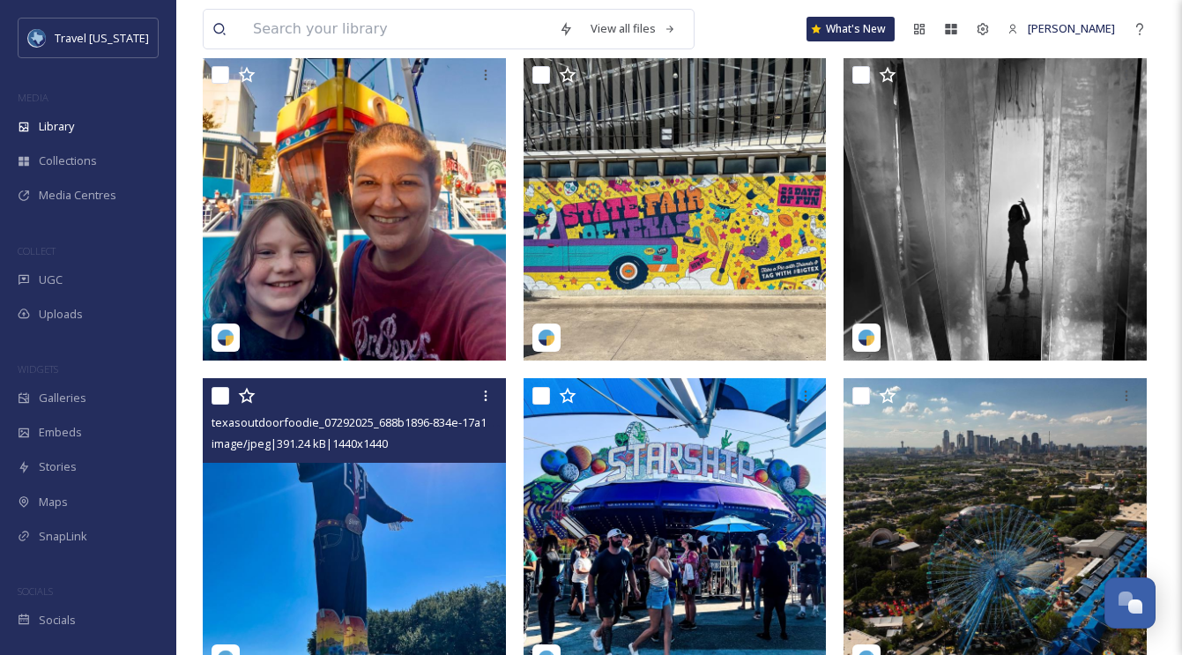
scroll to position [3693, 0]
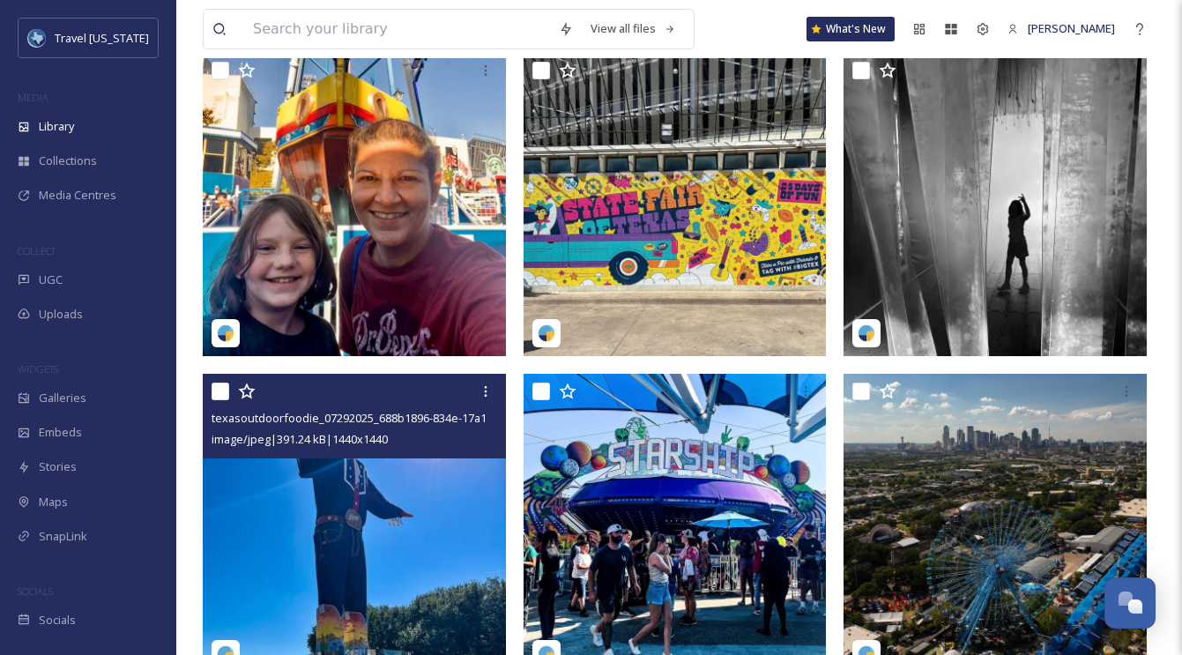
click at [398, 529] on img at bounding box center [354, 525] width 303 height 303
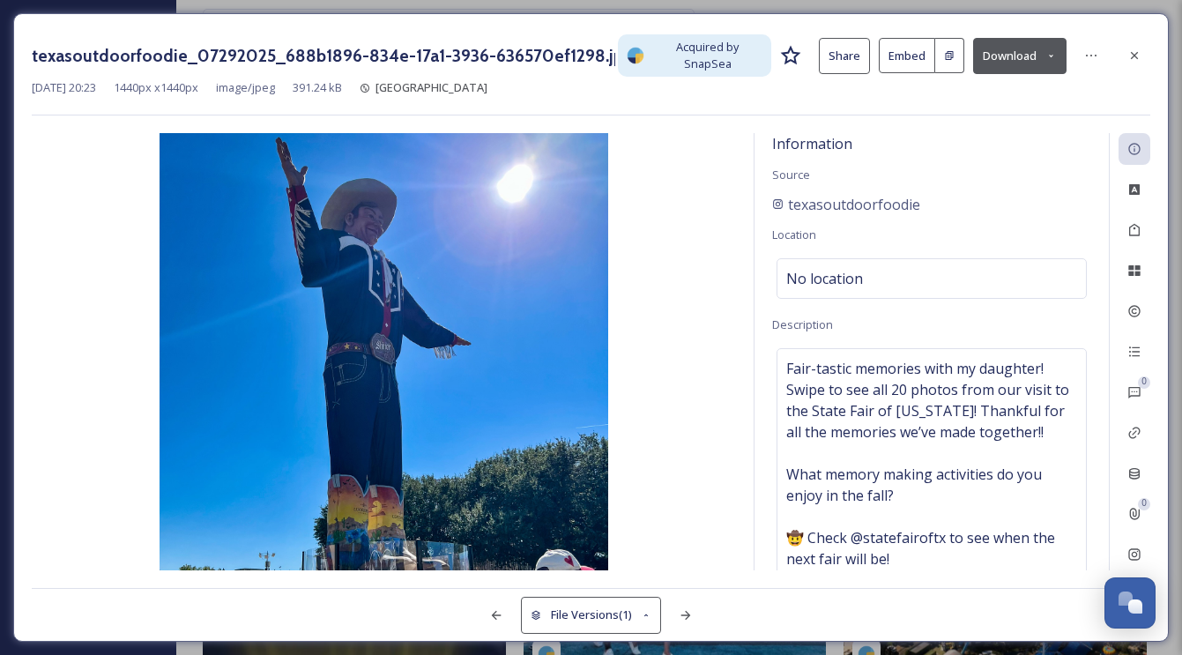
drag, startPoint x: 1131, startPoint y: 51, endPoint x: 839, endPoint y: 136, distance: 303.8
click at [1128, 52] on icon at bounding box center [1134, 55] width 14 height 14
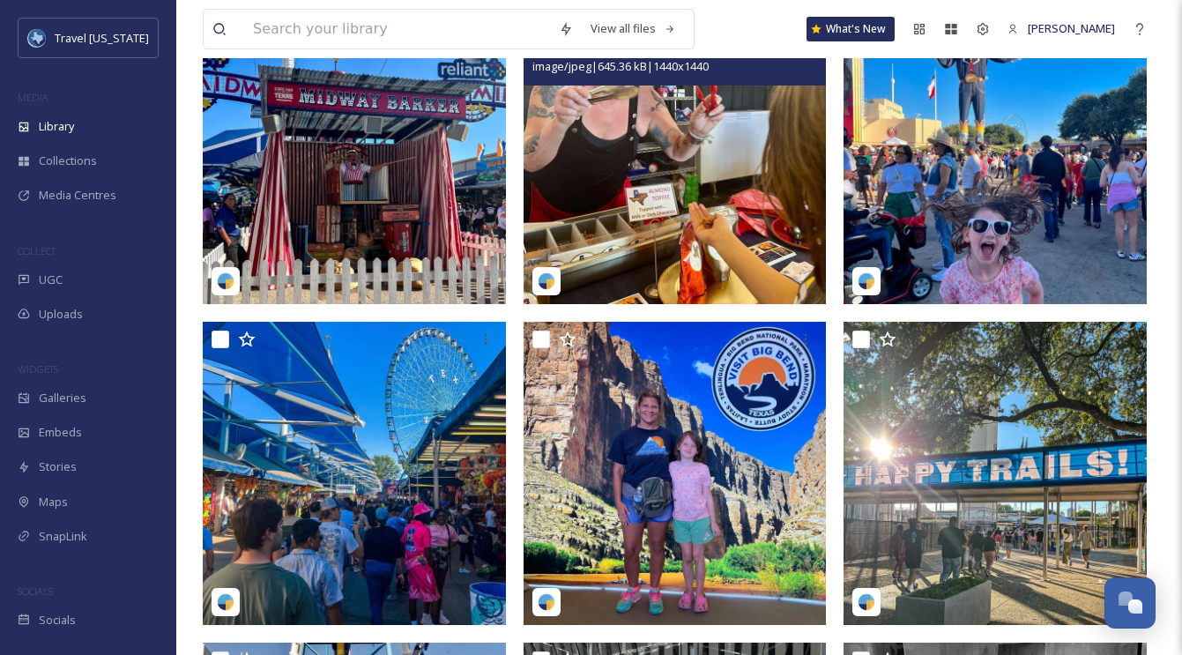
scroll to position [3117, 0]
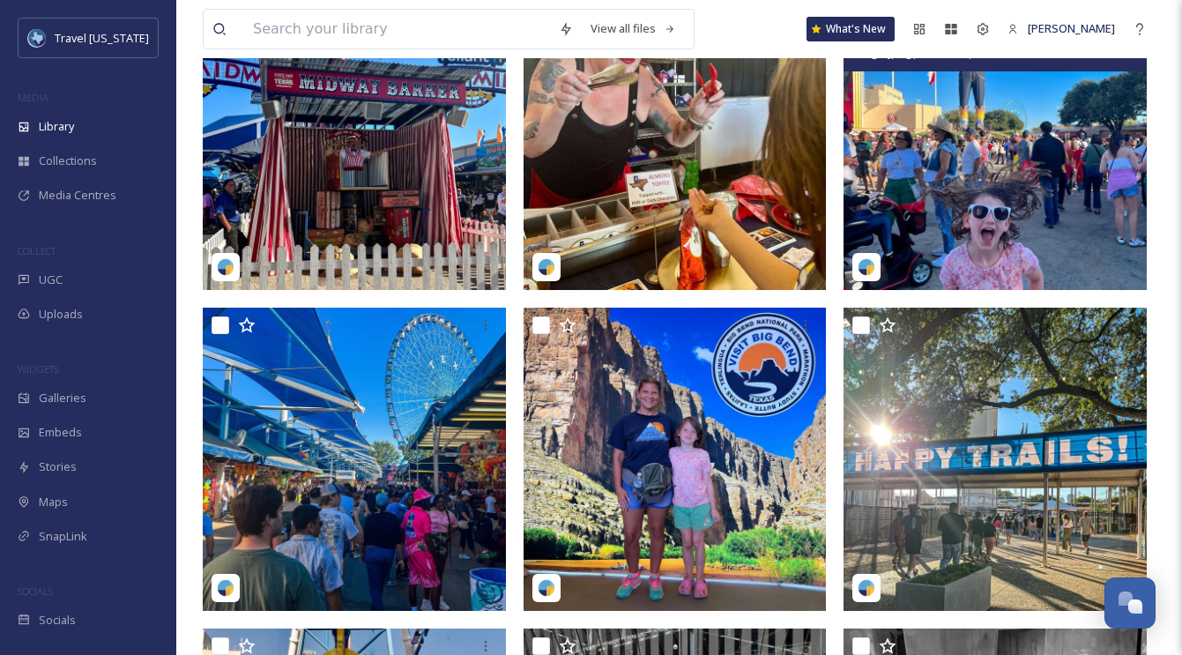
click at [953, 177] on img at bounding box center [995, 138] width 303 height 303
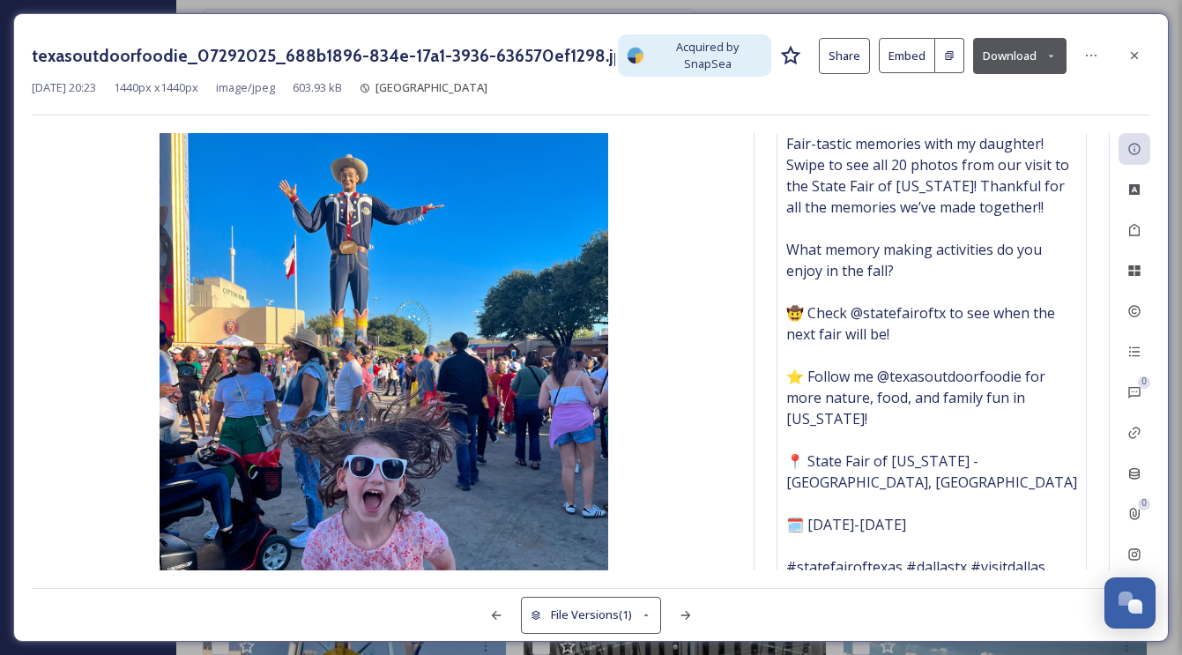
scroll to position [226, 0]
click at [1130, 48] on icon at bounding box center [1134, 55] width 14 height 14
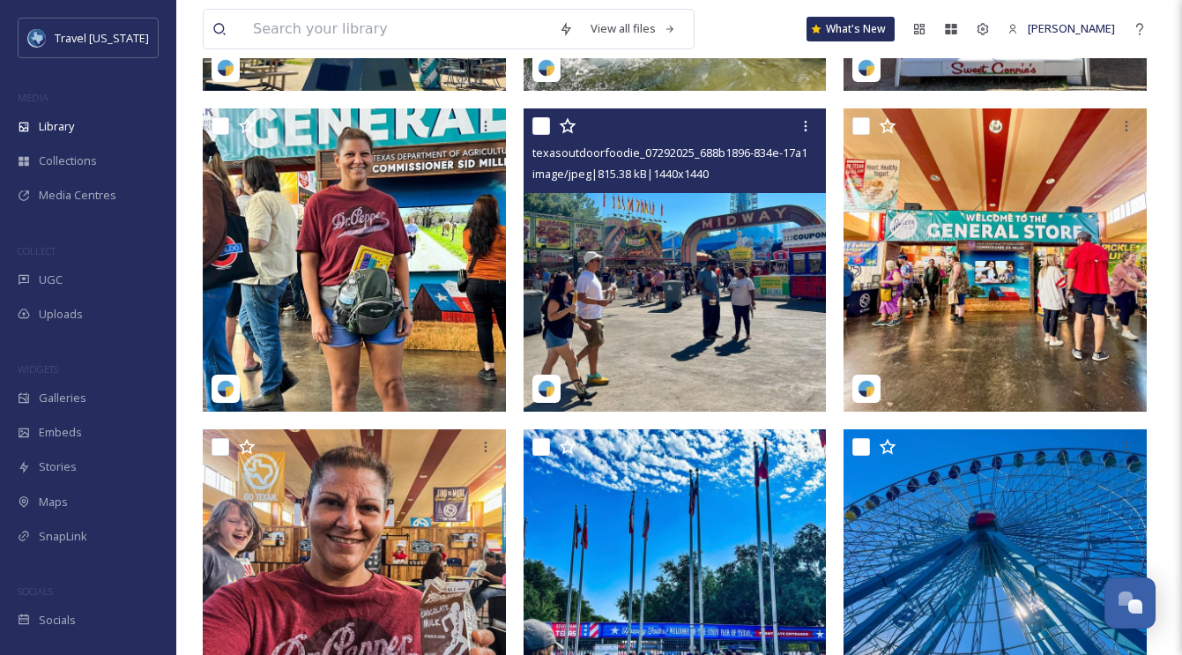
scroll to position [2327, 0]
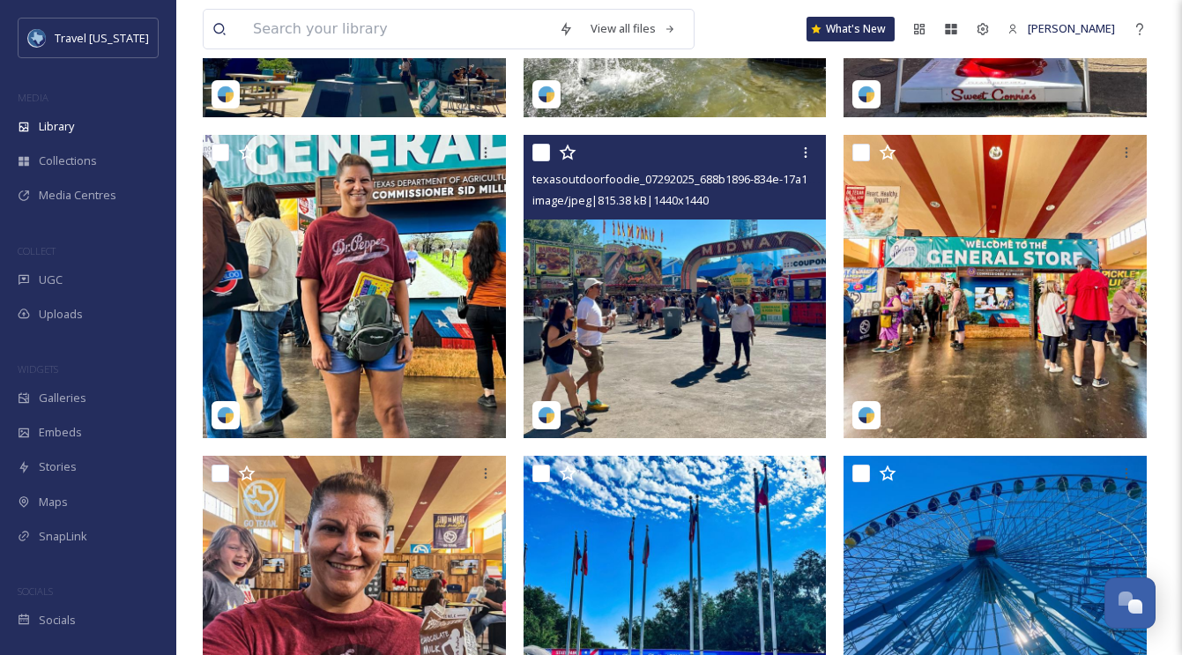
click at [674, 292] on img at bounding box center [675, 286] width 303 height 303
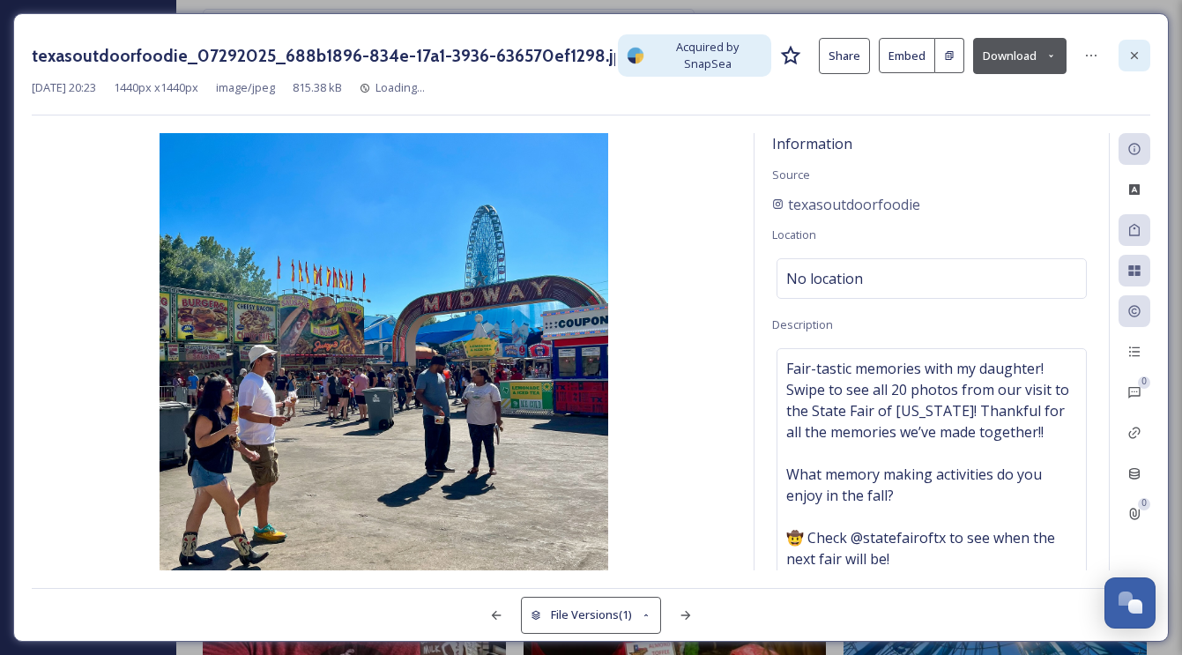
click at [1129, 50] on icon at bounding box center [1134, 55] width 14 height 14
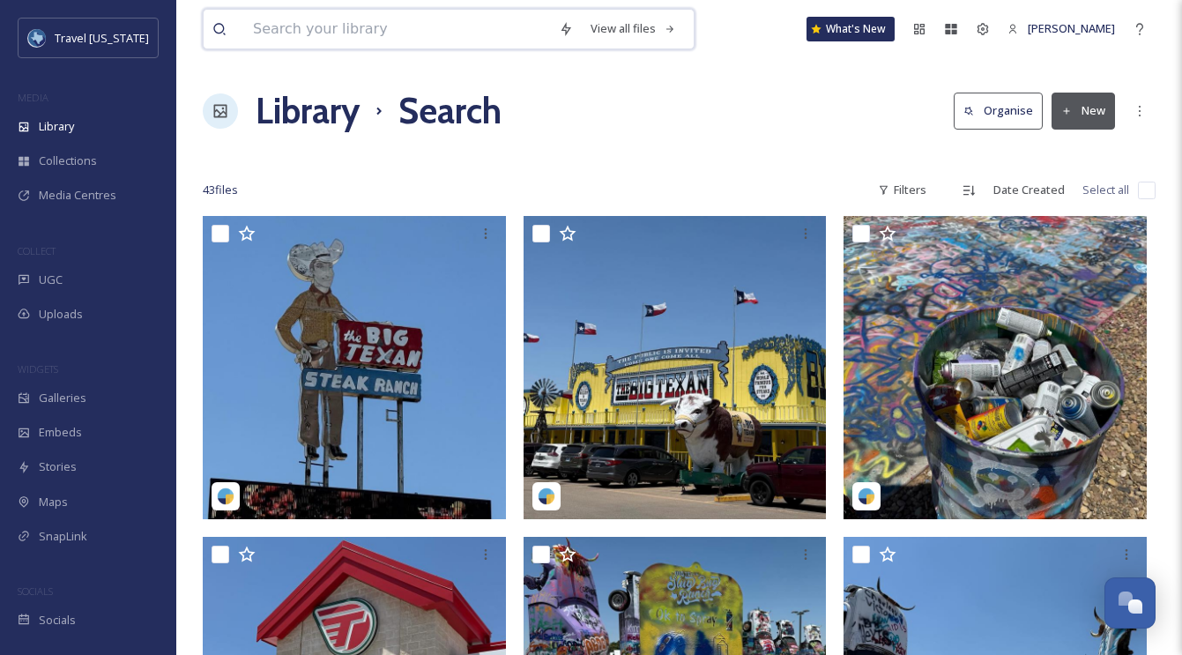
click at [387, 32] on input at bounding box center [397, 29] width 306 height 39
click at [91, 125] on div "Library" at bounding box center [88, 126] width 176 height 34
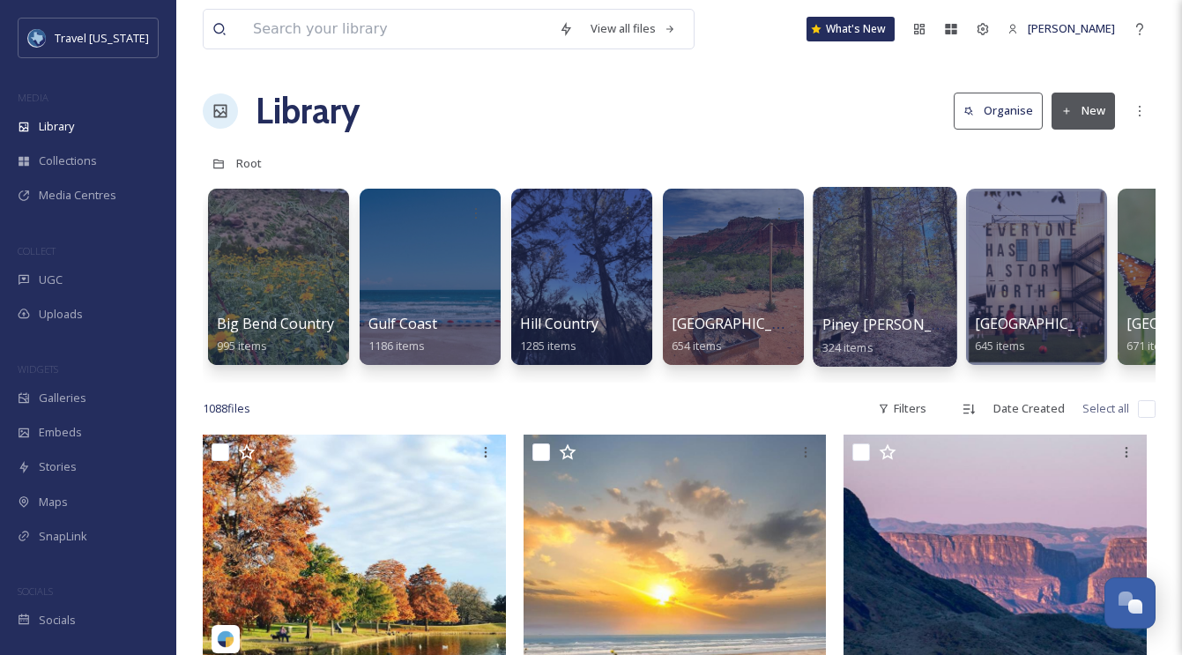
click at [865, 283] on div at bounding box center [885, 277] width 144 height 180
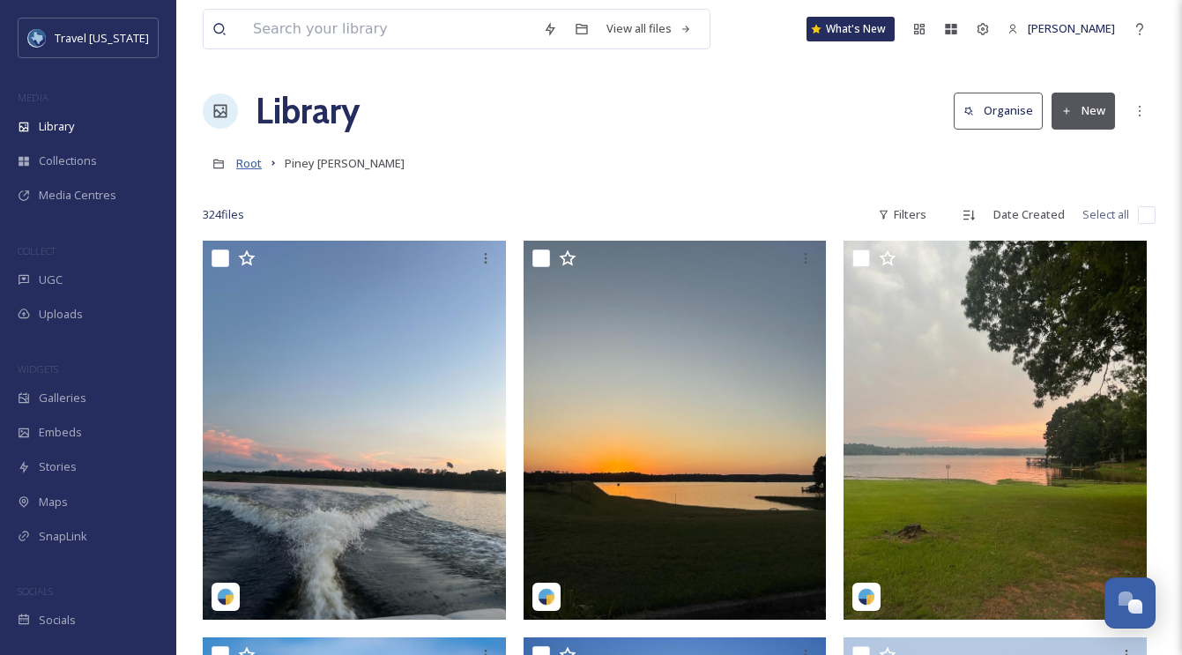
click at [252, 157] on span "Root" at bounding box center [249, 163] width 26 height 16
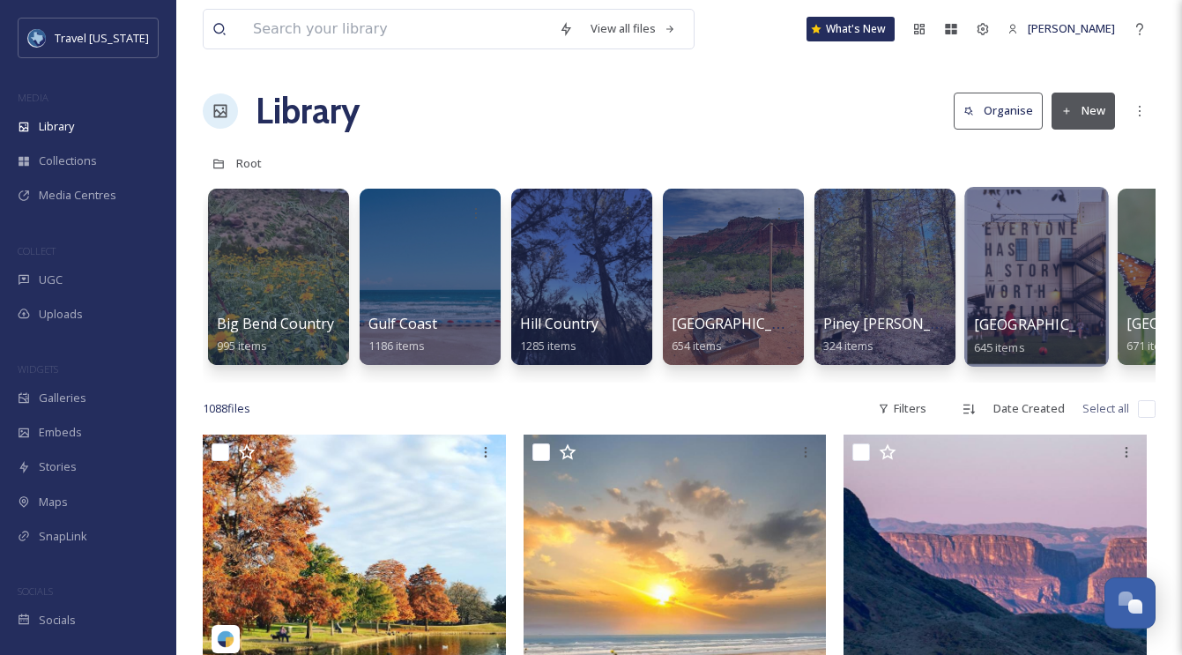
click at [988, 269] on div at bounding box center [1036, 277] width 144 height 180
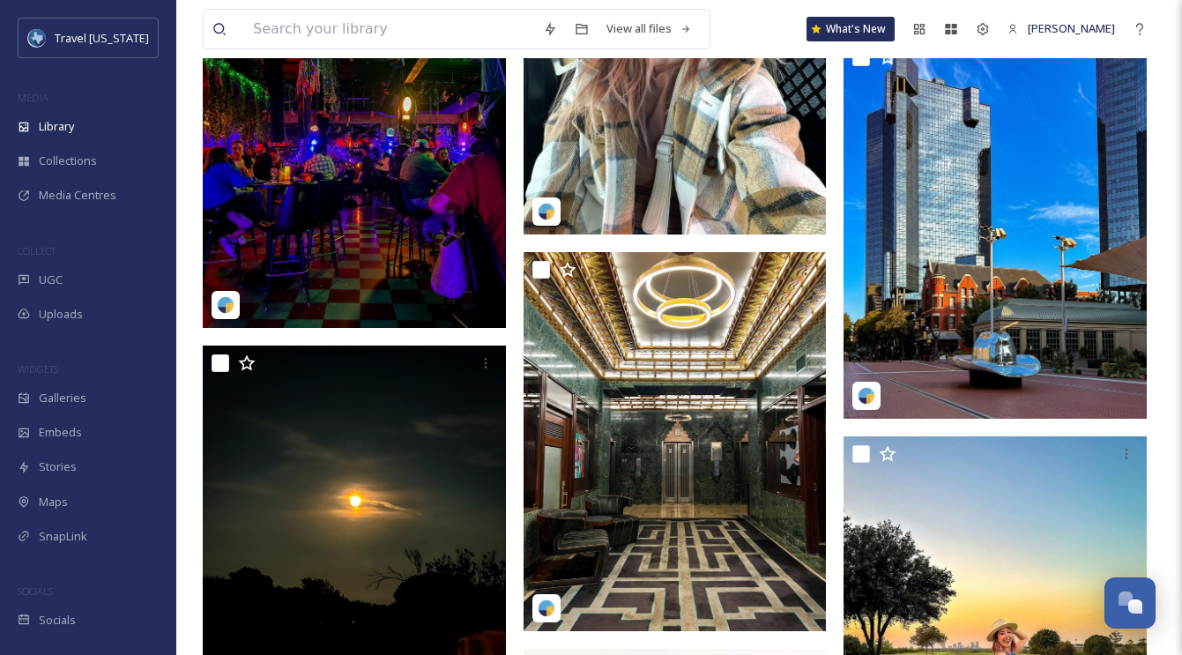
scroll to position [29224, 0]
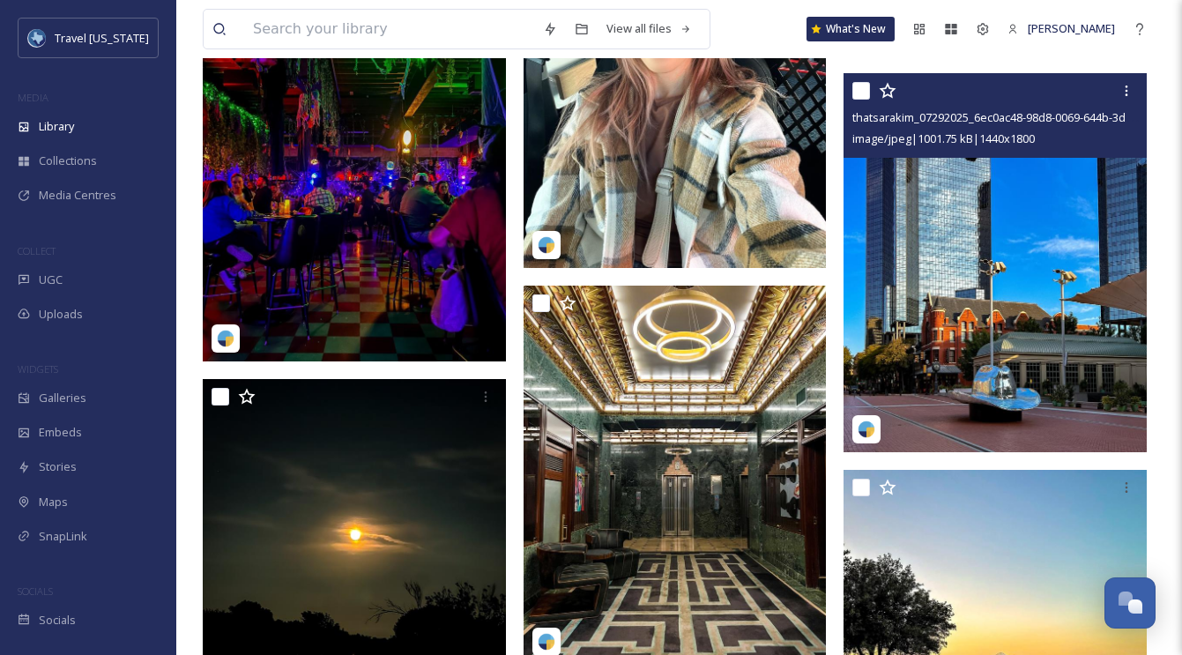
click at [914, 360] on img at bounding box center [995, 262] width 303 height 379
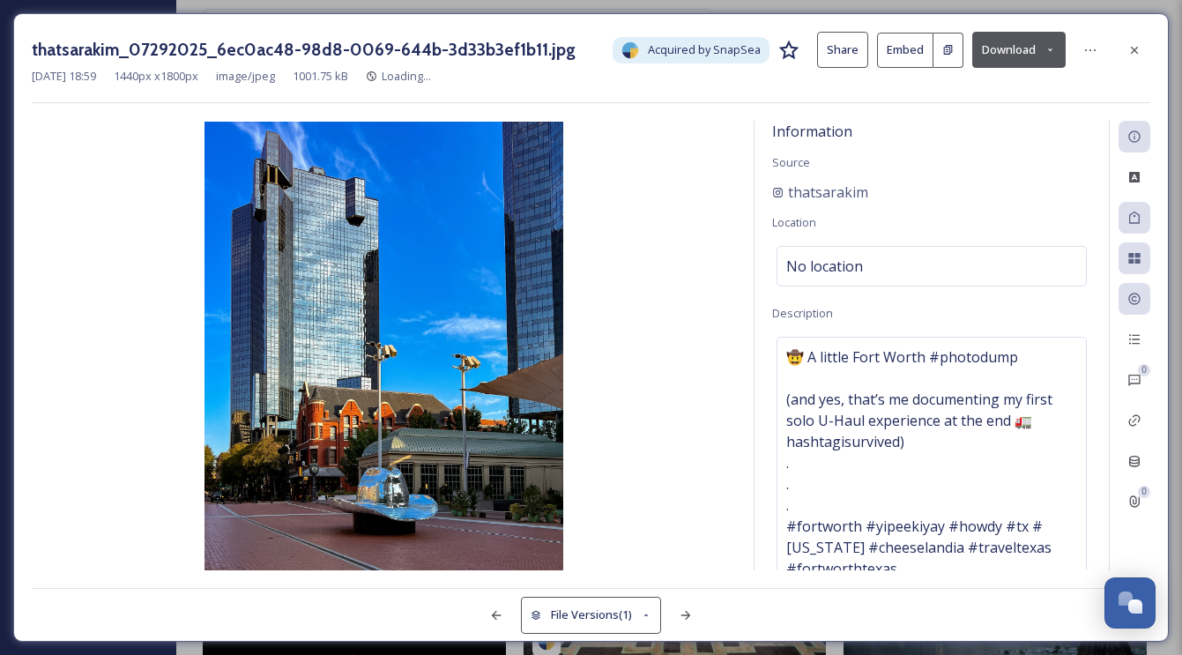
drag, startPoint x: 1140, startPoint y: 54, endPoint x: 1134, endPoint y: 64, distance: 12.2
click at [1140, 54] on icon at bounding box center [1134, 50] width 14 height 14
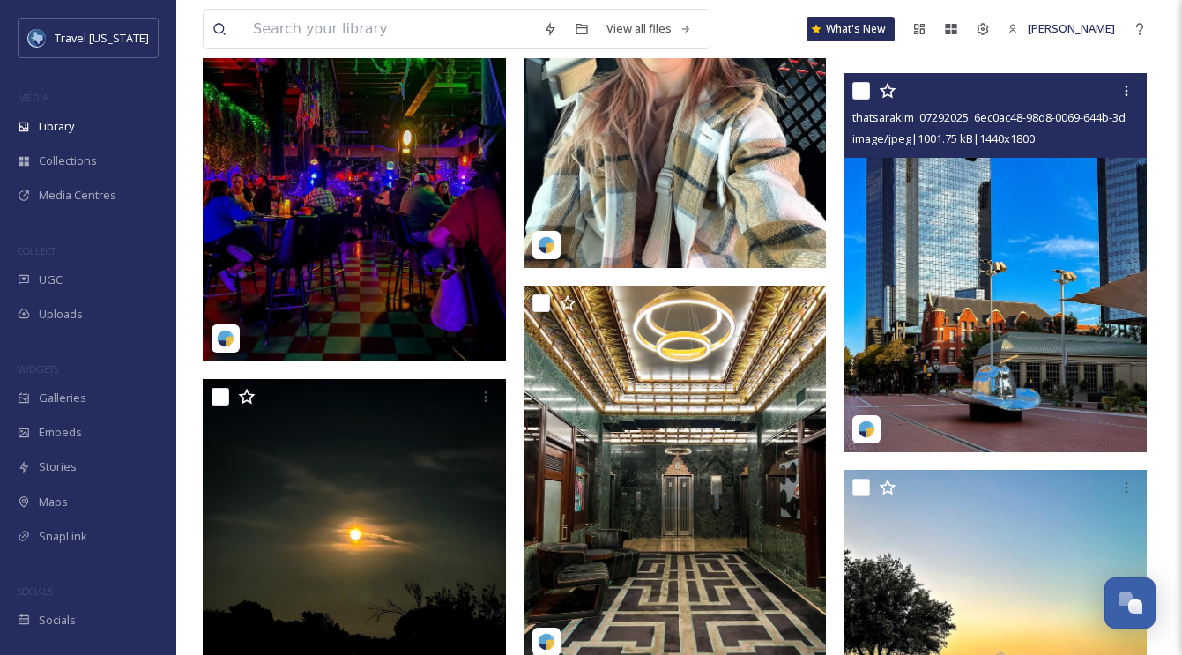
click at [865, 425] on img at bounding box center [867, 429] width 18 height 18
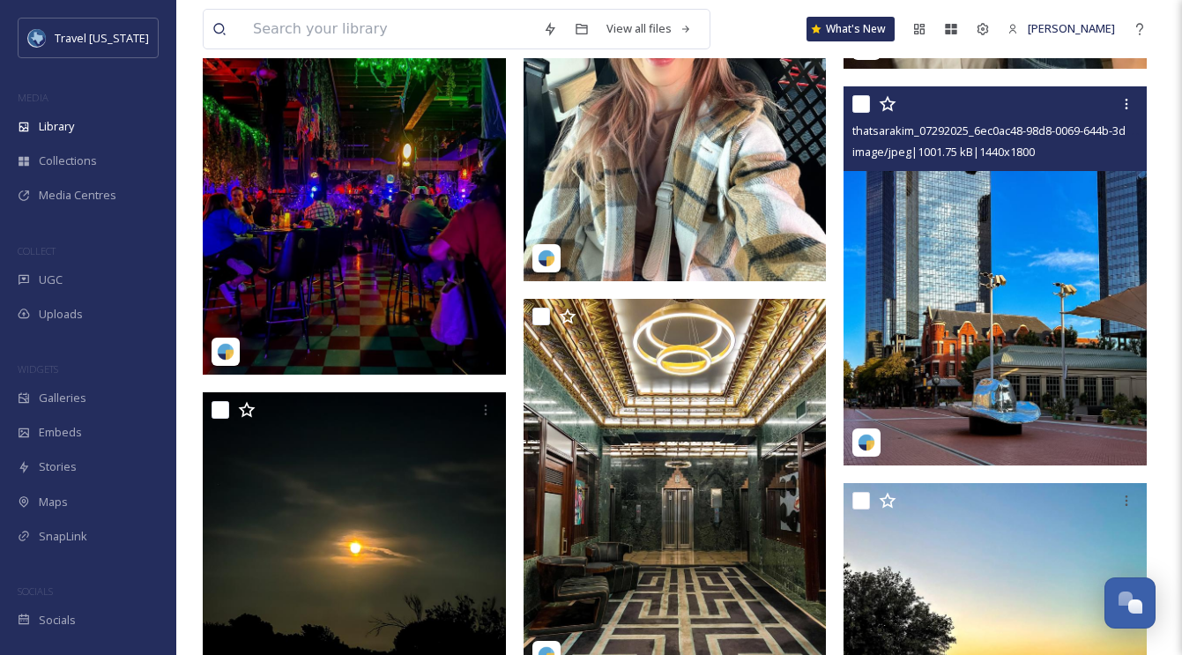
scroll to position [29208, 0]
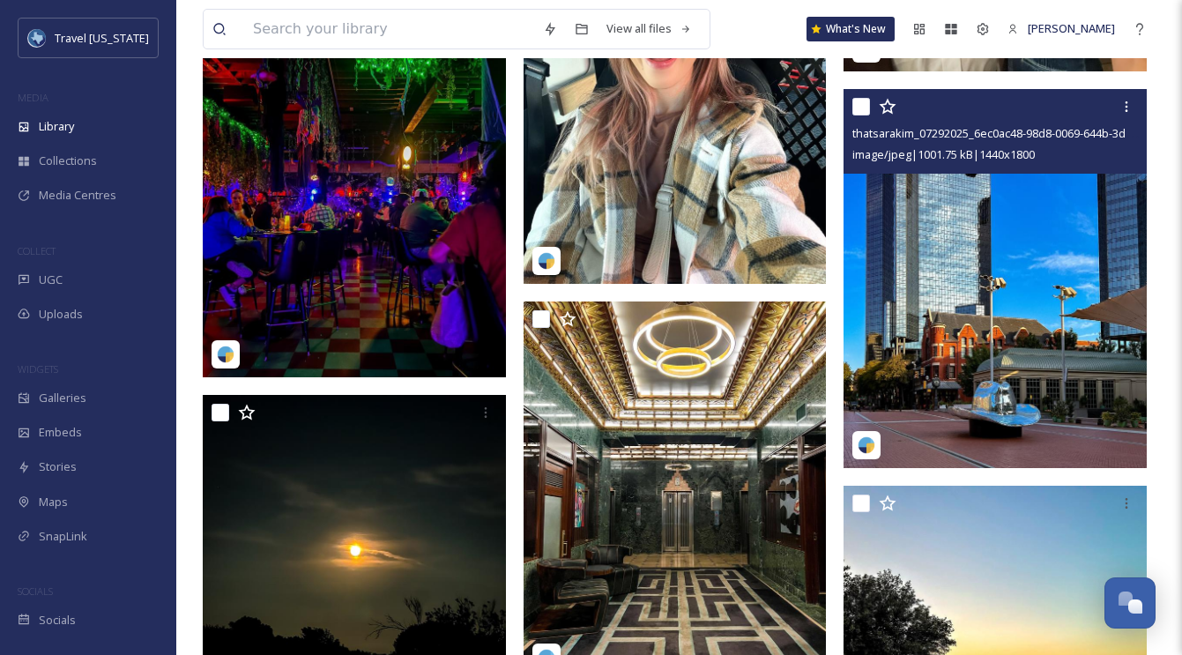
click at [1012, 371] on img at bounding box center [995, 278] width 303 height 379
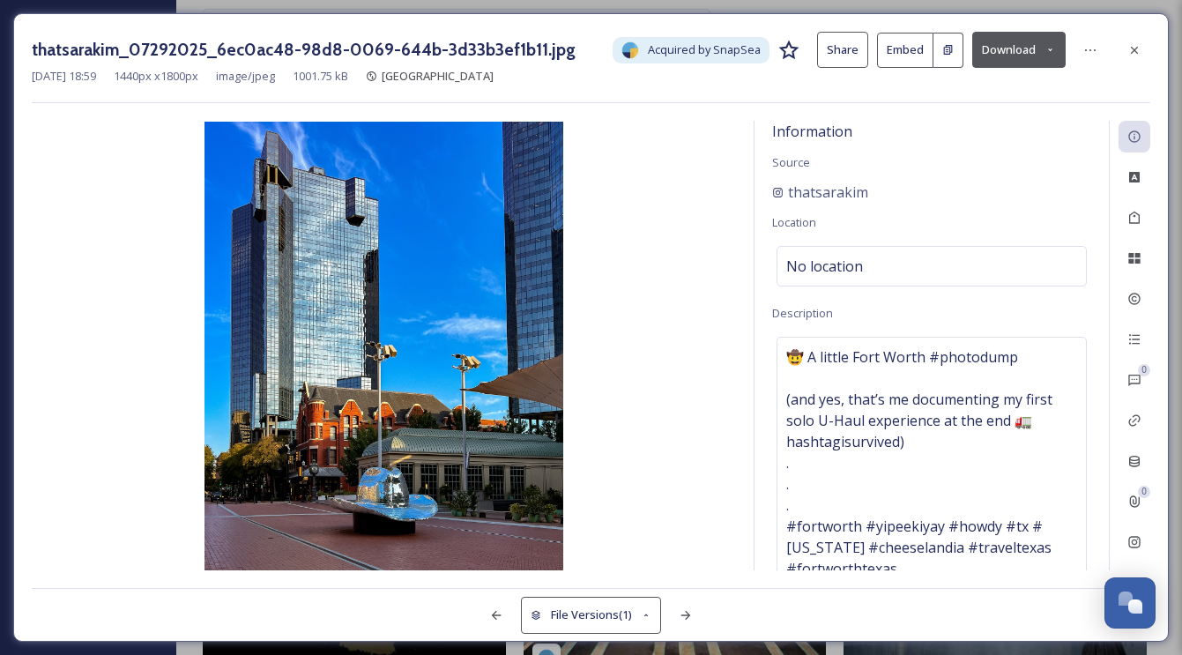
click at [1036, 56] on button "Download" at bounding box center [1018, 50] width 93 height 36
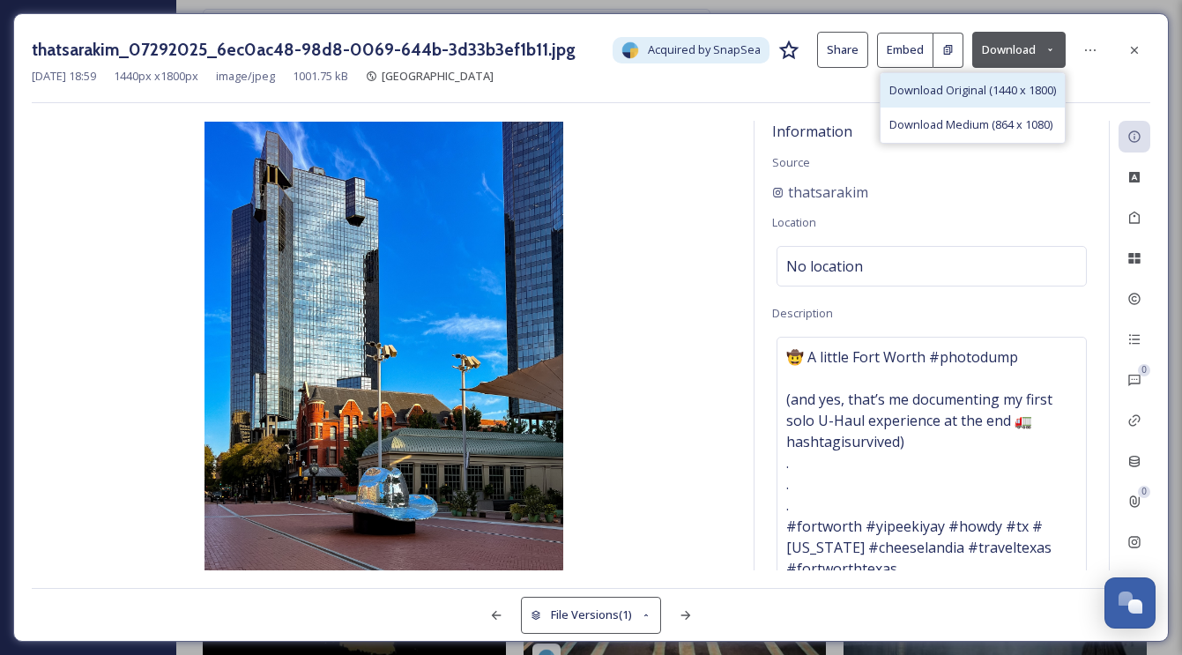
click at [974, 89] on span "Download Original (1440 x 1800)" at bounding box center [972, 90] width 167 height 17
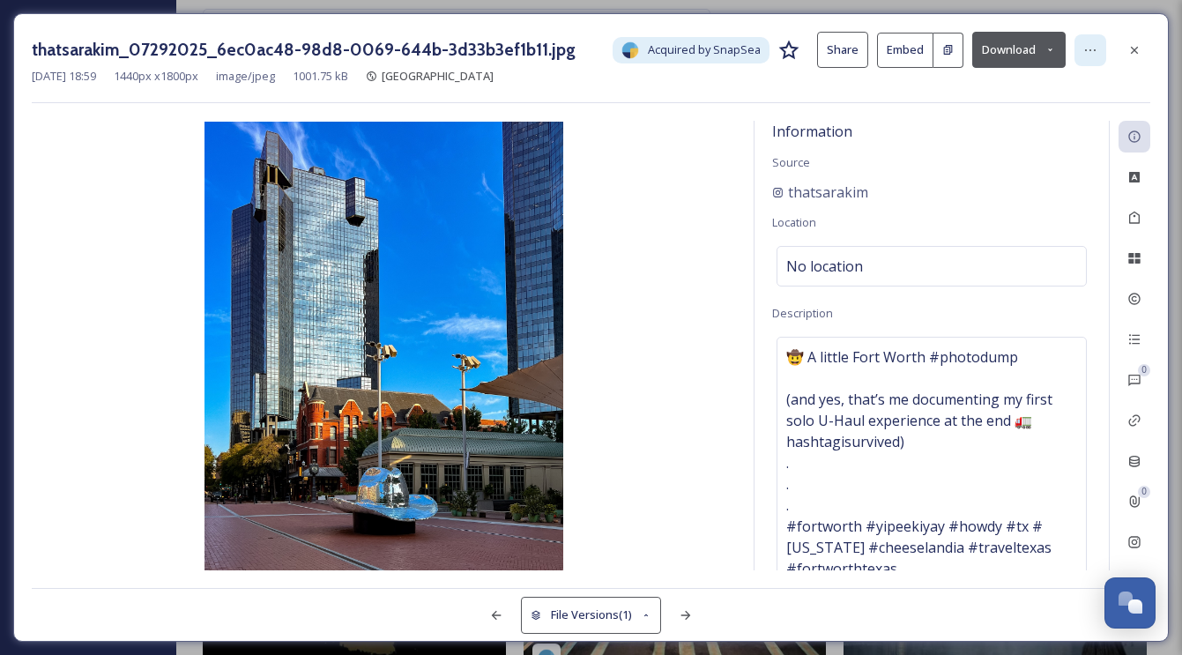
click at [1087, 48] on icon at bounding box center [1090, 50] width 14 height 14
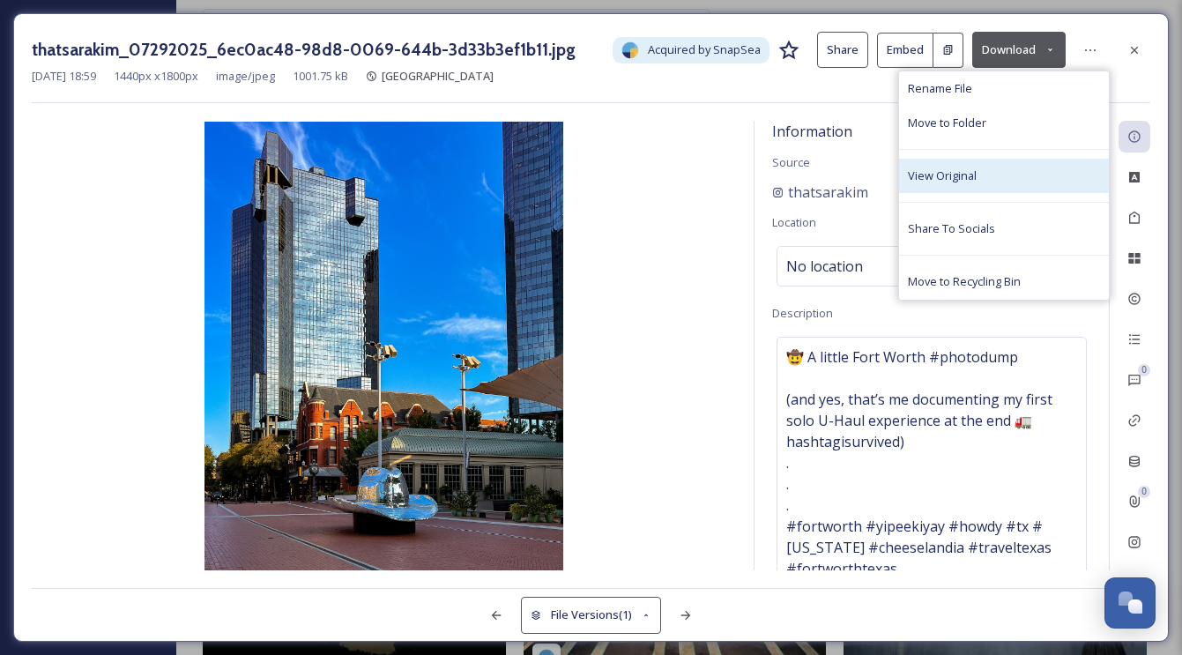
click at [977, 181] on div "View Original" at bounding box center [1004, 176] width 210 height 34
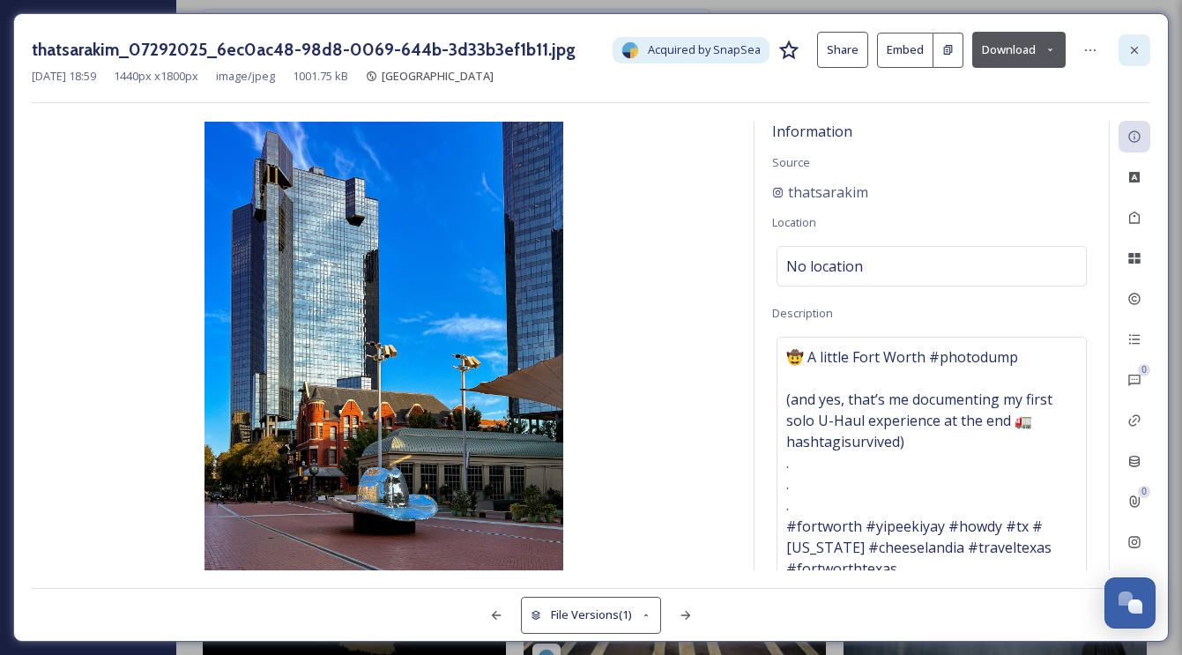
click at [1122, 42] on div at bounding box center [1135, 50] width 32 height 32
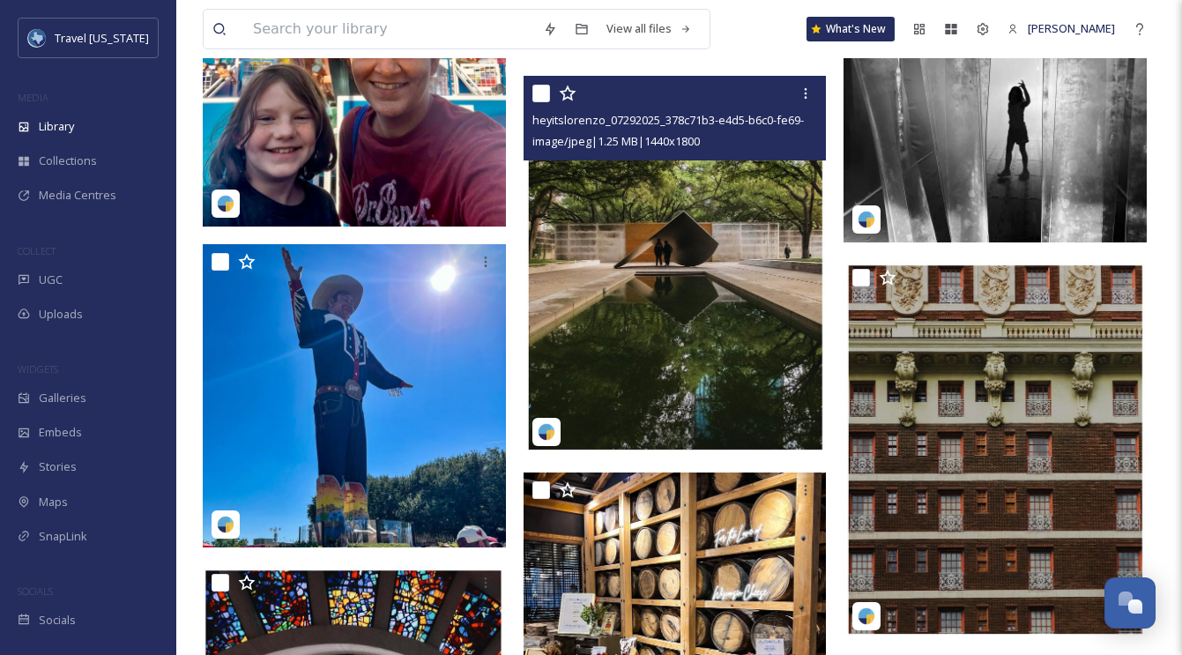
scroll to position [27848, 0]
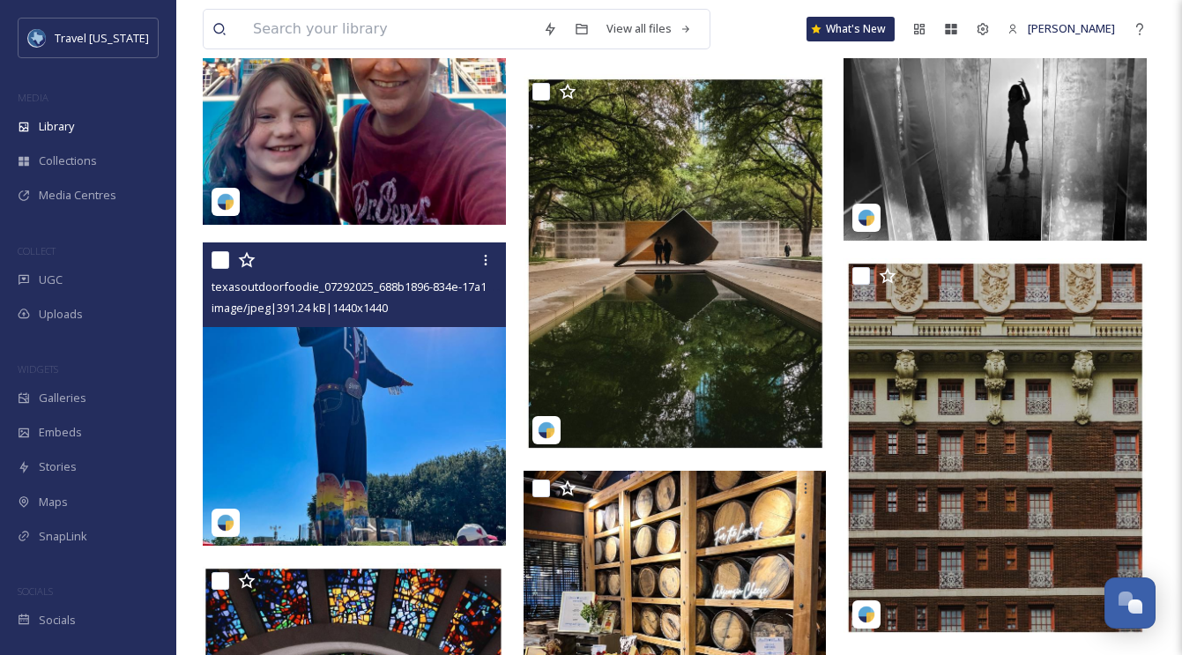
click at [393, 405] on img at bounding box center [354, 393] width 303 height 303
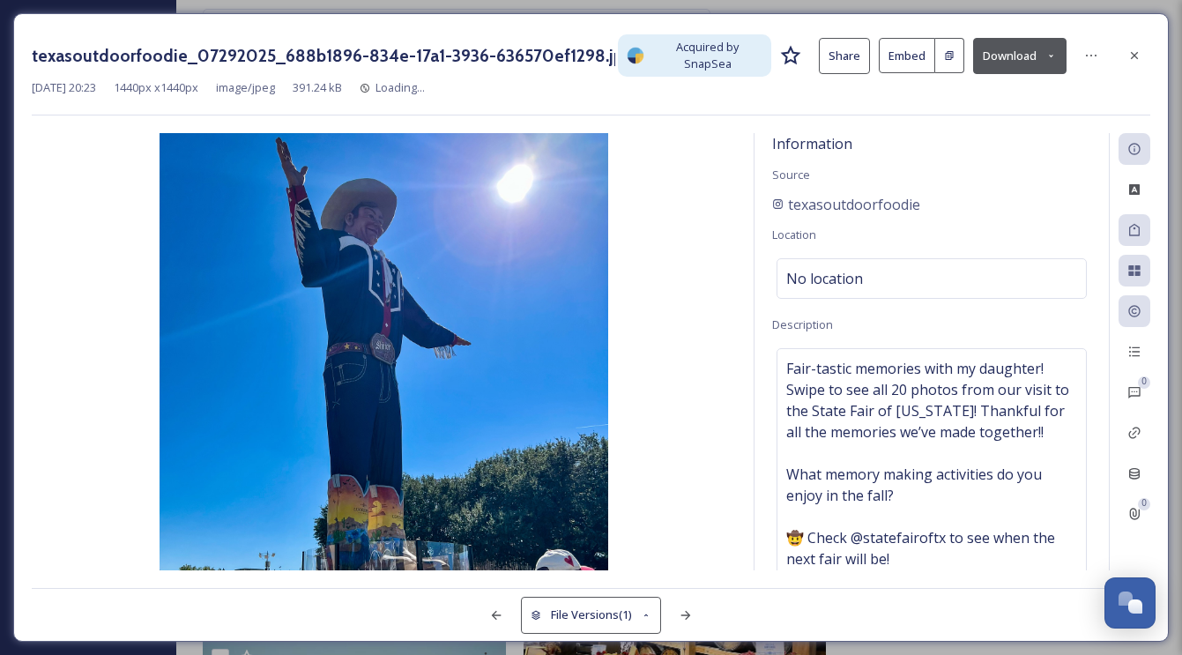
click at [1127, 53] on icon at bounding box center [1134, 55] width 14 height 14
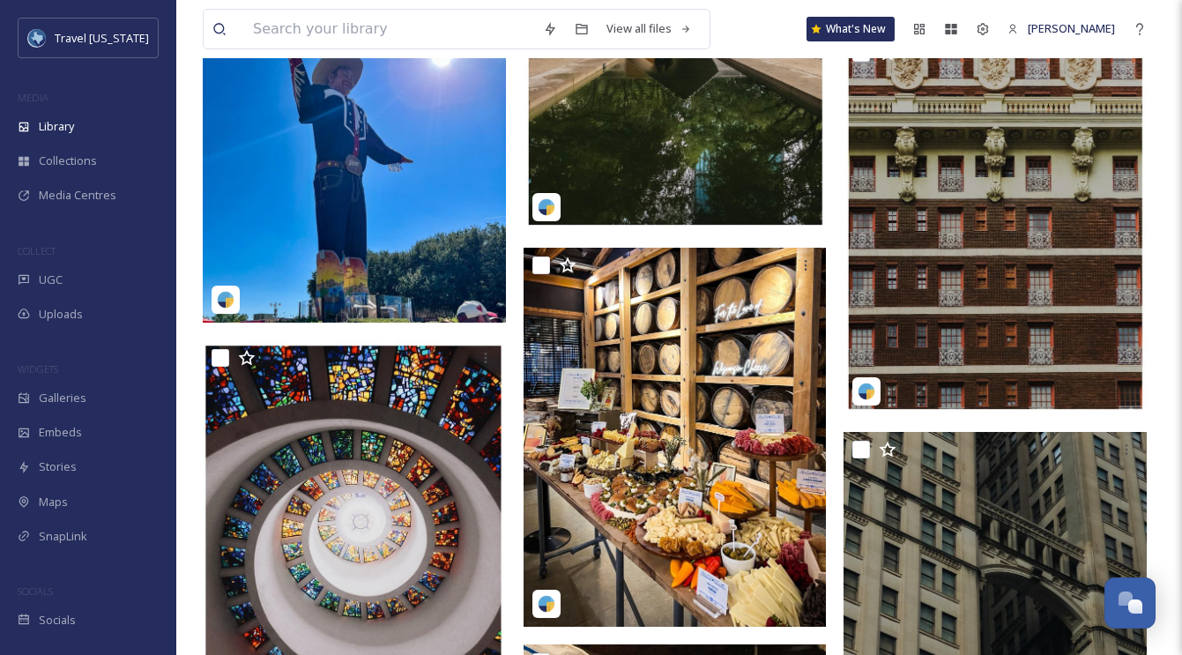
scroll to position [28062, 0]
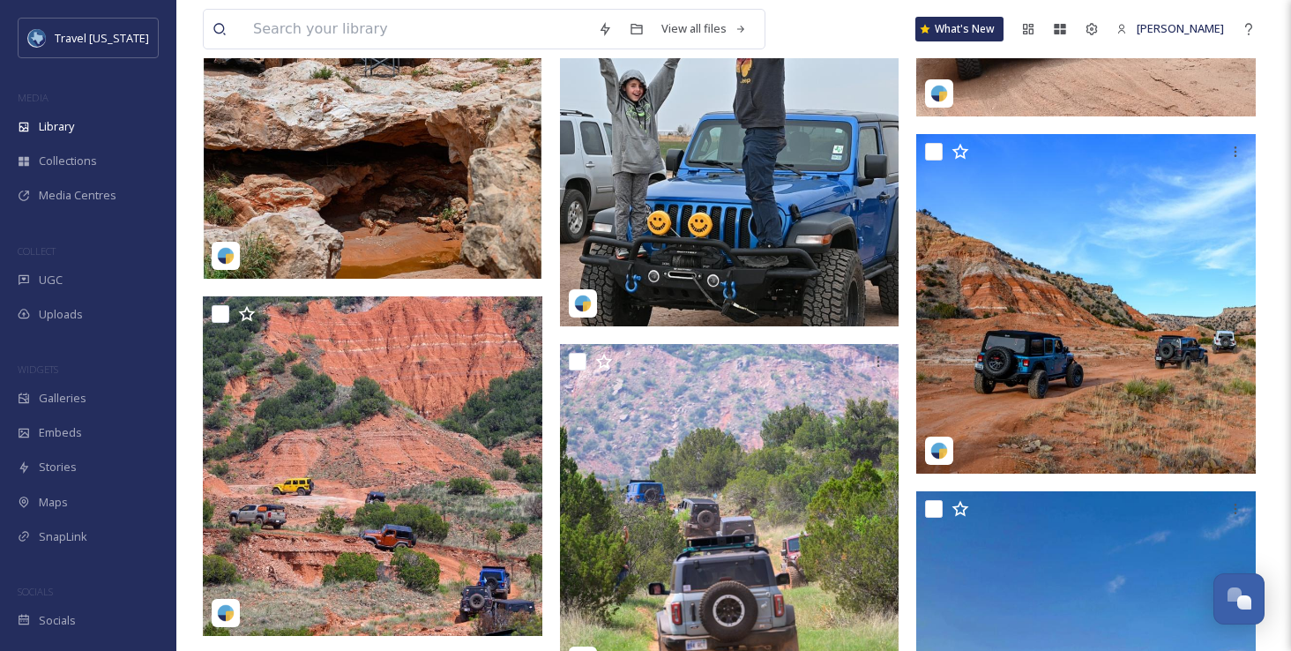
scroll to position [56276, 0]
